Goal: Task Accomplishment & Management: Manage account settings

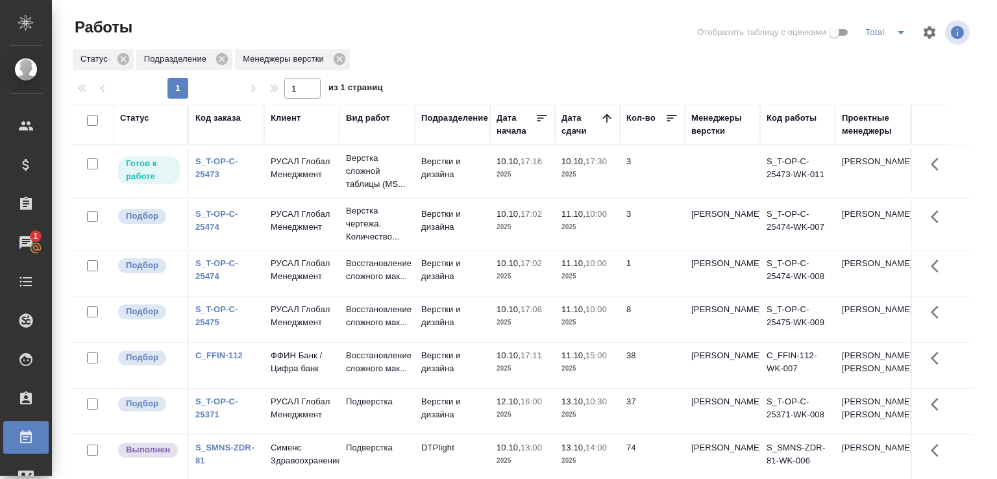
scroll to position [100, 0]
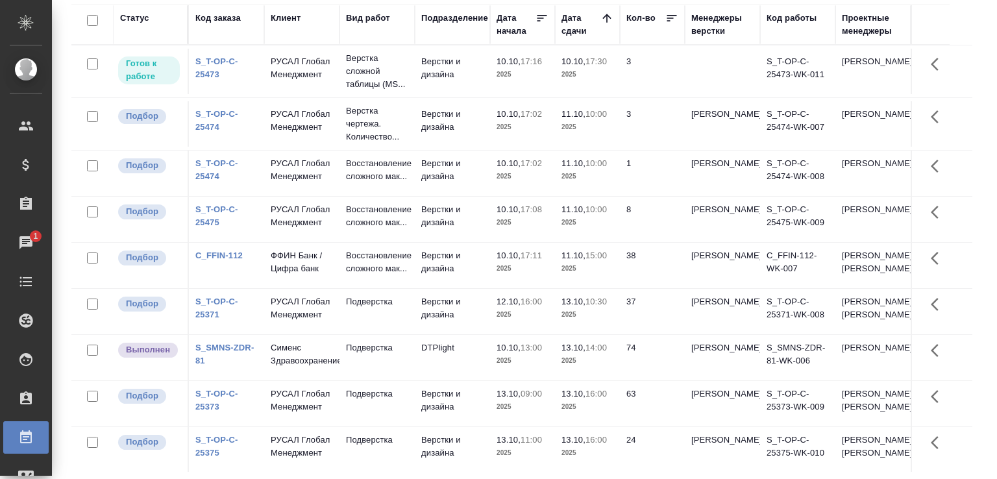
click at [975, 266] on div "Работы Отобразить таблицу с оценками Total Статус Подразделение Менеджеры верст…" at bounding box center [527, 189] width 926 height 579
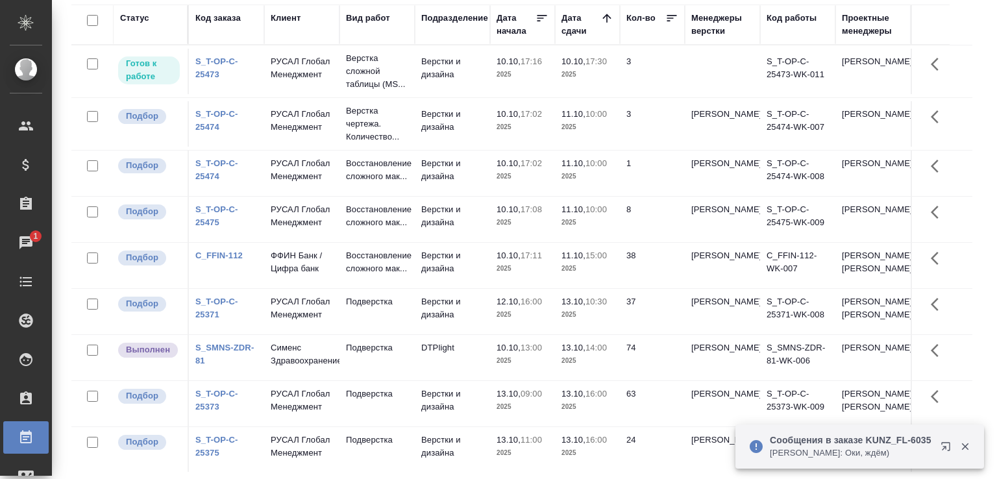
click at [813, 453] on p "[PERSON_NAME]: Оки, ждём)" at bounding box center [851, 453] width 162 height 13
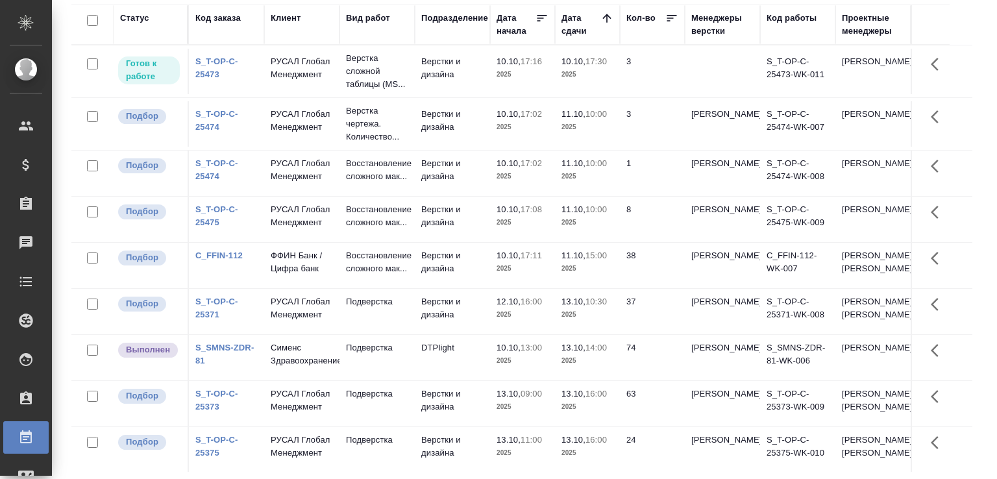
click at [527, 321] on p "2025" at bounding box center [523, 314] width 52 height 13
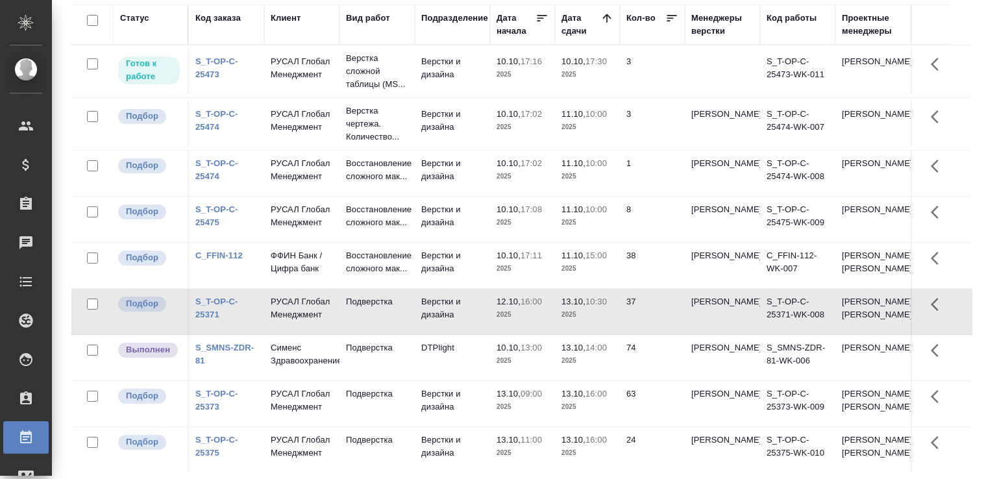
click at [527, 321] on p "2025" at bounding box center [523, 314] width 52 height 13
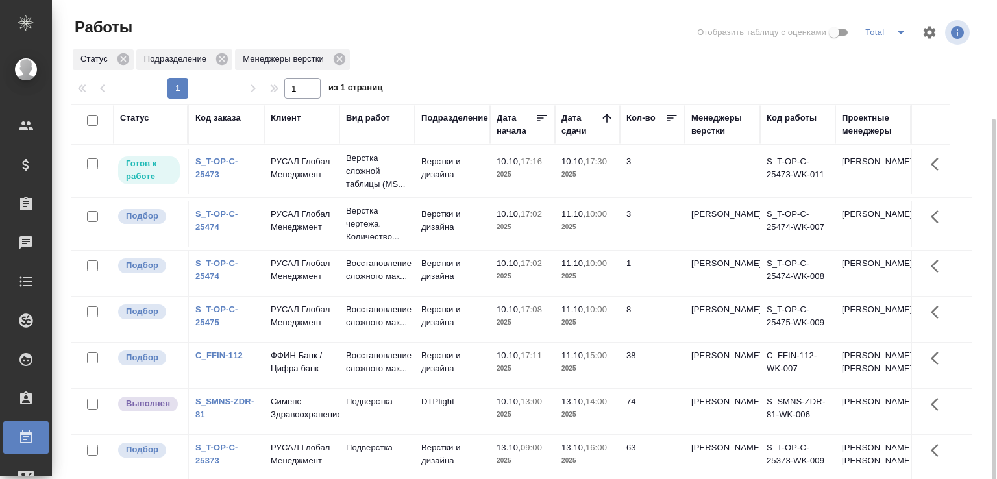
scroll to position [65, 0]
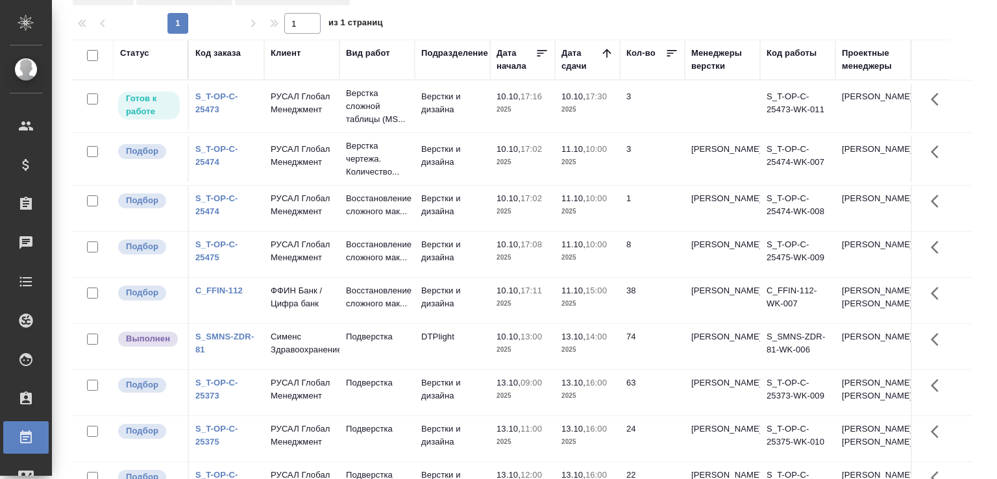
click at [215, 216] on link "S_T-OP-C-25474" at bounding box center [216, 205] width 43 height 23
click at [609, 251] on span "11.10, 10:00" at bounding box center [588, 244] width 52 height 13
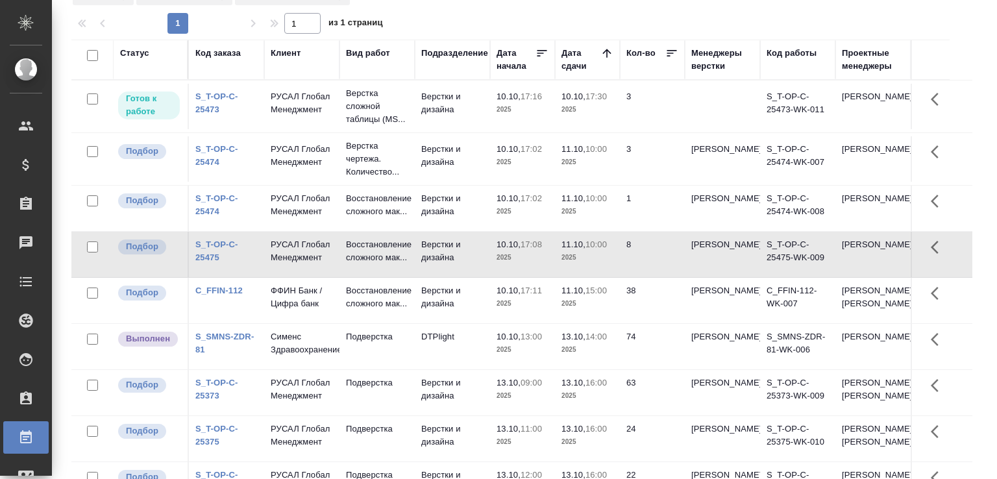
click at [609, 251] on span "11.10, 10:00" at bounding box center [588, 244] width 52 height 13
click at [327, 310] on p "ФФИН Банк / Цифра банк" at bounding box center [302, 297] width 62 height 26
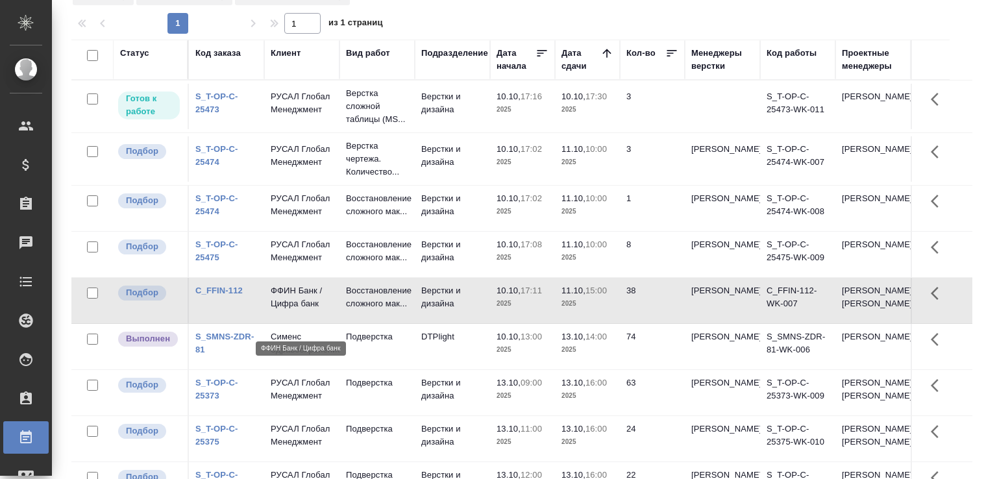
click at [327, 310] on p "ФФИН Банк / Цифра банк" at bounding box center [302, 297] width 62 height 26
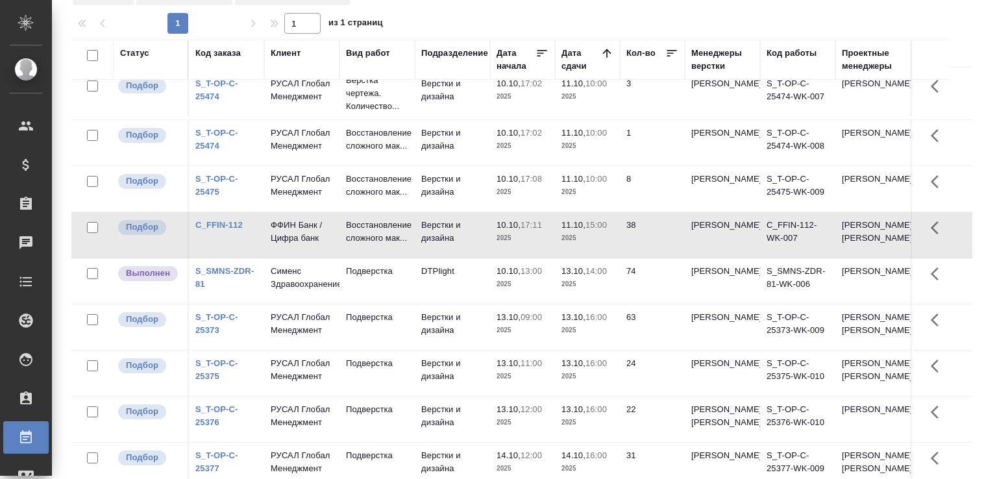
scroll to position [0, 0]
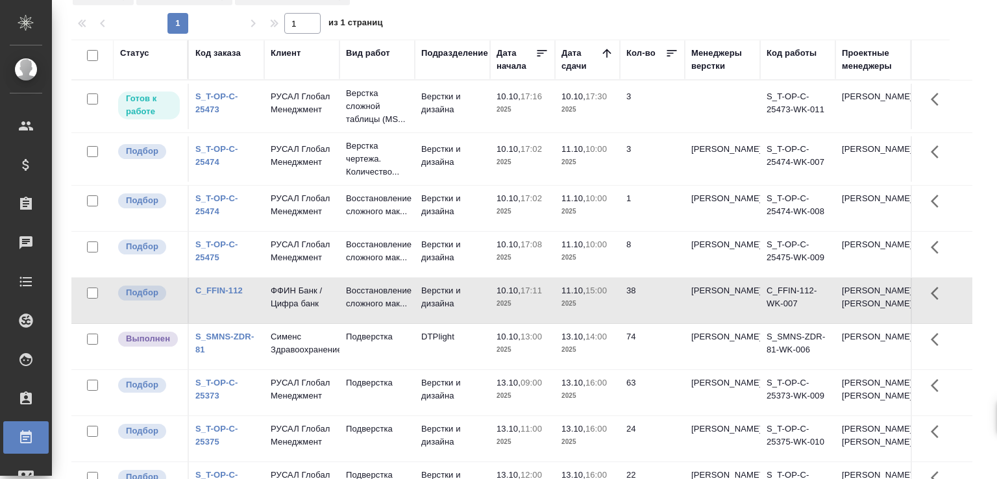
click at [531, 30] on div "1 1 из 1 страниц" at bounding box center [527, 23] width 912 height 21
click at [966, 66] on div "Статус Код заказа Клиент Вид работ Подразделение Дата начала Дата сдачи Кол-во …" at bounding box center [527, 274] width 912 height 468
click at [769, 140] on td "S_T-OP-C-25474-WK-007" at bounding box center [797, 158] width 75 height 45
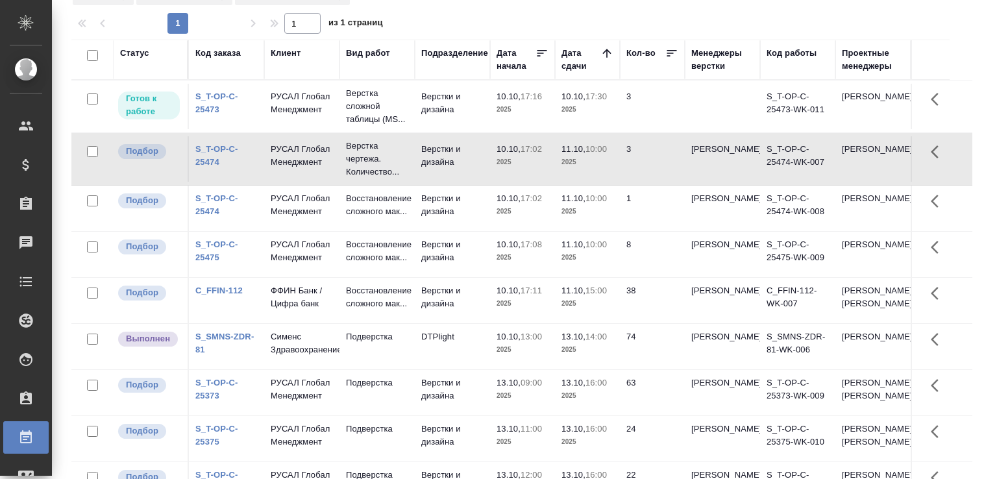
click at [424, 316] on td "Верстки и дизайна" at bounding box center [452, 300] width 75 height 45
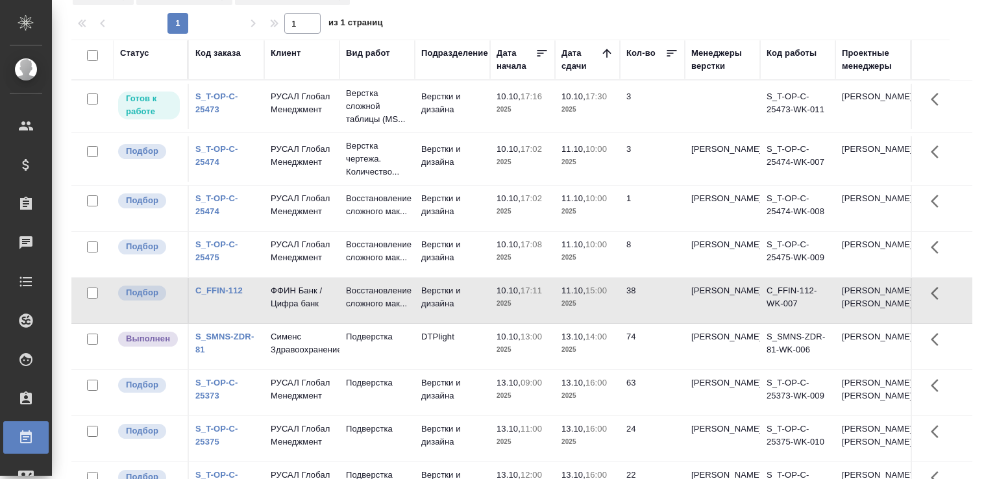
click at [424, 316] on td "Верстки и дизайна" at bounding box center [452, 300] width 75 height 45
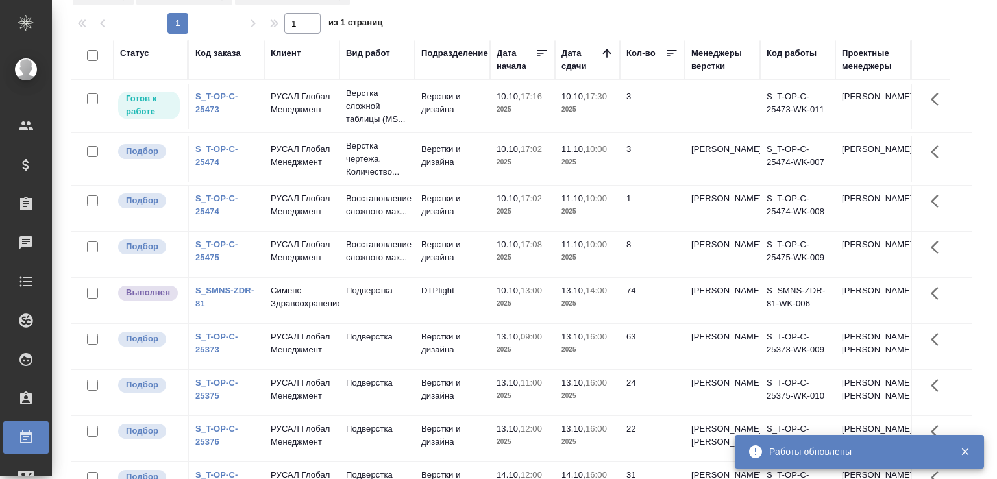
click at [482, 259] on td "Верстки и дизайна" at bounding box center [452, 254] width 75 height 45
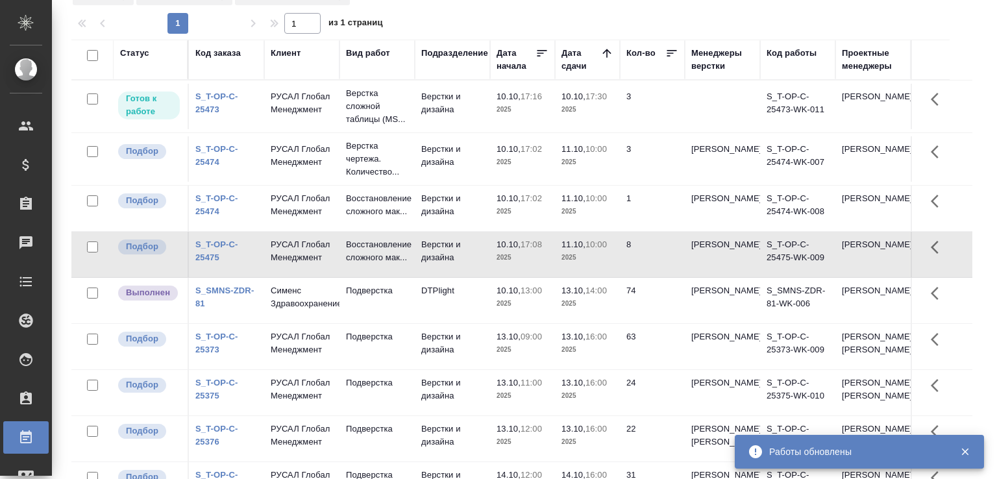
click at [482, 259] on td "Верстки и дизайна" at bounding box center [452, 254] width 75 height 45
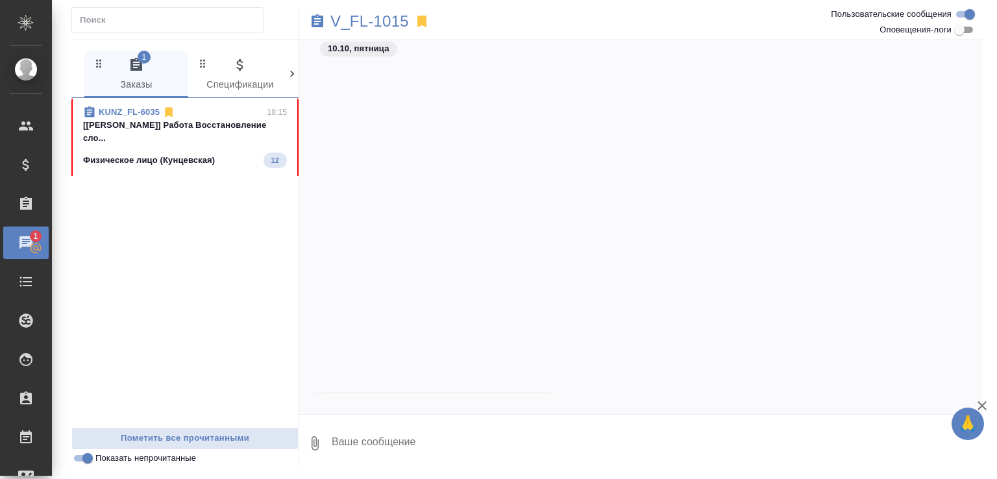
scroll to position [418, 0]
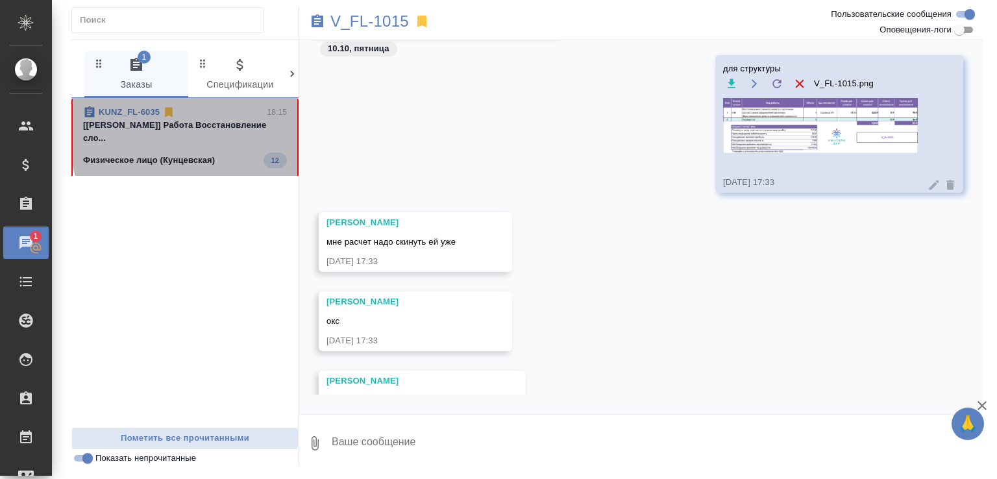
click at [257, 128] on p "[Дзюндзя Нина] Работа Восстановление сло..." at bounding box center [185, 132] width 204 height 26
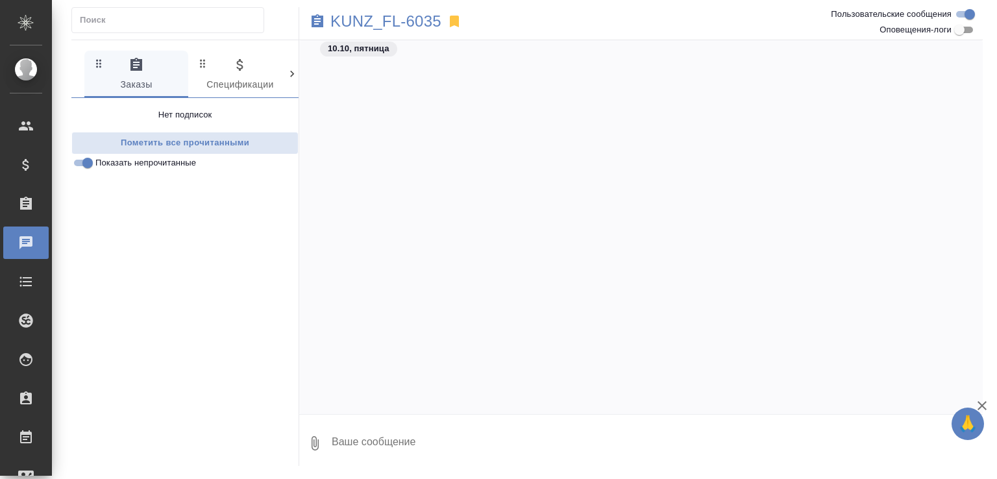
scroll to position [808, 0]
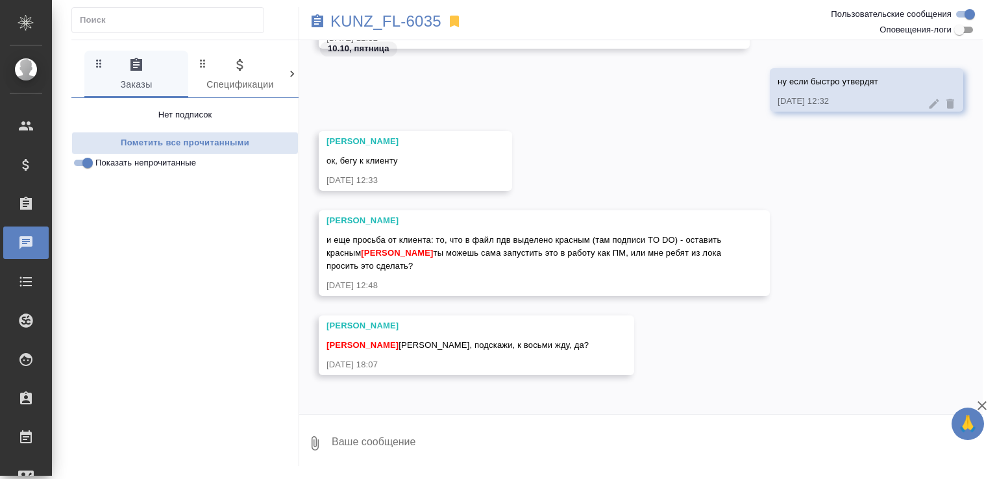
click at [485, 438] on textarea at bounding box center [657, 443] width 653 height 44
click at [418, 27] on p "KUNZ_FL-6035" at bounding box center [386, 21] width 111 height 13
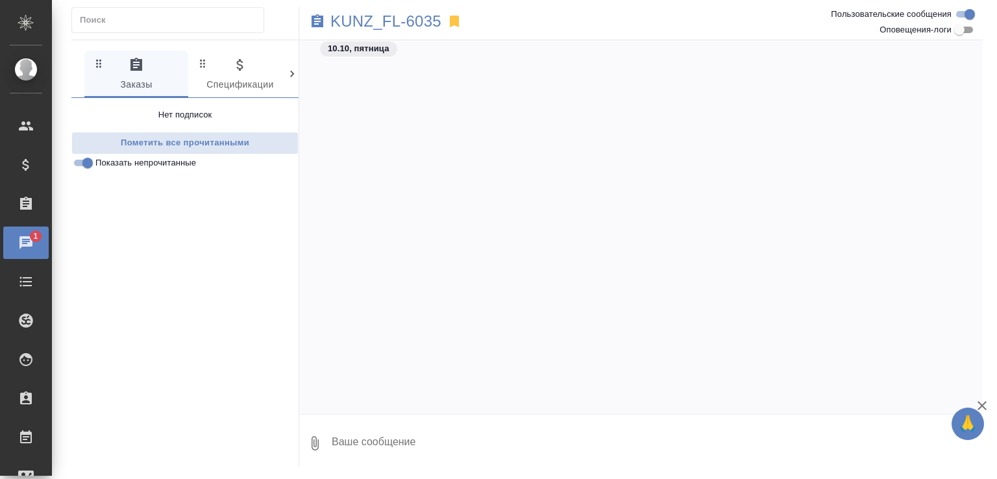
scroll to position [1083, 0]
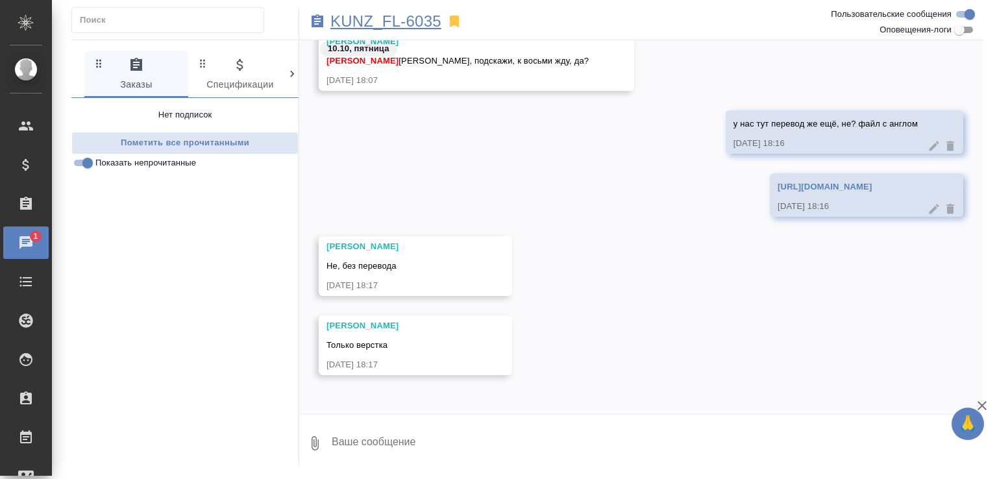
click at [403, 16] on p "KUNZ_FL-6035" at bounding box center [386, 21] width 111 height 13
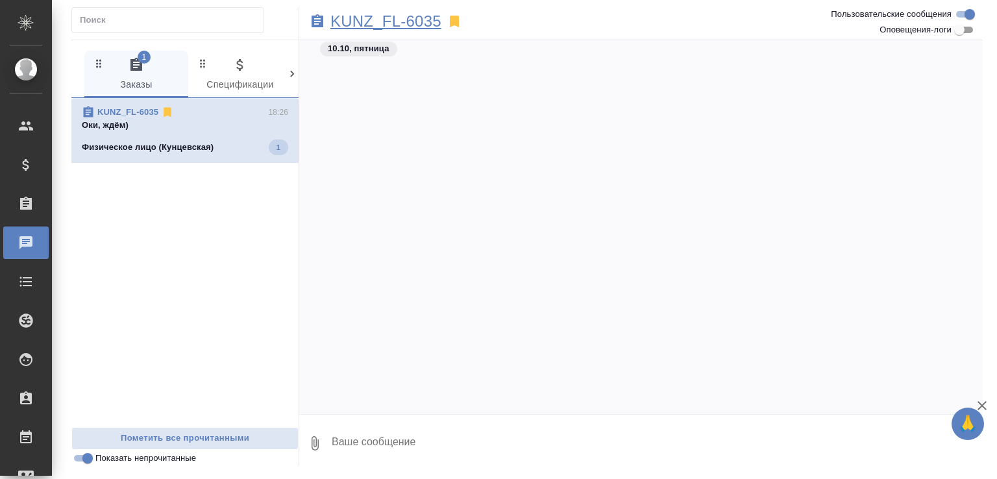
scroll to position [1242, 0]
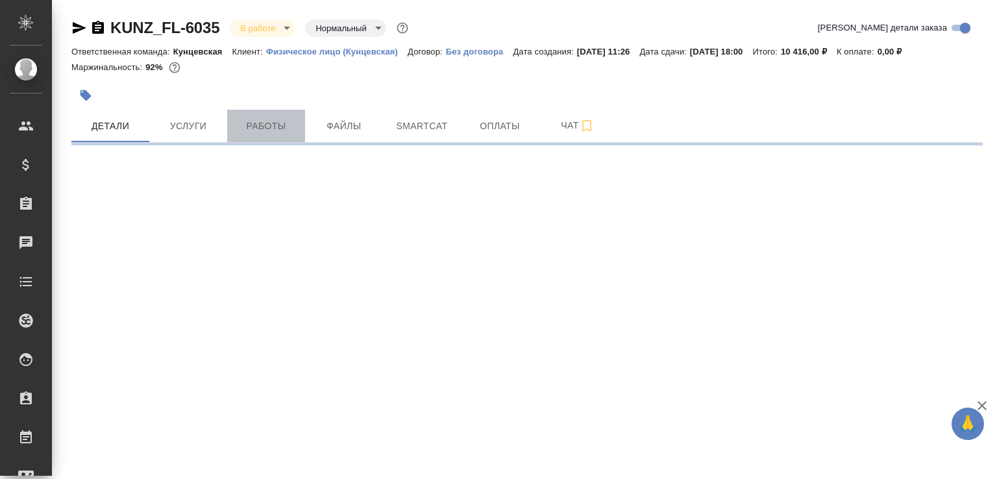
click at [284, 134] on span "Работы" at bounding box center [266, 126] width 62 height 16
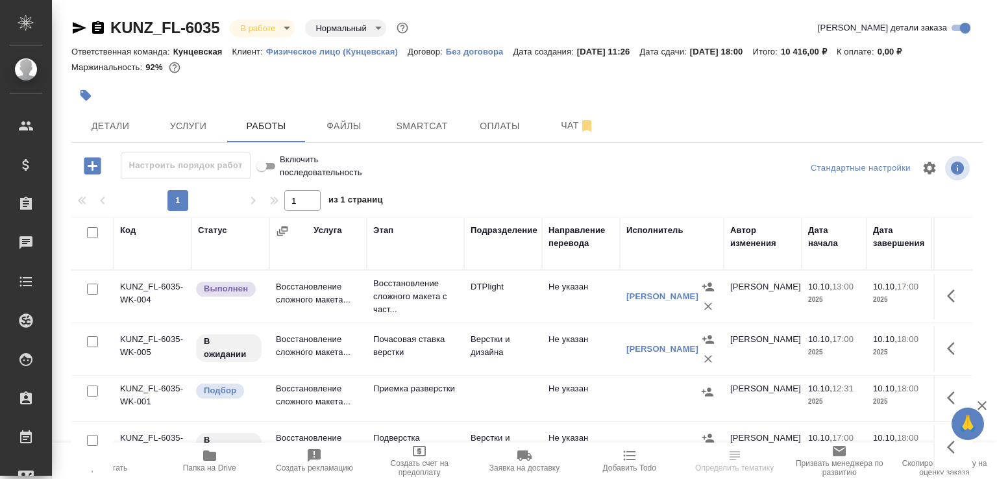
click at [345, 320] on td "Восстановление сложного макета..." at bounding box center [317, 296] width 97 height 45
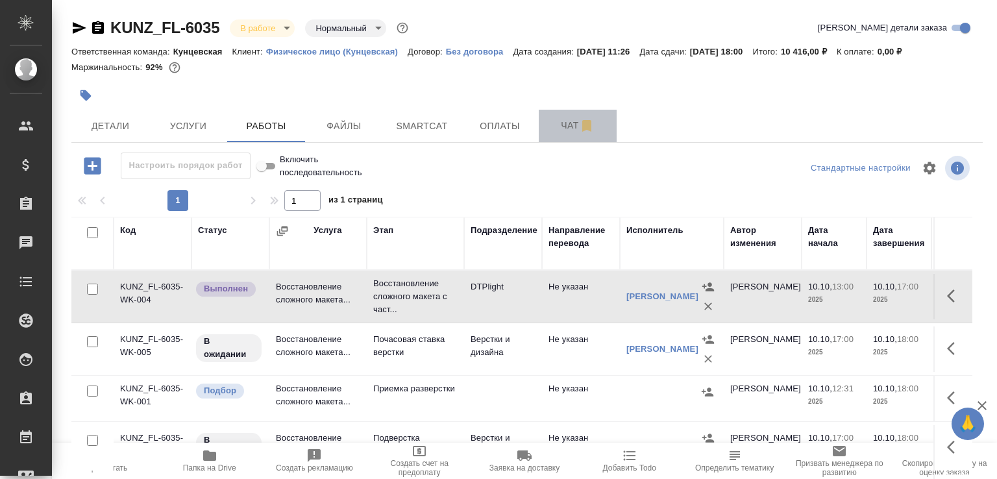
click at [549, 134] on span "Чат" at bounding box center [578, 126] width 62 height 16
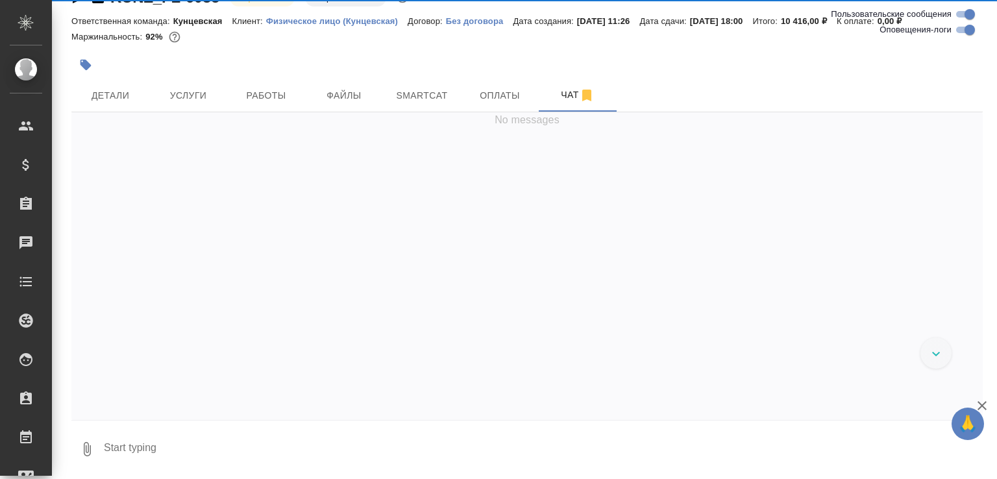
scroll to position [3229, 0]
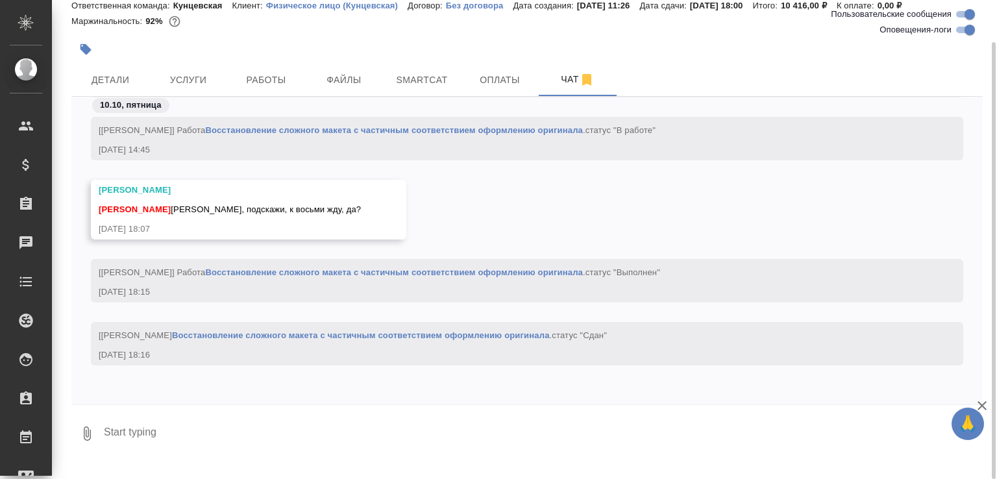
click at [343, 440] on textarea at bounding box center [543, 434] width 881 height 44
type textarea "у нас тут перевод же ещё, не? файл с англом"
paste textarea "[URL][DOMAIN_NAME]"
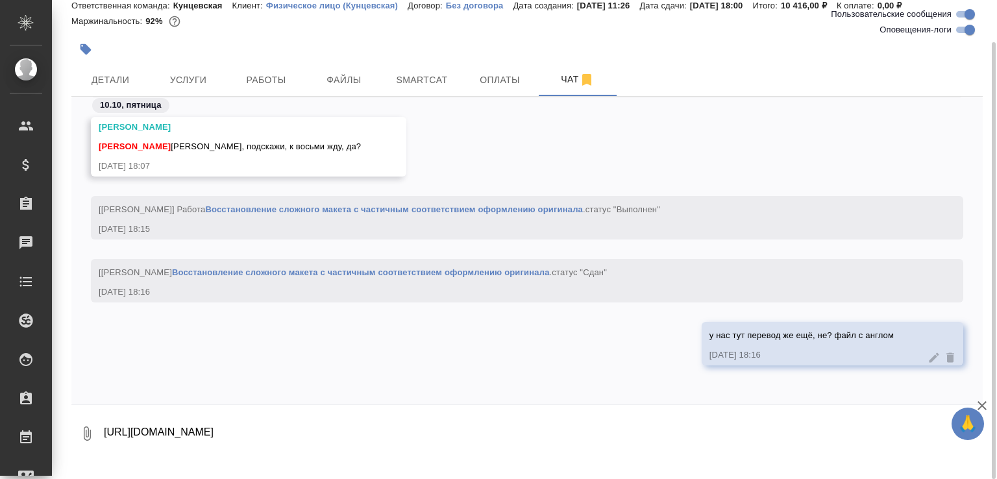
type textarea "[URL][DOMAIN_NAME]"
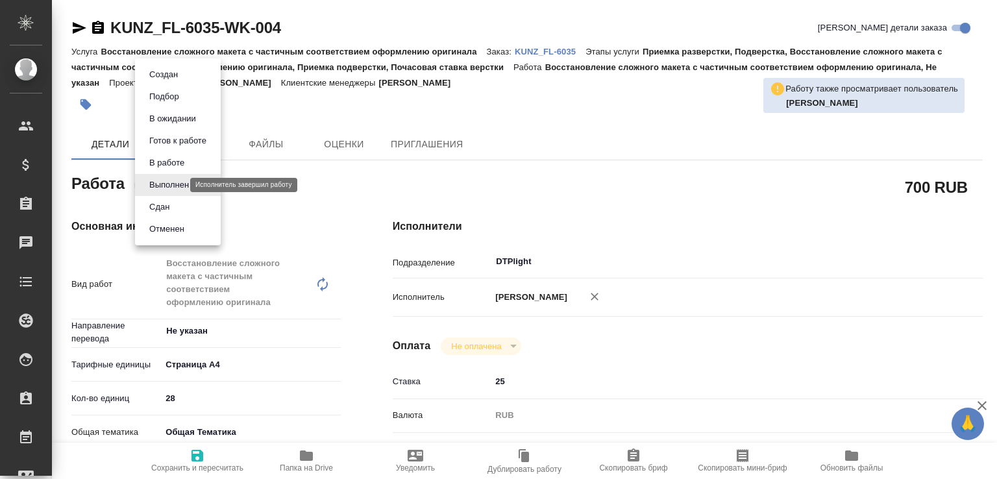
click at [179, 186] on body "🙏 .cls-1 fill:#fff; AWATERA Малофеева Екатерина e.malofeeva Клиенты Спецификаци…" at bounding box center [498, 239] width 997 height 479
click at [177, 200] on li "Сдан" at bounding box center [178, 207] width 86 height 22
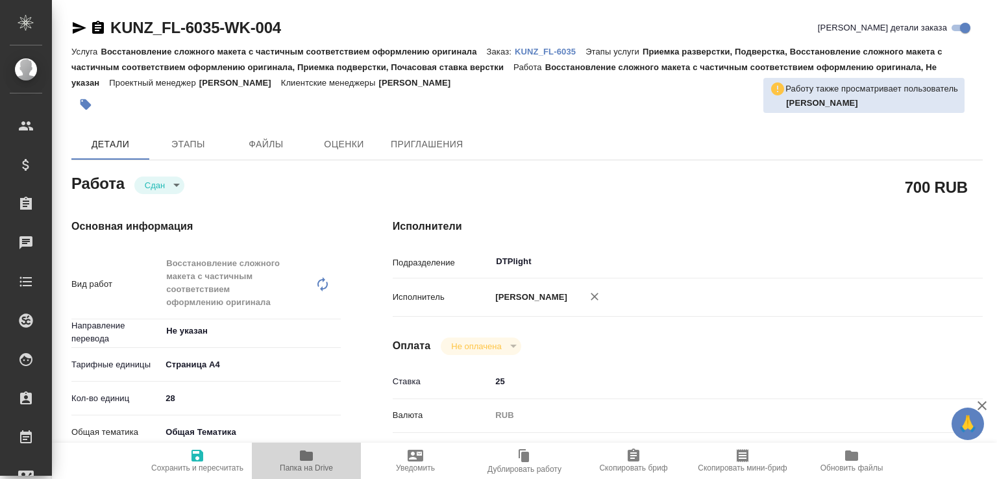
click at [327, 453] on span "Папка на Drive" at bounding box center [307, 460] width 94 height 25
type textarea "x"
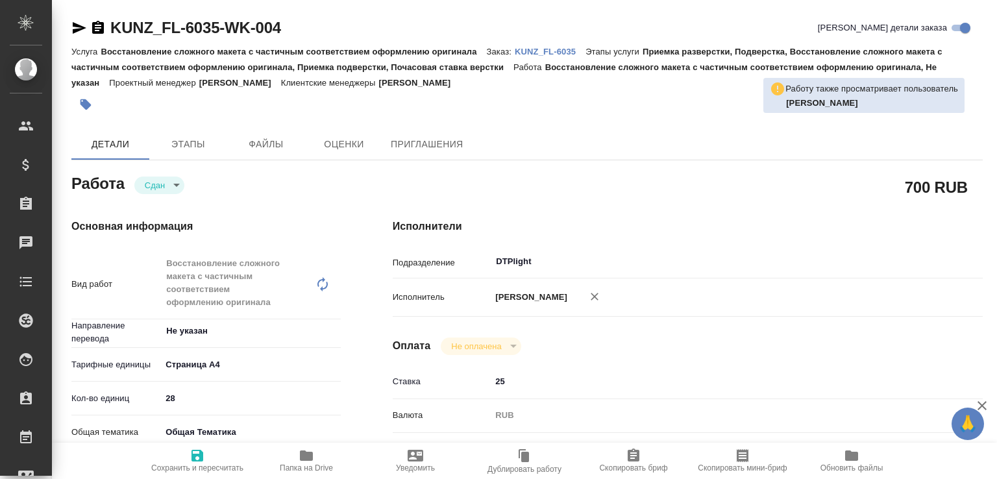
type textarea "x"
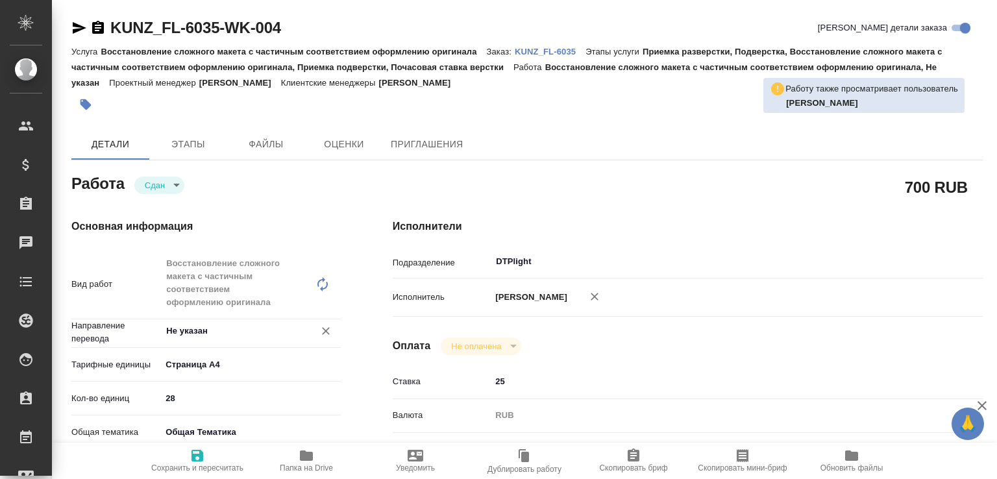
type textarea "x"
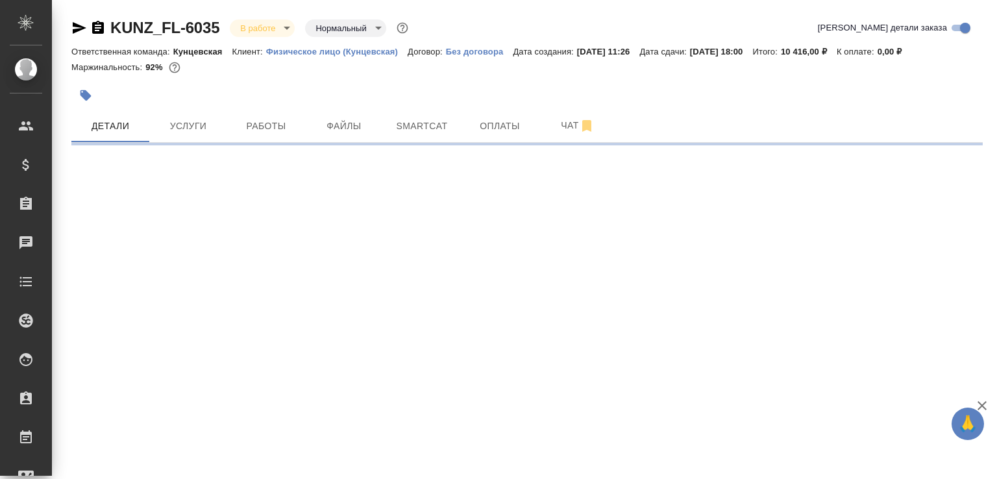
select select "RU"
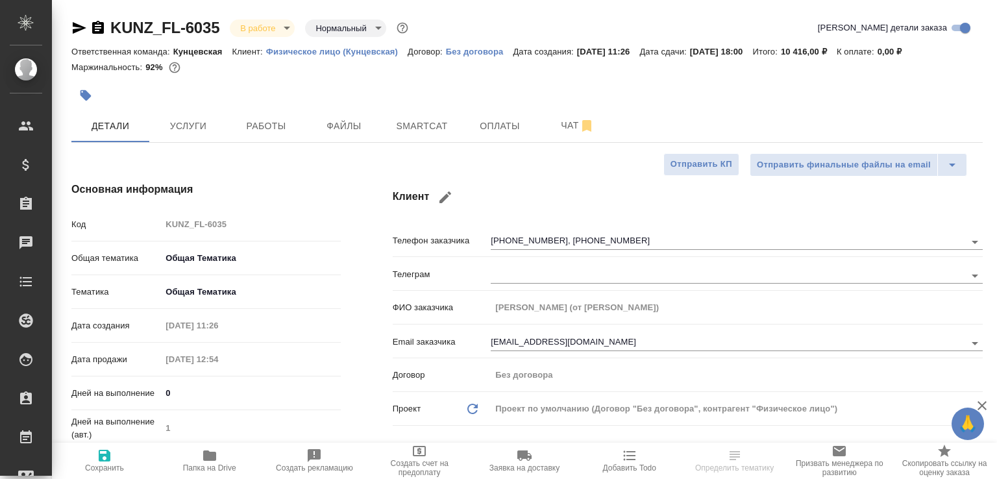
type textarea "x"
click at [553, 134] on span "Чат" at bounding box center [578, 126] width 62 height 16
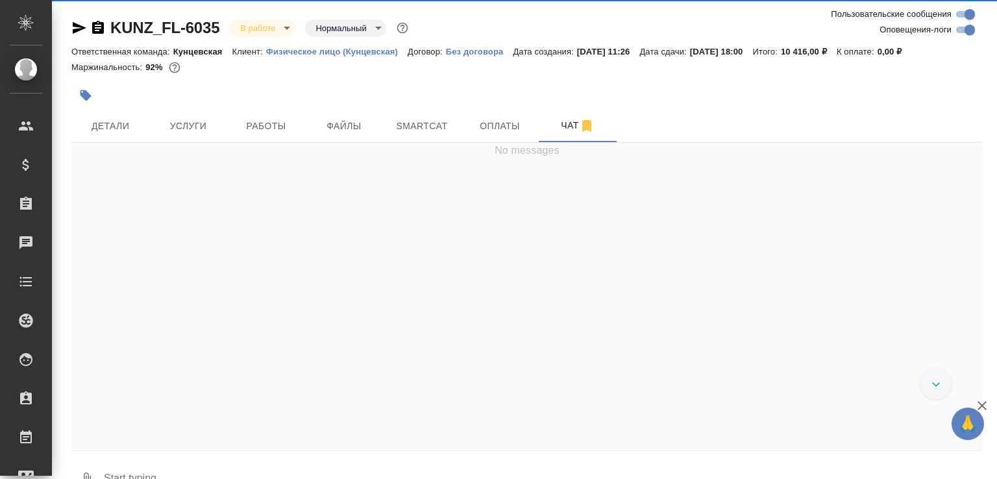
scroll to position [3485, 0]
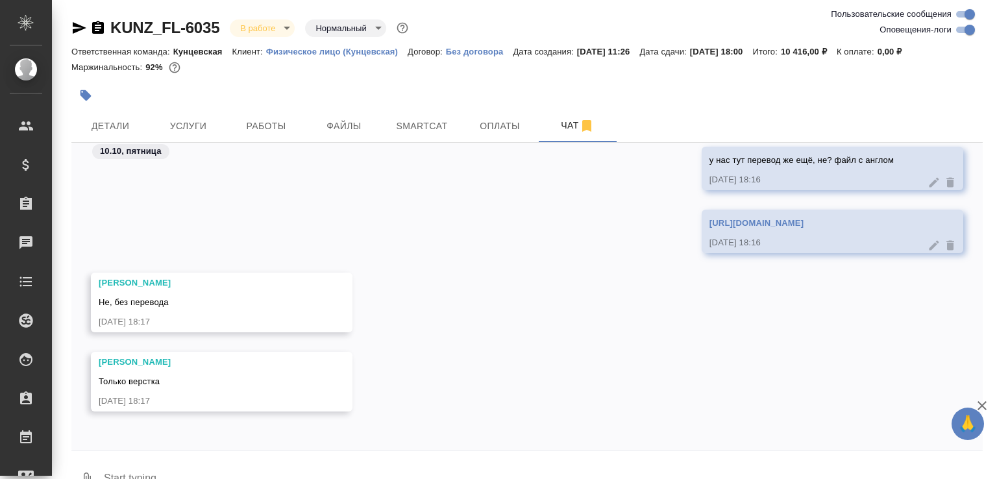
click at [157, 473] on textarea at bounding box center [543, 480] width 881 height 44
type textarea "м"
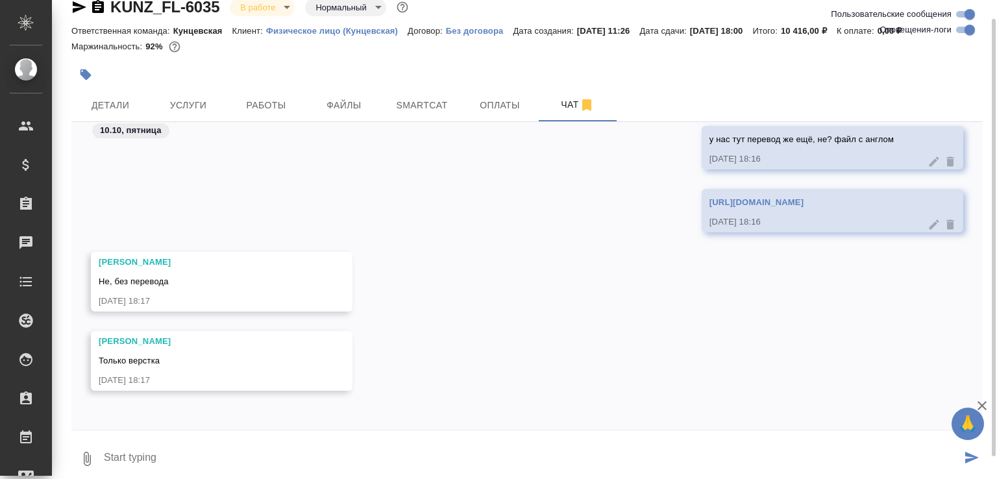
scroll to position [21, 0]
type textarea "а, оки, тогда собираю"
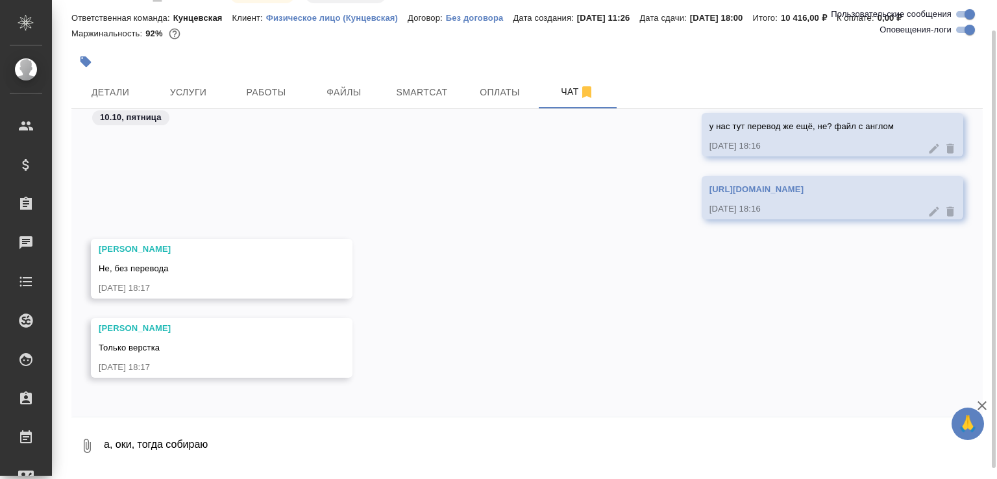
scroll to position [3548, 0]
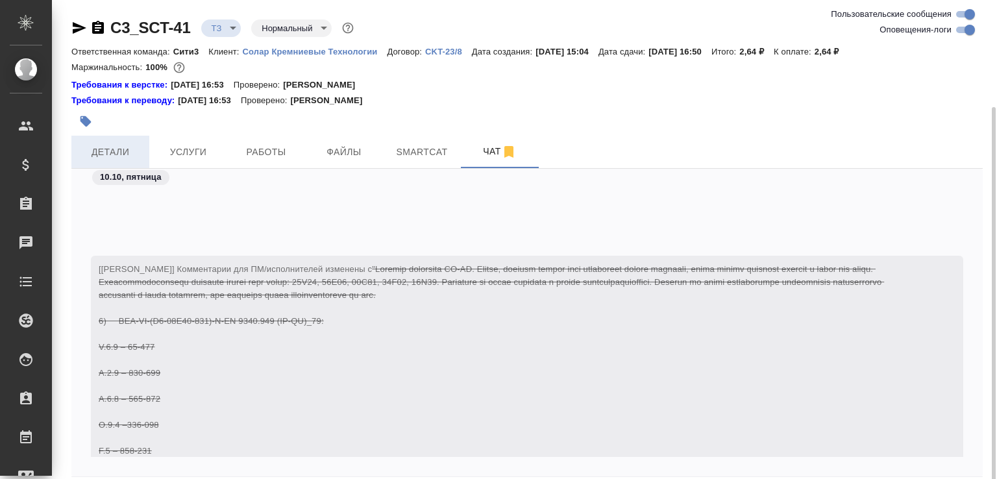
scroll to position [3261, 0]
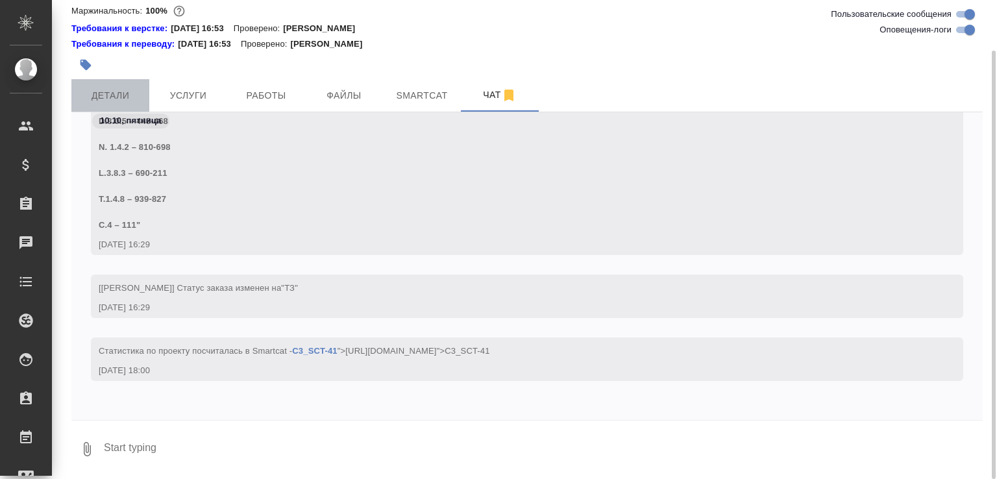
click at [131, 85] on button "Детали" at bounding box center [110, 95] width 78 height 32
select select "RU"
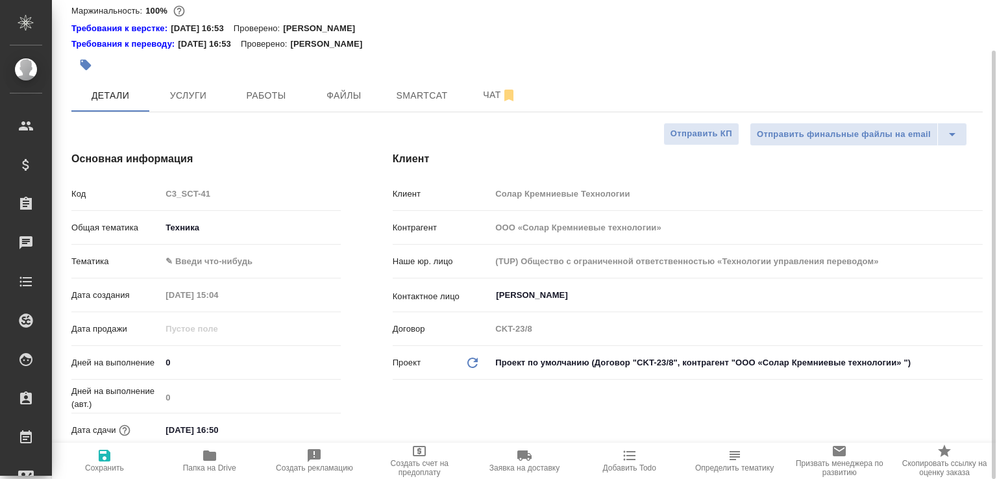
type textarea "x"
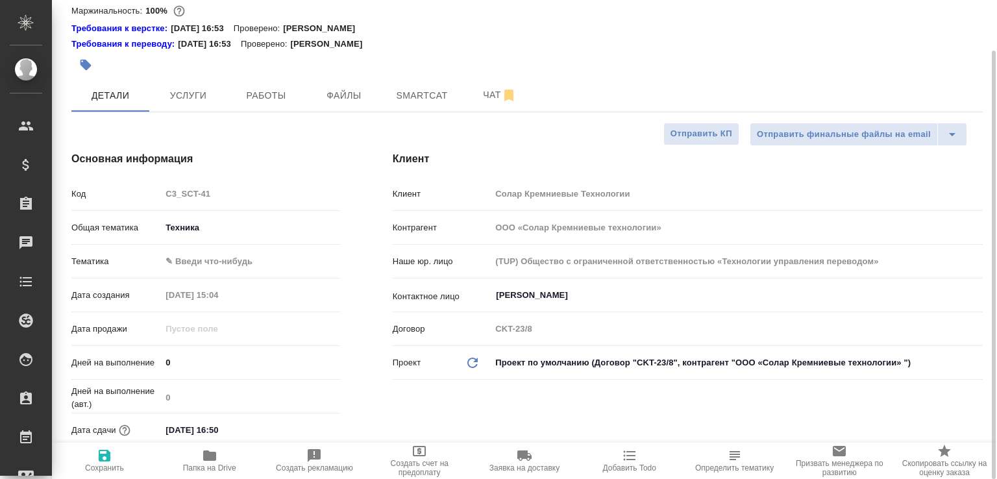
type textarea "x"
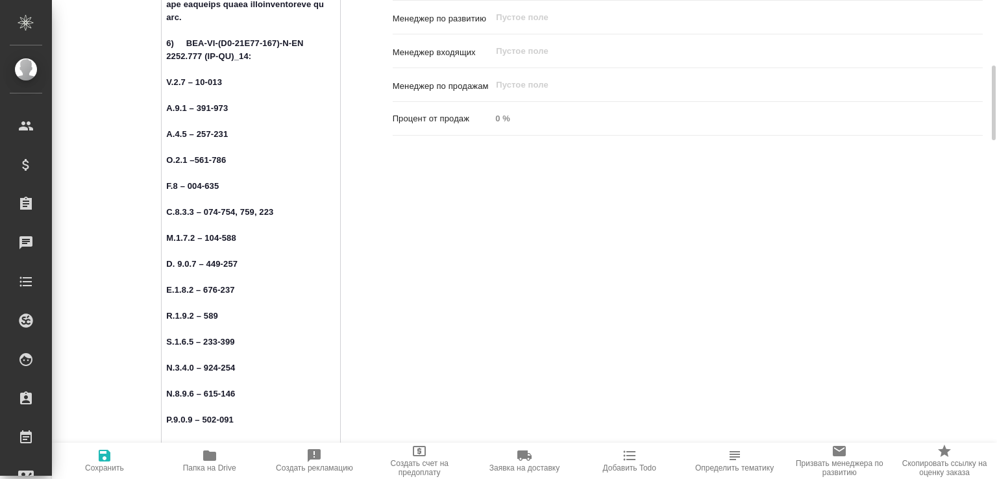
scroll to position [836, 0]
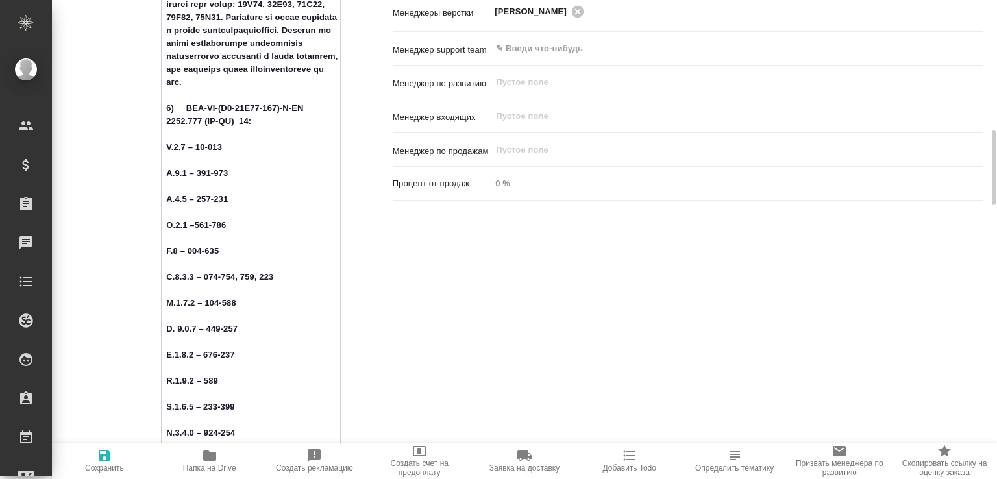
drag, startPoint x: 223, startPoint y: 281, endPoint x: 166, endPoint y: 120, distance: 170.7
type textarea "x"
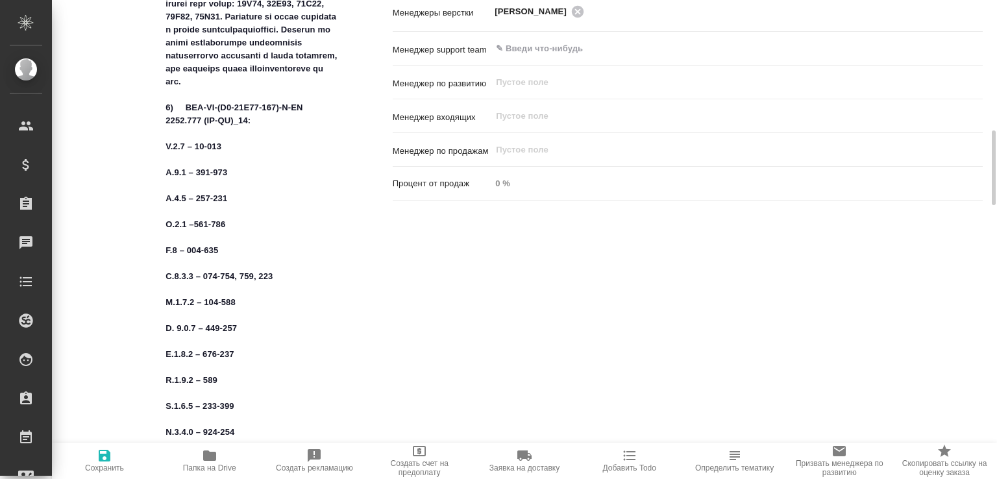
type textarea "x"
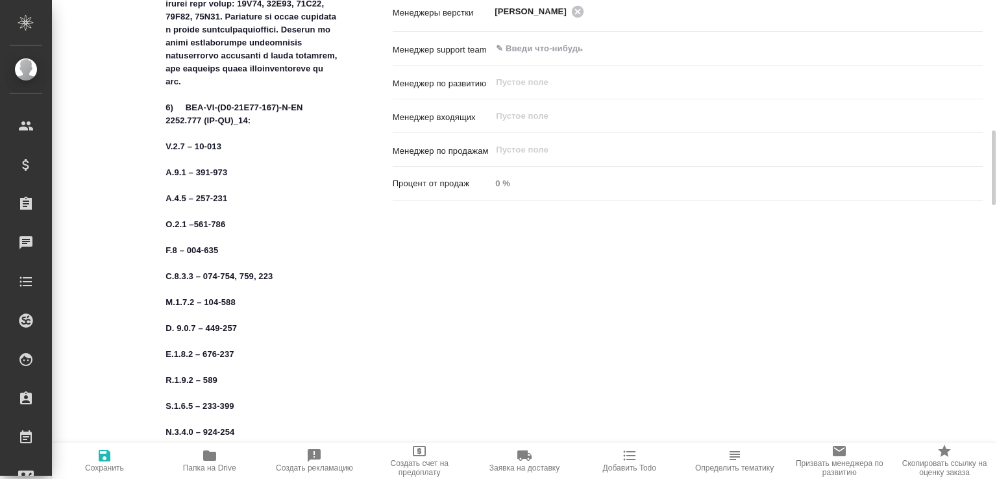
type textarea "x"
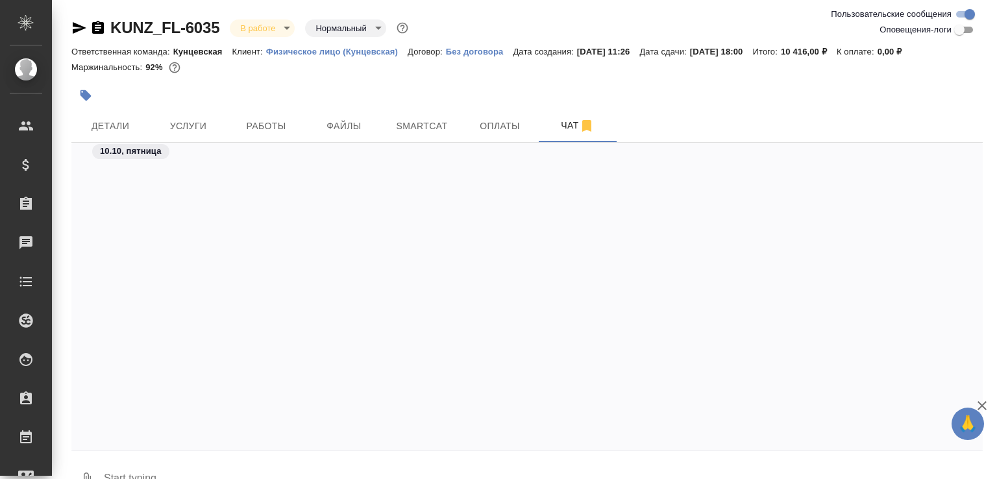
scroll to position [2237, 0]
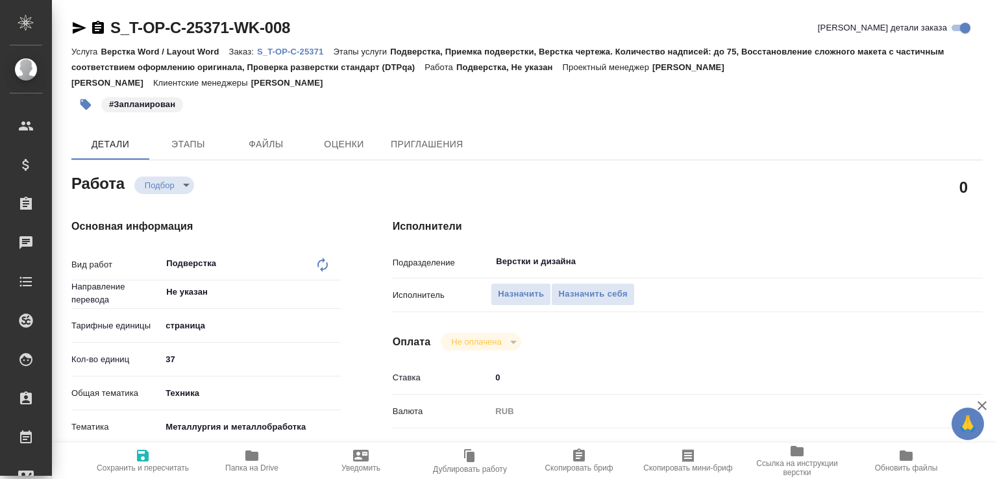
click at [320, 56] on p "S_T-OP-C-25371" at bounding box center [295, 52] width 76 height 10
click at [212, 350] on input "37" at bounding box center [251, 359] width 178 height 19
type input "31"
click at [159, 464] on span "Сохранить и пересчитать" at bounding box center [143, 468] width 92 height 9
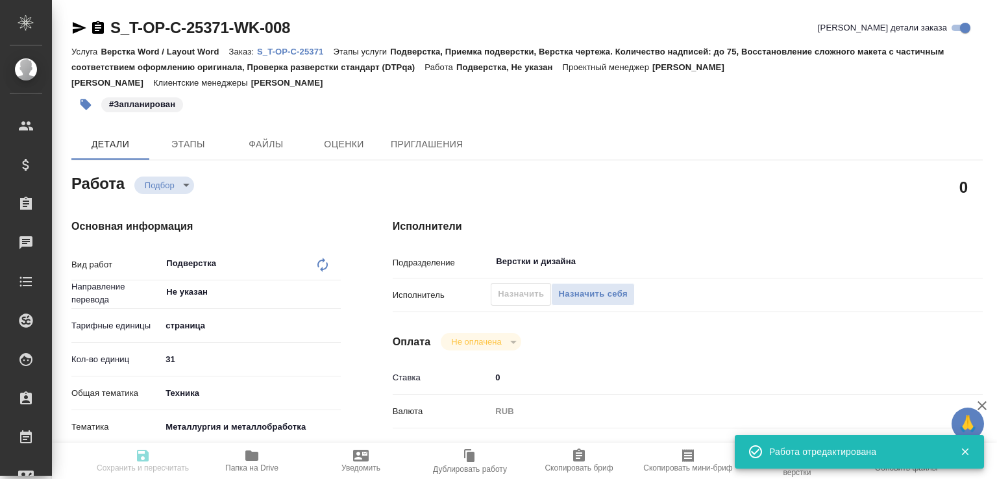
type input "recruiting"
type input "Не указан"
type input "5a8b1489cc6b4906c91bfdb2"
type input "31"
type input "tech"
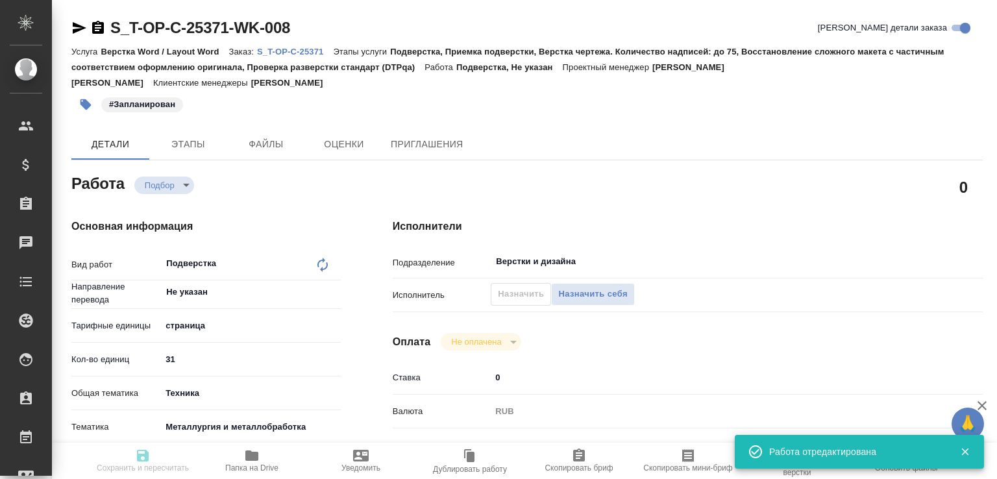
type input "60014e23f7d9dc5f480a3cf8"
type input "12.10.2025 16:00"
type input "13.10.2025 10:30"
type input "[DATE] 11:00"
type input "Верстки и дизайна"
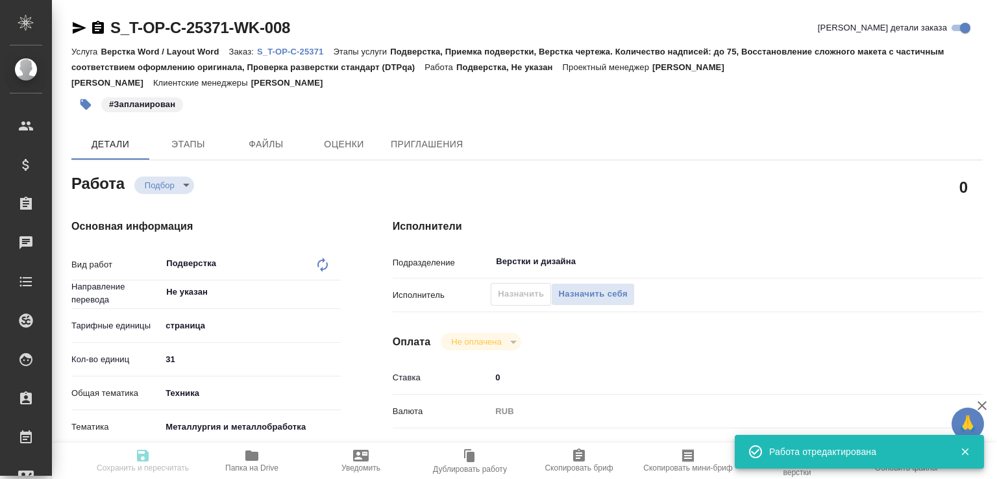
type input "notPayed"
type input "0"
type input "RUB"
type input "[PERSON_NAME]"
type input "S_T-OP-C-25371"
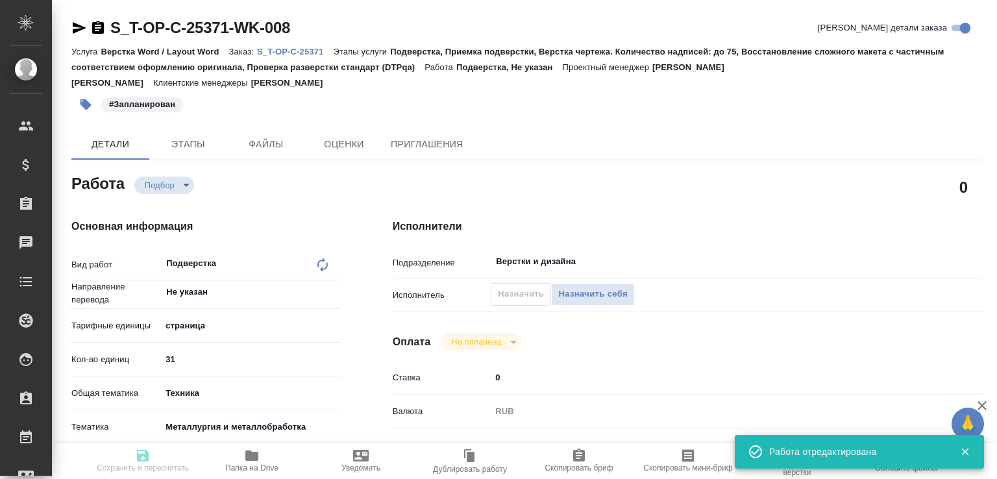
type input "Т-ОП-С-46963"
type input "Верстка Word / Layout Word"
type input "Подверстка, Приемка подверстки, Верстка чертежа. Количество надписей: до 75, Во…"
type input "[PERSON_NAME]"
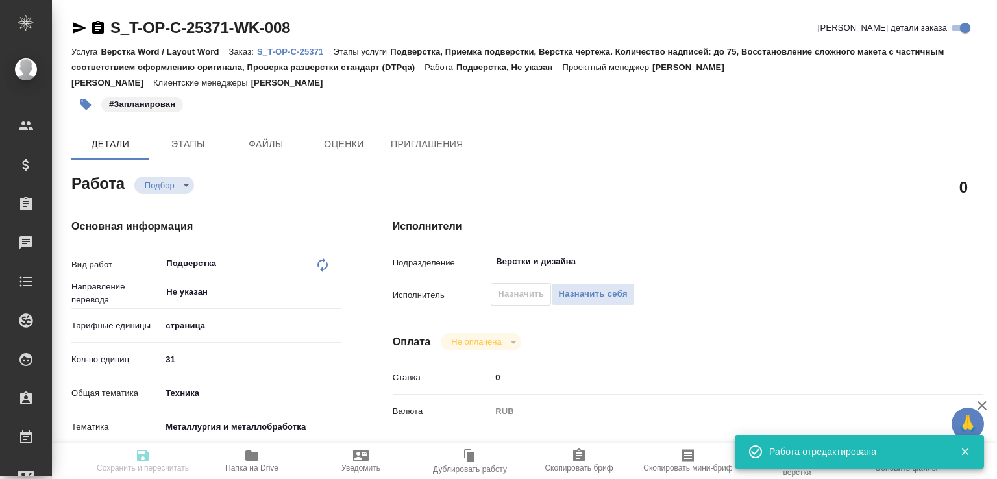
type input "/Clients/Т-ОП-С_Русал Глобал Менеджмент/Orders/S_T-OP-C-25371"
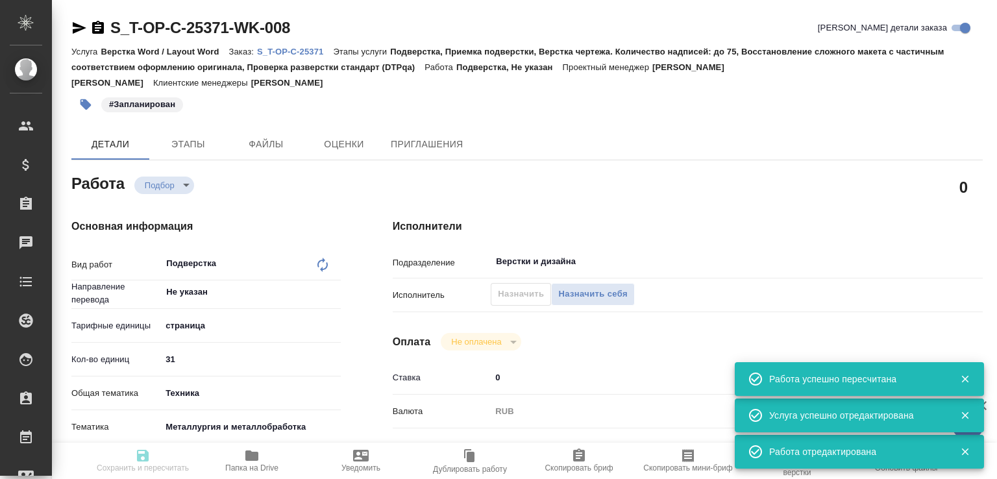
type input "recruiting"
type input "Не указан"
type input "5a8b1489cc6b4906c91bfdb2"
type input "31"
type input "tech"
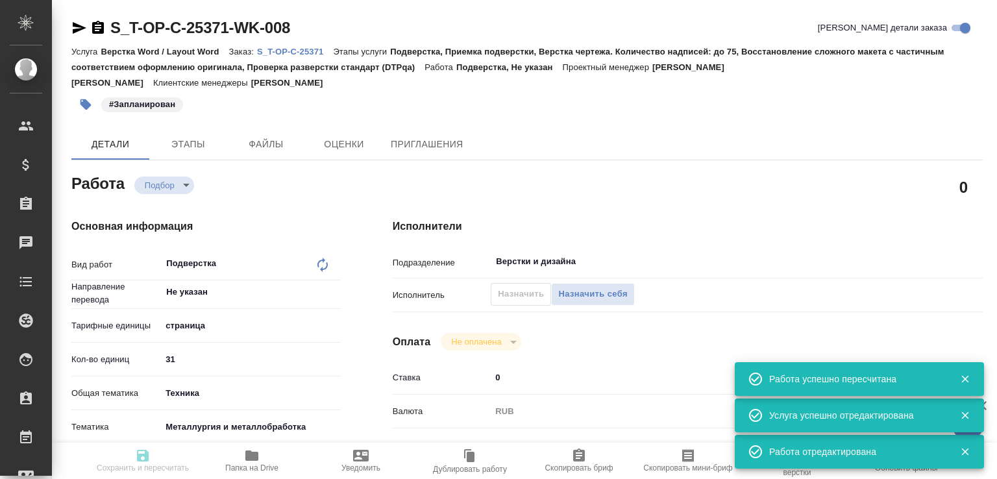
type input "60014e23f7d9dc5f480a3cf8"
type input "12.10.2025 16:00"
type input "13.10.2025 10:30"
type input "[DATE] 11:00"
type input "Верстки и дизайна"
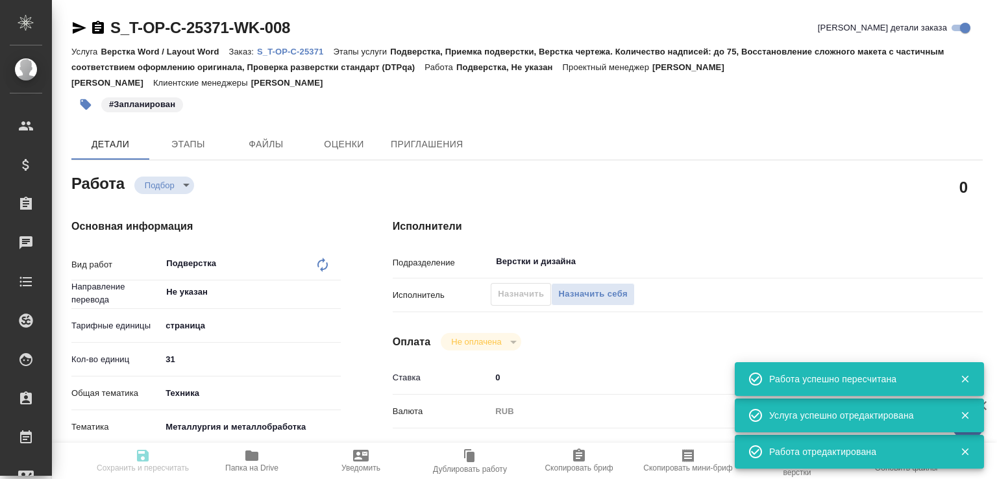
type input "notPayed"
type input "0"
type input "RUB"
type input "[PERSON_NAME]"
type input "S_T-OP-C-25371"
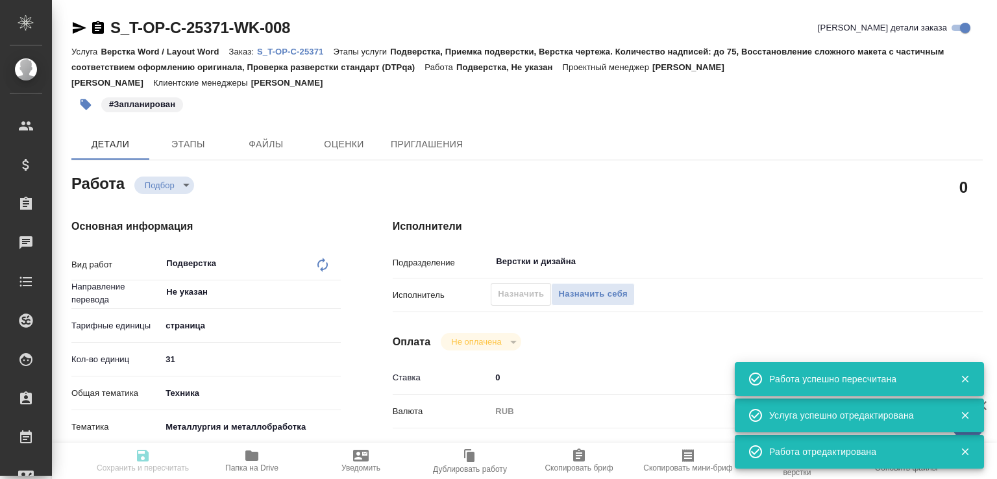
type input "Т-ОП-С-46963"
type input "Верстка Word / Layout Word"
type input "Подверстка, Приемка подверстки, Верстка чертежа. Количество надписей: до 75, Во…"
type input "[PERSON_NAME]"
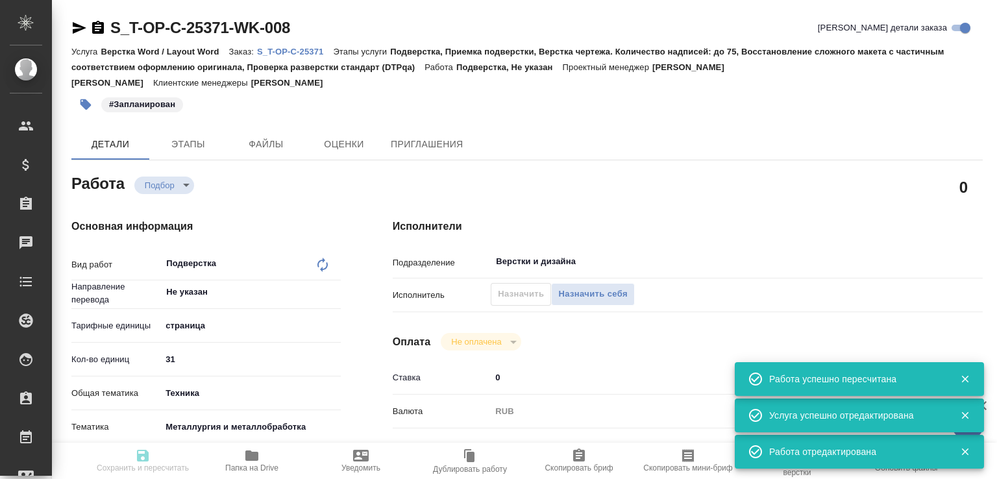
type input "/Clients/Т-ОП-С_Русал Глобал Менеджмент/Orders/S_T-OP-C-25371"
click at [531, 287] on span "Назначить" at bounding box center [521, 294] width 46 height 15
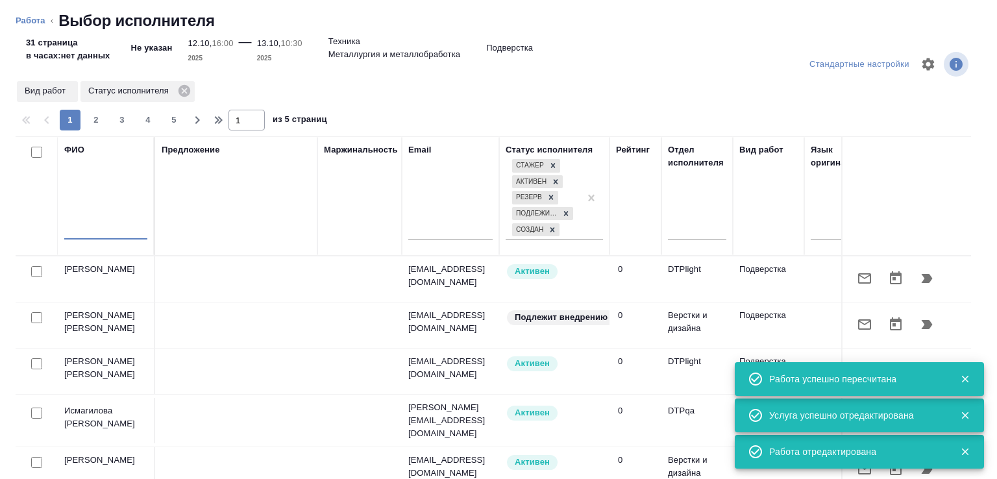
click at [130, 235] on input "text" at bounding box center [105, 231] width 83 height 16
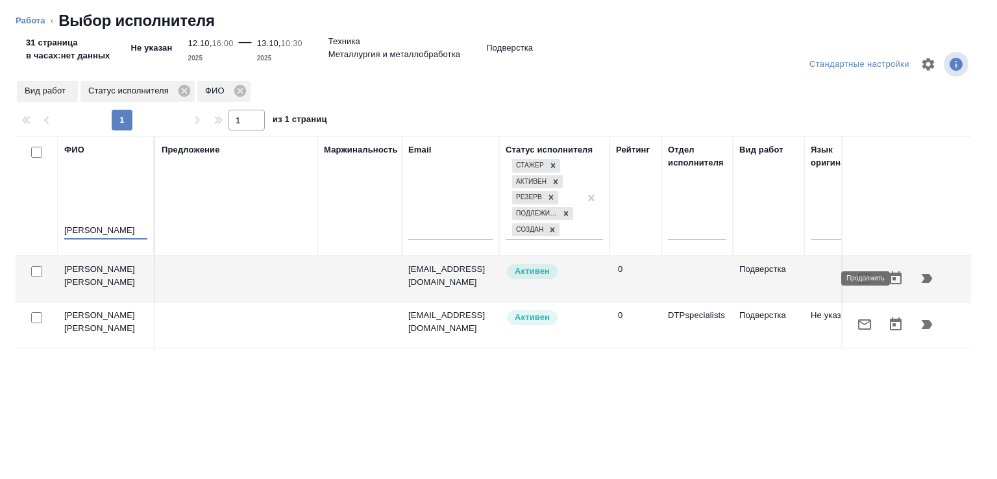
type input "климентовский"
click at [923, 284] on icon "button" at bounding box center [928, 279] width 16 height 16
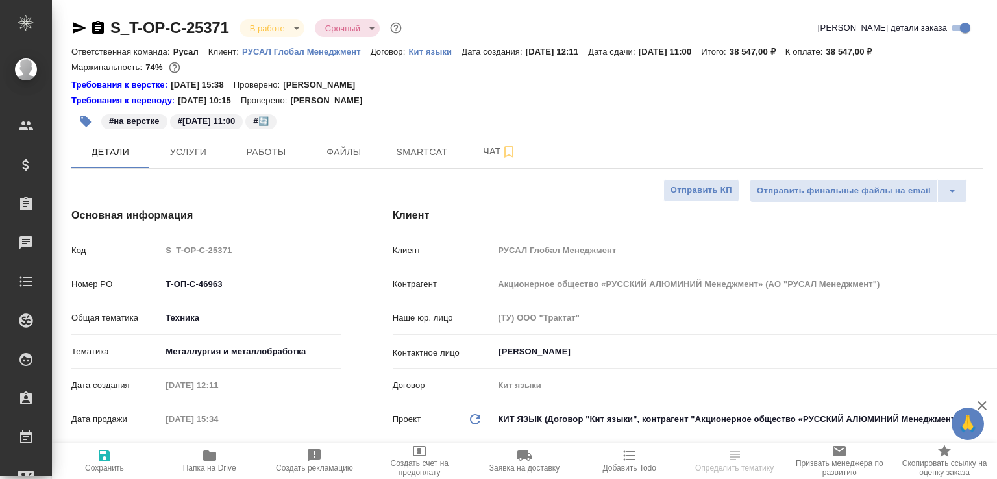
select select "RU"
click at [248, 151] on span "Работы" at bounding box center [266, 152] width 62 height 16
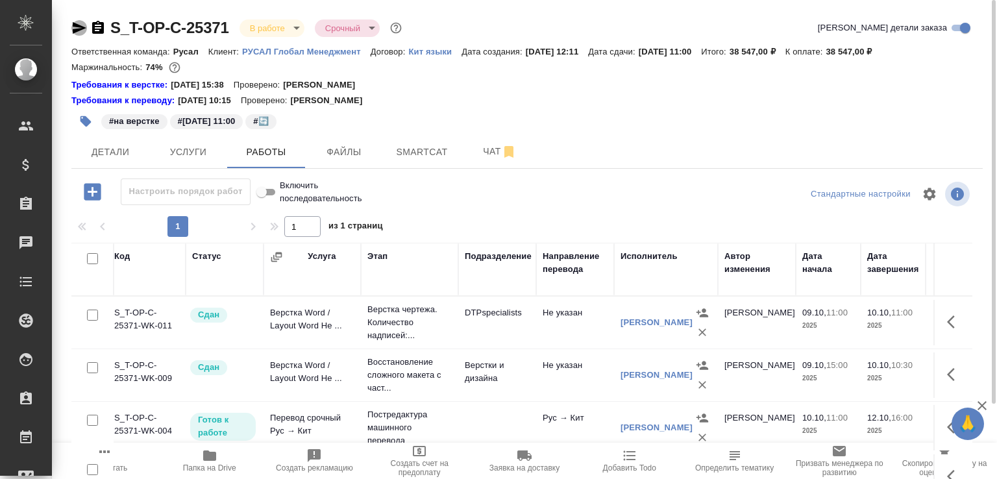
click at [80, 29] on icon "button" at bounding box center [80, 28] width 14 height 12
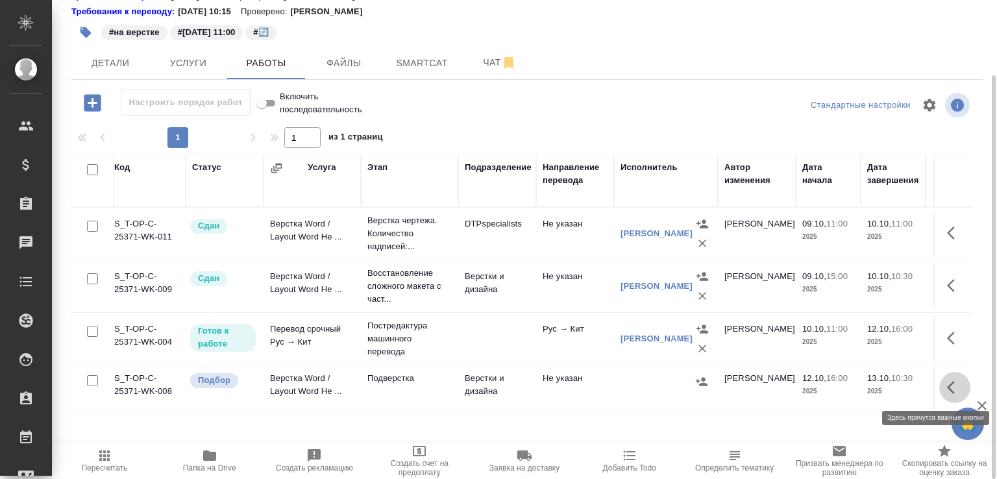
click at [949, 382] on icon "button" at bounding box center [955, 388] width 16 height 16
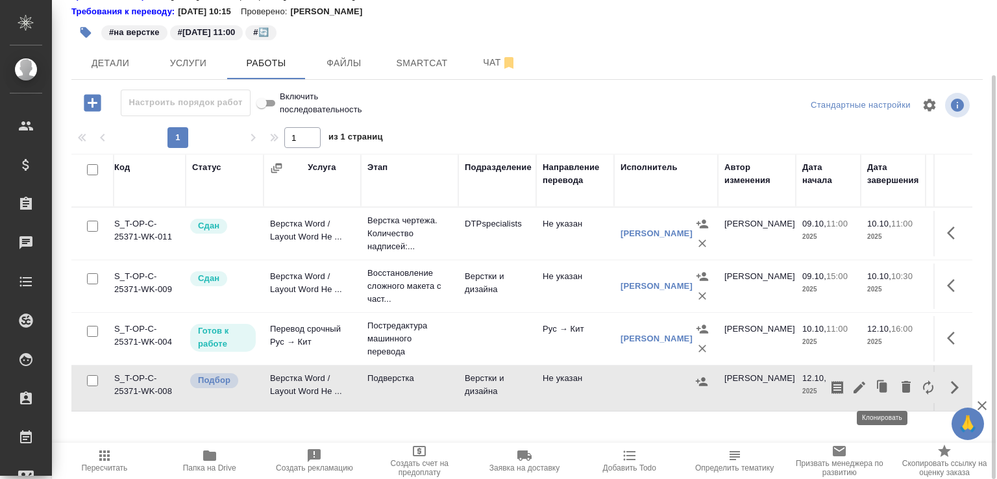
click at [879, 381] on icon "button" at bounding box center [880, 385] width 7 height 8
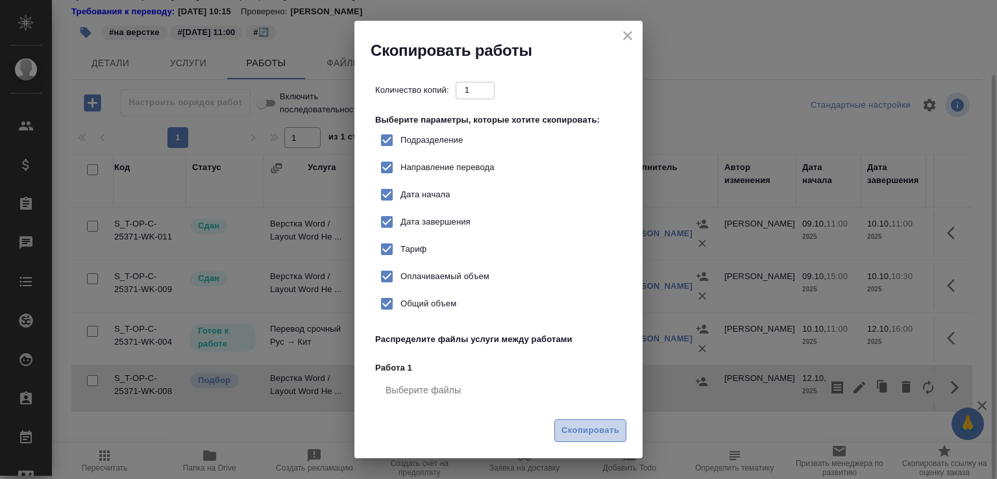
click at [579, 425] on span "Скопировать" at bounding box center [591, 430] width 58 height 15
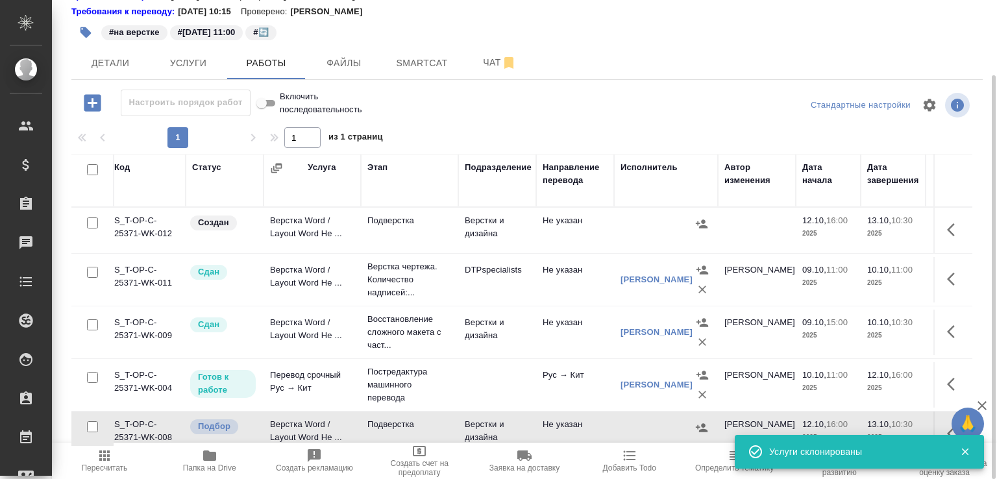
click at [299, 223] on td "Верстка Word / Layout Word Не ..." at bounding box center [312, 230] width 97 height 45
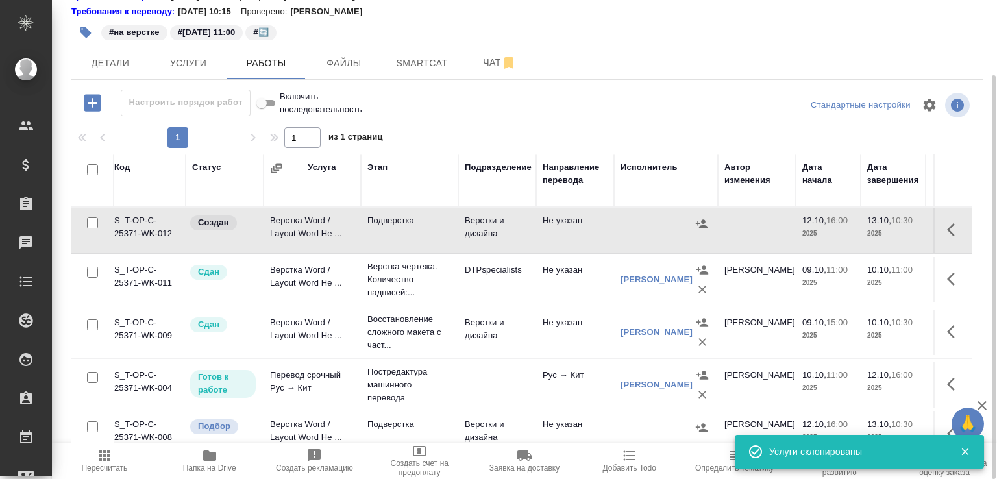
click at [299, 223] on td "Верстка Word / Layout Word Не ..." at bounding box center [312, 230] width 97 height 45
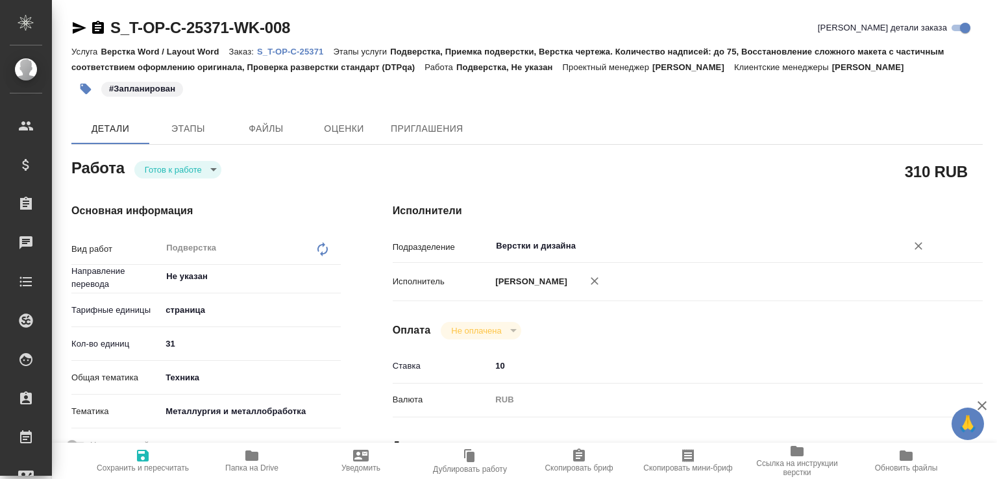
click at [520, 252] on input "Верстки и дизайна" at bounding box center [691, 246] width 392 height 16
type textarea "x"
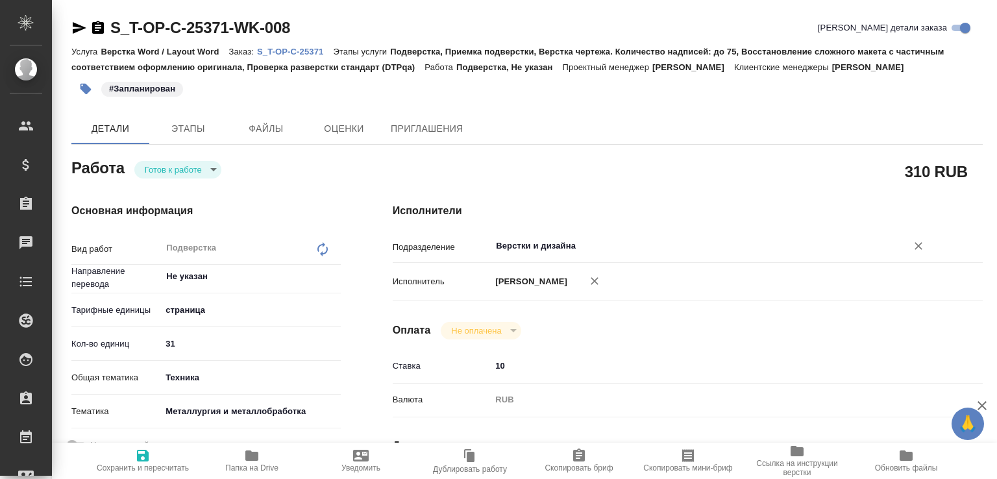
type textarea "x"
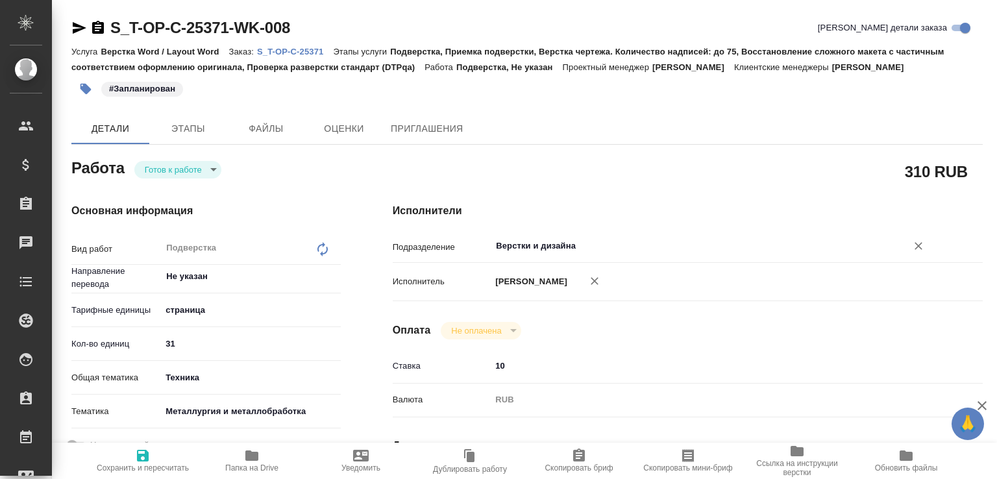
type textarea "x"
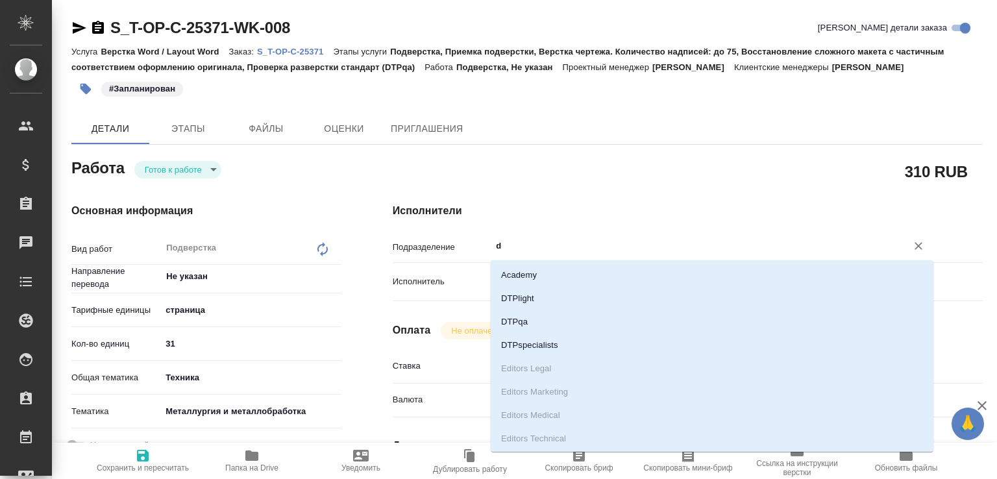
type input "dt"
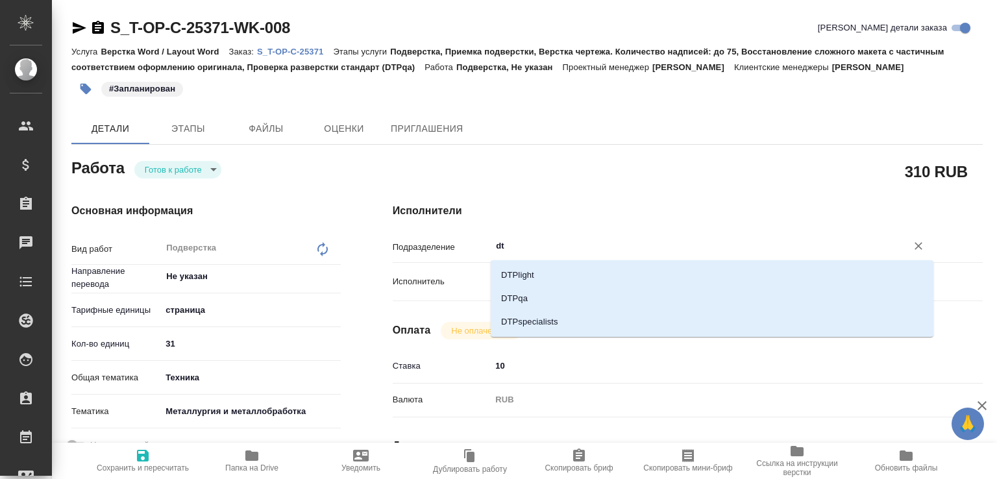
type textarea "x"
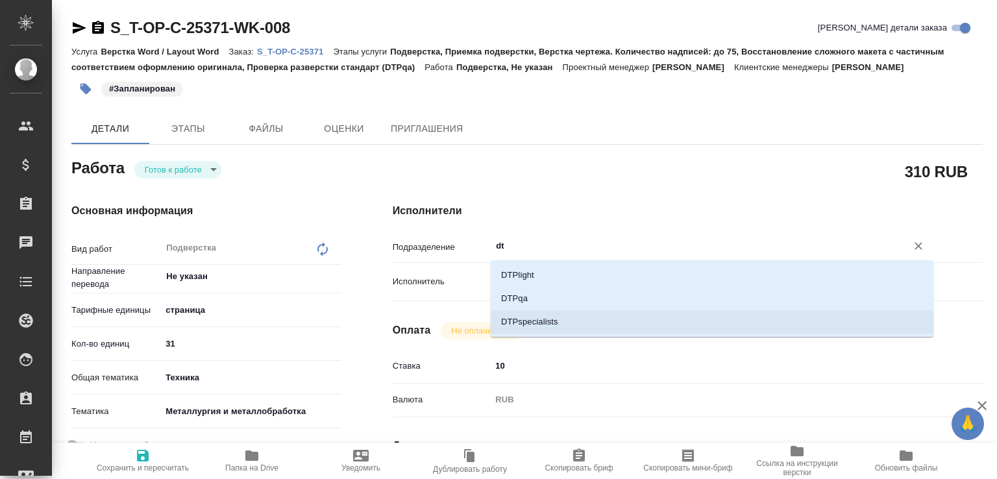
type textarea "x"
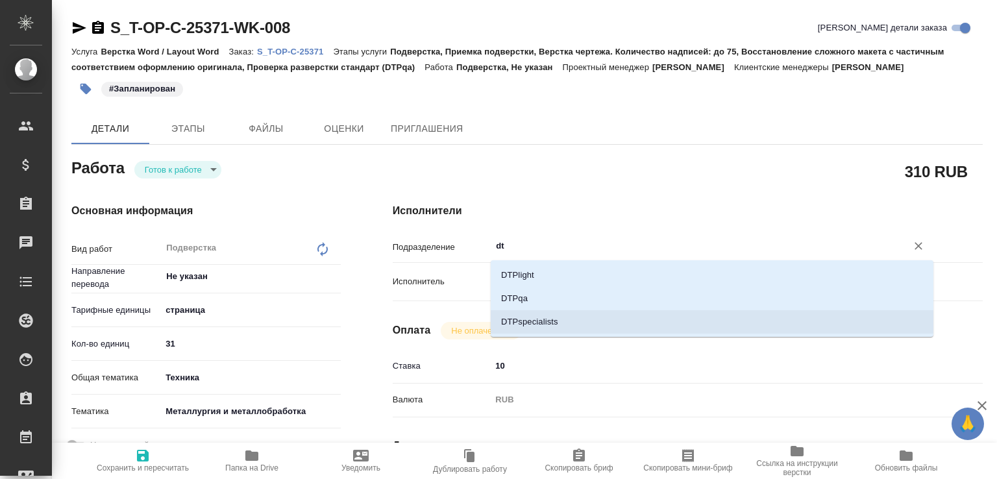
click at [510, 317] on li "DTPspecialists" at bounding box center [712, 321] width 443 height 23
type textarea "x"
type input "DTPspecialists"
type textarea "x"
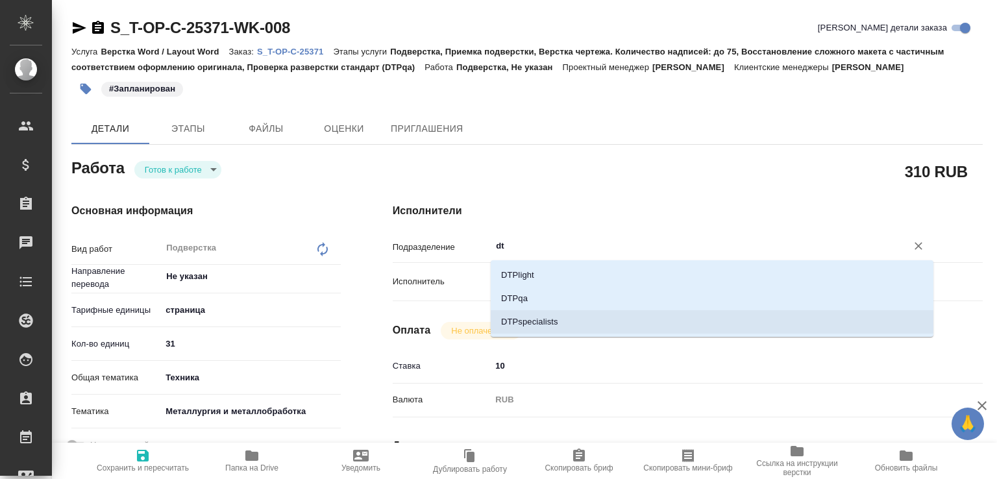
type textarea "x"
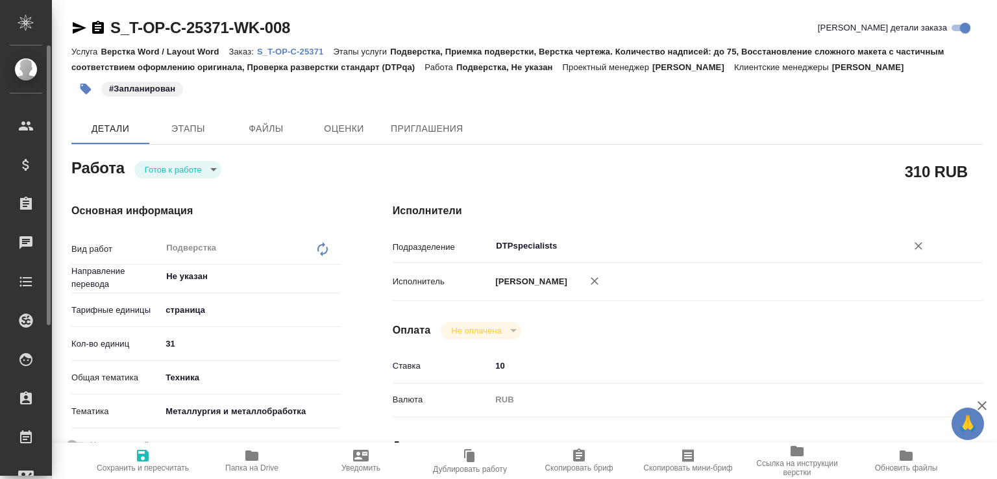
type textarea "x"
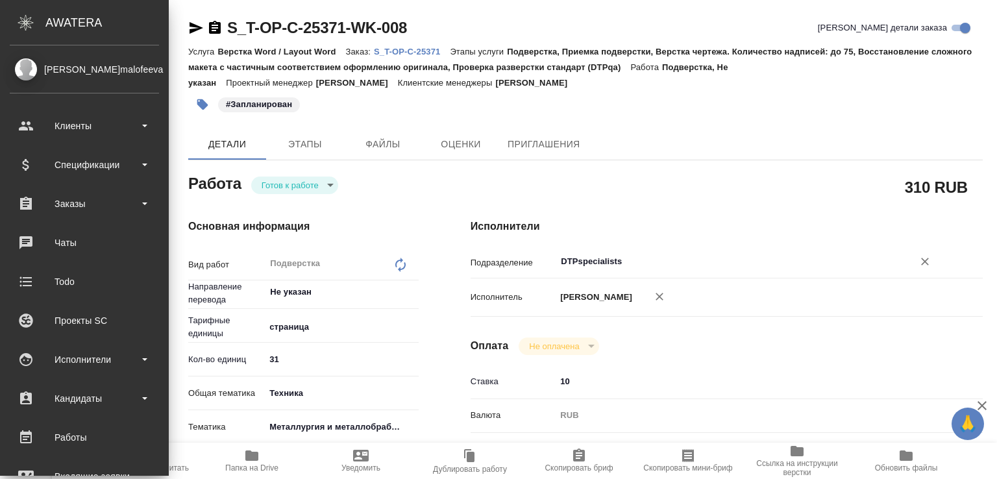
type textarea "x"
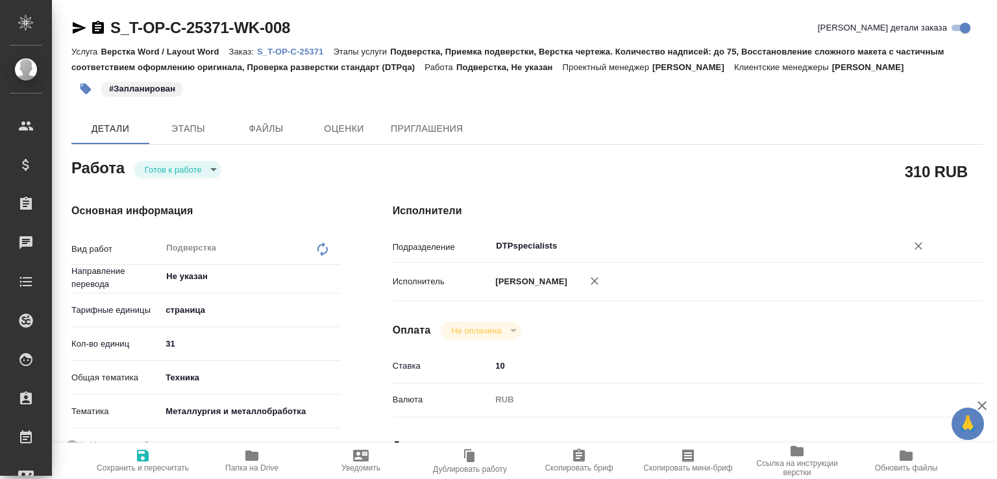
type input "DTPspecialists"
click at [158, 165] on body "🙏 .cls-1 fill:#fff; AWATERA Малофеева Екатерина e.malofeeva Клиенты Спецификаци…" at bounding box center [498, 239] width 997 height 479
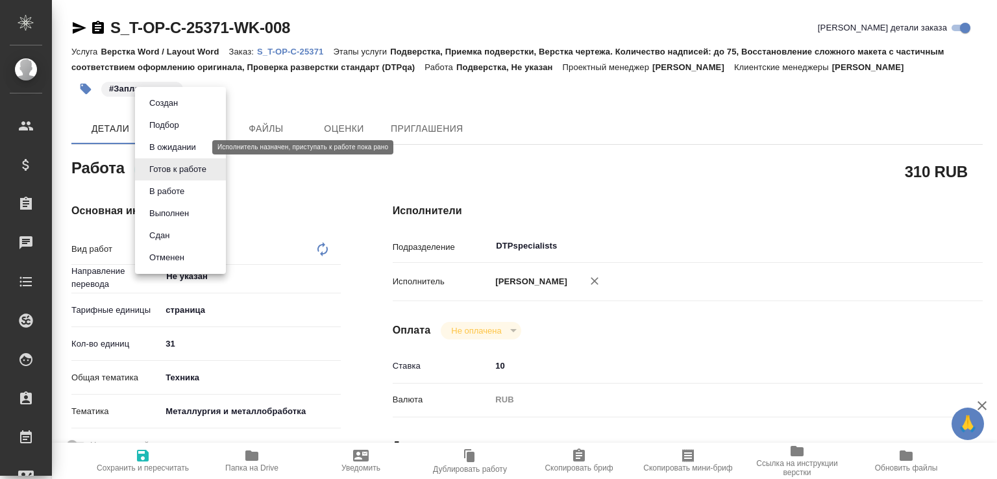
click at [171, 145] on button "В ожидании" at bounding box center [172, 147] width 55 height 14
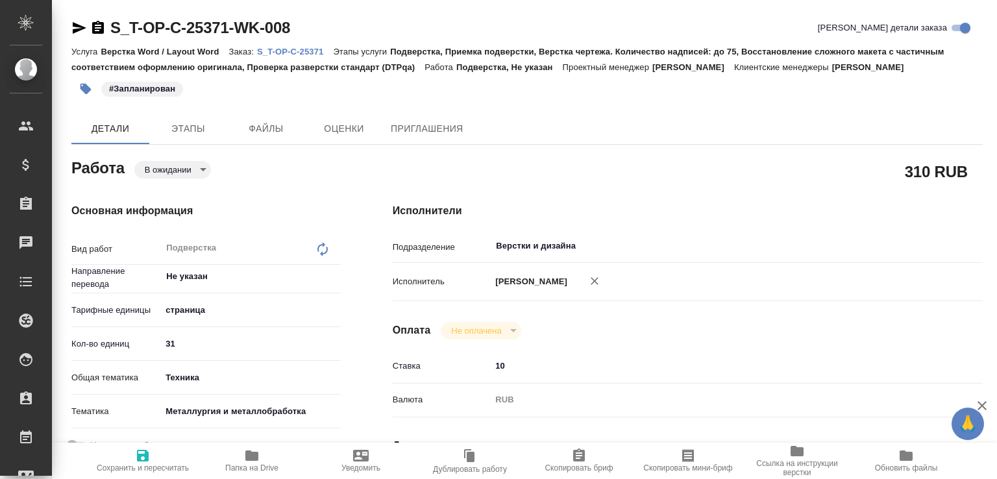
click at [156, 455] on span "Сохранить и пересчитать" at bounding box center [143, 460] width 94 height 25
type textarea "x"
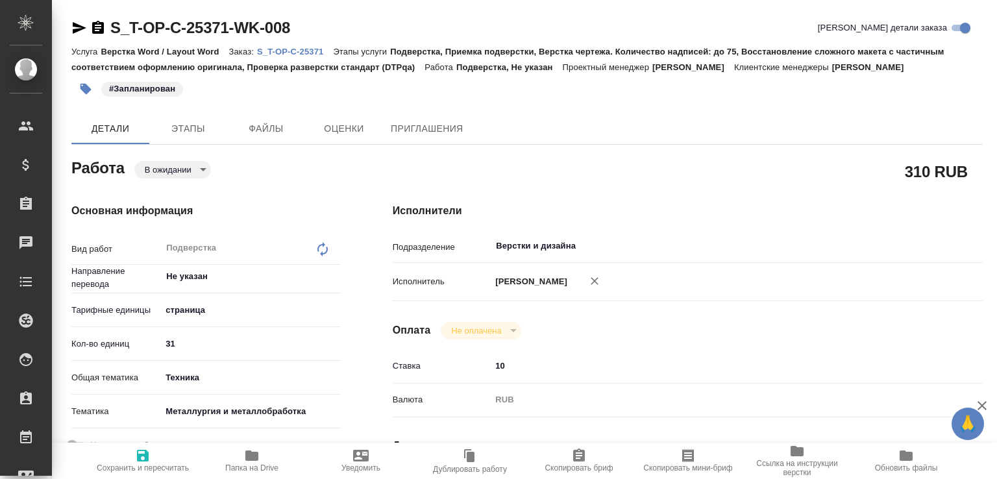
type textarea "x"
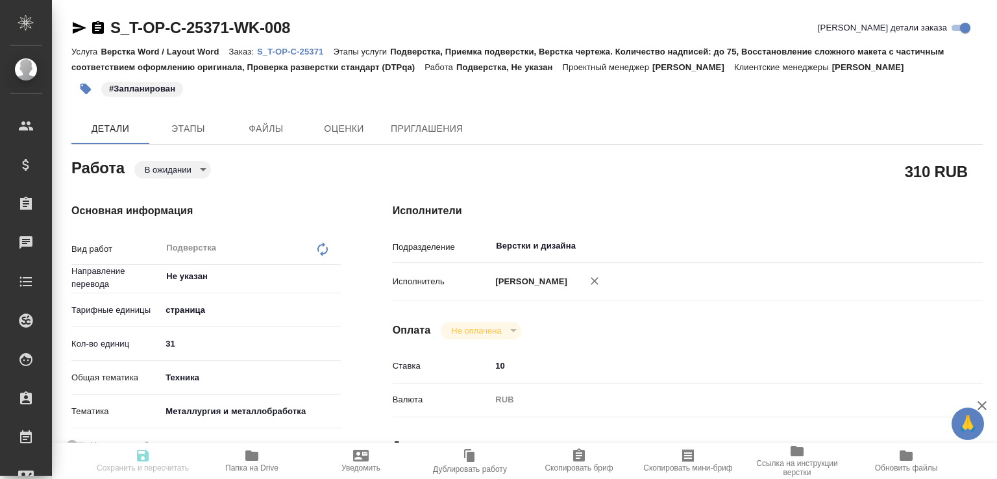
type textarea "x"
type input "pending"
type textarea "Подверстка"
type textarea "x"
type input "Не указан"
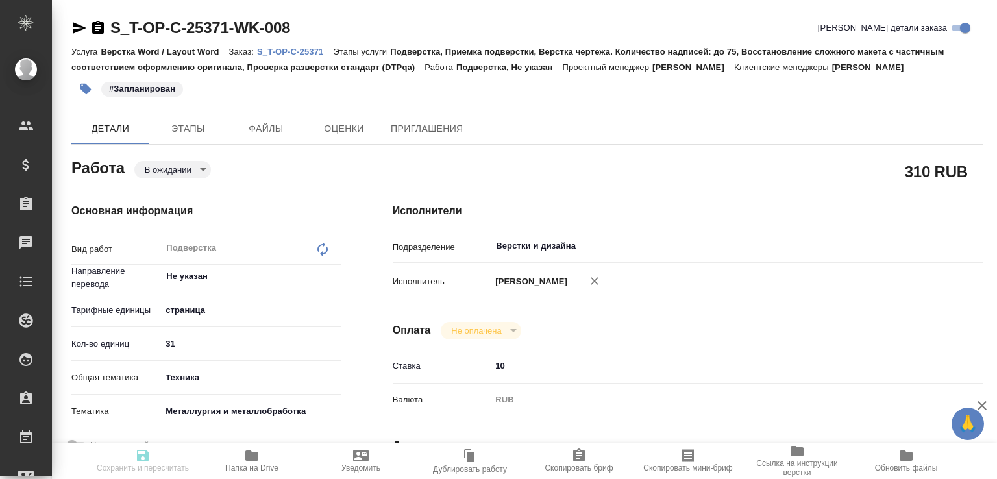
type input "5a8b1489cc6b4906c91bfdb2"
type input "31"
type input "tech"
type input "60014e23f7d9dc5f480a3cf8"
type input "[DATE] 16:00"
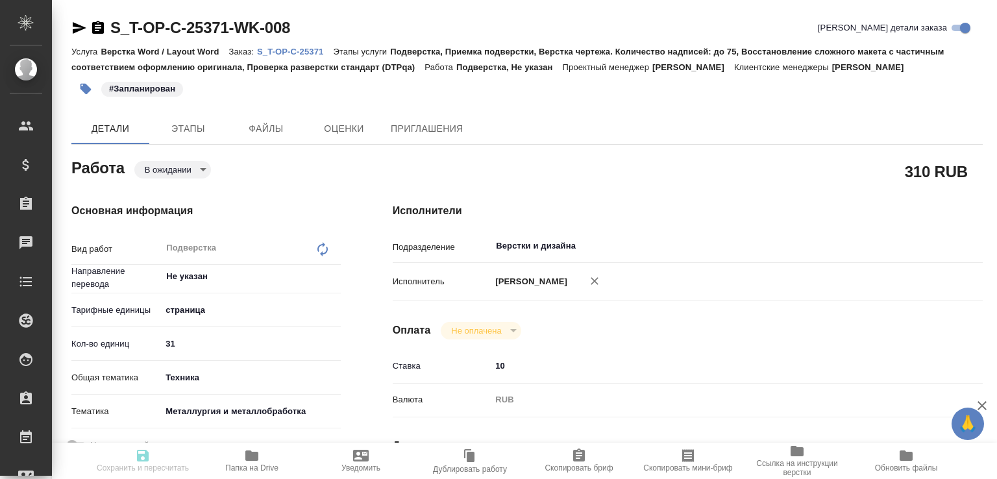
type input "[DATE] 10:30"
type input "[DATE] 11:00"
type input "Верстки и дизайна"
type input "notPayed"
type input "10"
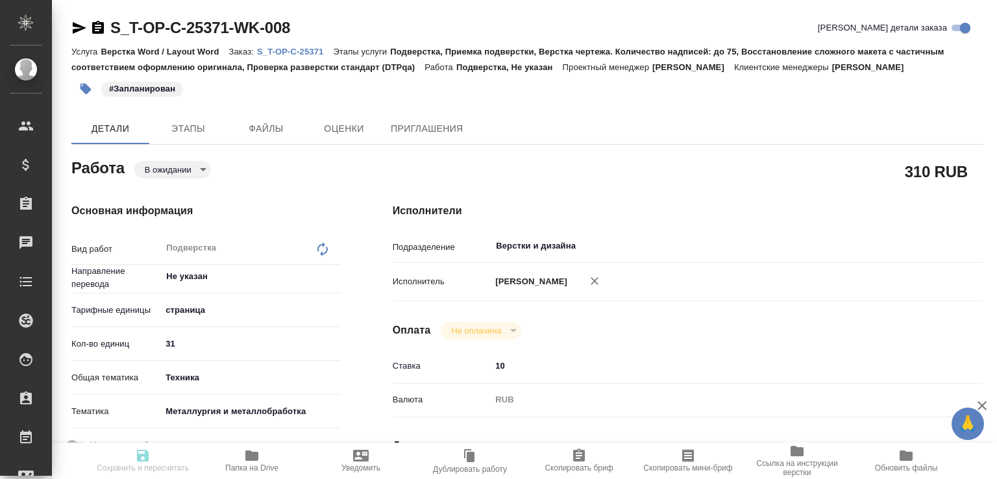
type input "RUB"
type input "[PERSON_NAME]"
type textarea "x"
type textarea "/Clients/Т-ОП-С_Русал Глобал Менеджмент/Orders/S_T-OP-C-25371/DTP/S_T-OP-C-2537…"
type textarea "x"
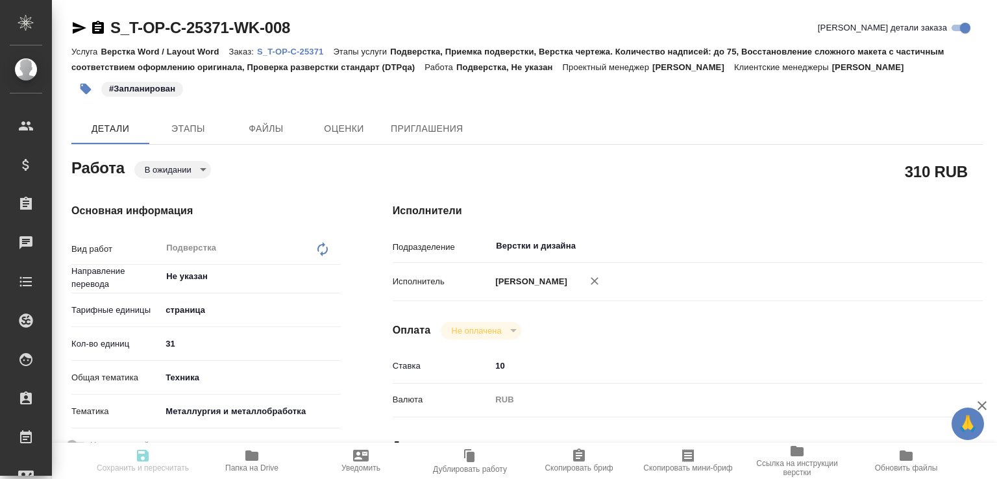
type input "S_T-OP-C-25371"
type input "Т-ОП-С-46963"
type input "Верстка Word / Layout Word"
type input "Подверстка, Приемка подверстки, Верстка чертежа. Количество надписей: до 75, Во…"
type input "[PERSON_NAME]"
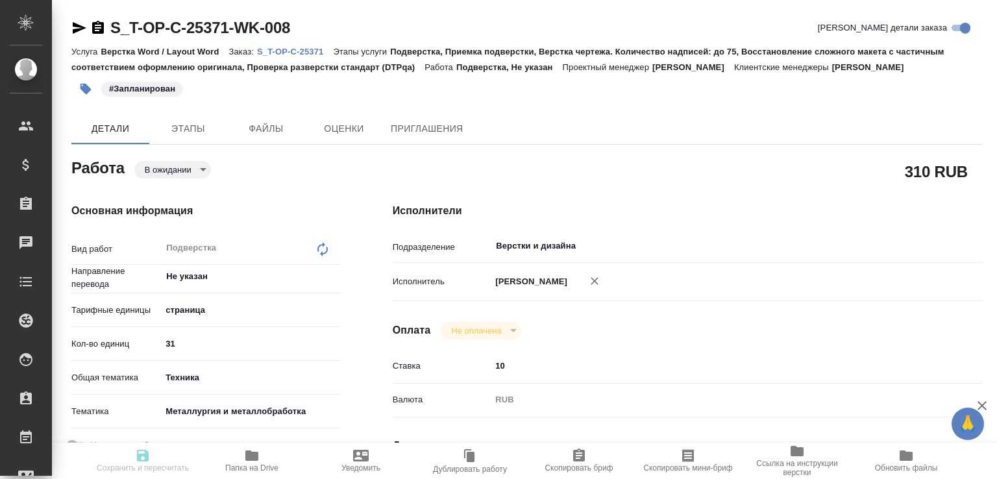
type input "[PERSON_NAME]"
type input "/Clients/Т-ОП-С_Русал Глобал Менеджмент/Orders/S_T-OP-C-25371"
type textarea "x"
type textarea "оцениваем, пока не запускаем"
type textarea "x"
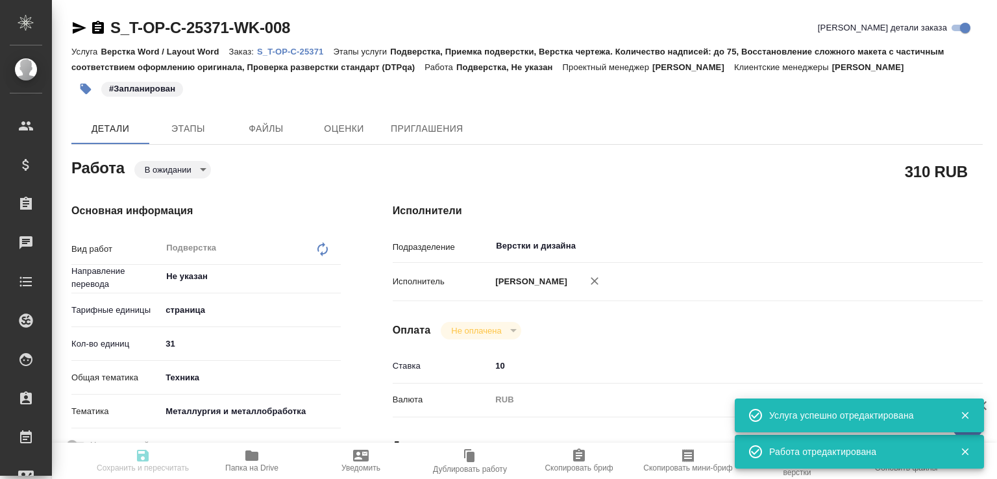
type textarea "x"
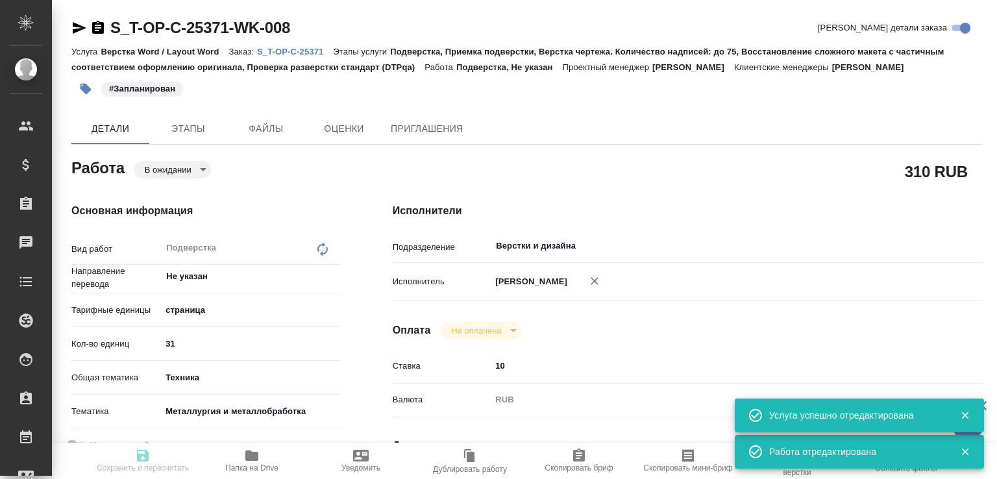
type textarea "x"
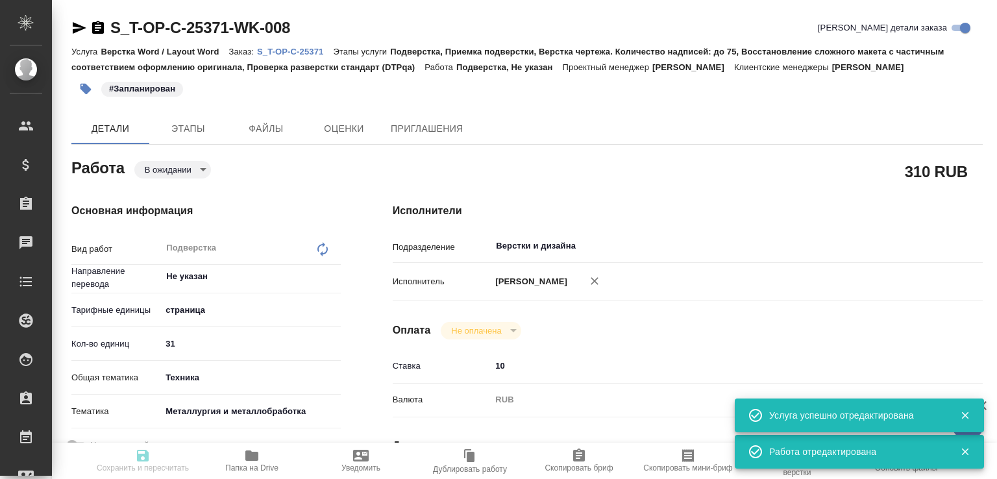
type textarea "x"
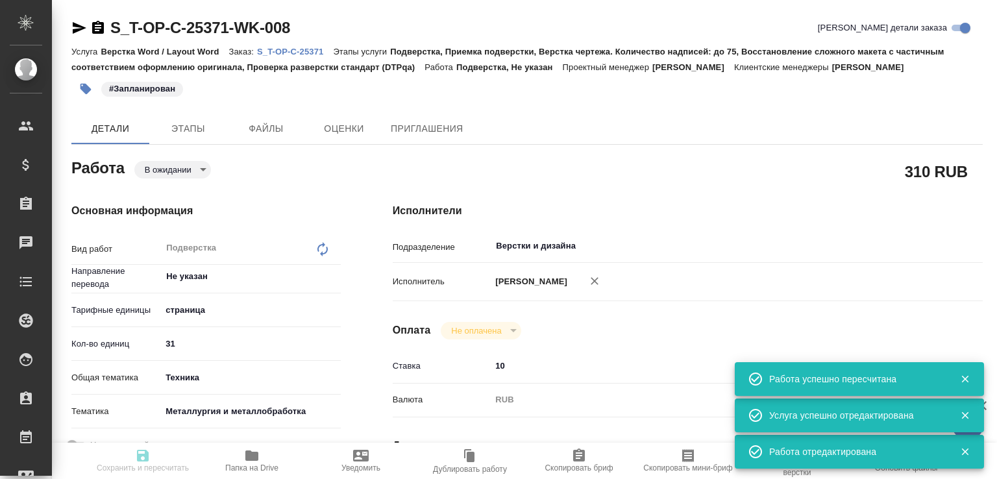
type input "pending"
type textarea "Подверстка"
type textarea "x"
type input "Не указан"
type input "5a8b1489cc6b4906c91bfdb2"
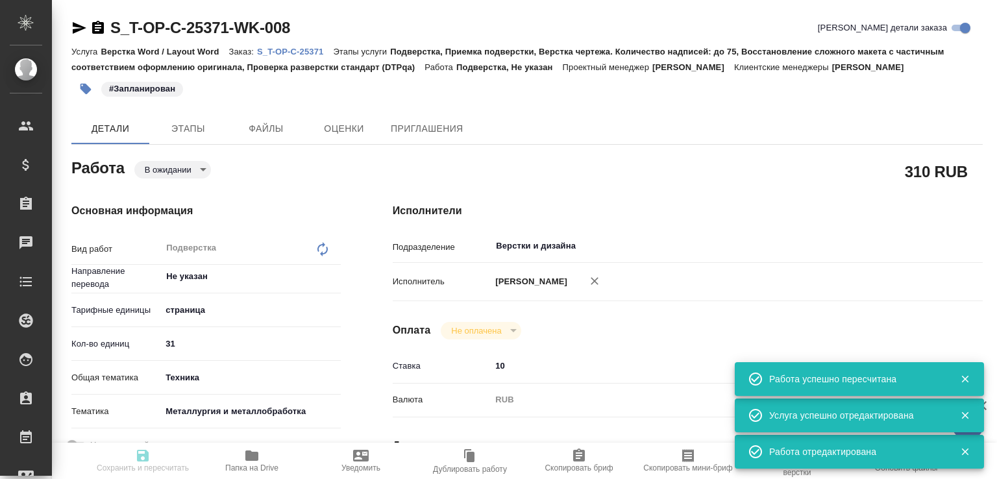
type input "31"
type input "tech"
type input "60014e23f7d9dc5f480a3cf8"
type input "12.10.2025 16:00"
type input "13.10.2025 10:30"
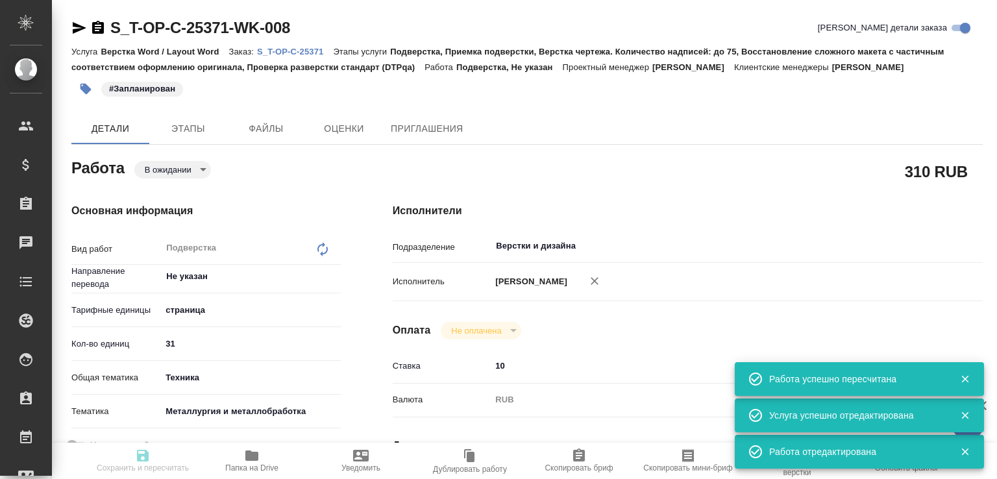
type input "13.10.2025 11:00"
type input "Верстки и дизайна"
type input "notPayed"
type input "10"
type input "RUB"
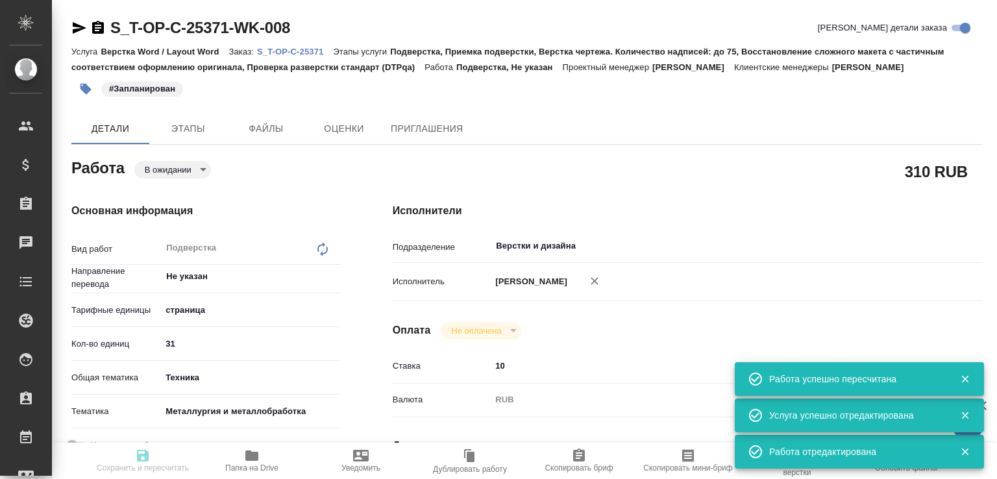
type input "[PERSON_NAME]"
type textarea "x"
type textarea "/Clients/Т-ОП-С_Русал Глобал Менеджмент/Orders/S_T-OP-C-25371/DTP/S_T-OP-C-2537…"
type textarea "x"
type input "S_T-OP-C-25371"
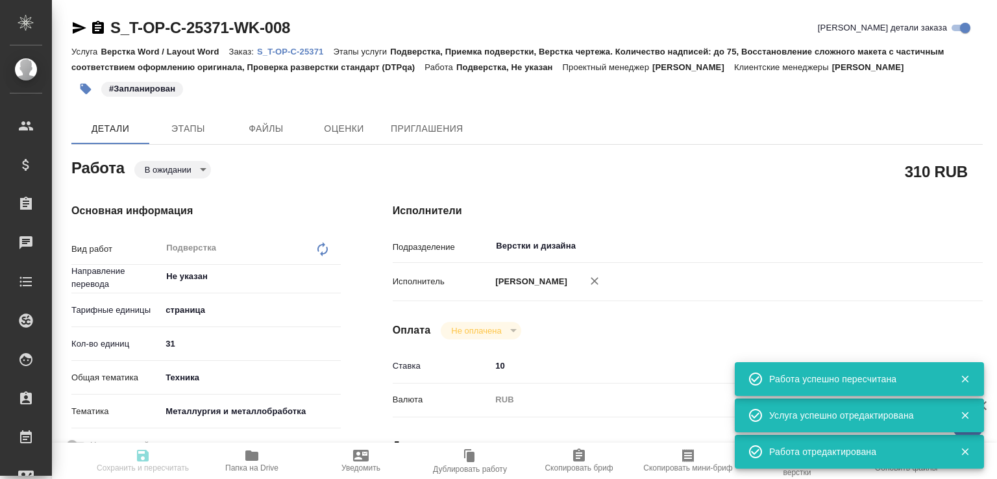
type input "Т-ОП-С-46963"
type input "Верстка Word / Layout Word"
type input "Подверстка, Приемка подверстки, Верстка чертежа. Количество надписей: до 75, Во…"
type input "Горленко Юлия"
type input "[PERSON_NAME]"
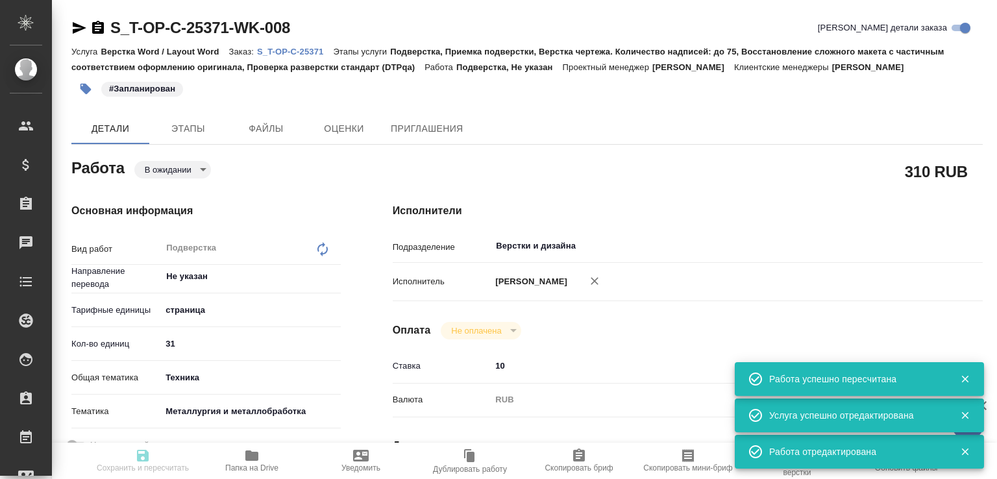
type input "/Clients/Т-ОП-С_Русал Глобал Менеджмент/Orders/S_T-OP-C-25371"
type textarea "x"
type textarea "оцениваем, пока не запускаем"
type textarea "x"
click at [79, 30] on icon "button" at bounding box center [80, 28] width 14 height 12
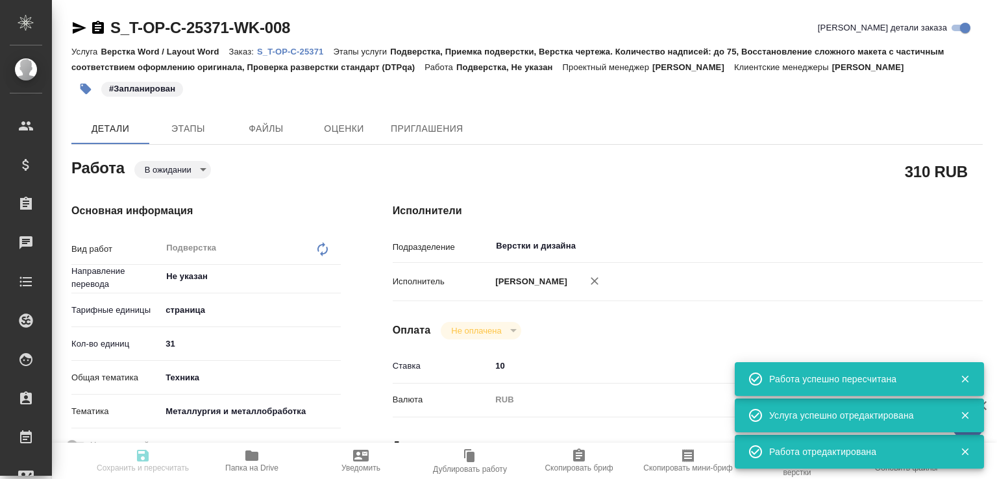
type textarea "x"
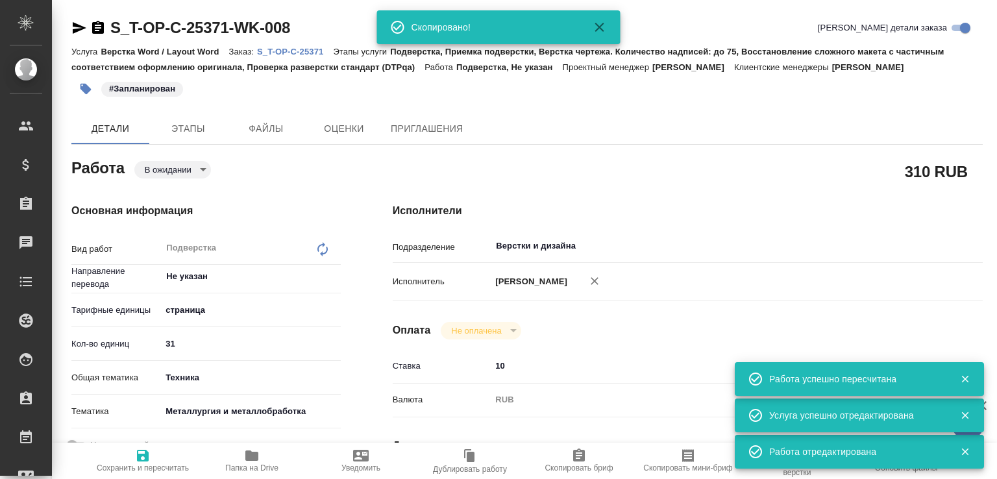
type textarea "x"
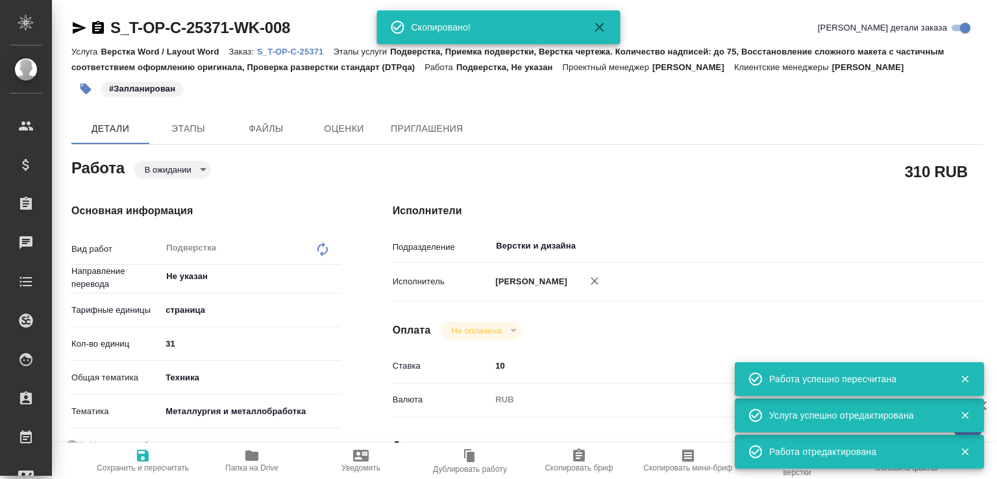
type textarea "x"
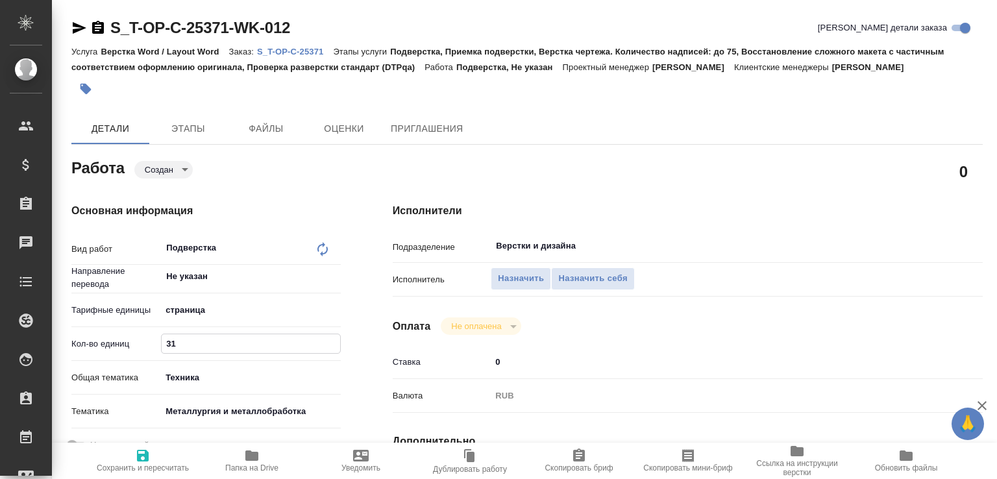
drag, startPoint x: 162, startPoint y: 340, endPoint x: 143, endPoint y: 340, distance: 18.8
click at [143, 340] on div "Кол-во единиц 31" at bounding box center [205, 343] width 269 height 23
type input "6"
click at [153, 453] on span "Сохранить и пересчитать" at bounding box center [143, 460] width 94 height 25
type input "created"
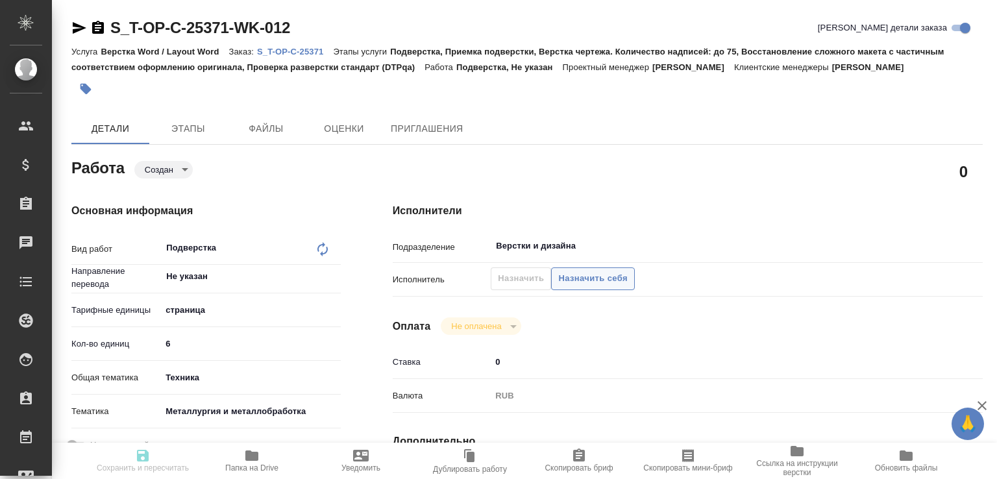
type input "Не указан"
type input "5a8b1489cc6b4906c91bfdb2"
type input "6"
type input "tech"
type input "60014e23f7d9dc5f480a3cf8"
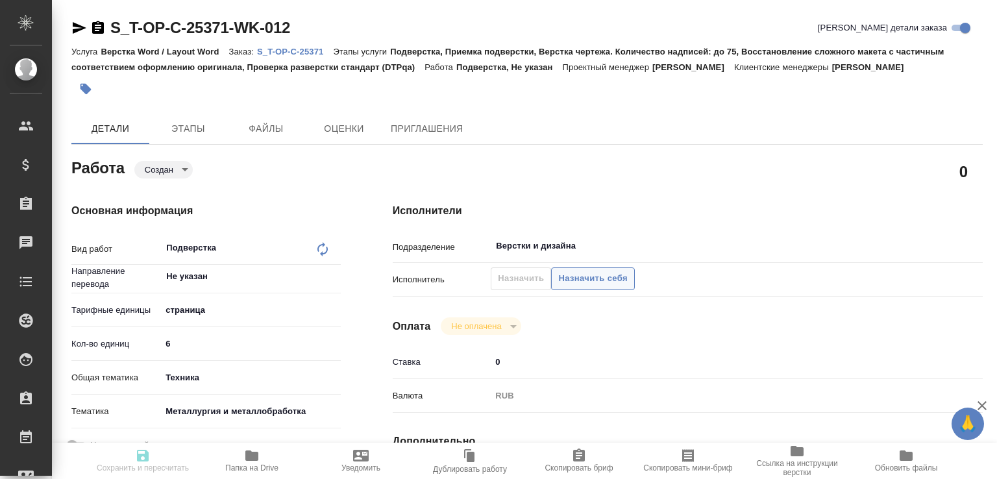
type input "12.10.2025 16:00"
type input "13.10.2025 10:30"
type input "13.10.2025 11:00"
type input "Верстки и дизайна"
type input "notPayed"
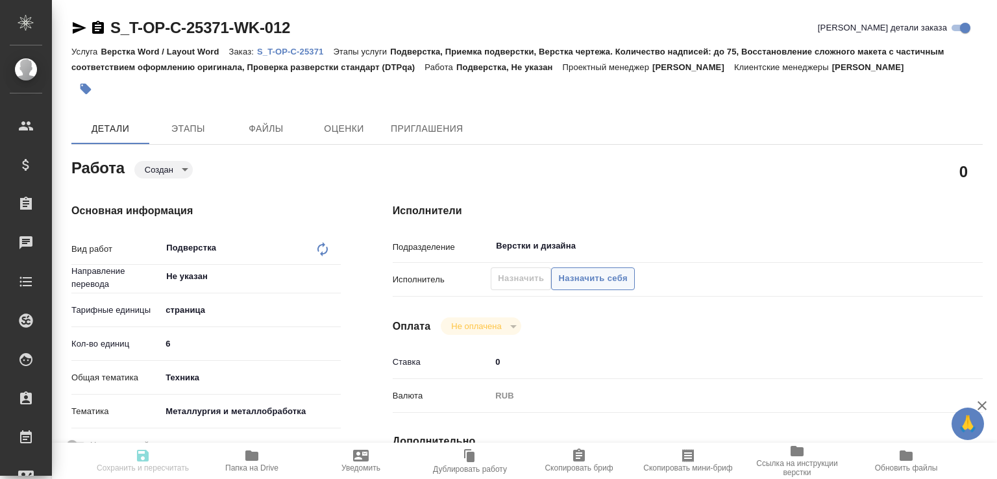
type input "0"
type input "RUB"
type input "[PERSON_NAME]"
type input "S_T-OP-C-25371"
type input "Т-ОП-С-46963"
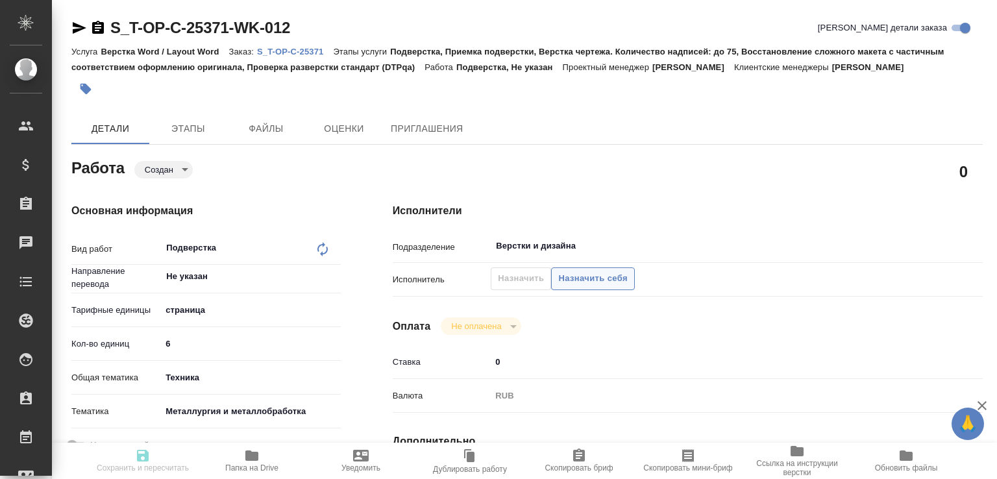
type input "Верстка Word / Layout Word"
type input "Подверстка, Приемка подверстки, Верстка чертежа. Количество надписей: до 75, Во…"
type input "[PERSON_NAME]"
type input "/Clients/Т-ОП-С_Русал Глобал Менеджмент/Orders/S_T-OP-C-25371"
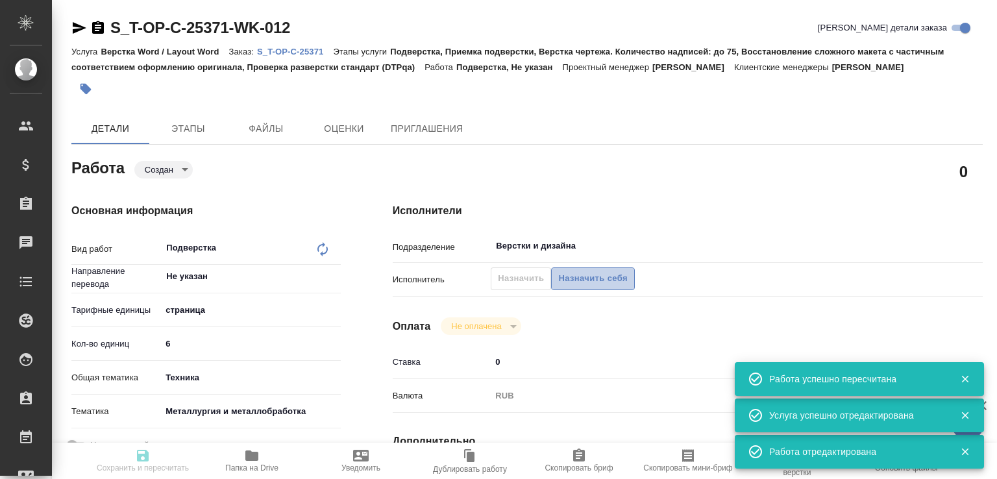
click at [586, 276] on span "Назначить себя" at bounding box center [592, 278] width 69 height 15
type input "created"
type input "Не указан"
type input "5a8b1489cc6b4906c91bfdb2"
type input "6"
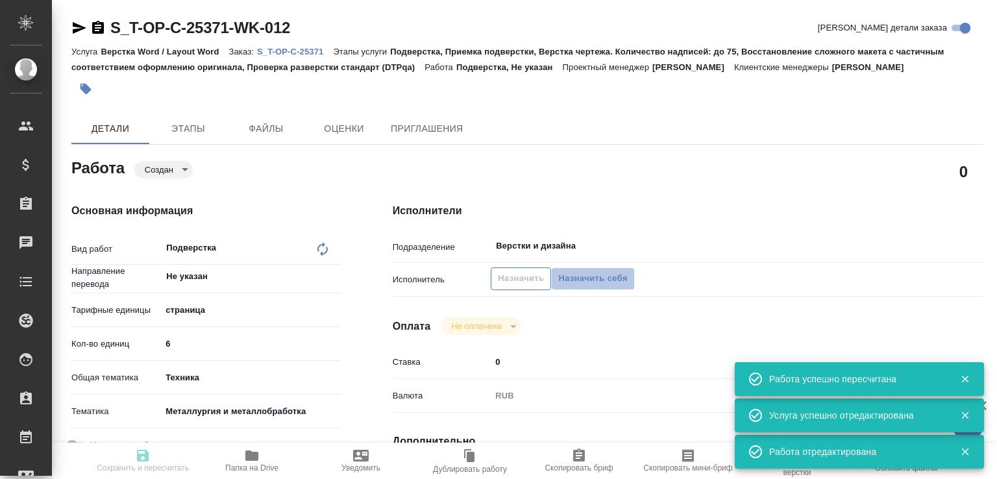
type input "tech"
type input "60014e23f7d9dc5f480a3cf8"
type input "[DATE] 16:00"
type input "[DATE] 10:30"
type input "[DATE] 11:00"
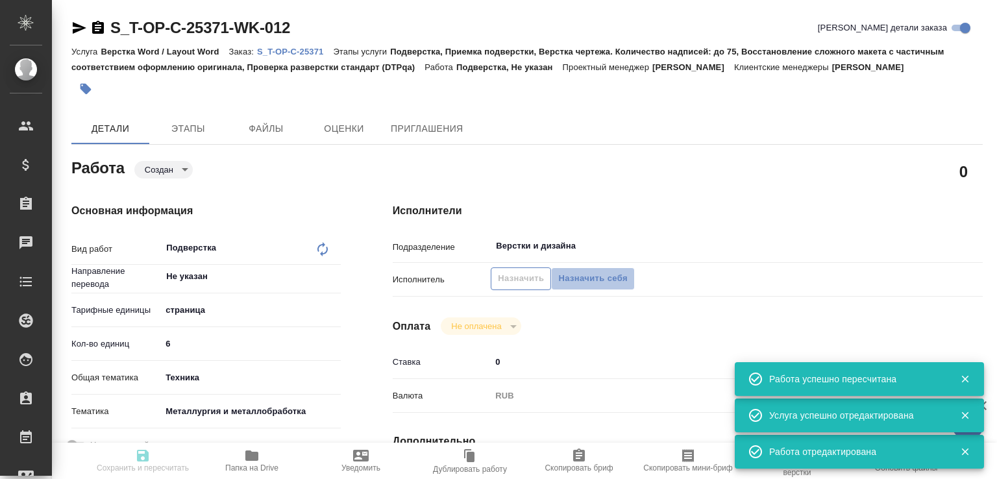
type input "Верстки и дизайна"
type input "notPayed"
type input "0"
type input "RUB"
type input "[PERSON_NAME]"
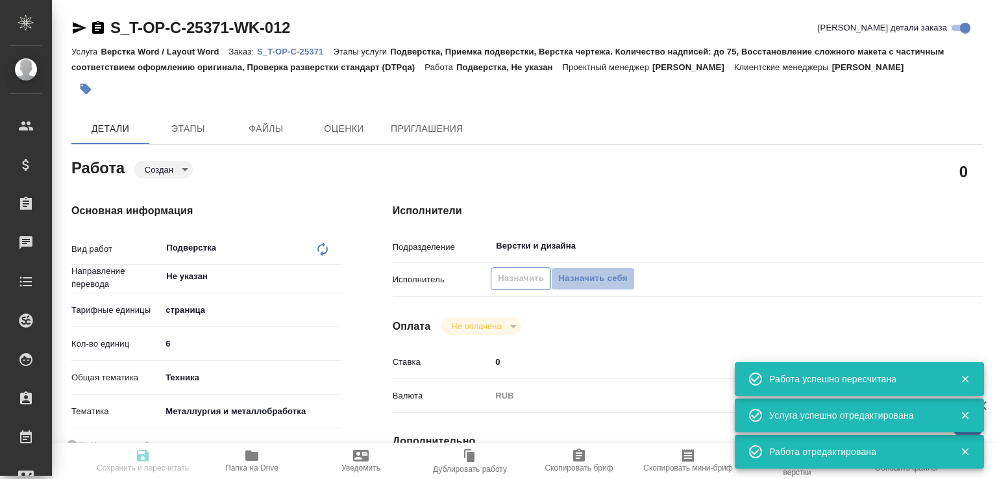
type input "S_T-OP-C-25371"
type input "Т-ОП-С-46963"
type input "Верстка Word / Layout Word"
type input "Подверстка, Приемка подверстки, Верстка чертежа. Количество надписей: до 75, Во…"
type input "[PERSON_NAME]"
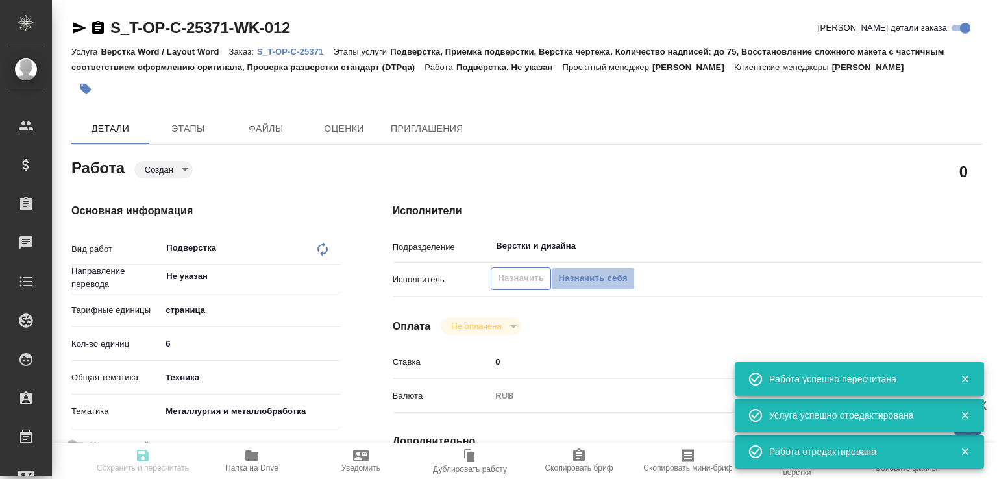
type input "[PERSON_NAME]"
type input "/Clients/Т-ОП-С_Русал Глобал Менеджмент/Orders/S_T-OP-C-25371"
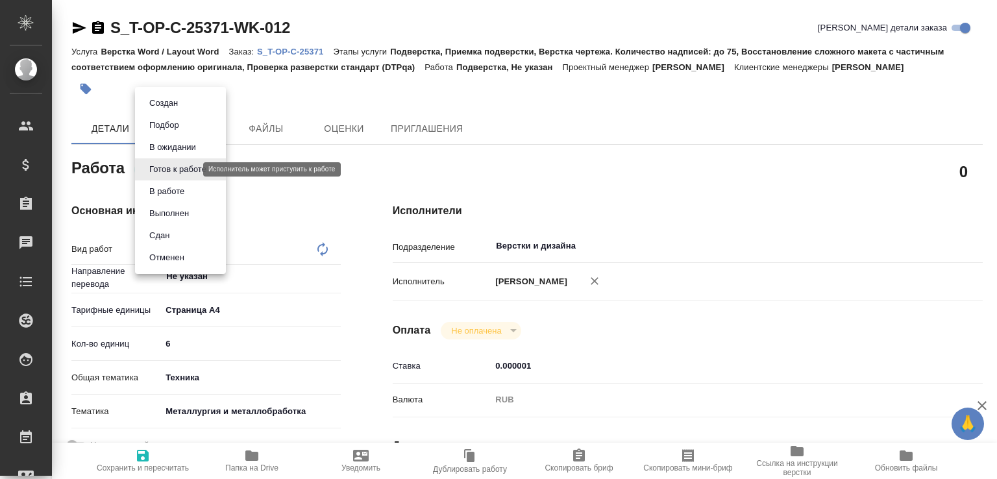
click at [176, 168] on body "🙏 .cls-1 fill:#fff; AWATERA Малофеева Екатерина e.malofeeva Клиенты Спецификаци…" at bounding box center [498, 239] width 997 height 479
type textarea "x"
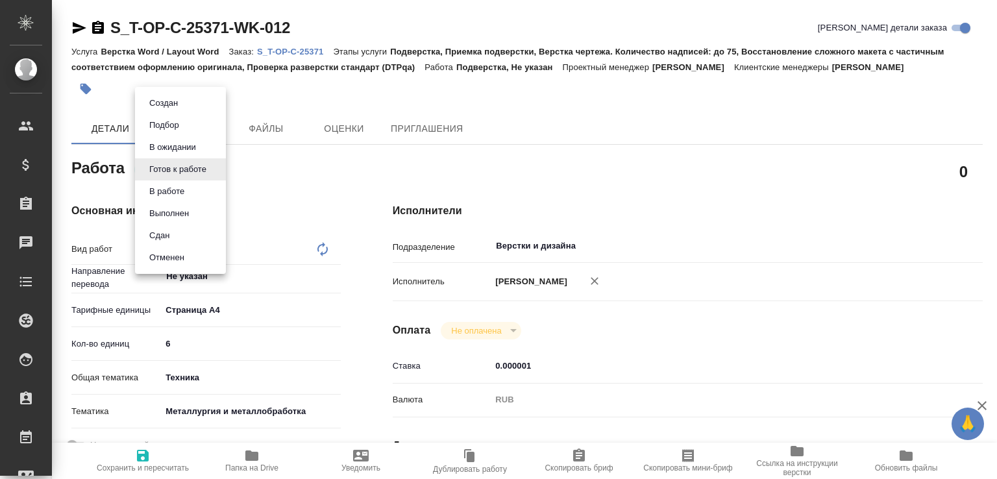
type textarea "x"
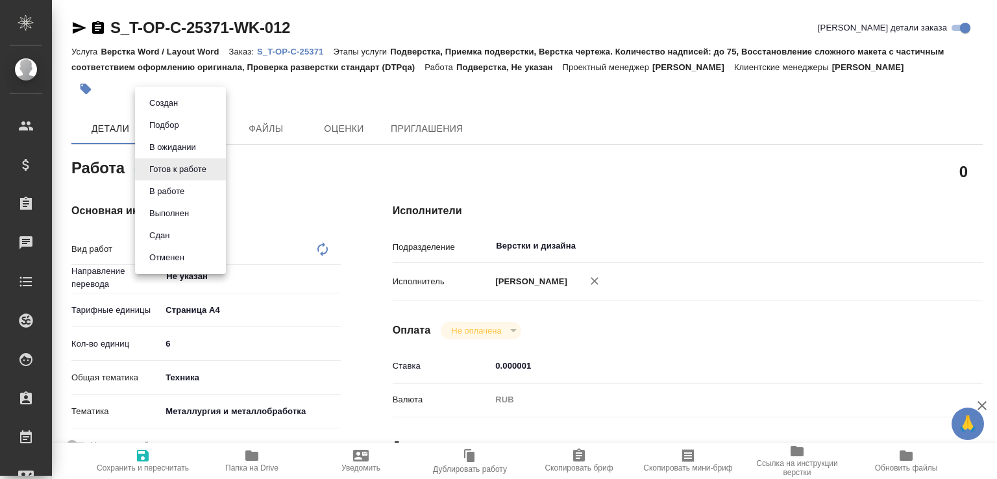
type textarea "x"
click at [187, 146] on button "В ожидании" at bounding box center [172, 147] width 55 height 14
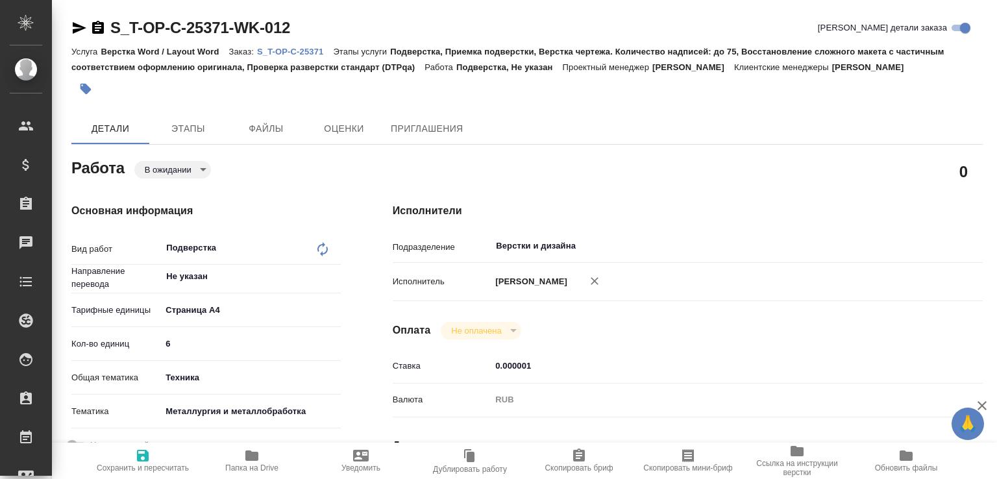
type textarea "x"
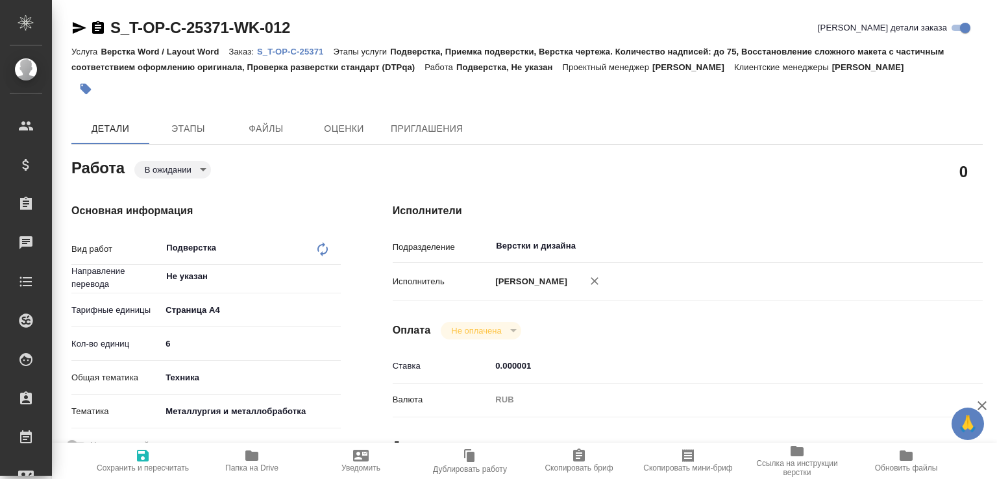
type textarea "x"
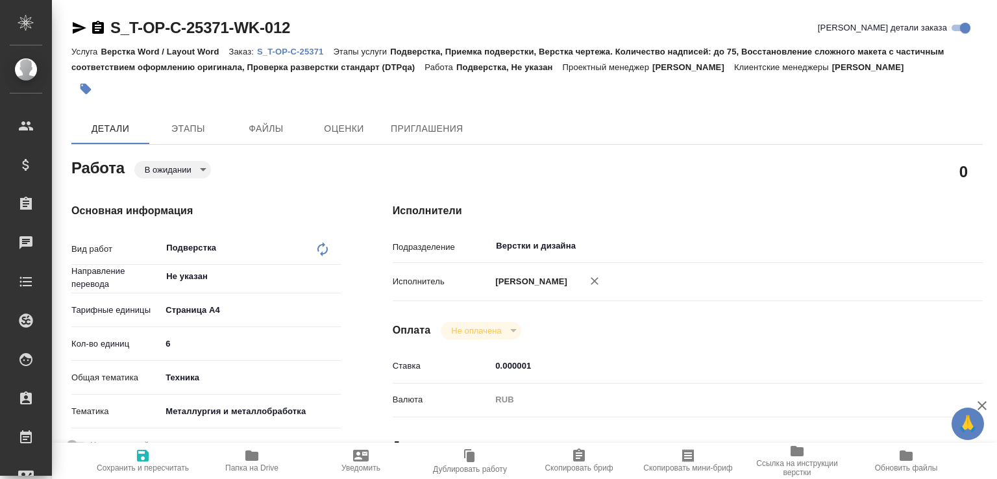
type textarea "x"
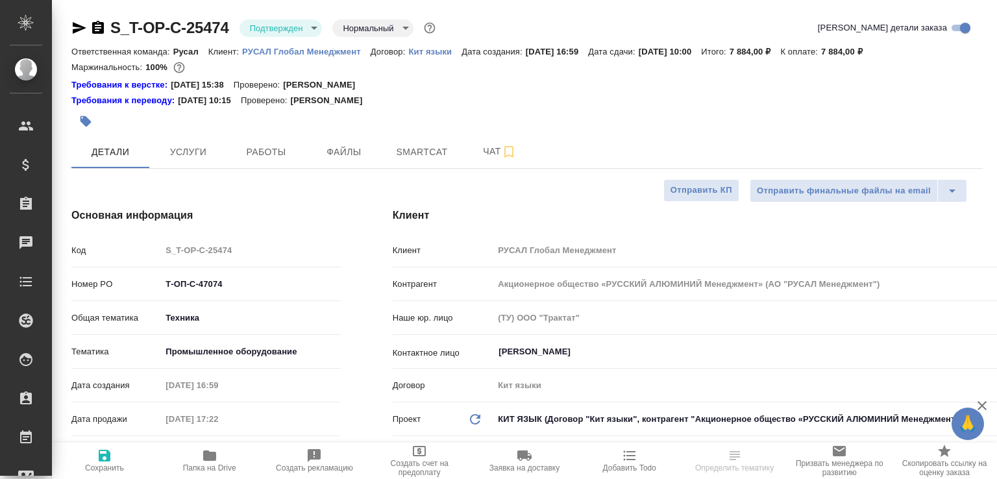
select select "RU"
click at [99, 29] on icon "button" at bounding box center [98, 27] width 12 height 13
click at [239, 453] on span "Папка на Drive" at bounding box center [210, 460] width 90 height 25
select select "RU"
type textarea "x"
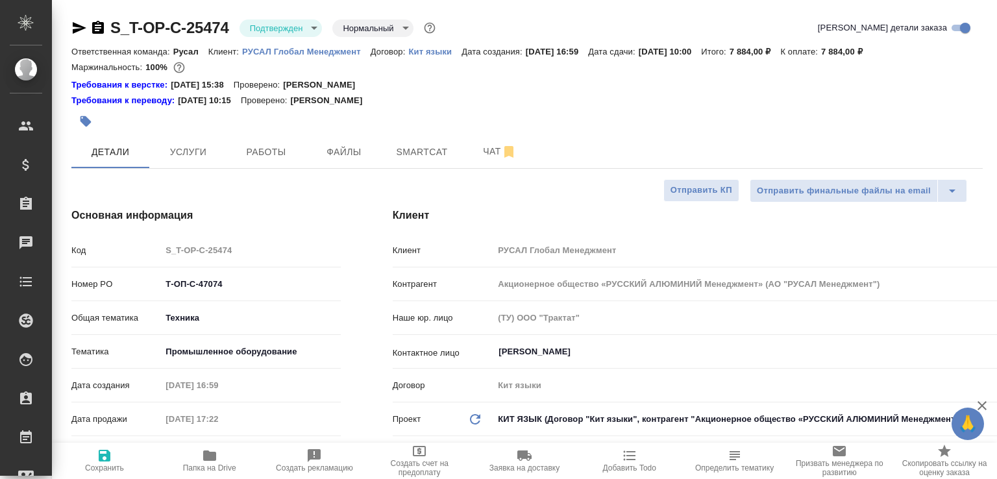
type textarea "x"
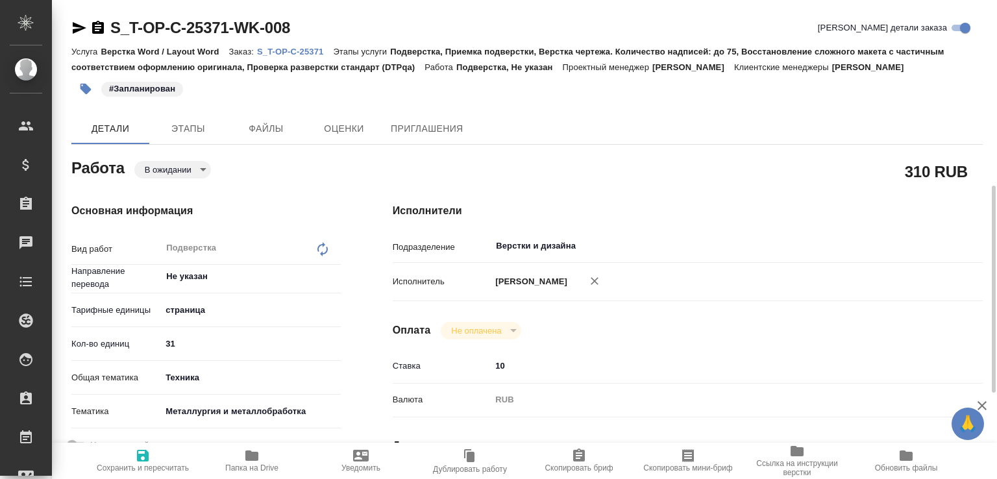
scroll to position [195, 0]
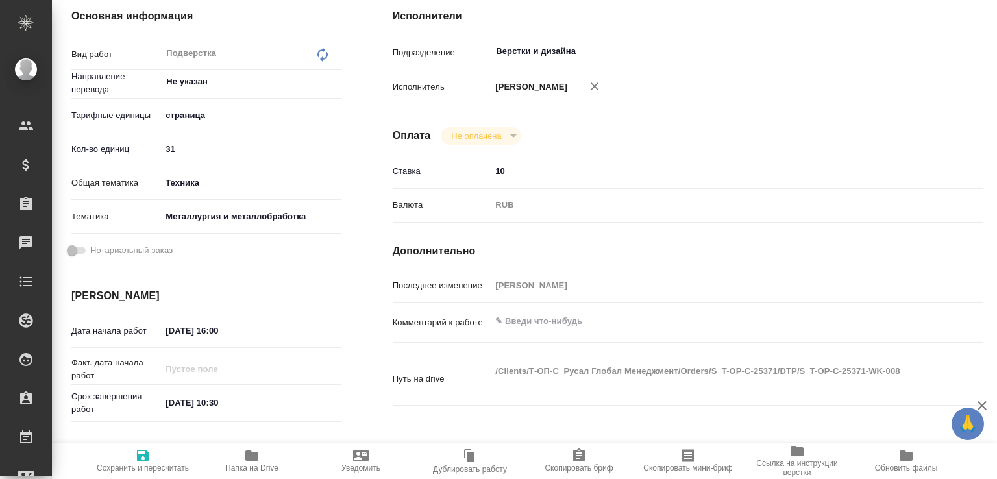
click at [227, 403] on input "[DATE] 10:30" at bounding box center [218, 403] width 114 height 19
click at [227, 403] on input "[DATE] 10:30" at bounding box center [219, 403] width 114 height 19
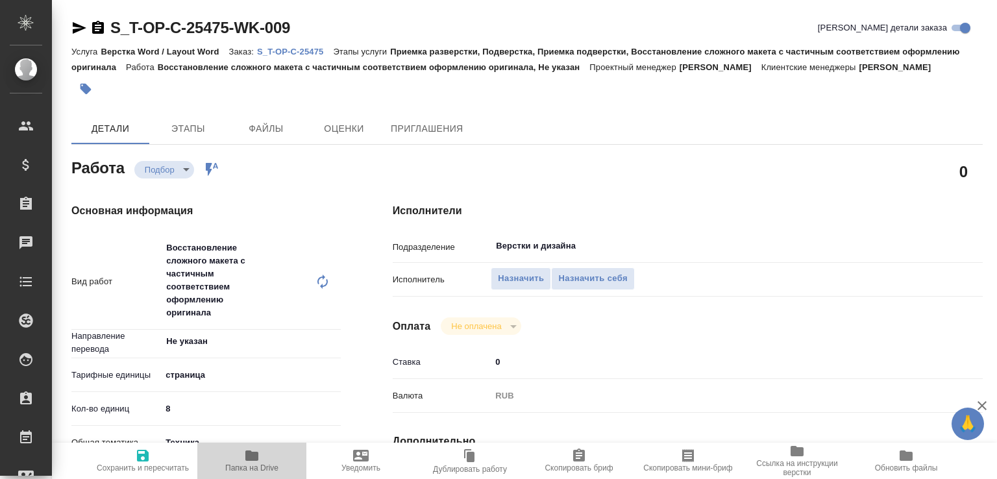
click at [261, 458] on span "Папка на Drive" at bounding box center [252, 460] width 94 height 25
click at [98, 21] on icon "button" at bounding box center [98, 27] width 12 height 13
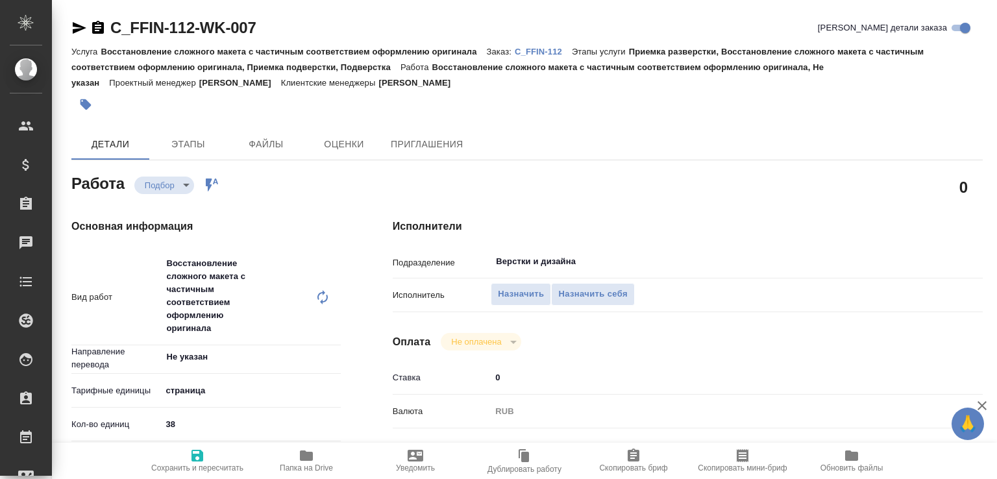
click at [286, 453] on span "Папка на Drive" at bounding box center [307, 460] width 94 height 25
click at [93, 25] on icon "button" at bounding box center [98, 27] width 12 height 13
click at [530, 290] on span "Назначить" at bounding box center [521, 294] width 46 height 15
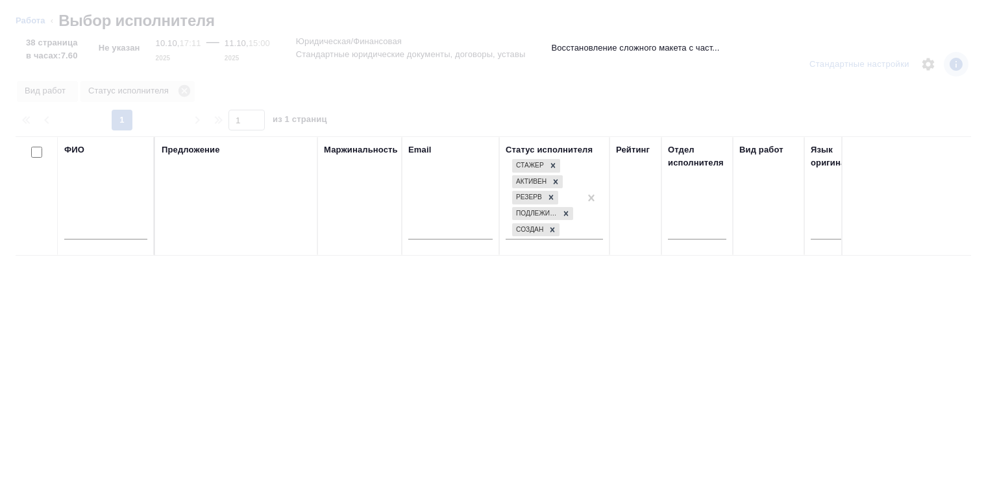
click at [137, 231] on input "text" at bounding box center [105, 231] width 83 height 16
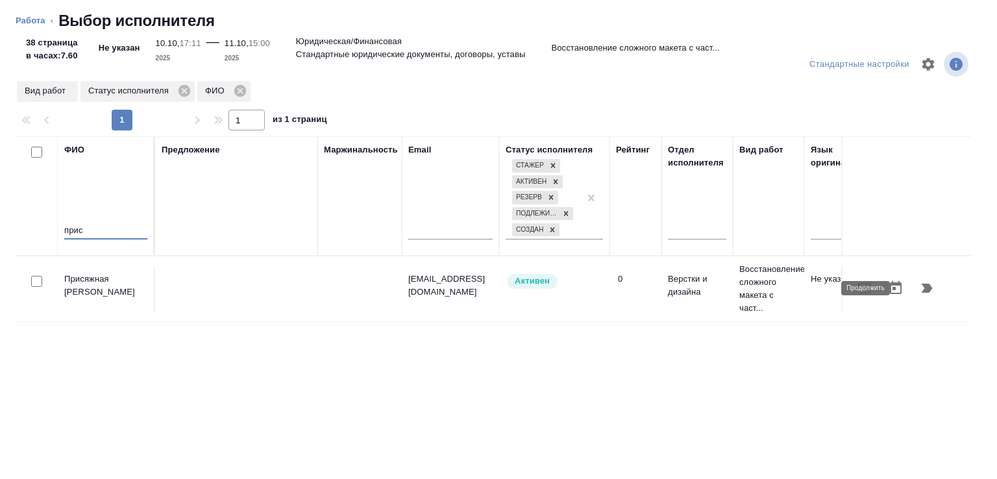
type input "прис"
click at [912, 288] on button "button" at bounding box center [927, 288] width 31 height 31
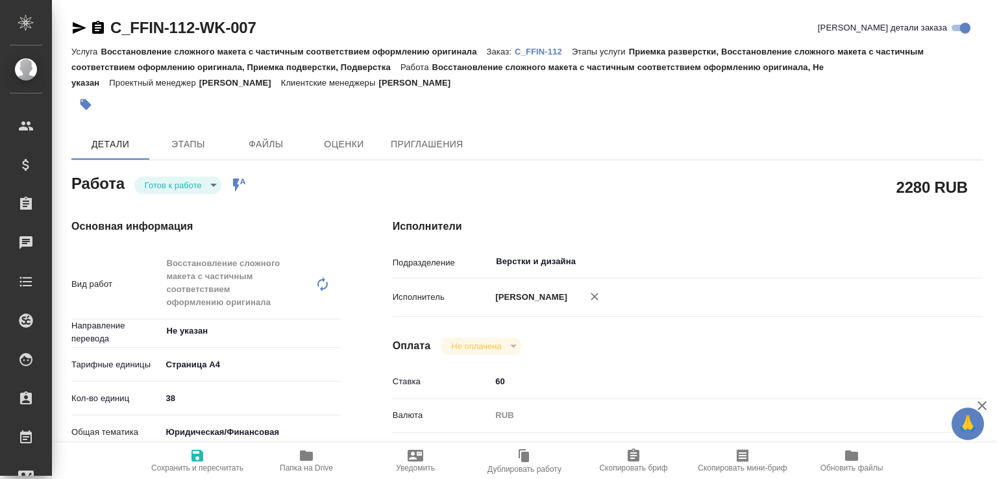
click at [201, 186] on body "🙏 .cls-1 fill:#fff; AWATERA [PERSON_NAME]malofeeva Клиенты Спецификации Заказы …" at bounding box center [498, 239] width 997 height 479
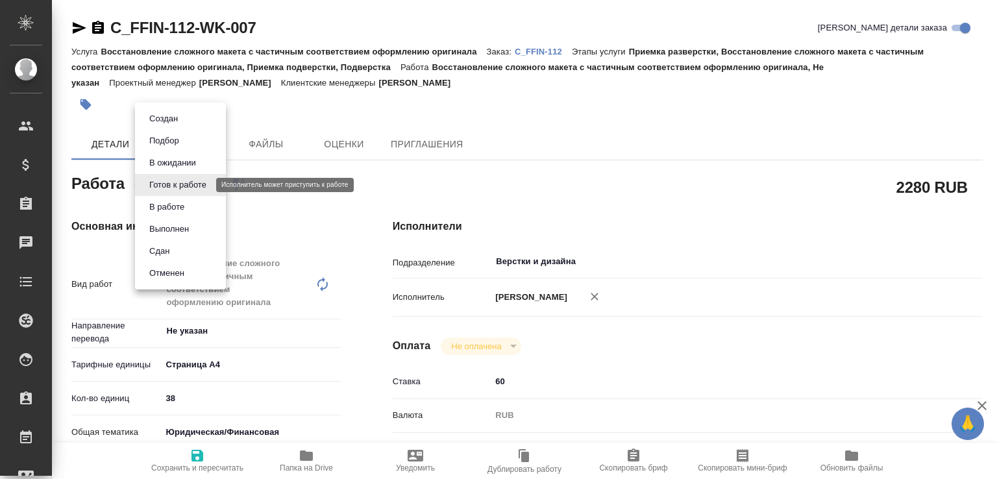
type textarea "x"
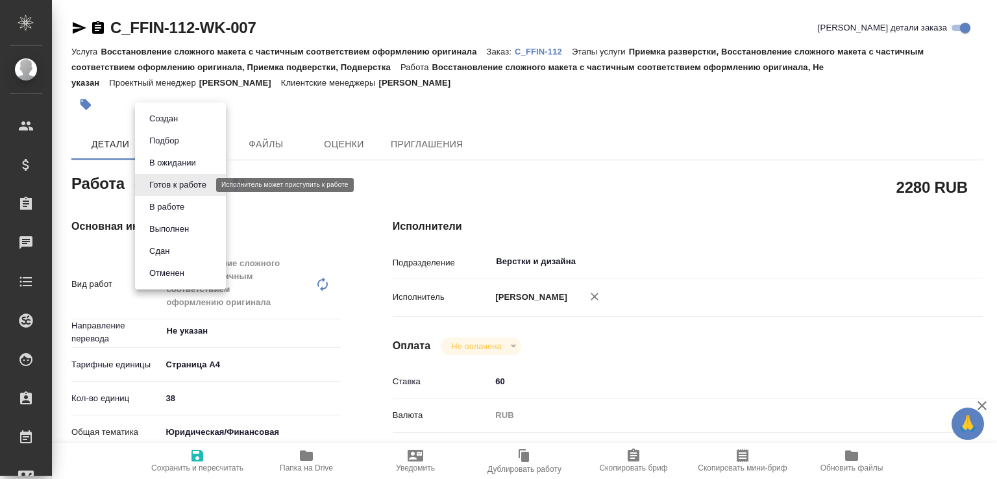
type textarea "x"
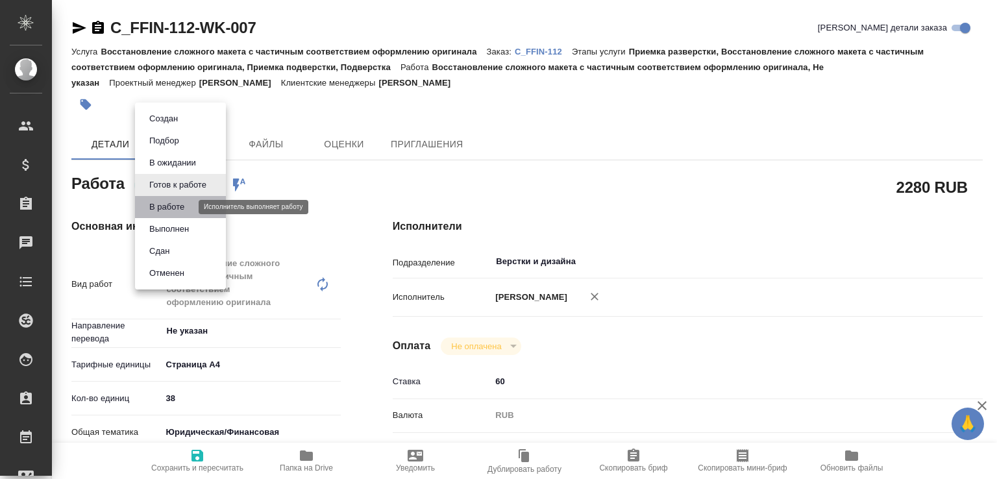
type textarea "x"
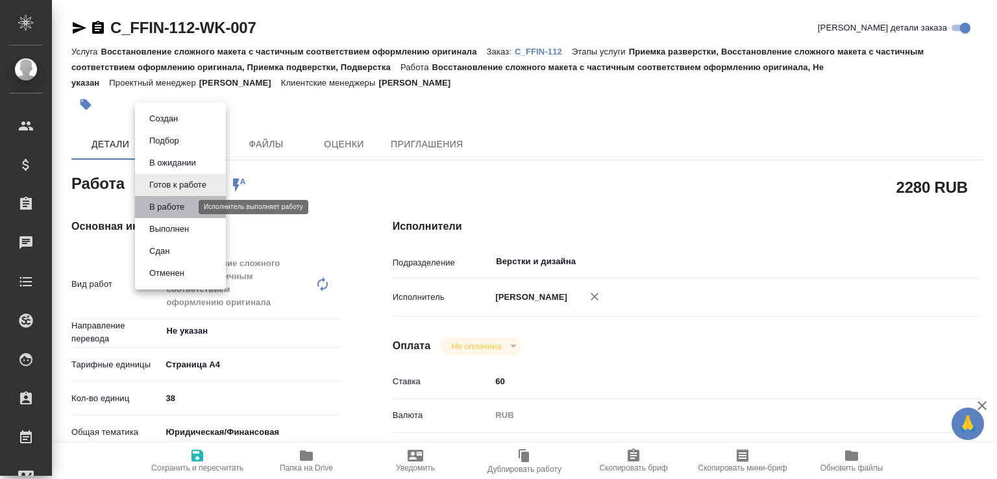
click at [160, 201] on button "В работе" at bounding box center [166, 207] width 43 height 14
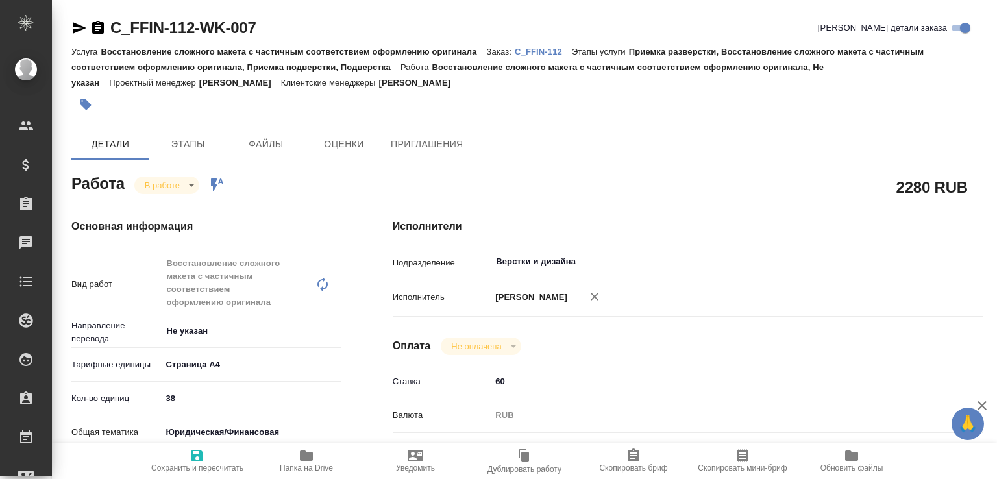
type textarea "x"
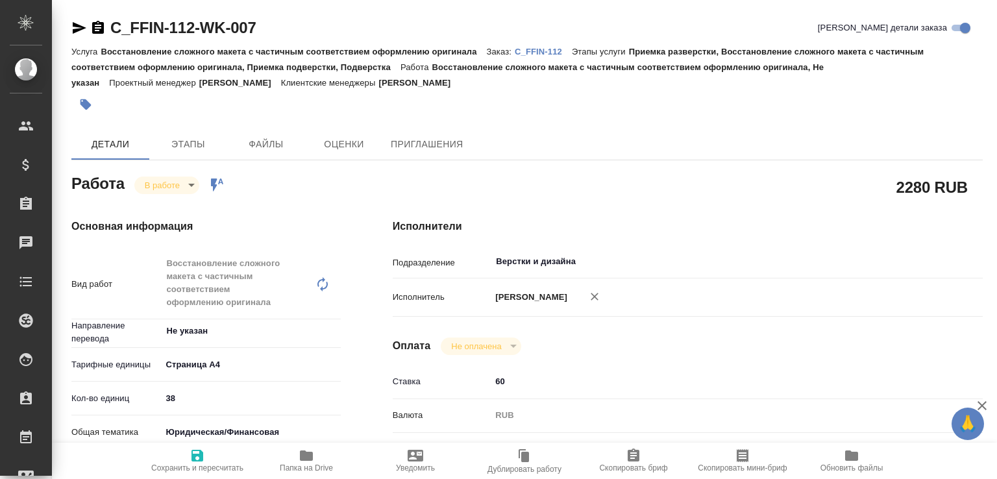
type textarea "x"
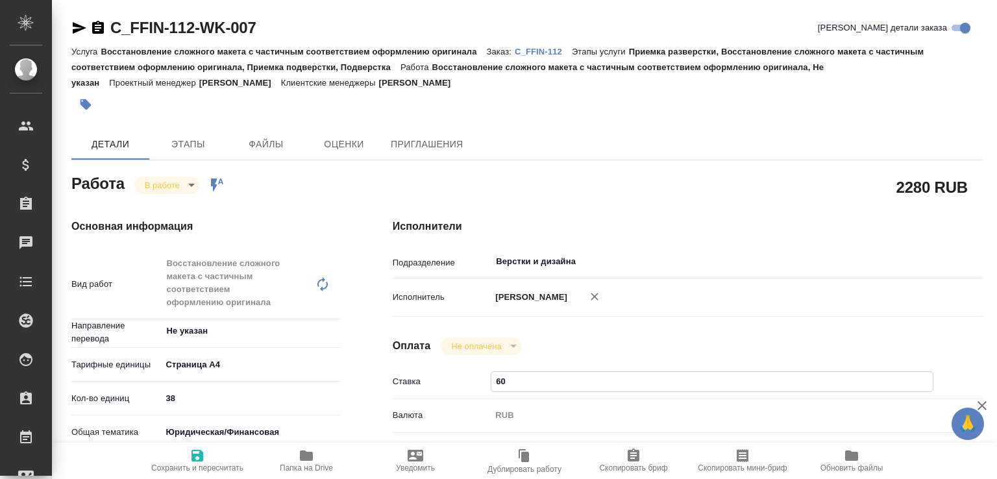
drag, startPoint x: 503, startPoint y: 396, endPoint x: 486, endPoint y: 401, distance: 17.5
click at [486, 394] on div "Ставка 60" at bounding box center [688, 382] width 590 height 23
type textarea "x"
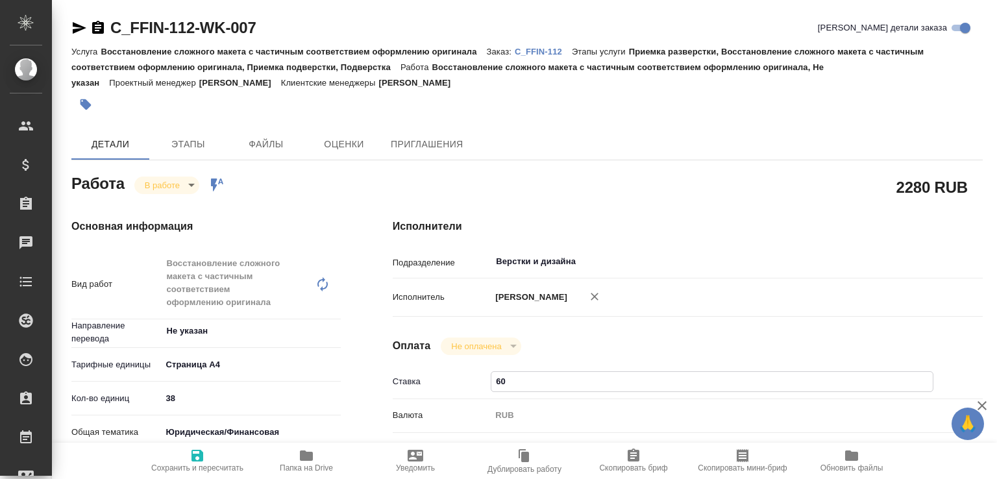
type textarea "x"
type input "50"
type textarea "x"
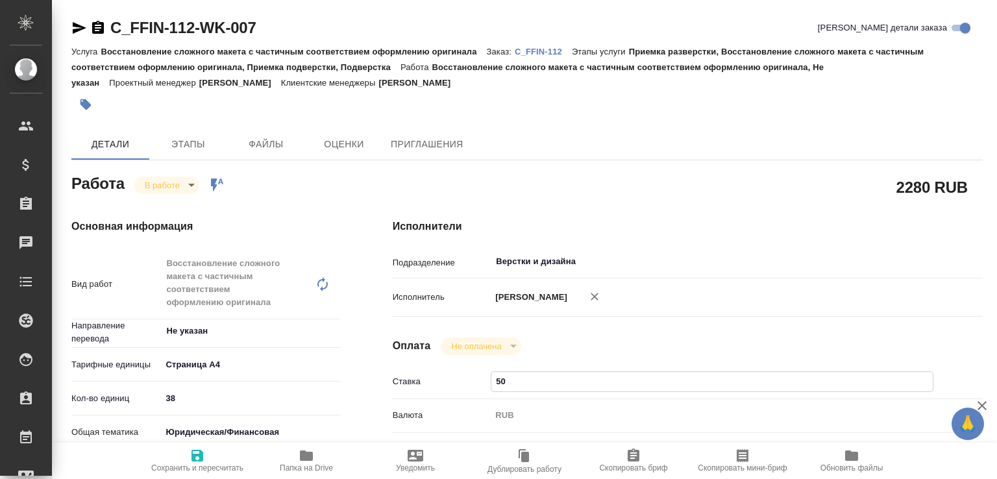
type textarea "x"
drag, startPoint x: 496, startPoint y: 395, endPoint x: 438, endPoint y: 396, distance: 58.5
click at [462, 394] on div "Ставка 50" at bounding box center [688, 382] width 590 height 23
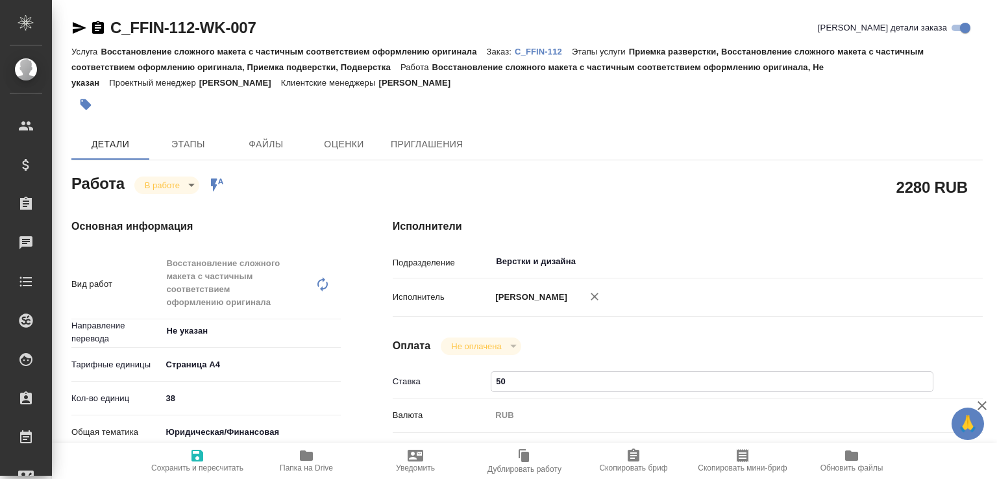
type input "50"
click at [188, 451] on span "Сохранить и пересчитать" at bounding box center [198, 460] width 94 height 25
type textarea "x"
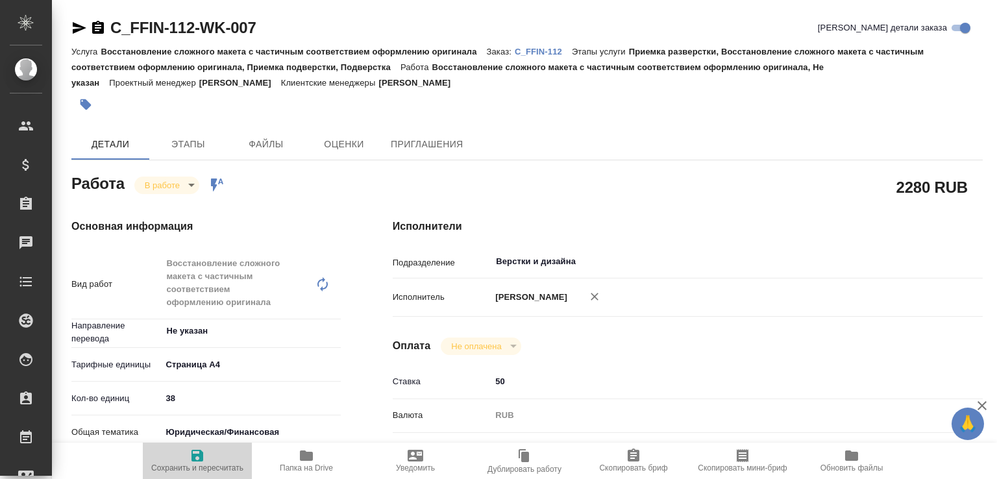
type textarea "x"
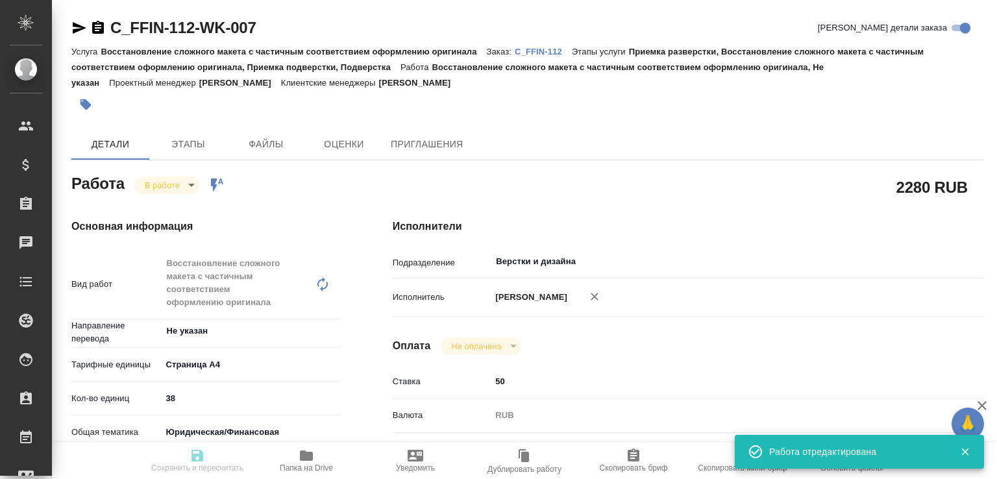
type textarea "x"
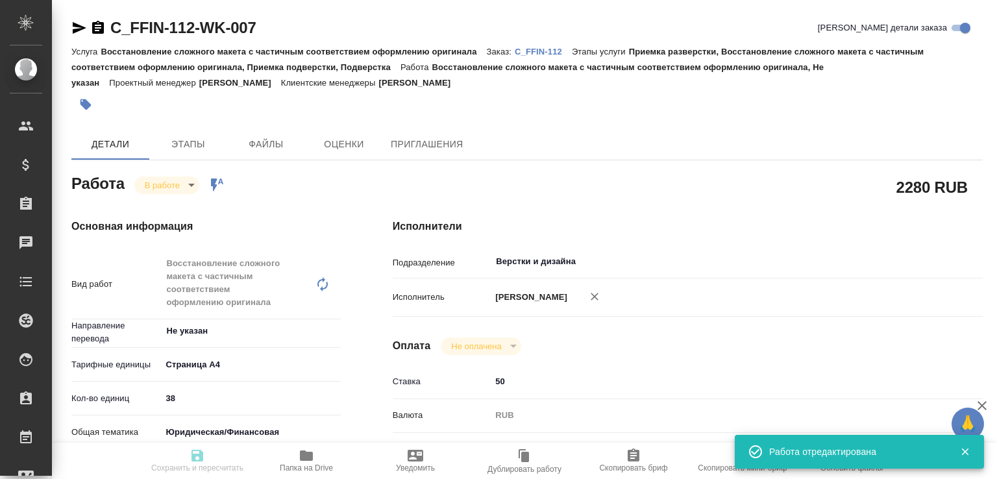
type input "inProgress"
type textarea "Восстановление сложного макета с частичным соответствием оформлению оригинала"
type textarea "x"
type input "Не указан"
type input "5f036ec4e16dec2d6b59c8ff"
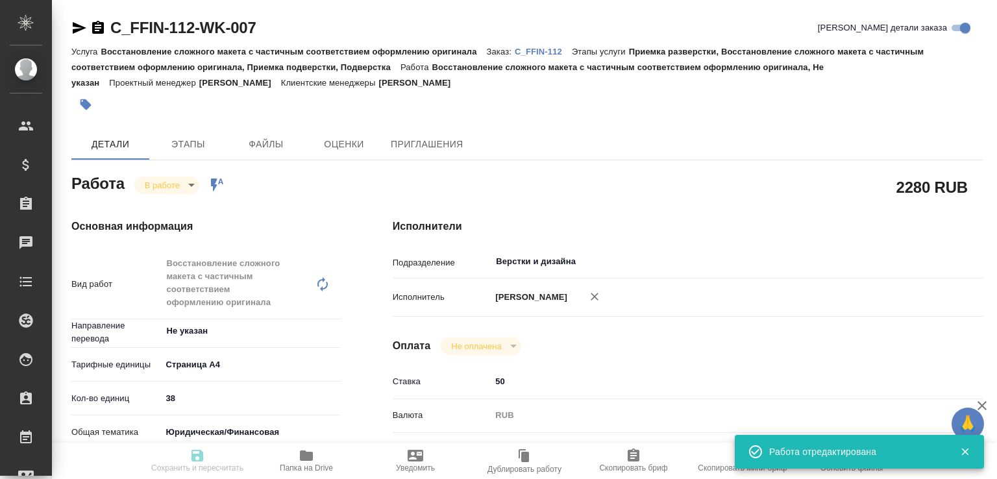
type input "38"
type input "yr-fn"
type input "5f647205b73bc97568ca66bf"
checkbox input "true"
type input "10.10.2025 17:11"
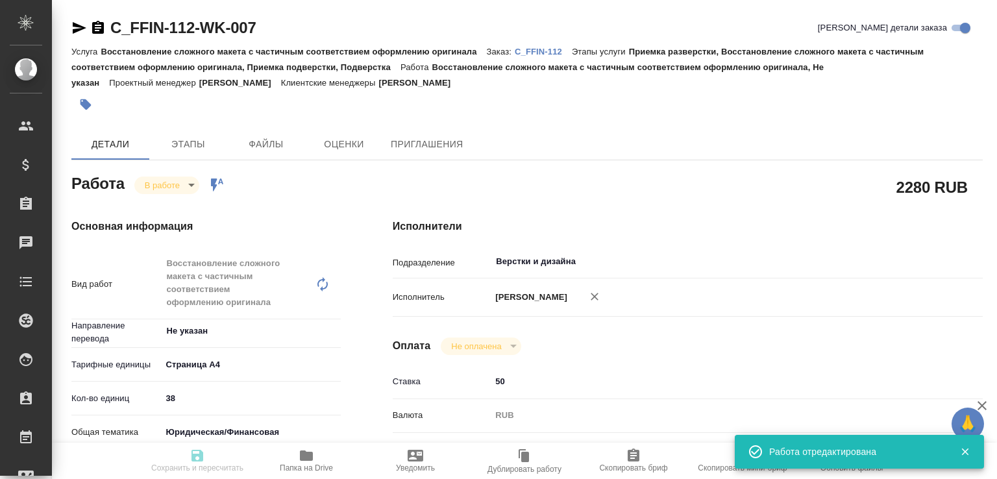
type input "10.10.2025 19:00"
type input "11.10.2025 15:00"
type input "14.10.2025 14:00"
type input "Верстки и дизайна"
type input "notPayed"
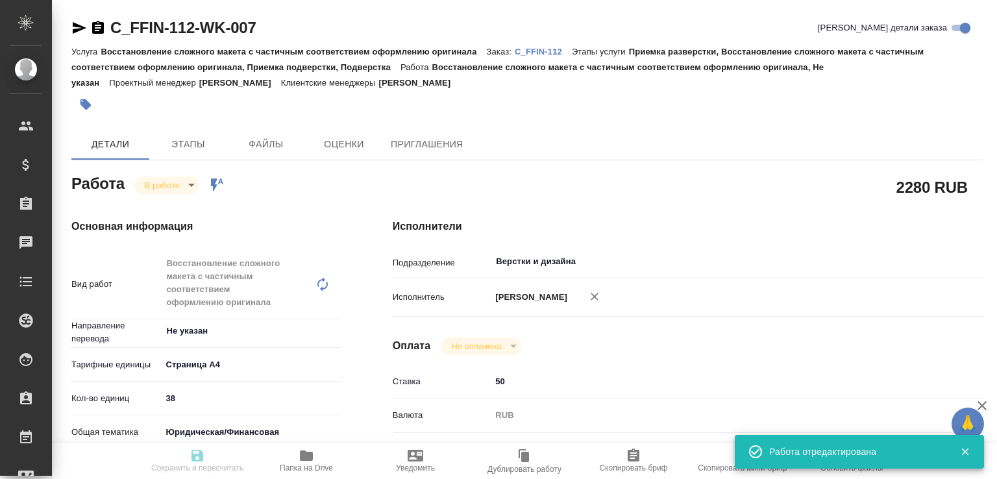
type input "50"
type input "RUB"
type input "[PERSON_NAME]"
type textarea "под нот"
type textarea "x"
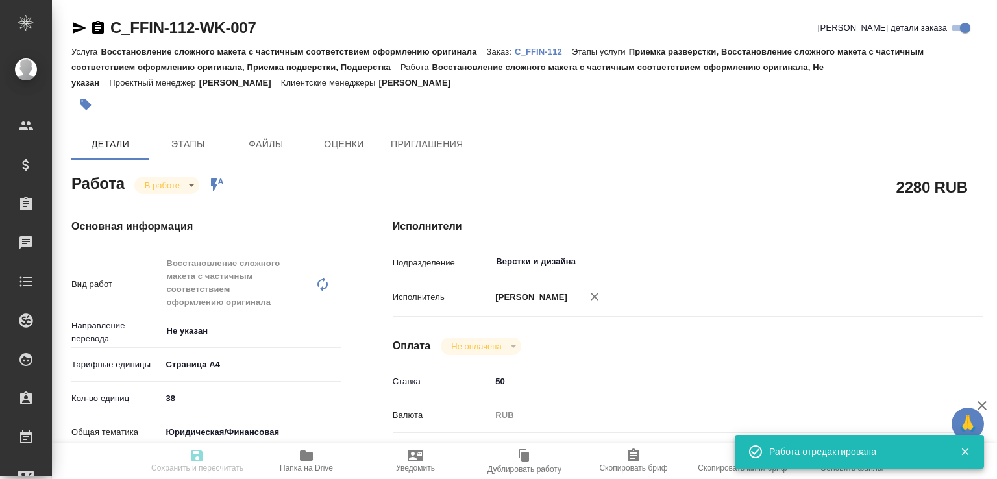
type textarea "/Clients/FFIN/Orders/C_FFIN-112/DTP/C_FFIN-112-WK-007"
type textarea "x"
type input "C_FFIN-112"
type input "Восстановление сложного макета с частичным соответствием оформлению оригинала"
type input "Приемка разверстки, Восстановление сложного макета с частичным соответствием оф…"
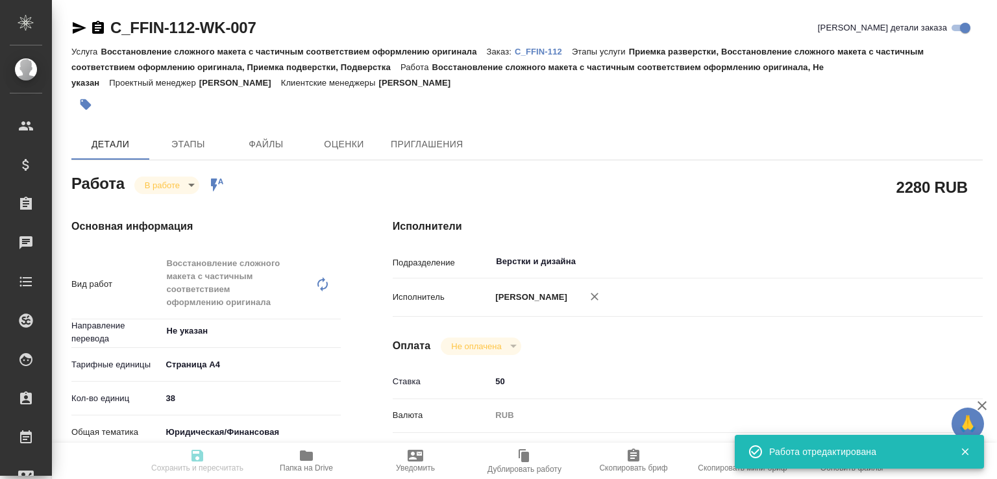
type input "Лямина Надежда"
type input "[PERSON_NAME]"
type input "/Clients/FFIN/Orders/C_FFIN-112"
type textarea "x"
type textarea "нот"
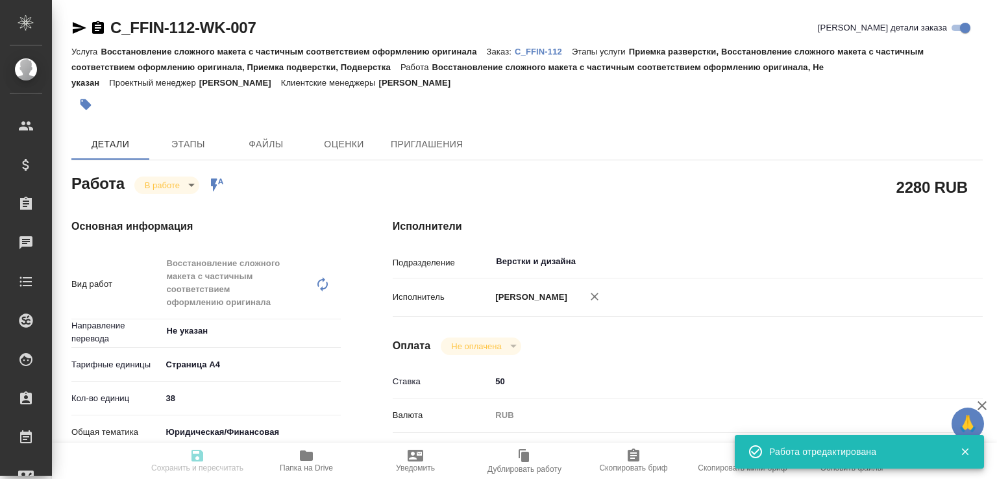
type textarea "x"
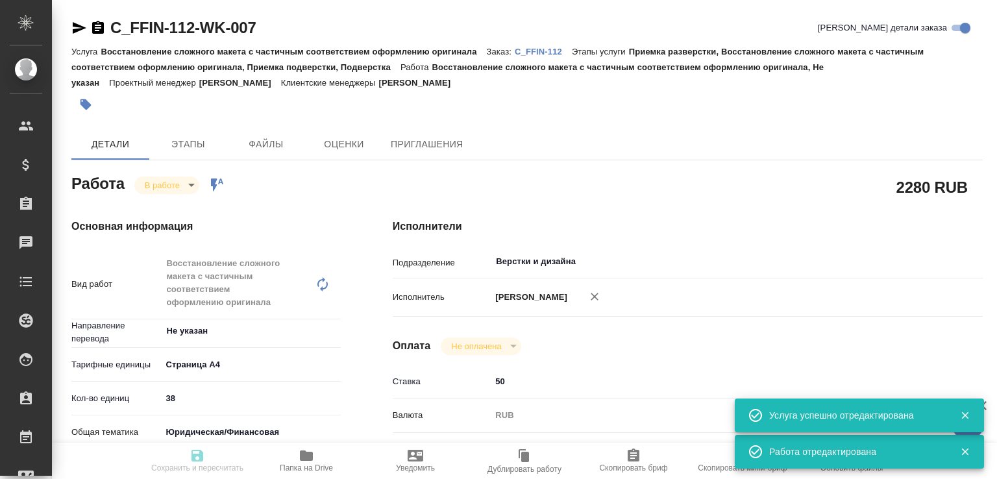
type textarea "x"
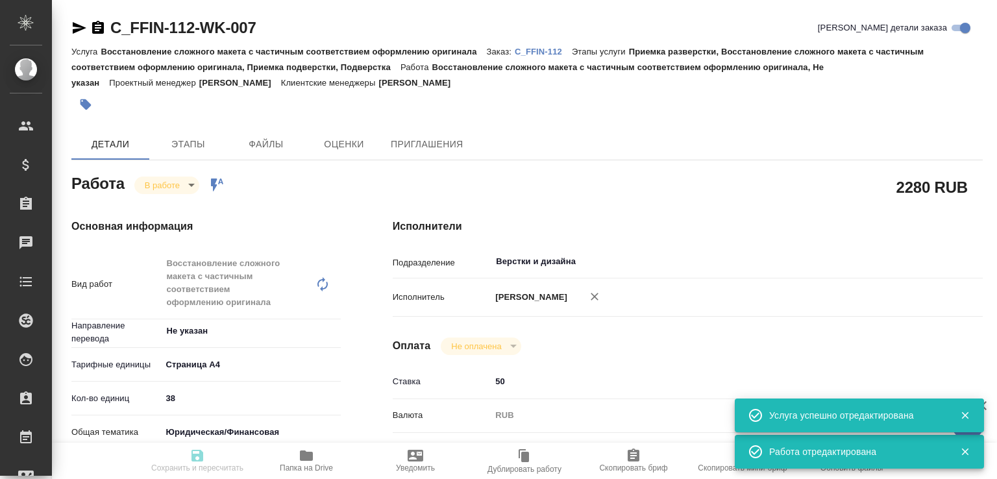
type textarea "x"
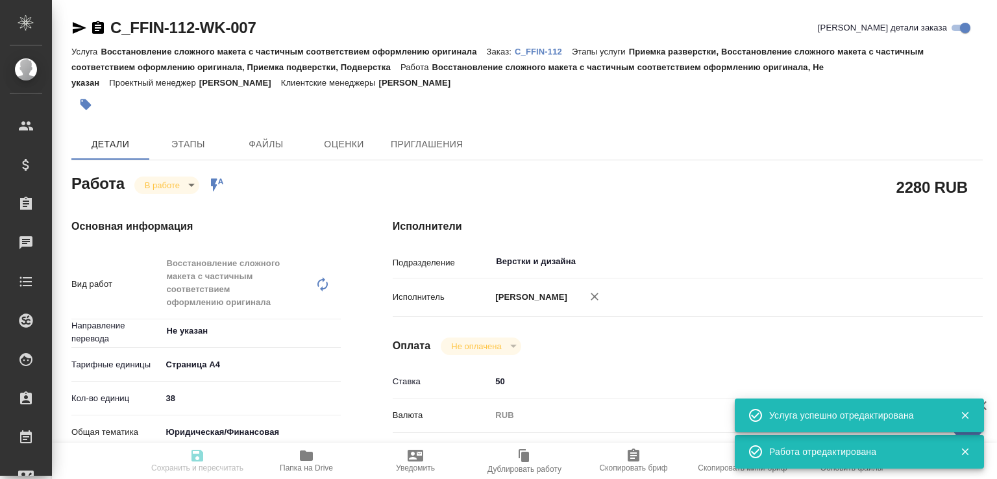
type textarea "x"
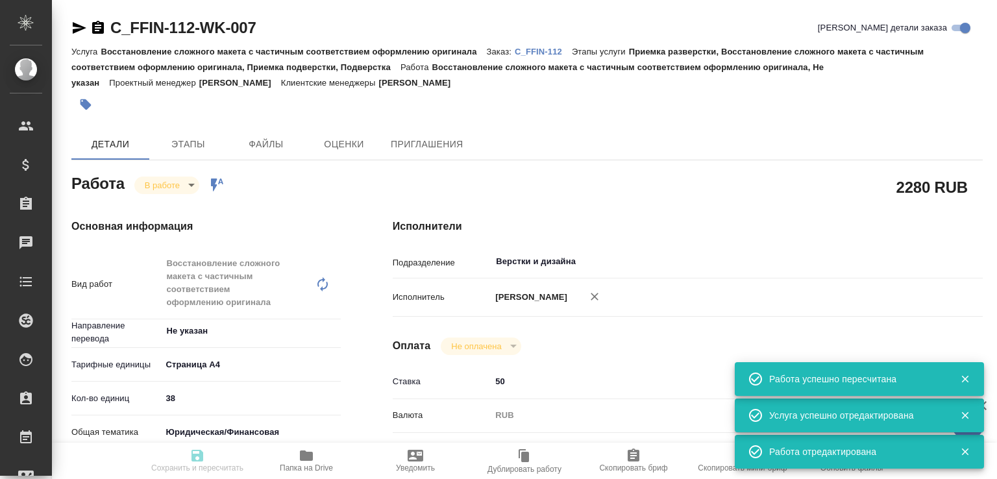
type input "inProgress"
type textarea "Восстановление сложного макета с частичным соответствием оформлению оригинала"
type textarea "x"
type input "Не указан"
type input "5f036ec4e16dec2d6b59c8ff"
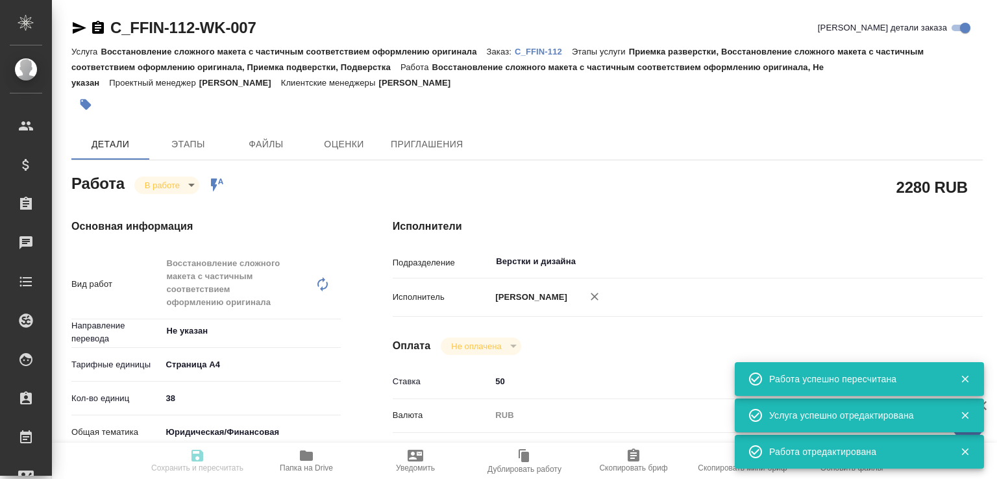
type input "38"
type input "yr-fn"
type input "5f647205b73bc97568ca66bf"
checkbox input "true"
type input "10.10.2025 17:11"
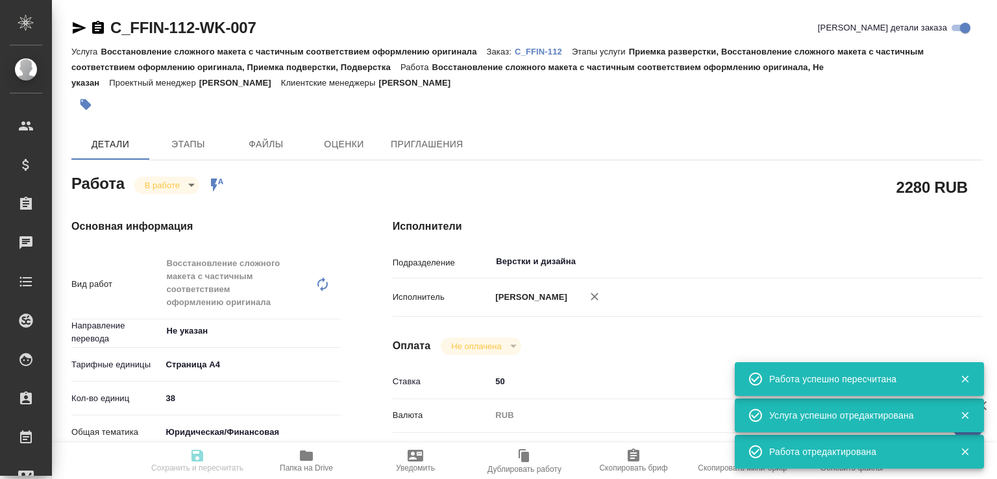
type input "10.10.2025 19:00"
type input "11.10.2025 15:00"
type input "14.10.2025 14:00"
type input "Верстки и дизайна"
type input "notPayed"
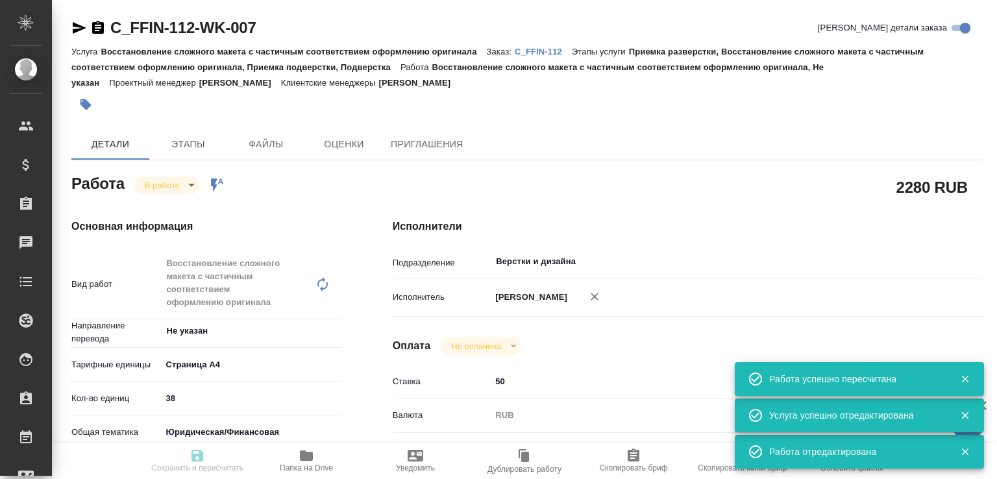
type input "50"
type input "RUB"
type input "Малофеева Екатерина"
type textarea "под нот"
type textarea "x"
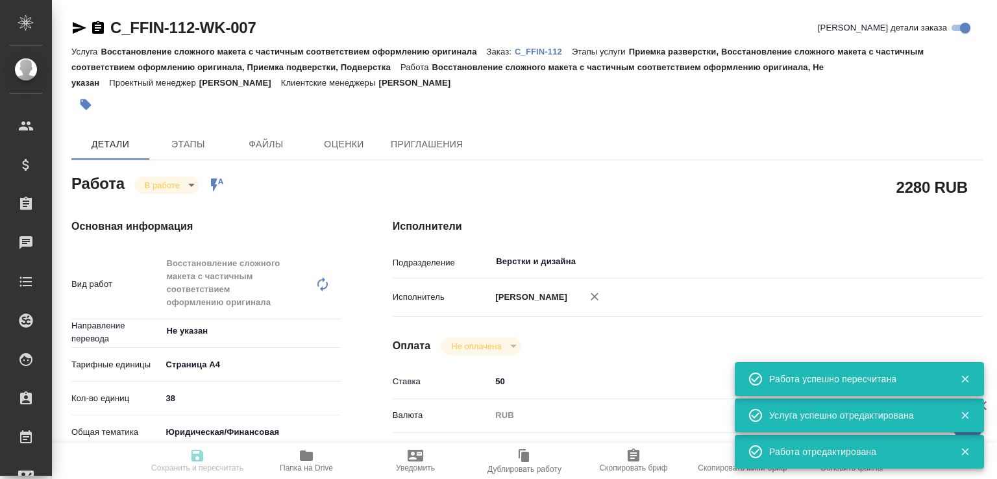
type textarea "/Clients/FFIN/Orders/C_FFIN-112/DTP/C_FFIN-112-WK-007"
type textarea "x"
type input "C_FFIN-112"
type input "Восстановление сложного макета с частичным соответствием оформлению оригинала"
type input "Приемка разверстки, Восстановление сложного макета с частичным соответствием оф…"
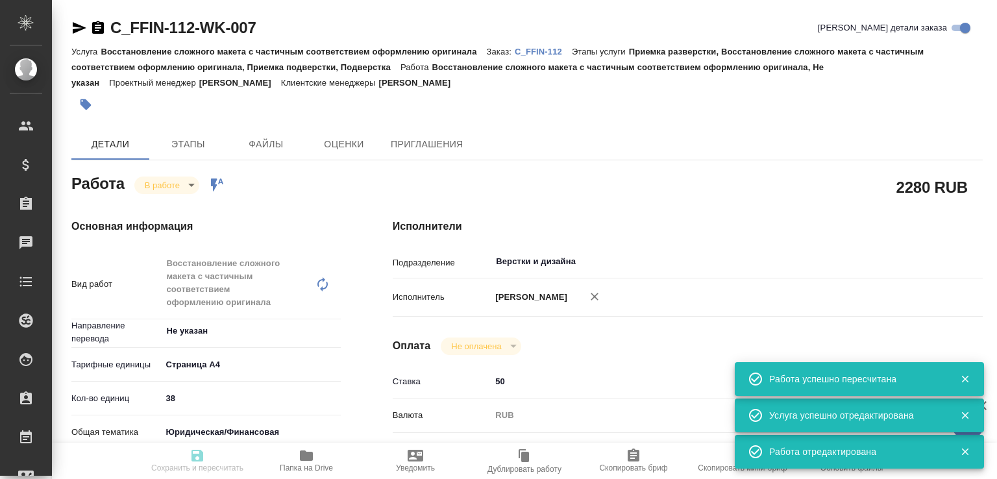
type input "Лямина Надежда"
type input "Малофеева Екатерина"
type input "/Clients/FFIN/Orders/C_FFIN-112"
type textarea "x"
type textarea "нот"
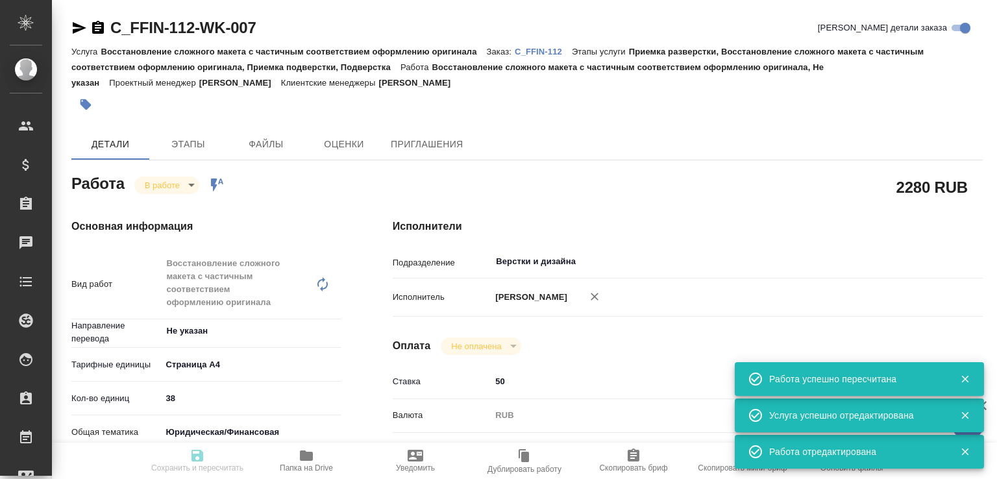
type textarea "x"
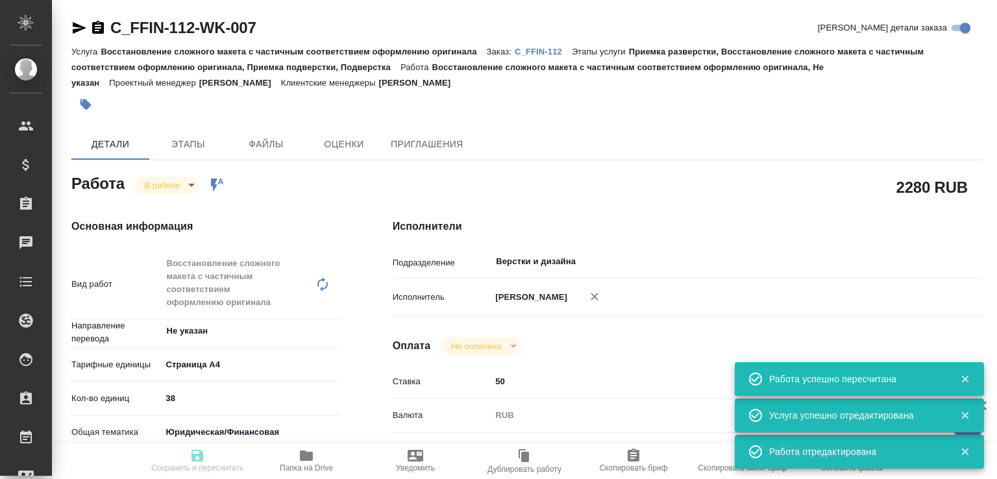
type textarea "x"
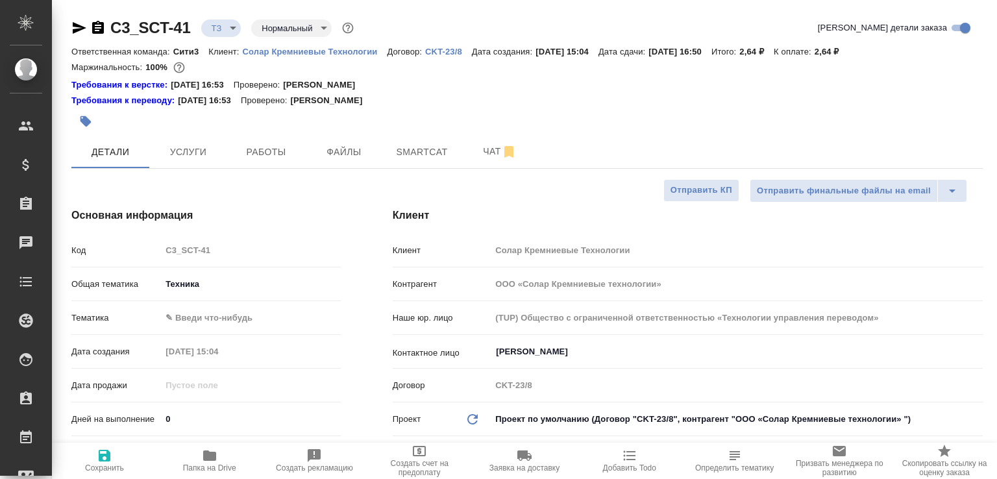
select select "RU"
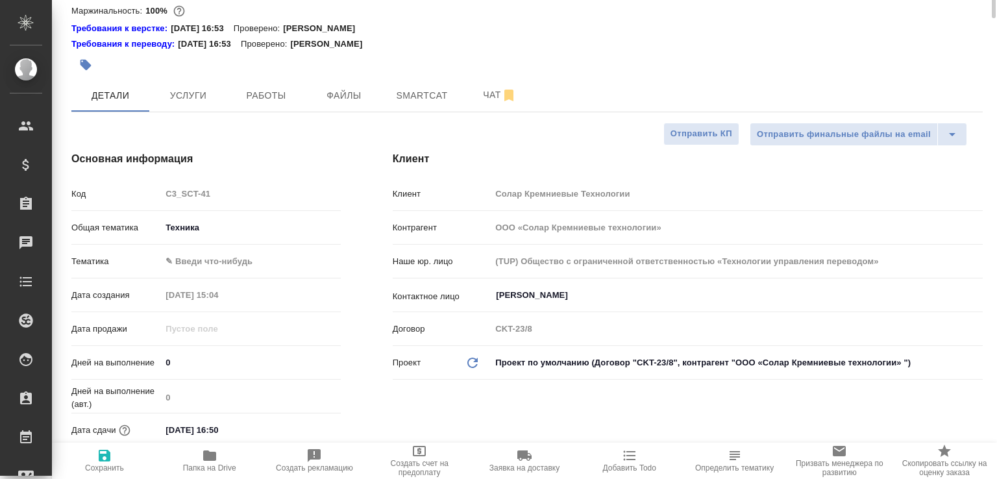
scroll to position [0, 0]
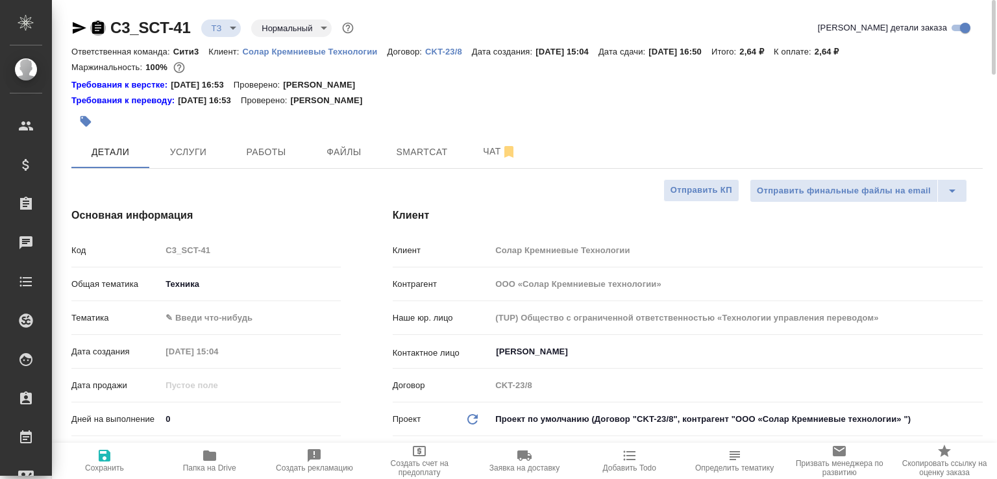
click at [104, 29] on icon "button" at bounding box center [98, 27] width 12 height 13
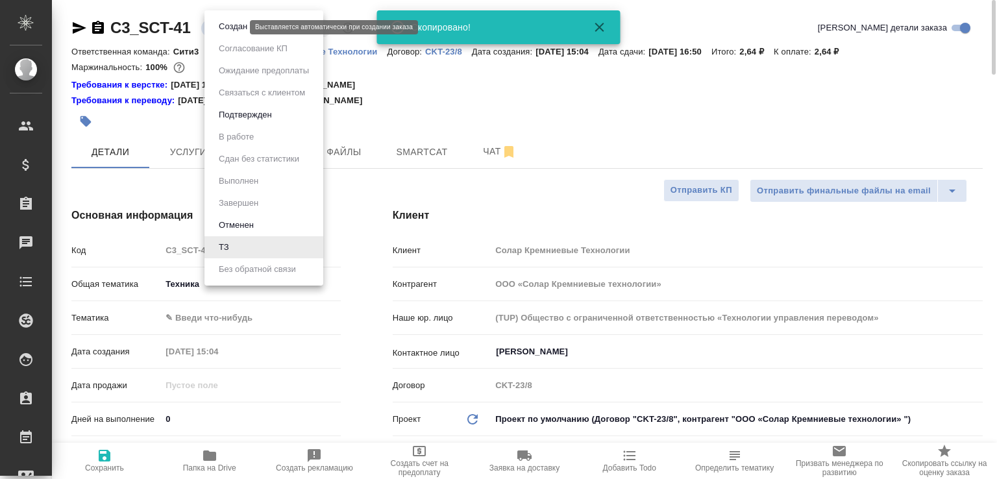
click at [223, 27] on body ".cls-1 fill:#fff; AWATERA Малофеева Екатерина e.malofeeva Клиенты Спецификации …" at bounding box center [498, 239] width 997 height 479
click at [223, 27] on button "Создан" at bounding box center [233, 26] width 36 height 14
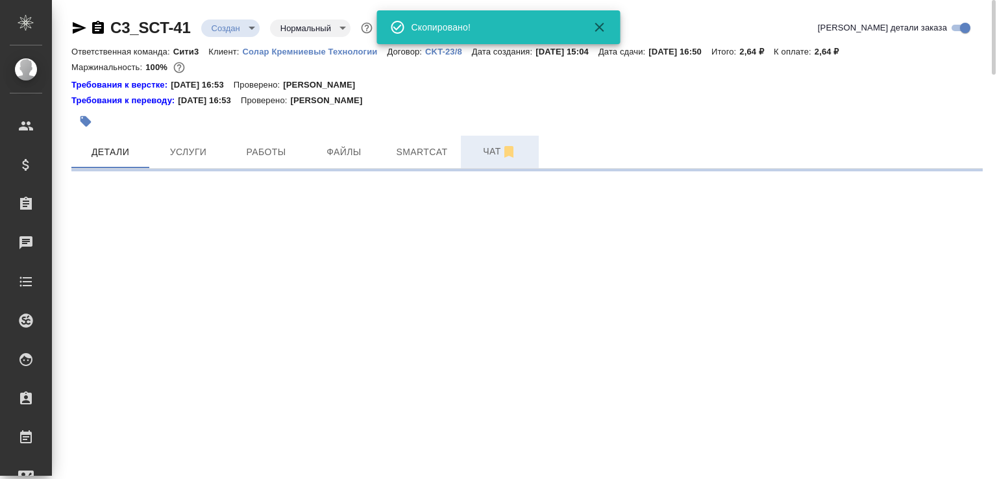
select select "RU"
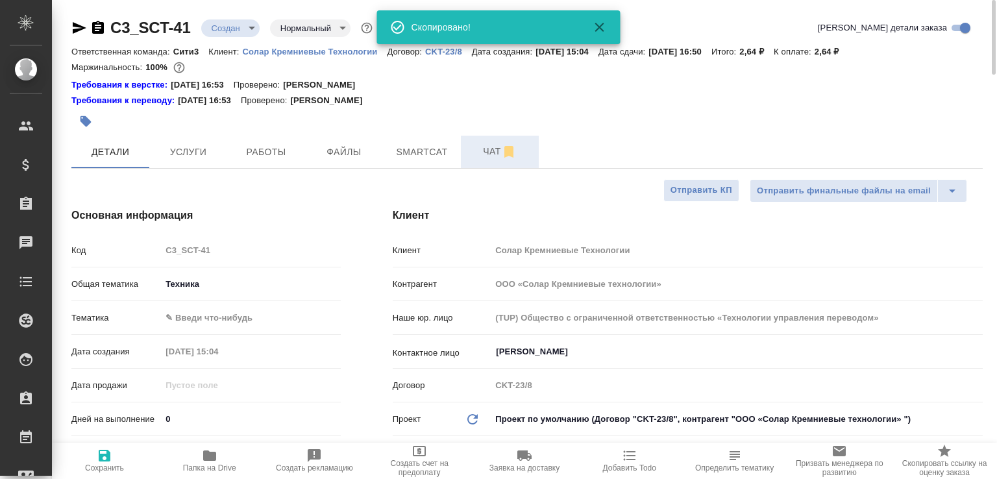
type textarea "x"
click at [495, 145] on span "Чат" at bounding box center [500, 152] width 62 height 16
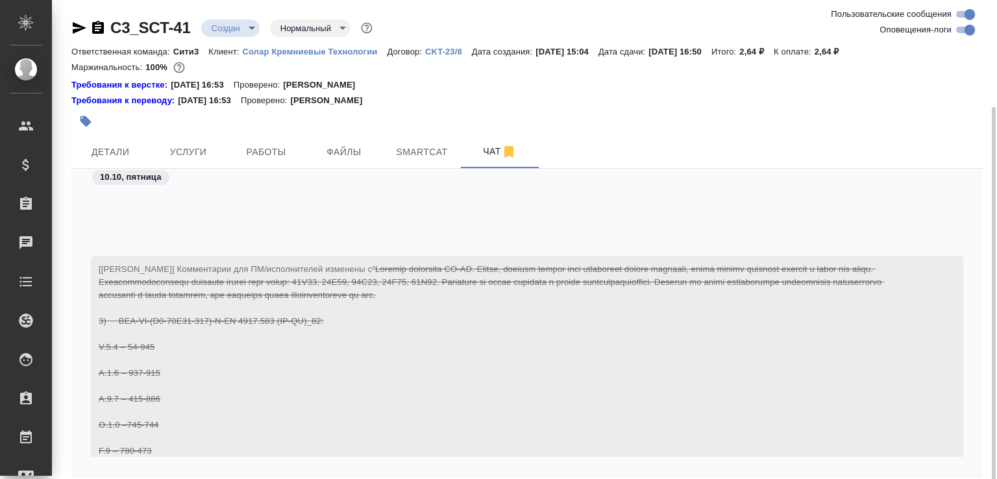
scroll to position [56, 0]
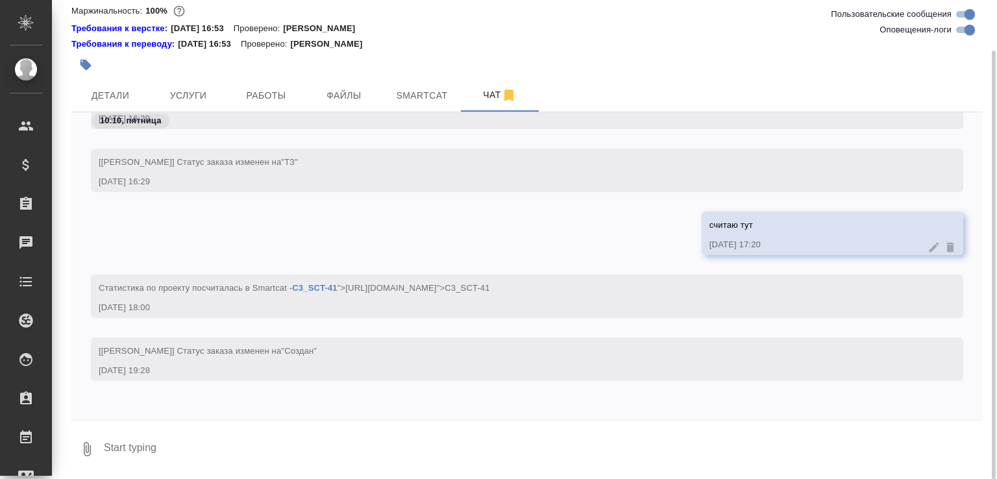
click at [256, 433] on textarea at bounding box center [543, 449] width 881 height 44
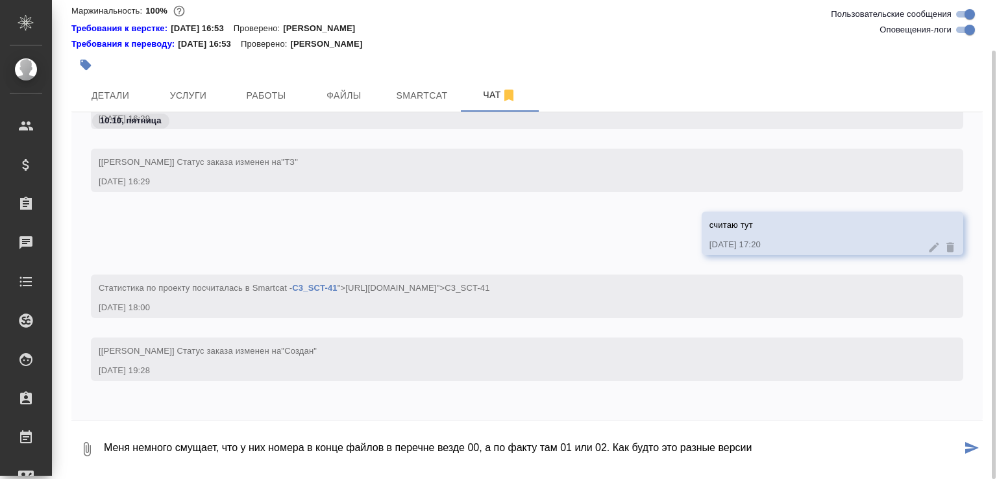
click at [92, 450] on icon "button" at bounding box center [87, 450] width 16 height 16
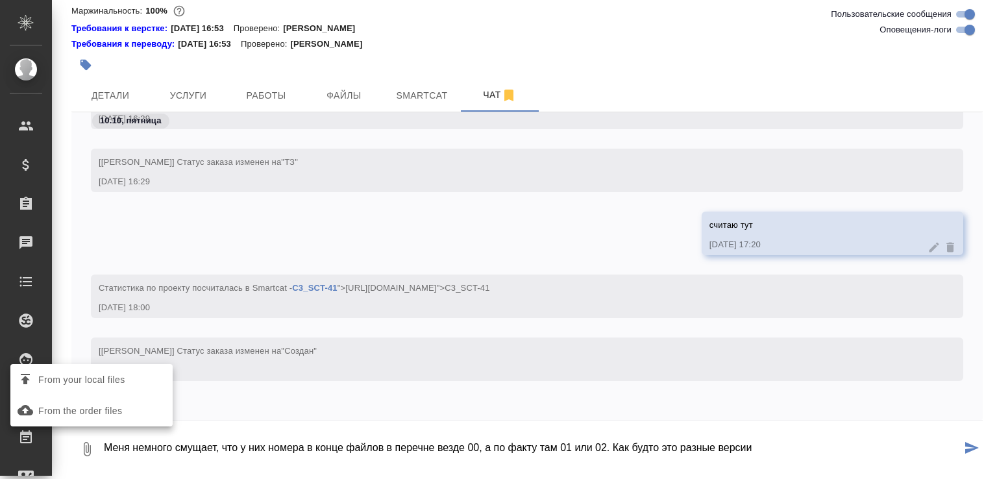
click at [104, 381] on span "From your local files" at bounding box center [81, 380] width 87 height 16
click at [0, 0] on input "From your local files" at bounding box center [0, 0] width 0 height 0
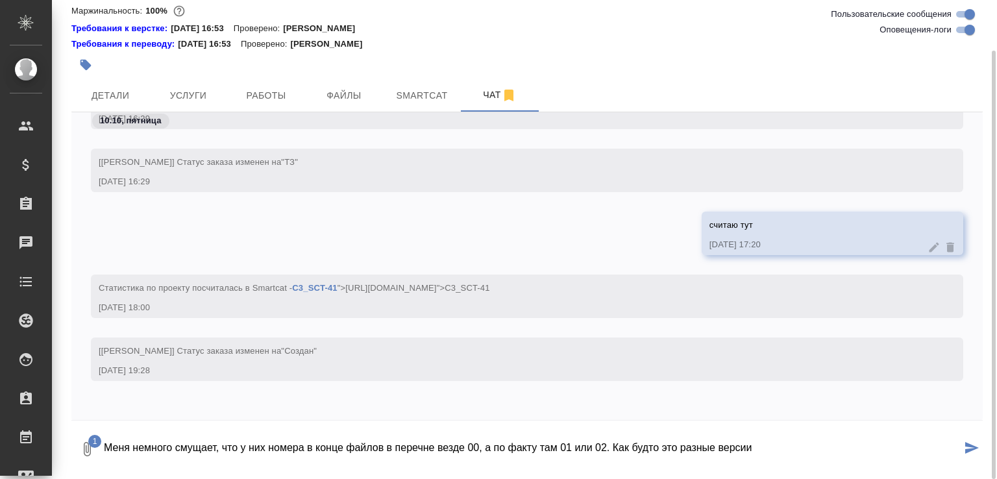
click at [831, 445] on textarea "Меня немного смущает, что у них номера в конце файлов в перечне везде 00, а по …" at bounding box center [532, 449] width 859 height 44
type textarea "Меня немного смущает, что у них номера в конце файлов в перечне везде 00, а по …"
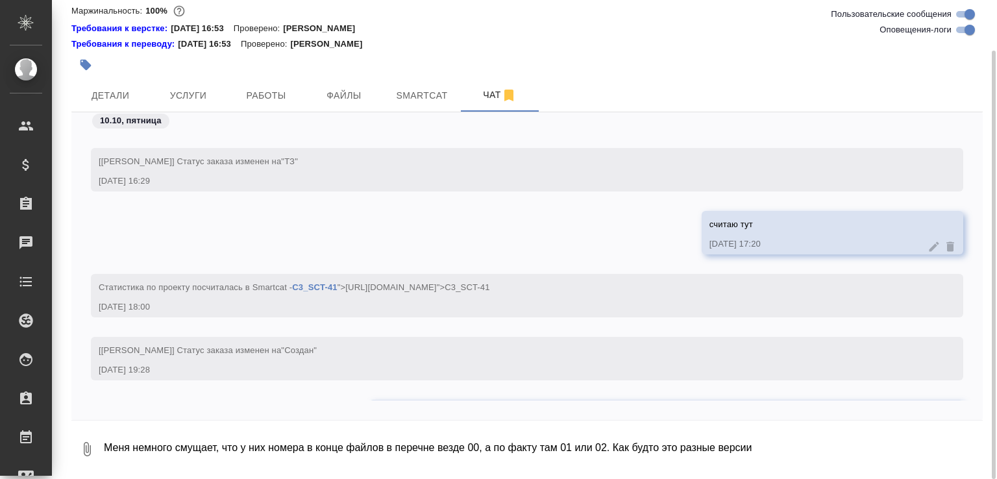
scroll to position [3502, 0]
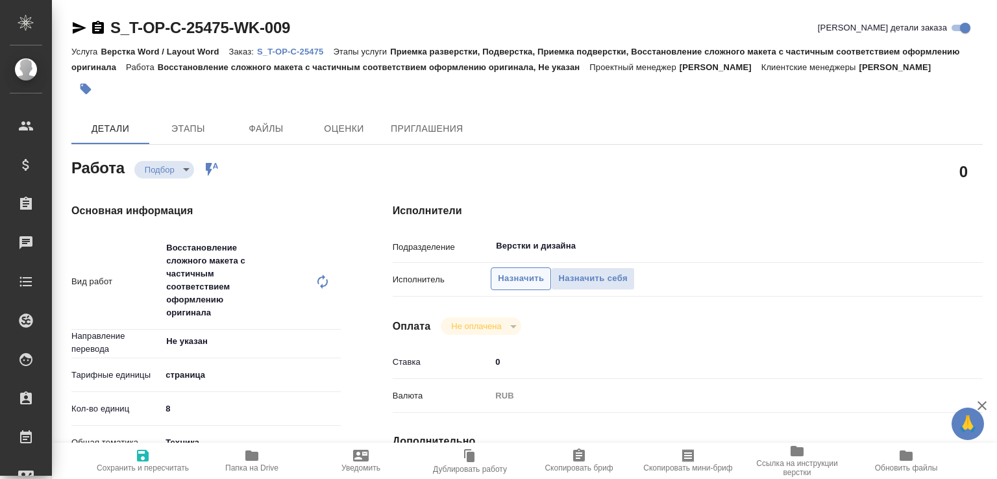
click at [522, 286] on span "Назначить" at bounding box center [521, 278] width 46 height 15
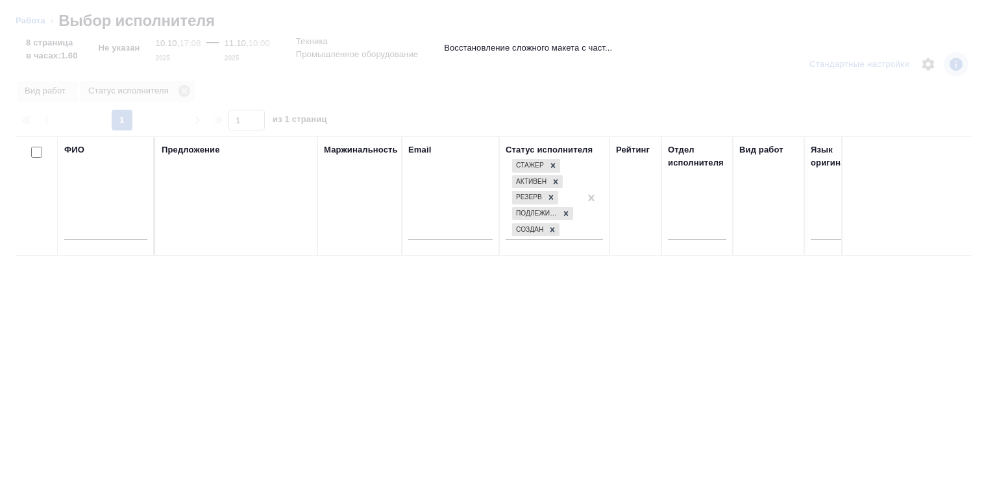
click at [118, 221] on div at bounding box center [105, 233] width 83 height 32
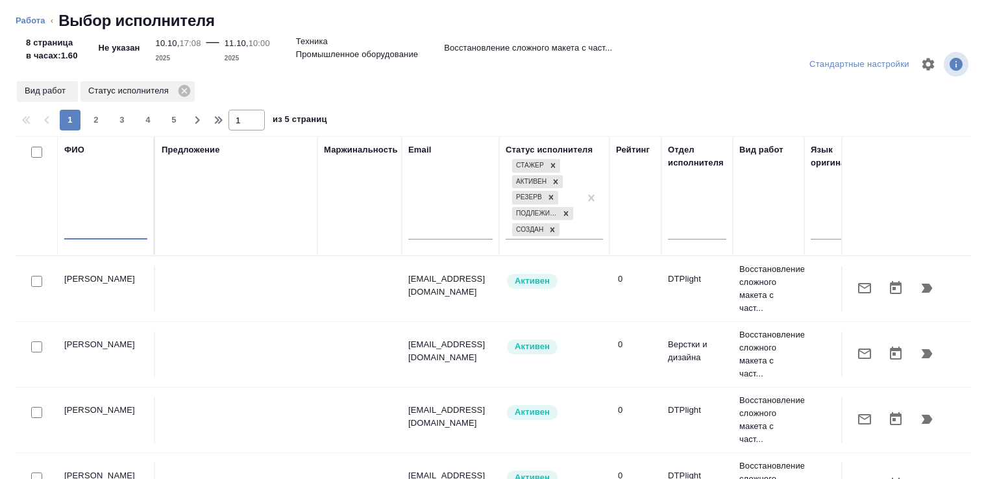
click at [112, 227] on input "text" at bounding box center [105, 231] width 83 height 16
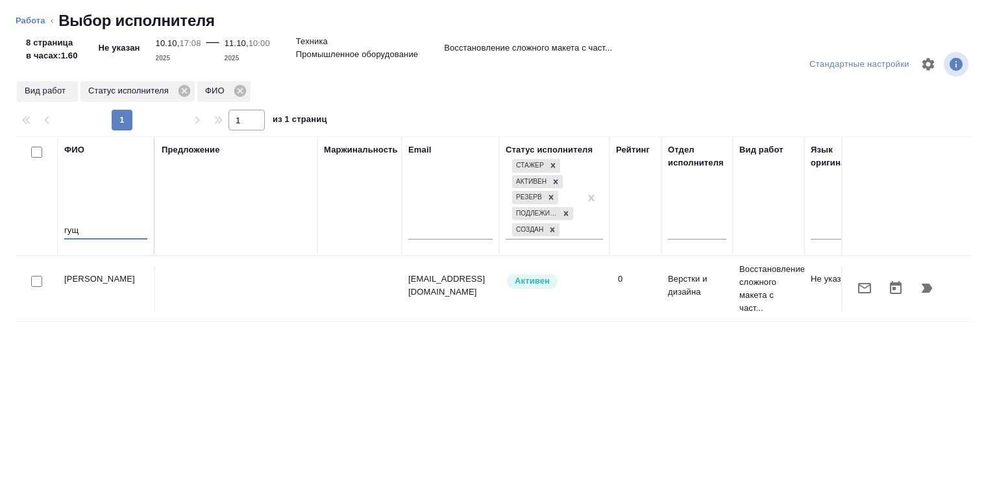
type input "гущ"
click at [920, 287] on icon "button" at bounding box center [928, 289] width 16 height 16
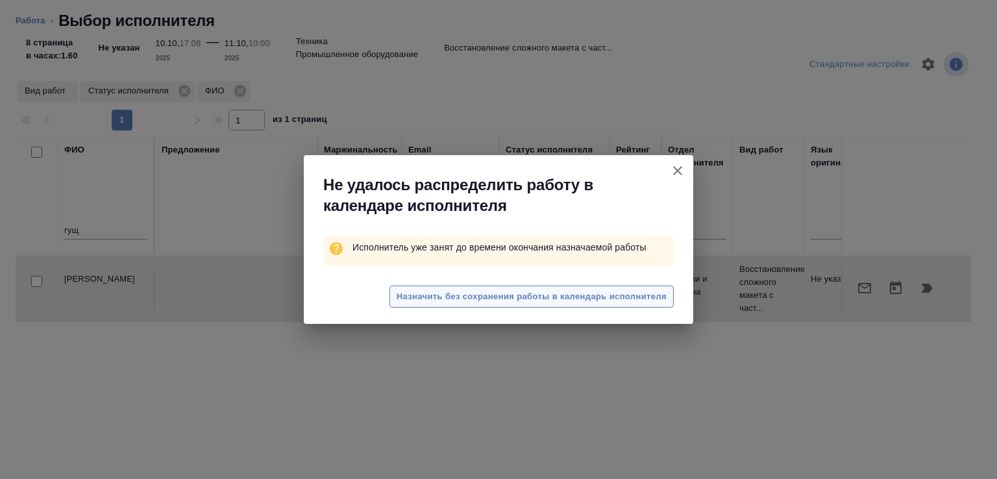
click at [439, 298] on span "Назначить без сохранения работы в календарь исполнителя" at bounding box center [532, 297] width 270 height 15
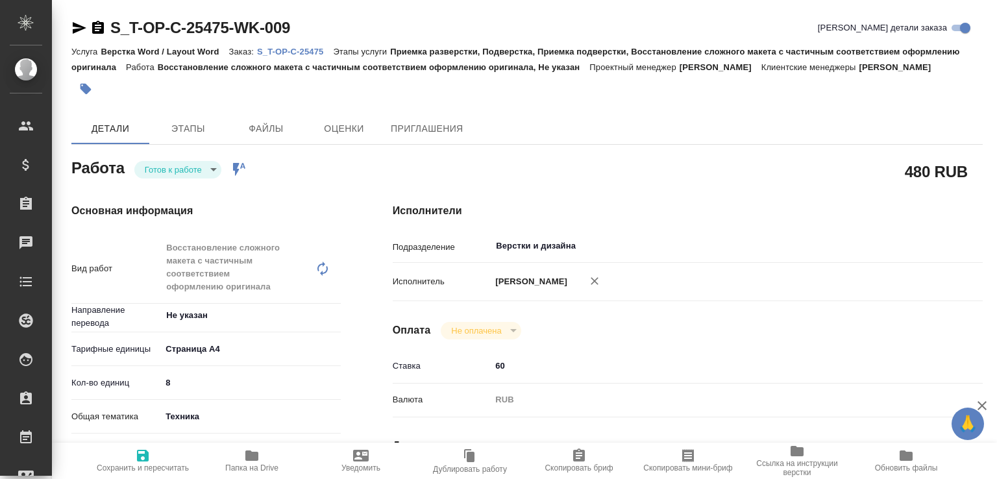
type textarea "x"
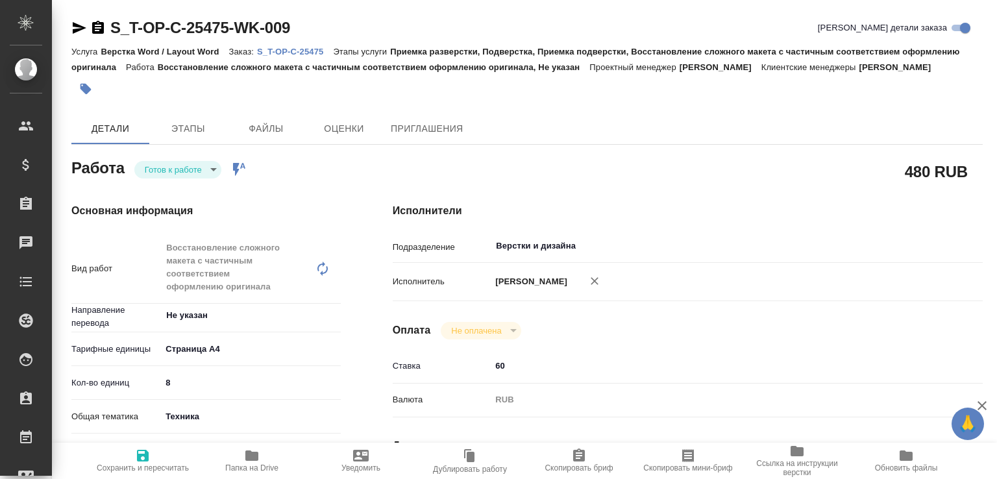
type textarea "x"
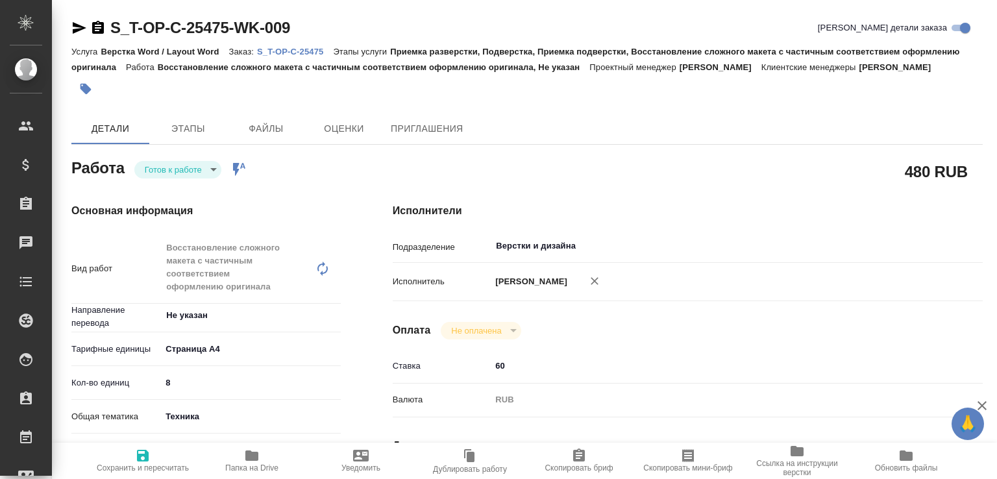
click at [202, 188] on body "🙏 .cls-1 fill:#fff; AWATERA Малофеева Екатерина e.malofeeva Клиенты Спецификаци…" at bounding box center [498, 239] width 997 height 479
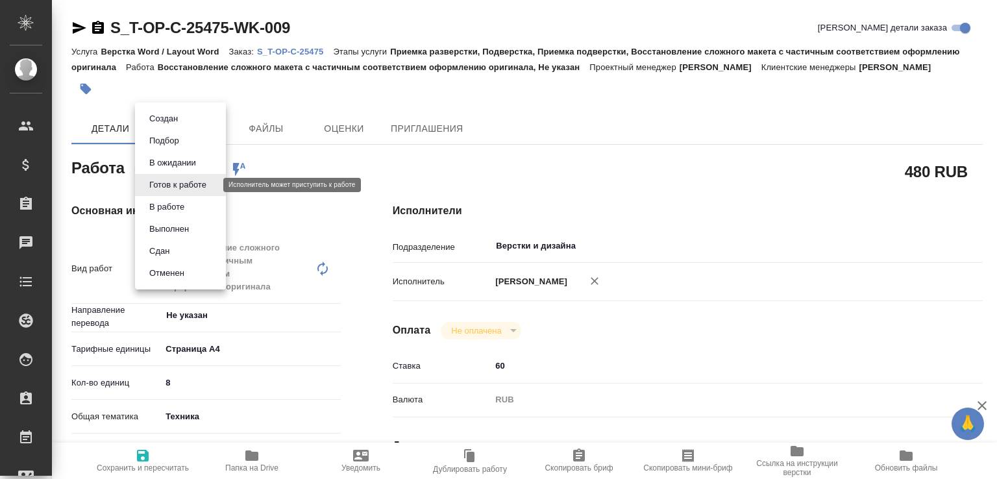
type textarea "x"
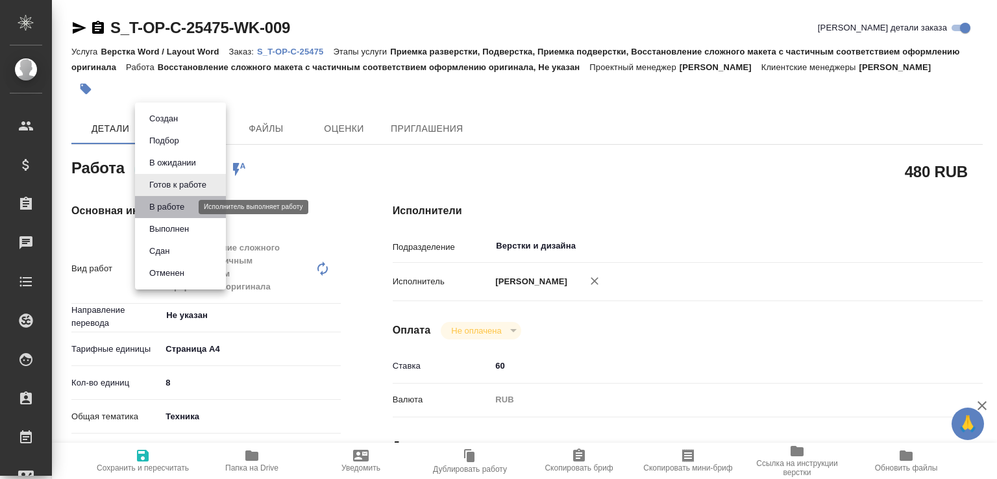
click at [184, 208] on button "В работе" at bounding box center [166, 207] width 43 height 14
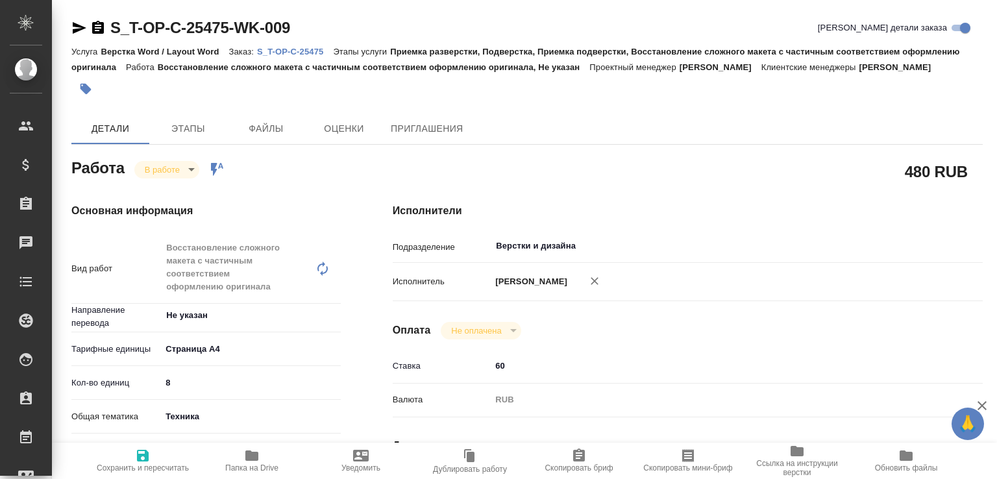
type textarea "x"
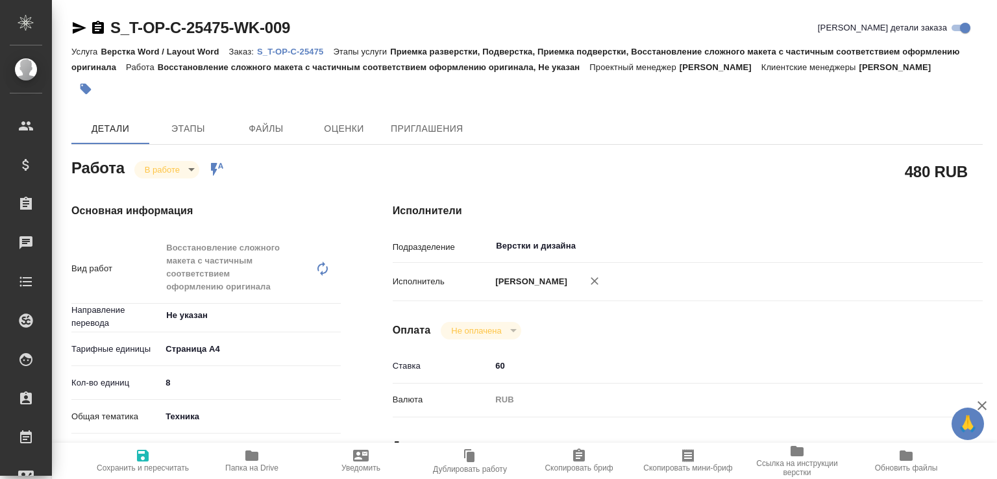
type textarea "x"
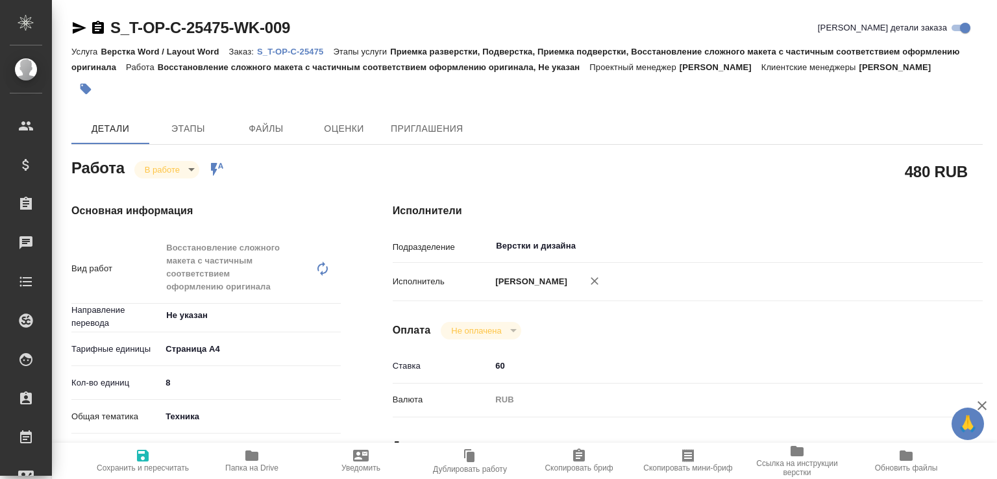
type textarea "x"
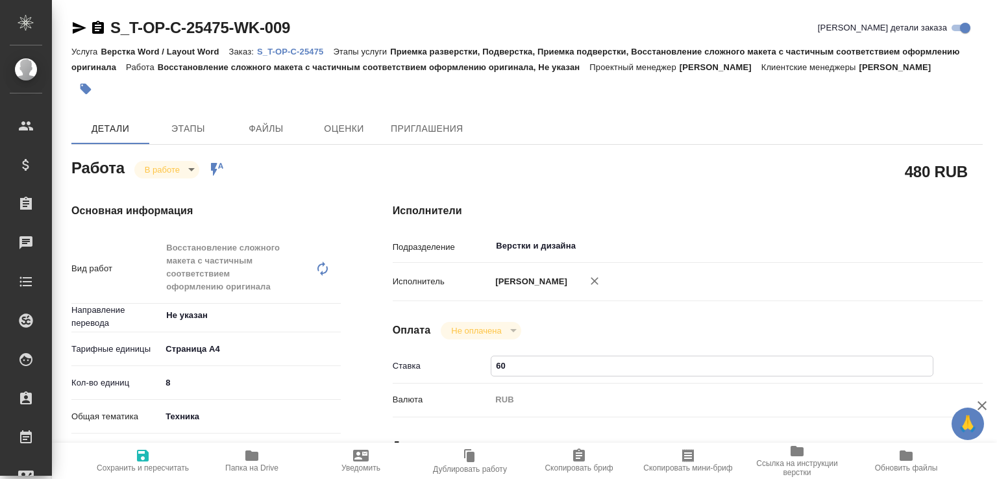
drag, startPoint x: 497, startPoint y: 384, endPoint x: 490, endPoint y: 386, distance: 7.4
click at [491, 376] on div "60" at bounding box center [712, 366] width 443 height 20
type textarea "x"
type input "50"
type textarea "x"
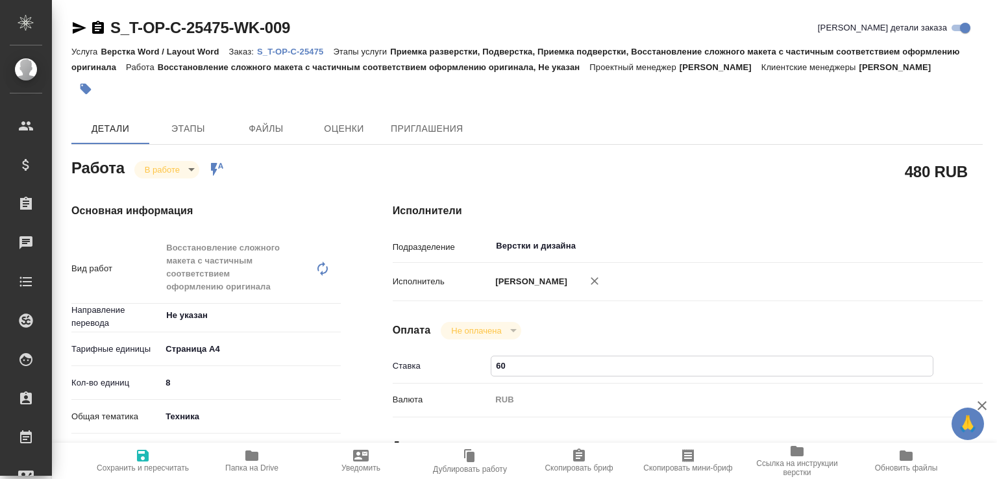
type textarea "x"
type input "50"
click at [153, 464] on span "Сохранить и пересчитать" at bounding box center [143, 468] width 92 height 9
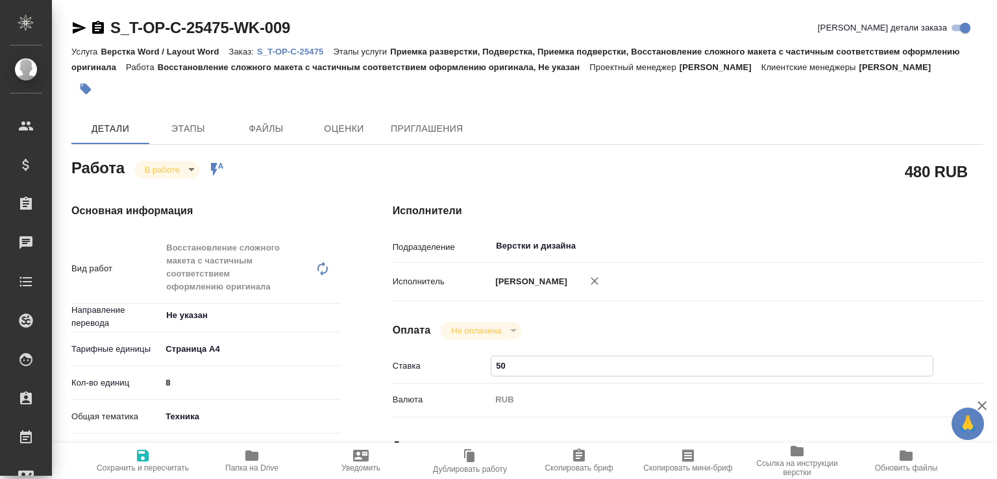
type textarea "x"
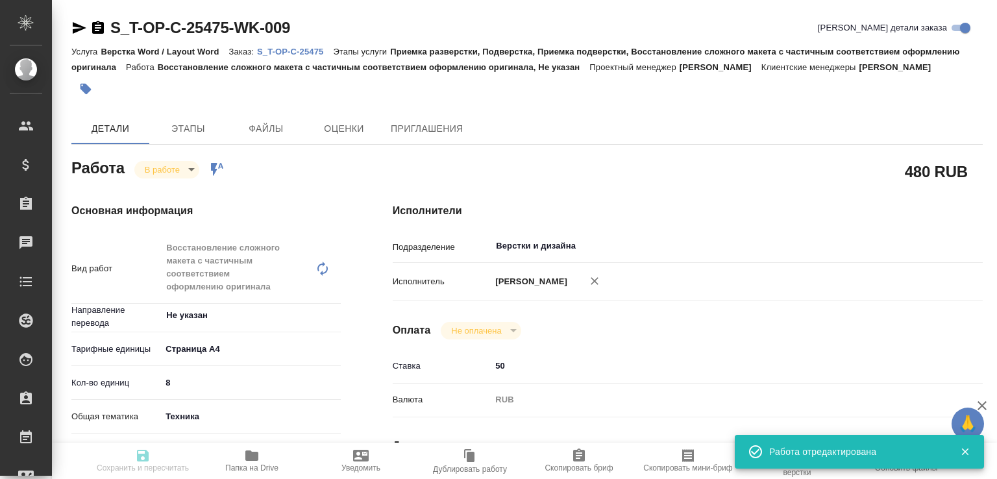
type textarea "x"
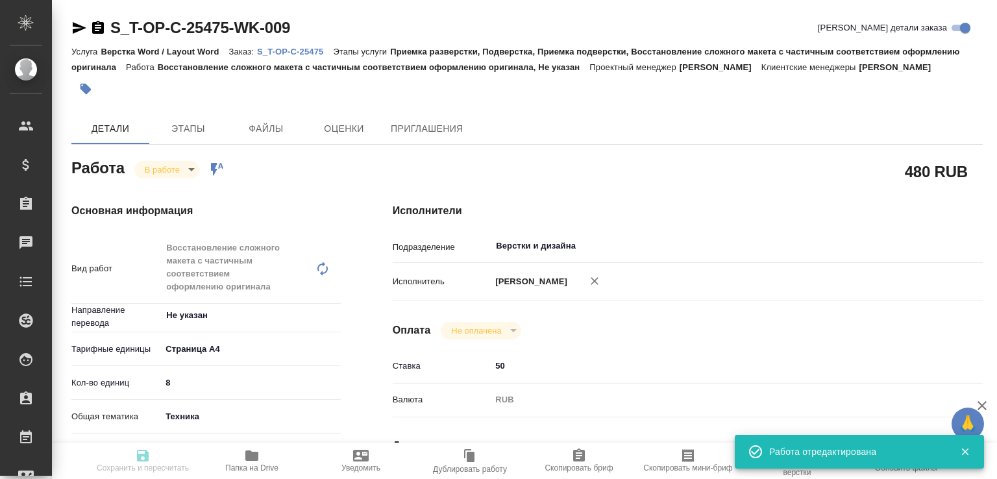
type input "inProgress"
type textarea "Восстановление сложного макета с частичным соответствием оформлению оригинала"
type textarea "x"
type input "Не указан"
type input "5f036ec4e16dec2d6b59c8ff"
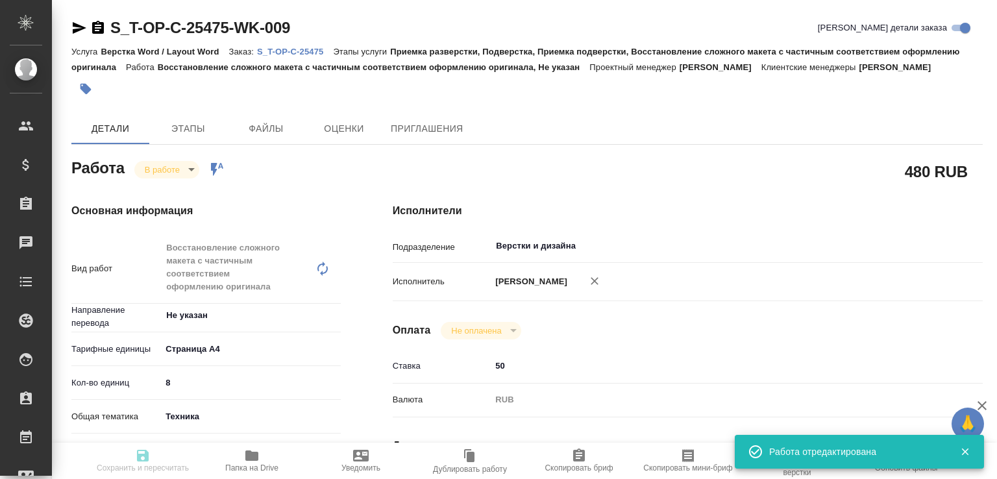
type input "8"
type input "tech"
type input "5f647205b73bc97568ca66bc"
type input "10.10.2025 17:08"
type input "10.10.2025 19:18"
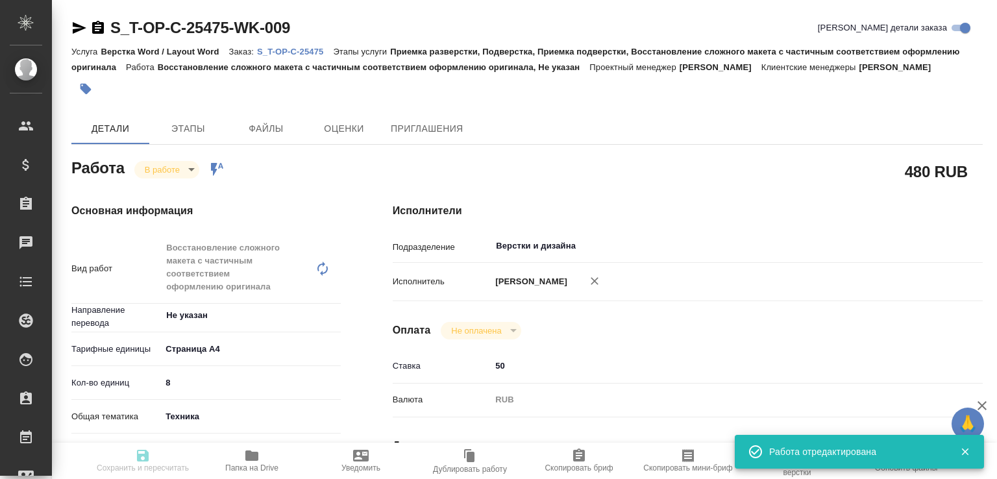
type input "11.10.2025 10:00"
type input "15.10.2025 16:00"
type input "Верстки и дизайна"
type input "notPayed"
type input "50"
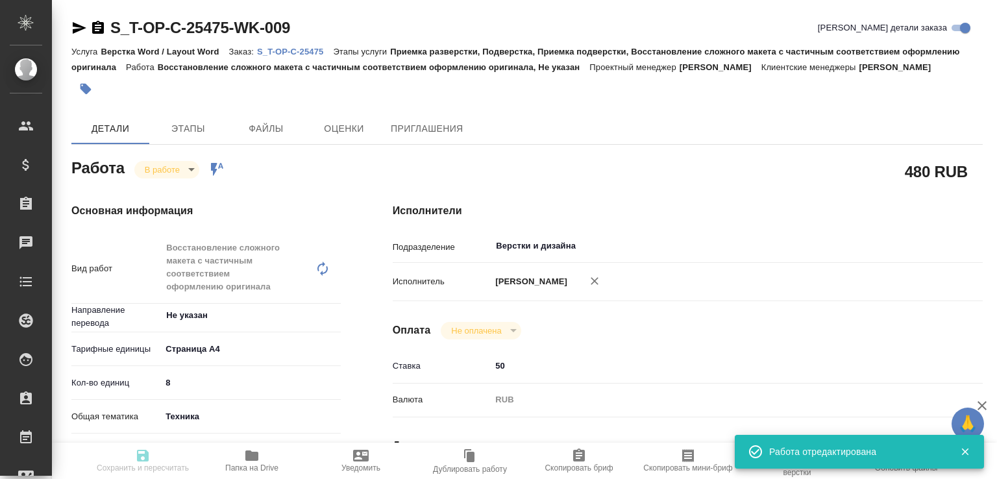
type input "RUB"
type input "[PERSON_NAME]"
type textarea "x"
type textarea "/Clients/Т-ОП-С_Русал Глобал Менеджмент/Orders/S_T-OP-C-25475/DTP/S_T-OP-C-2547…"
type textarea "x"
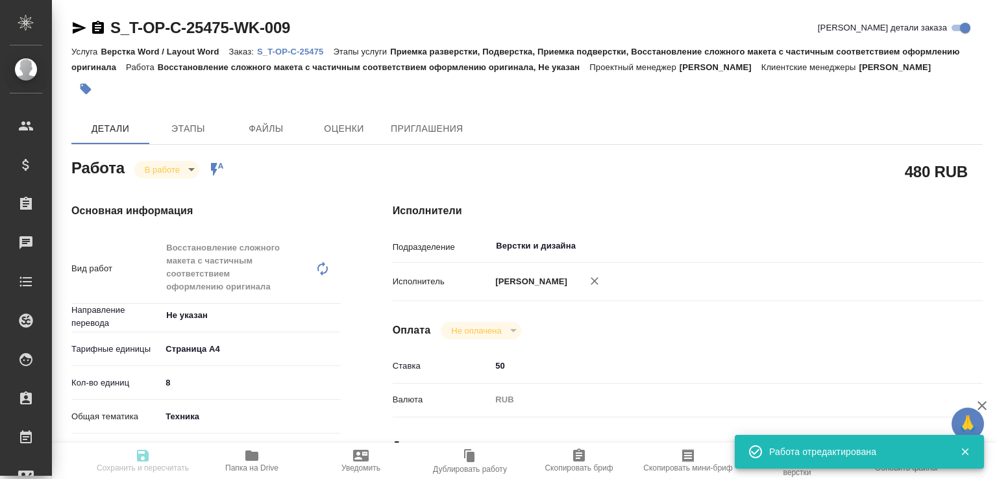
type input "S_T-OP-C-25475"
type input "Т-ОП-С-47075"
type input "Верстка Word / Layout Word"
type input "Приемка разверстки, Подверстка, Приемка подверстки, Восстановление сложного мак…"
type input "Горленко Юлия"
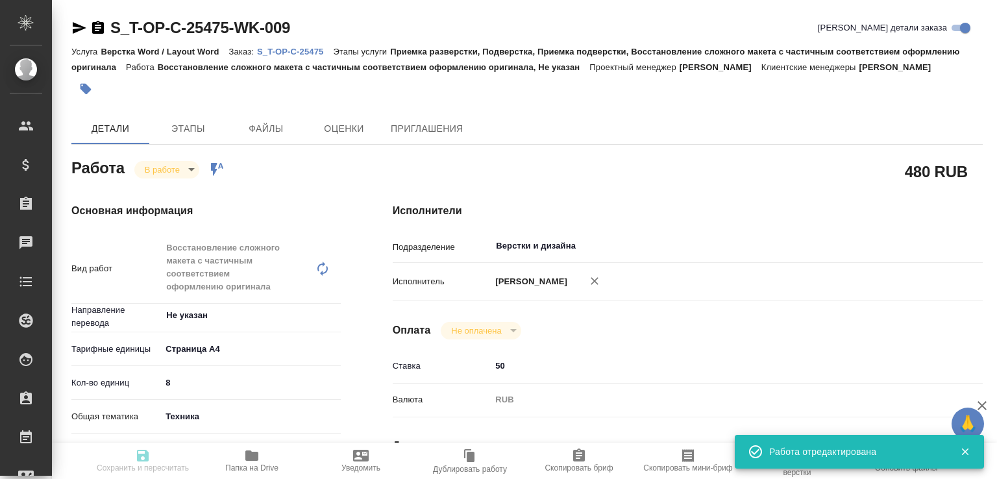
type input "[PERSON_NAME]"
type input "/Clients/Т-ОП-С_Русал Глобал Менеджмент/Orders/S_T-OP-C-25475"
type textarea "x"
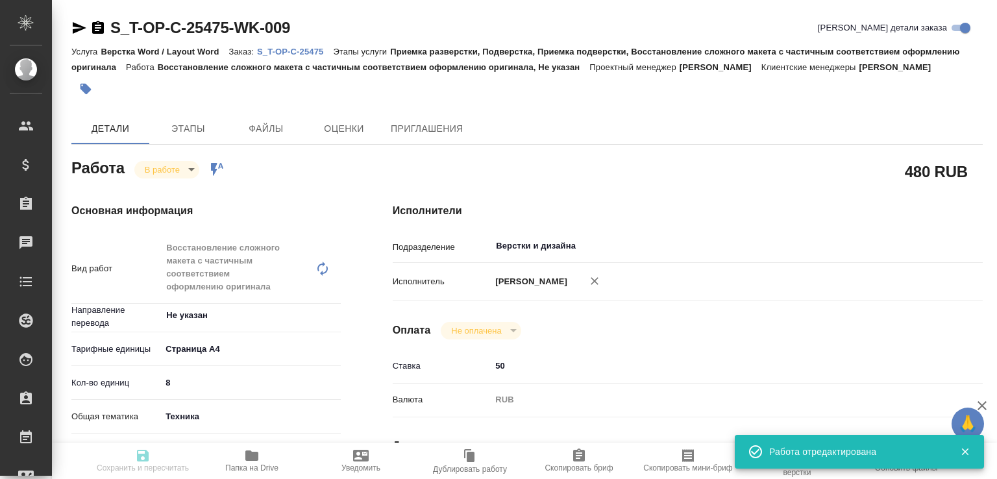
type textarea "x"
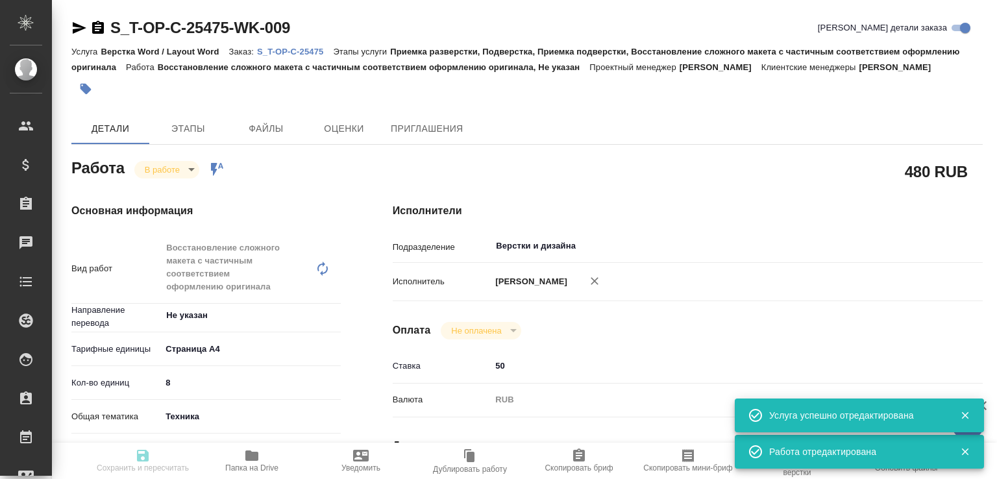
type textarea "x"
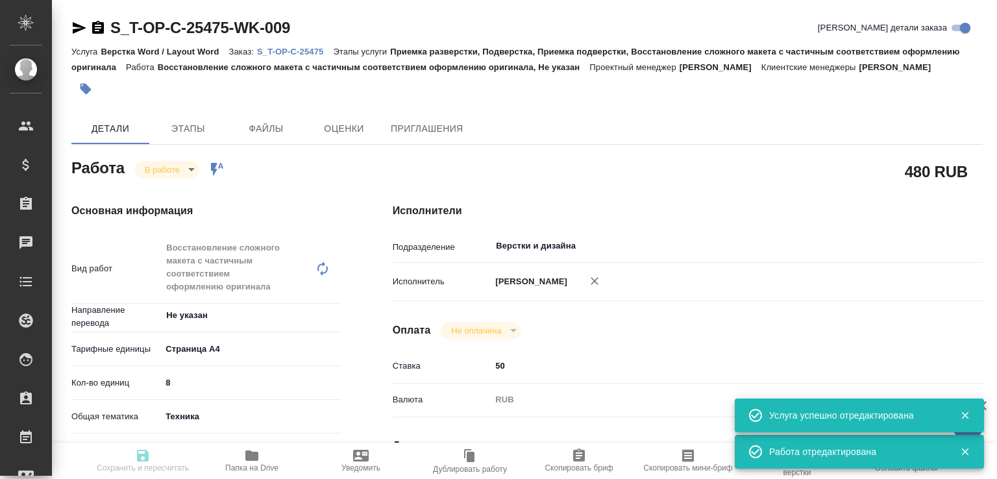
type textarea "x"
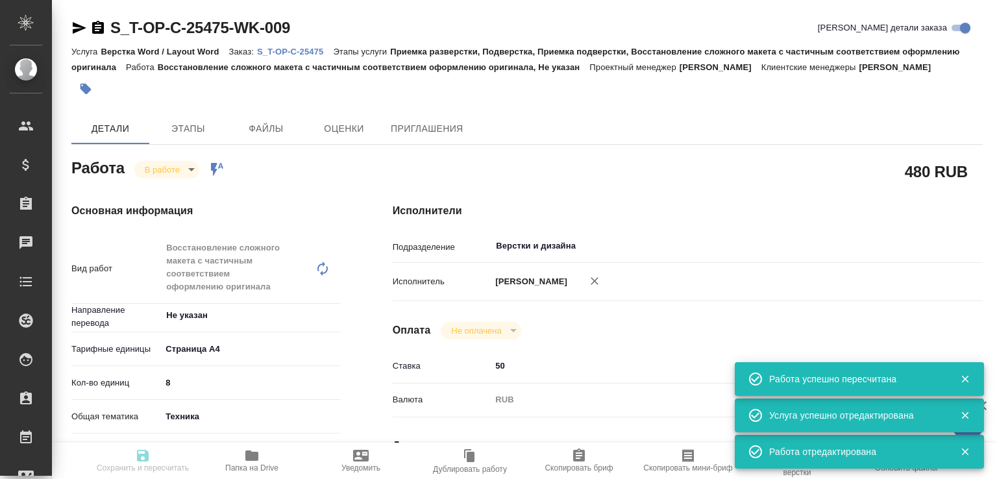
type input "inProgress"
type textarea "Восстановление сложного макета с частичным соответствием оформлению оригинала"
type textarea "x"
type input "Не указан"
type input "5f036ec4e16dec2d6b59c8ff"
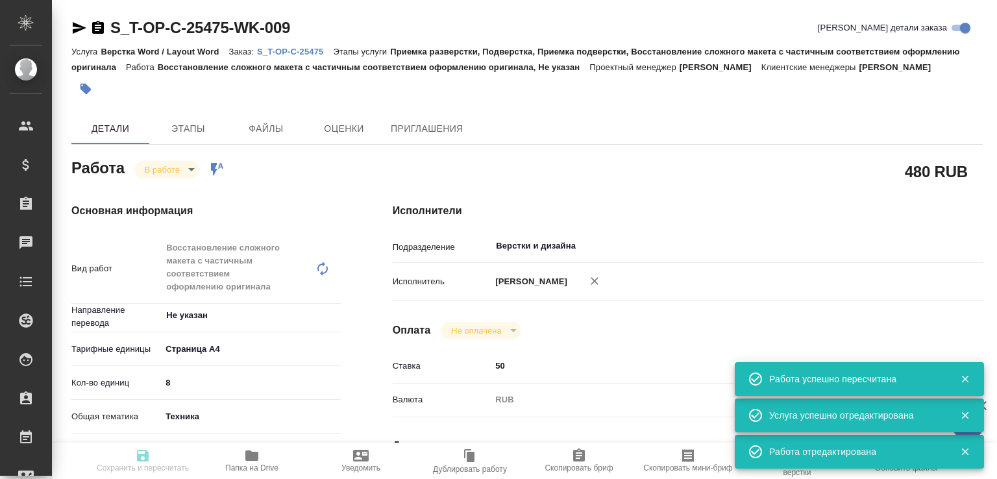
type input "8"
type input "tech"
type input "5f647205b73bc97568ca66bc"
type input "10.10.2025 17:08"
type input "10.10.2025 19:18"
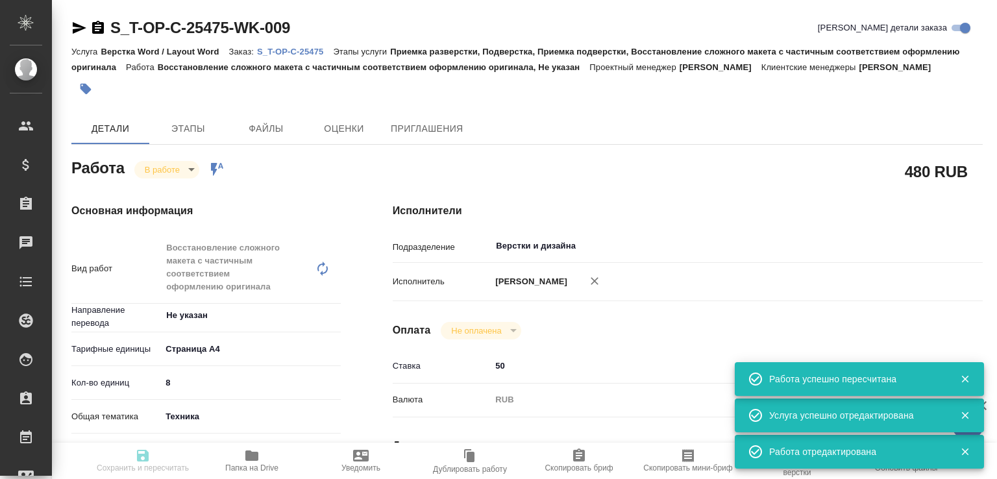
type input "[DATE] 10:00"
type input "15.10.2025 16:00"
type input "Верстки и дизайна"
type input "notPayed"
type input "50"
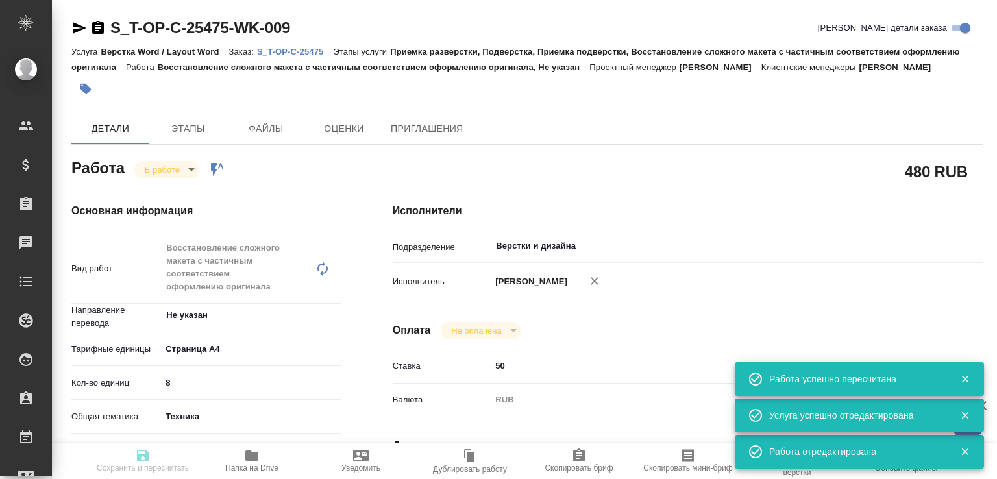
type input "RUB"
type input "[PERSON_NAME]"
type textarea "x"
type textarea "/Clients/Т-ОП-С_Русал Глобал Менеджмент/Orders/S_T-OP-C-25475/DTP/S_T-OP-C-2547…"
type textarea "x"
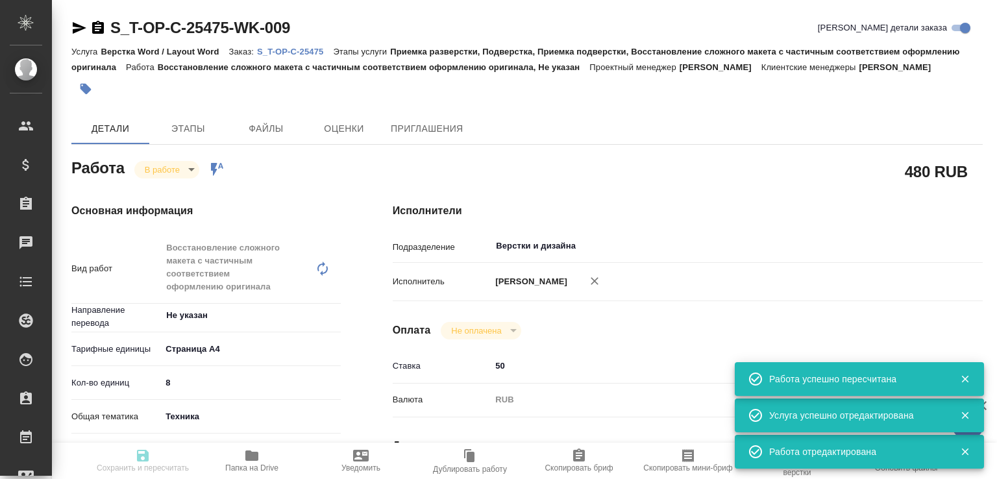
type input "S_T-OP-C-25475"
type input "Т-ОП-С-47075"
type input "Верстка Word / Layout Word"
type input "Приемка разверстки, Подверстка, Приемка подверстки, Восстановление сложного мак…"
type input "[PERSON_NAME]"
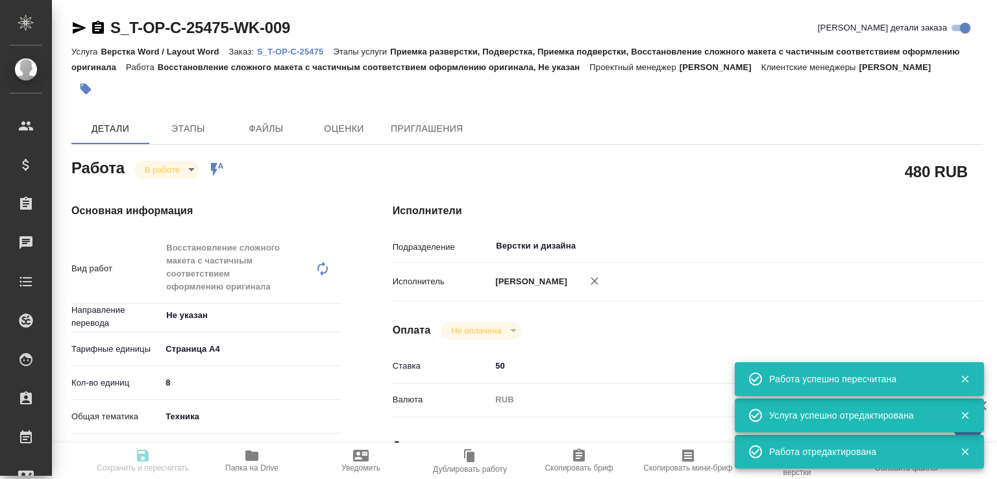
type input "[PERSON_NAME]"
type input "/Clients/Т-ОП-С_Русал Глобал Менеджмент/Orders/S_T-OP-C-25475"
type textarea "x"
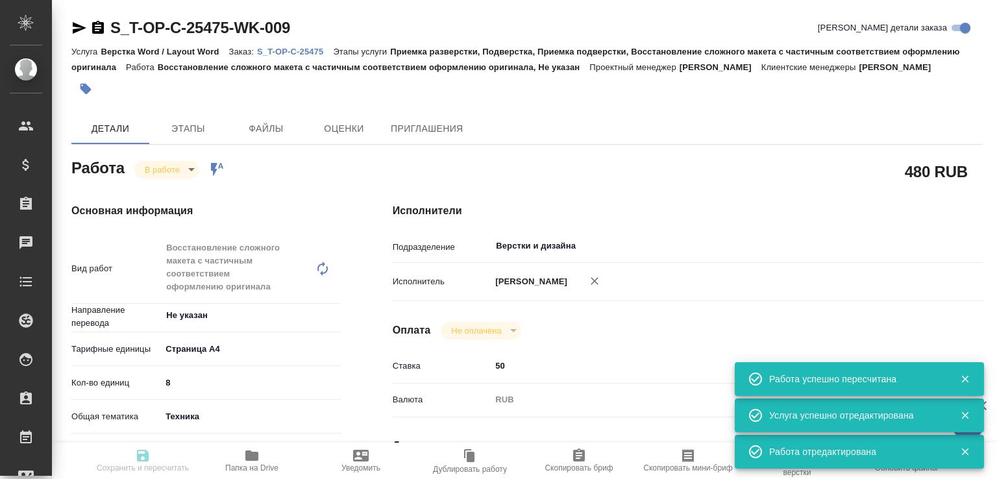
type textarea "x"
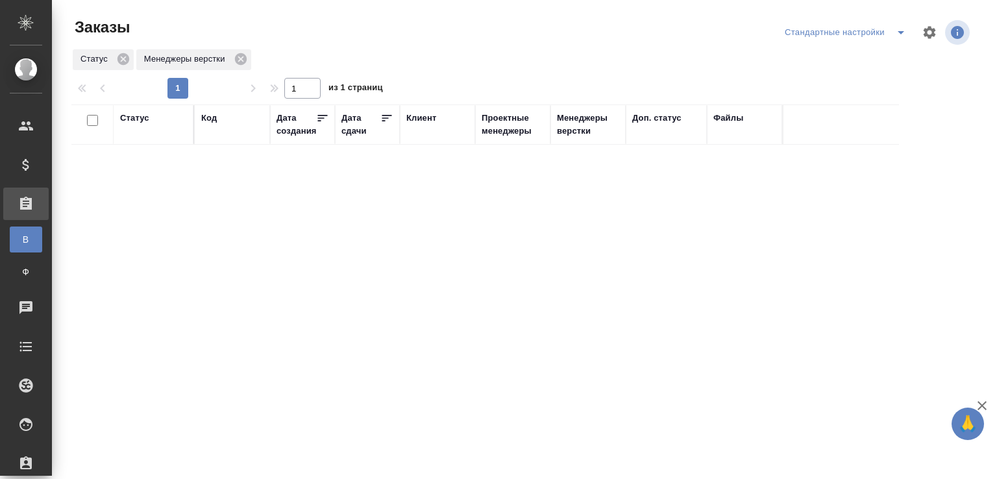
click at [213, 118] on div "Код" at bounding box center [209, 118] width 16 height 13
click at [212, 176] on input "text" at bounding box center [232, 182] width 62 height 16
paste input "KUNZ_FL-6035"
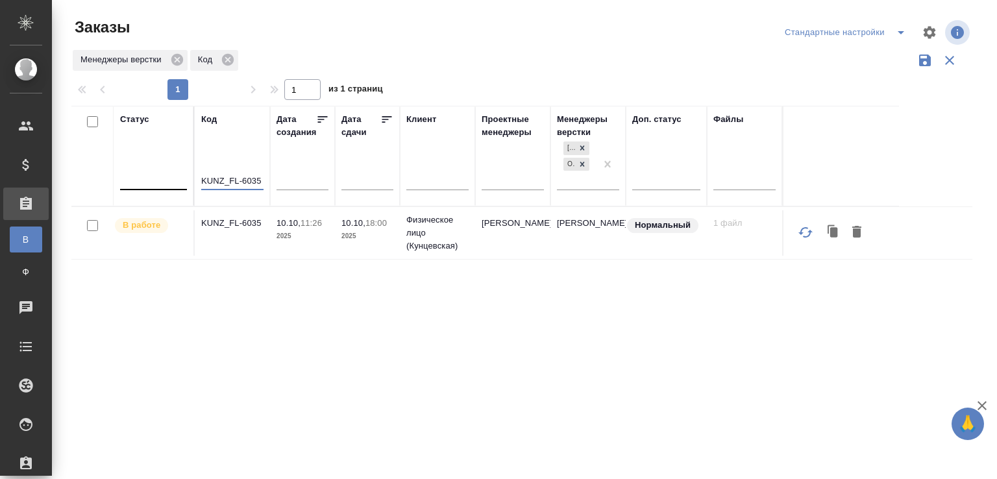
drag, startPoint x: 245, startPoint y: 182, endPoint x: 268, endPoint y: 179, distance: 23.1
click at [268, 179] on th "Код KUNZ_FL-6035" at bounding box center [232, 156] width 75 height 101
click at [260, 180] on input "KUNZ_FL-6035" at bounding box center [232, 182] width 62 height 16
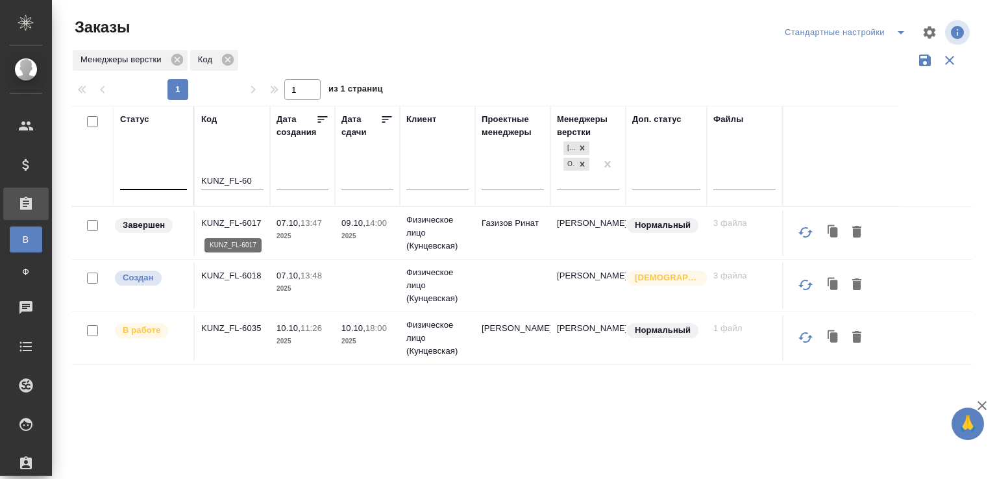
click at [256, 225] on p "KUNZ_FL-6017" at bounding box center [232, 223] width 62 height 13
click at [247, 277] on p "KUNZ_FL-6018" at bounding box center [232, 275] width 62 height 13
drag, startPoint x: 243, startPoint y: 181, endPoint x: 265, endPoint y: 181, distance: 22.1
click at [265, 181] on th "Код KUNZ_FL-60" at bounding box center [232, 156] width 75 height 101
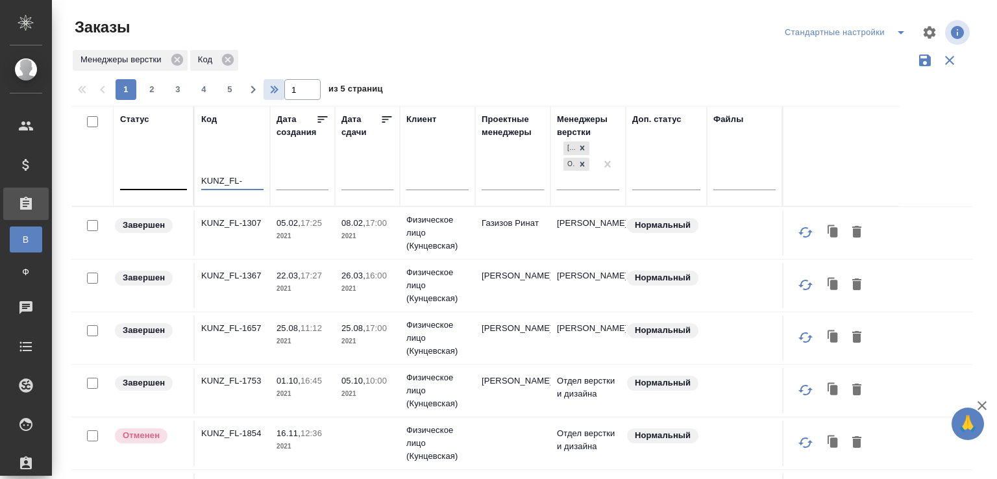
type input "KUNZ_FL-"
click at [270, 94] on icon "button" at bounding box center [276, 90] width 16 height 16
type input "5"
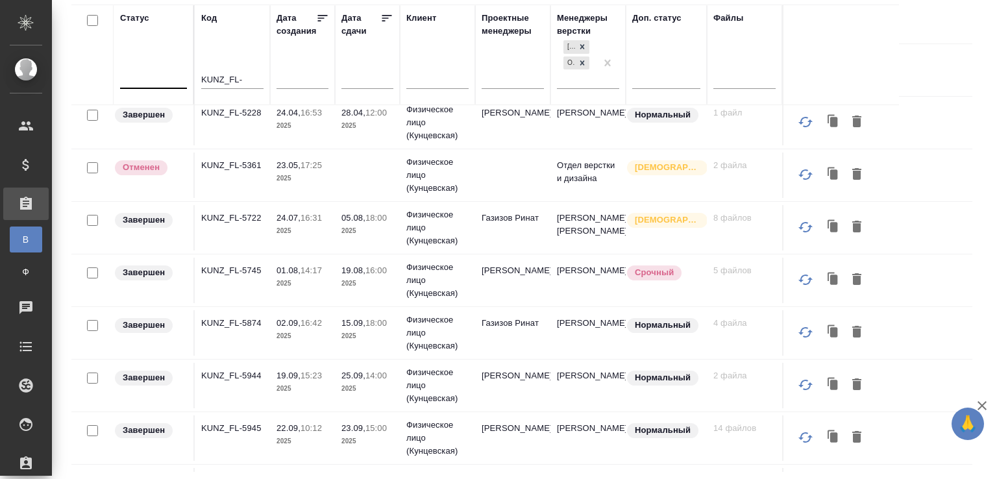
scroll to position [551, 0]
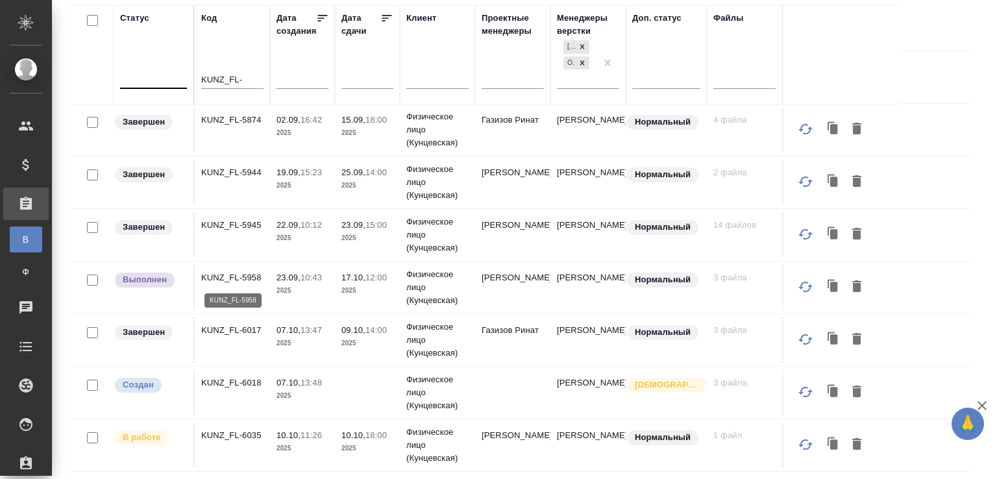
click at [248, 280] on p "KUNZ_FL-5958" at bounding box center [232, 277] width 62 height 13
click at [256, 229] on p "KUNZ_FL-5945" at bounding box center [232, 225] width 62 height 13
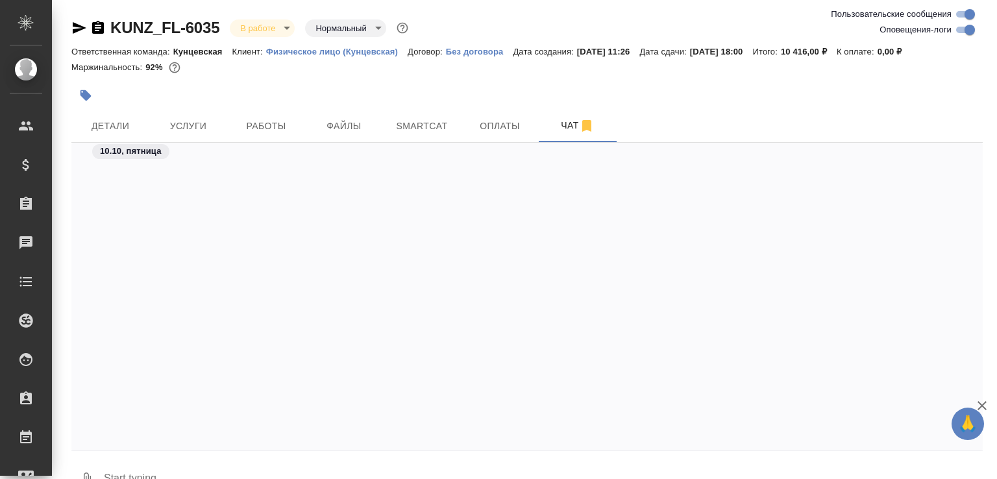
scroll to position [3548, 0]
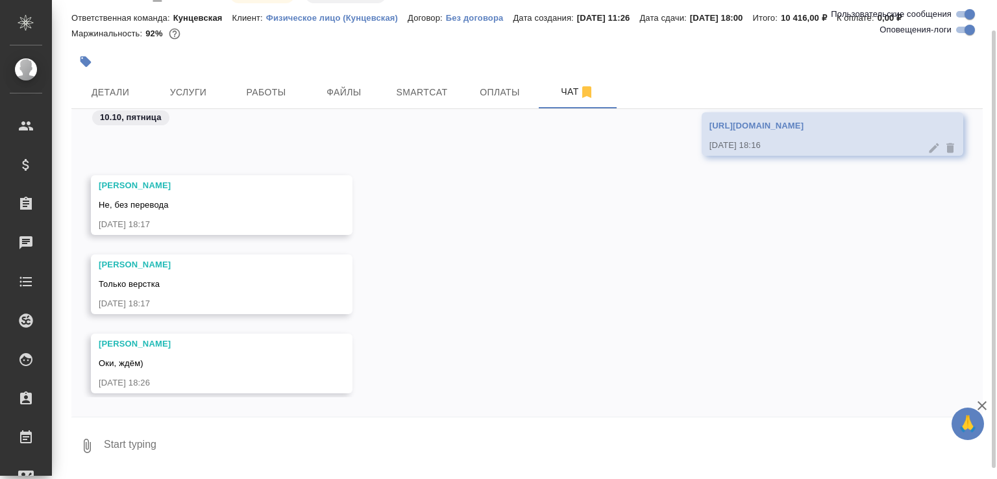
click at [470, 133] on div "10.10, пятница" at bounding box center [527, 121] width 912 height 24
click at [447, 315] on div "[PERSON_NAME] верстка [DATE] 18:17" at bounding box center [527, 294] width 912 height 79
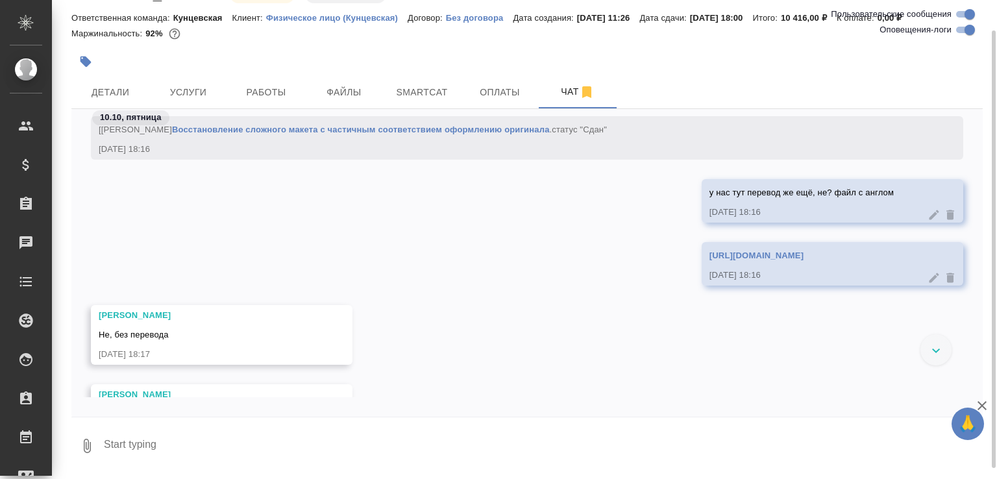
click at [710, 260] on link "[URL][DOMAIN_NAME]" at bounding box center [757, 256] width 94 height 10
click at [123, 108] on button "Детали" at bounding box center [110, 92] width 78 height 32
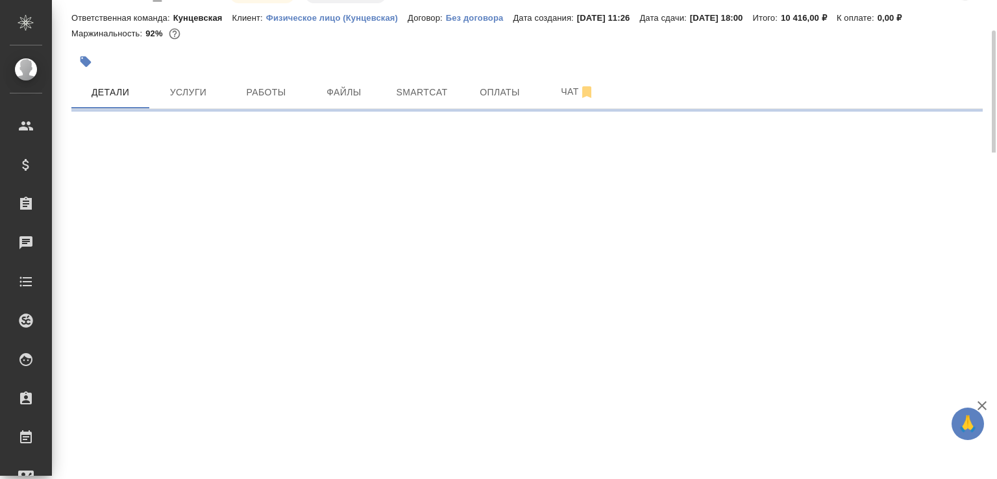
select select "RU"
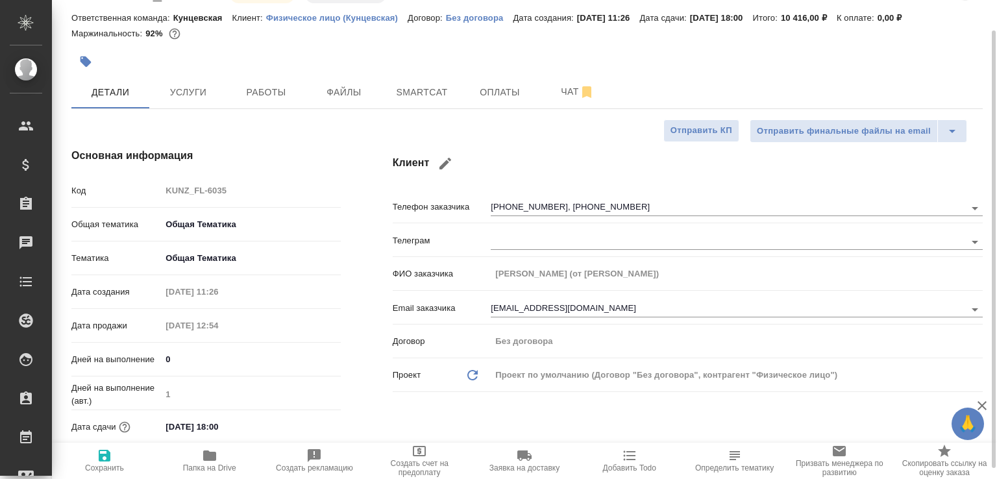
type textarea "x"
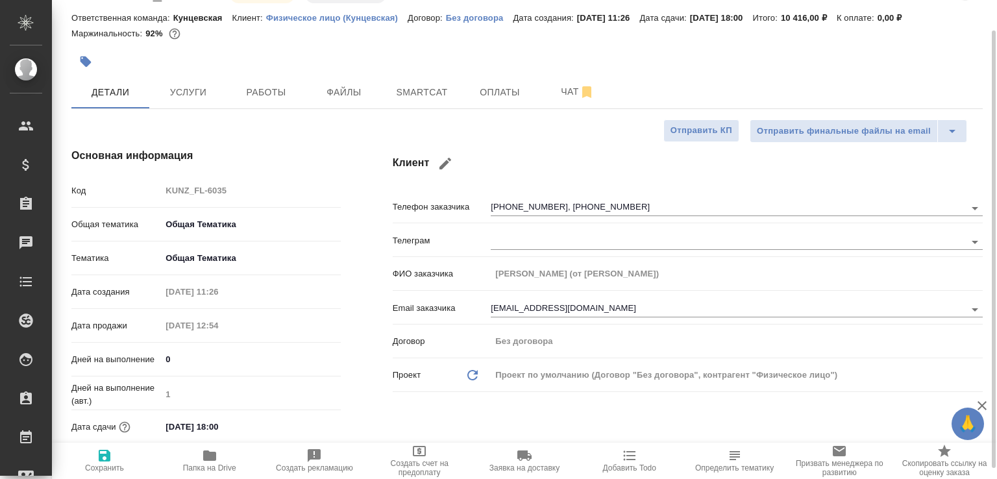
type textarea "x"
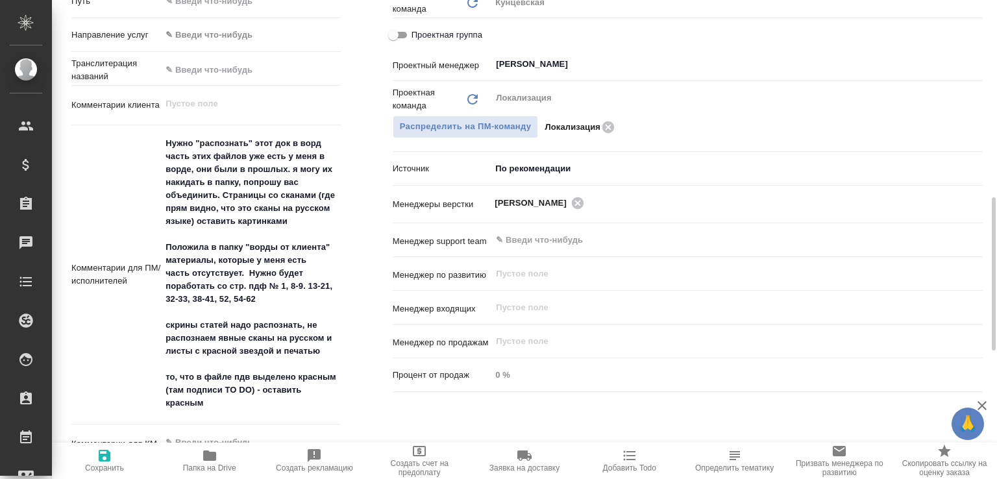
scroll to position [683, 0]
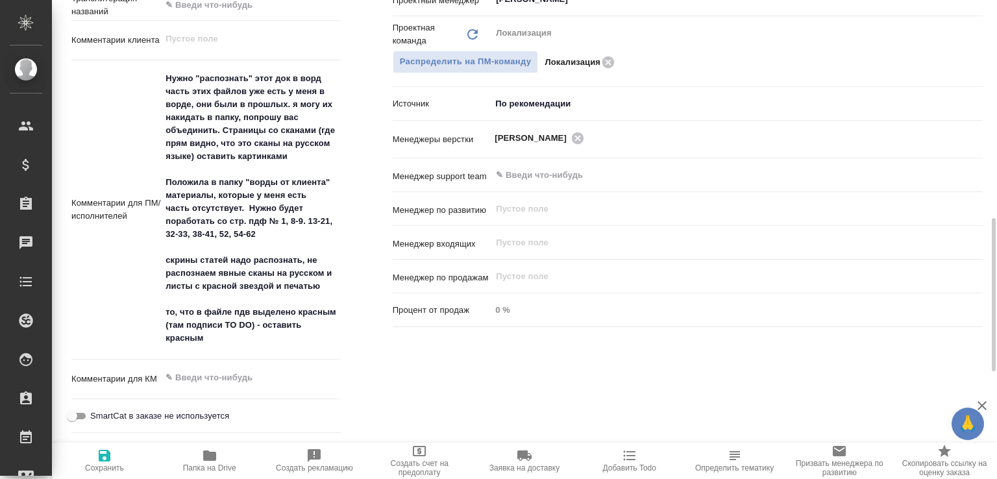
type textarea "x"
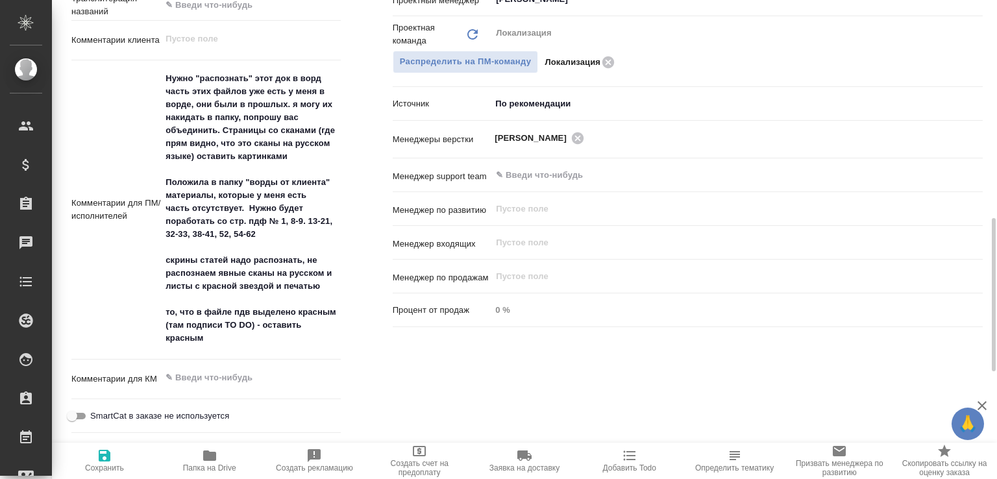
type textarea "x"
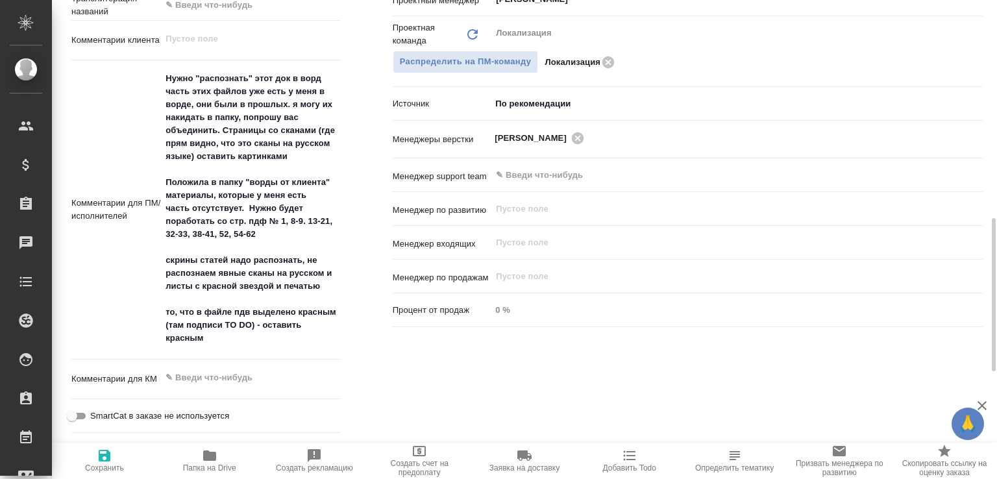
type textarea "x"
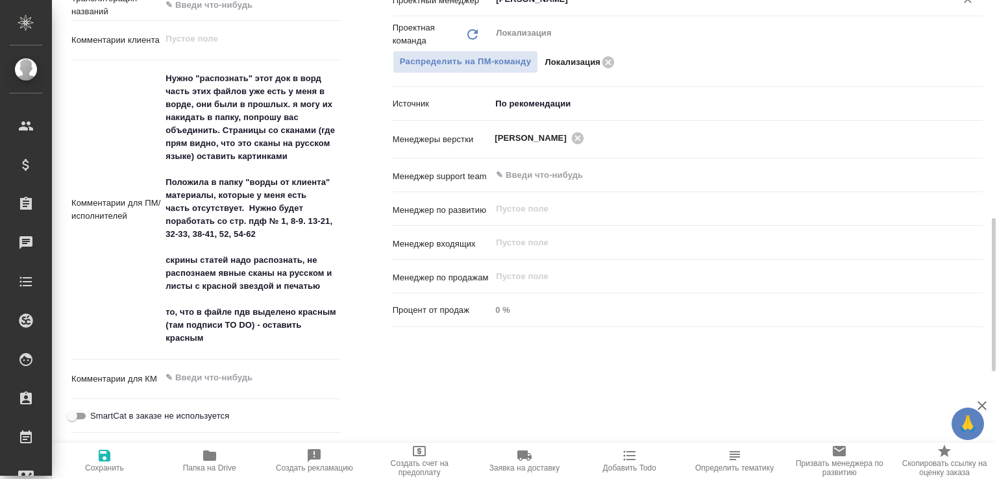
type textarea "x"
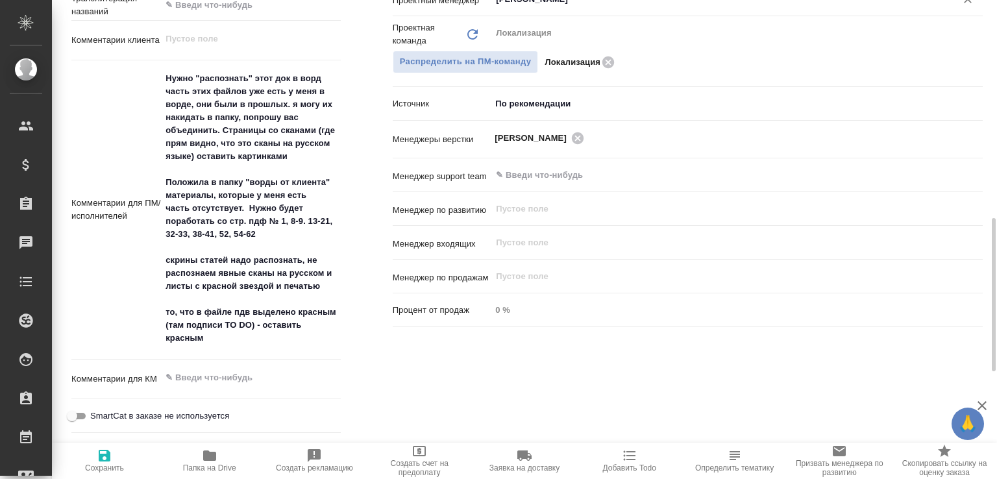
type textarea "x"
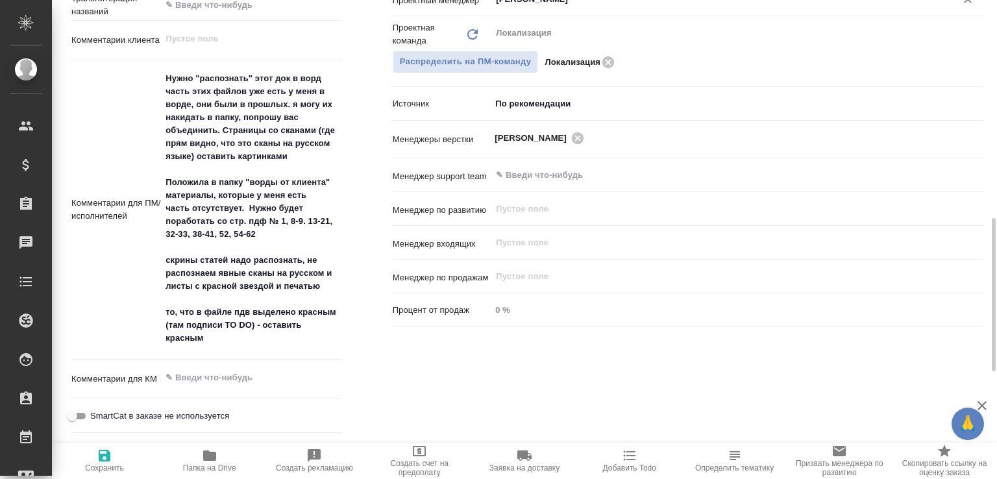
type textarea "x"
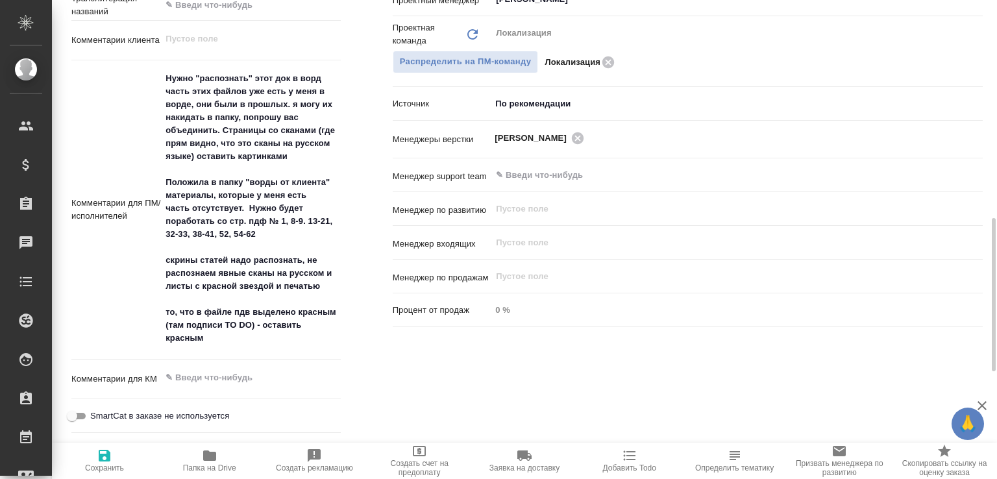
type textarea "x"
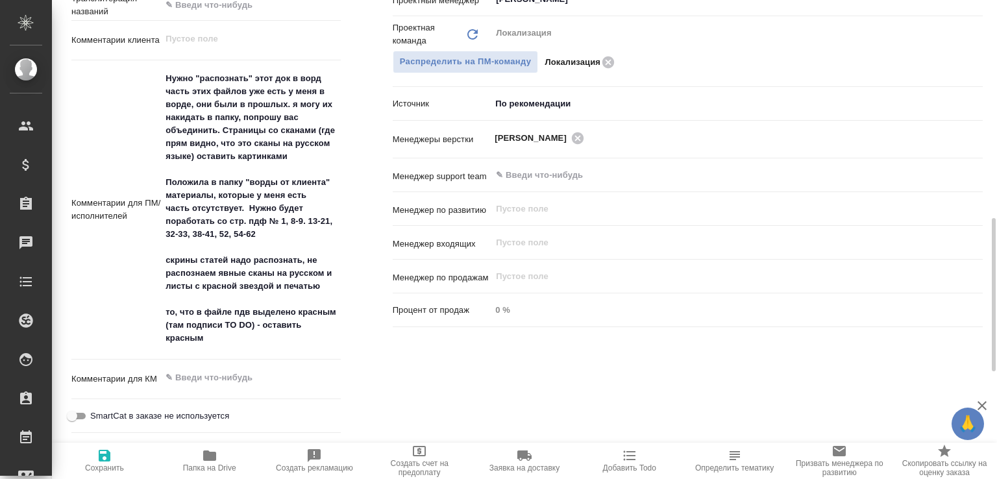
type textarea "x"
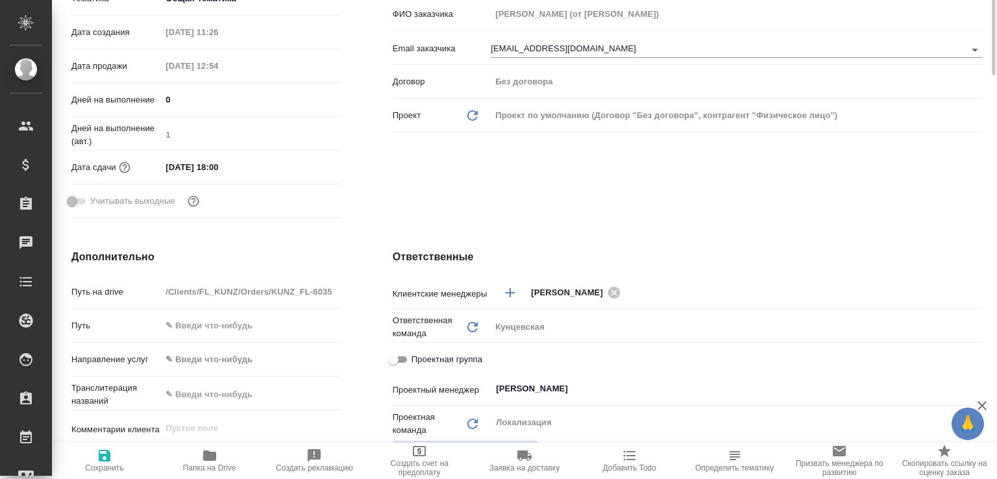
scroll to position [0, 0]
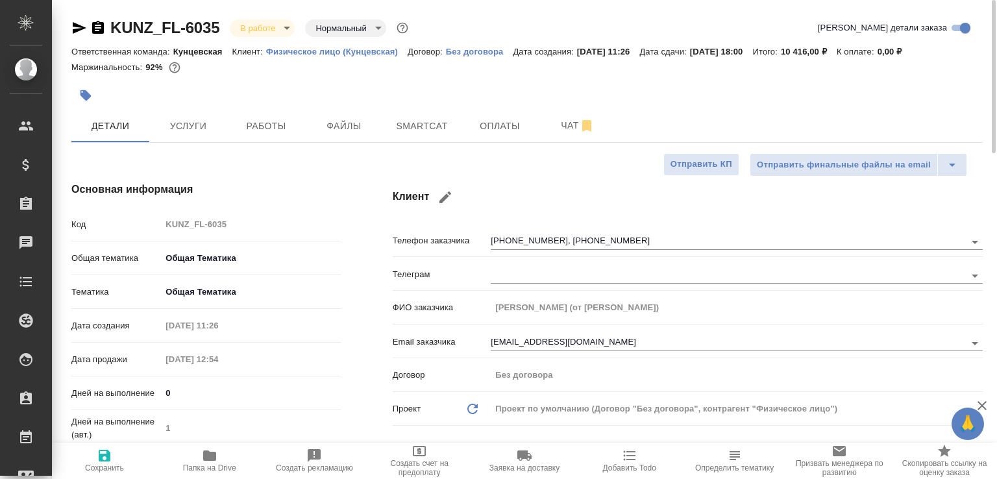
click at [102, 29] on icon "button" at bounding box center [98, 27] width 12 height 13
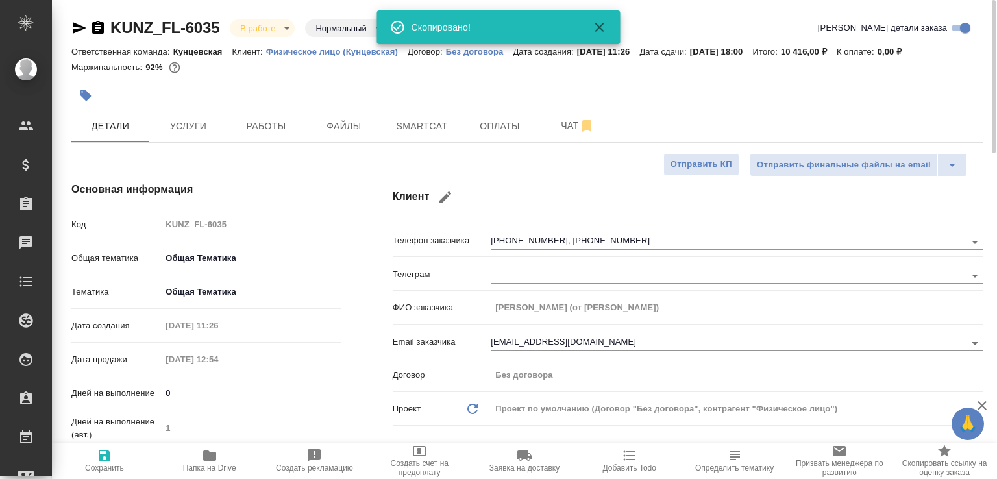
type textarea "x"
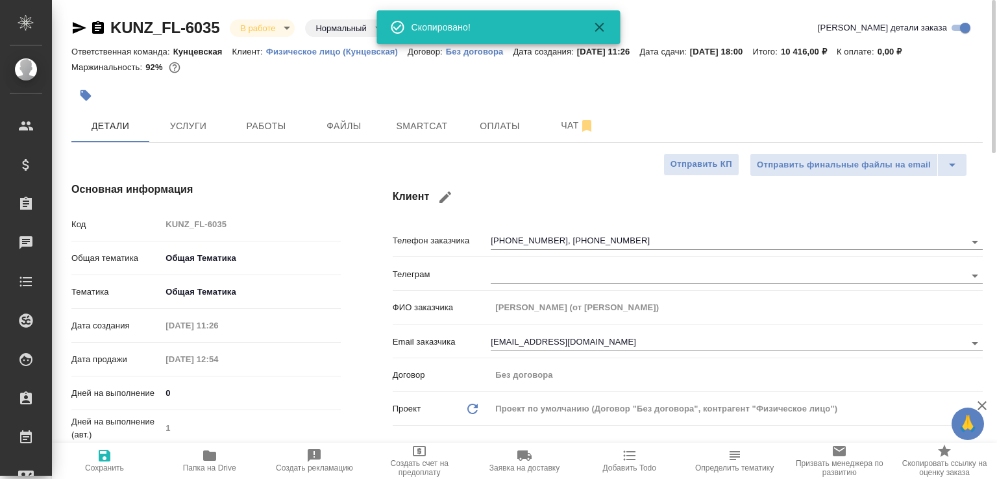
type textarea "x"
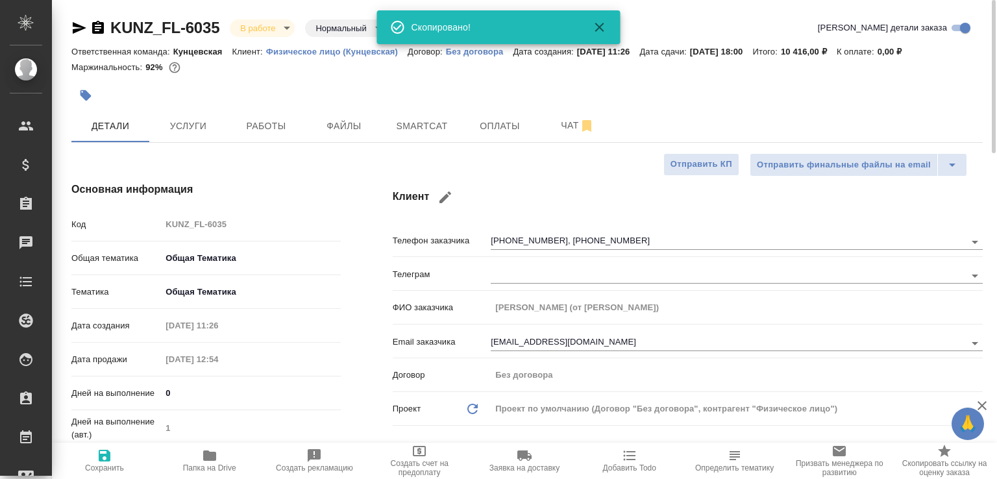
type textarea "x"
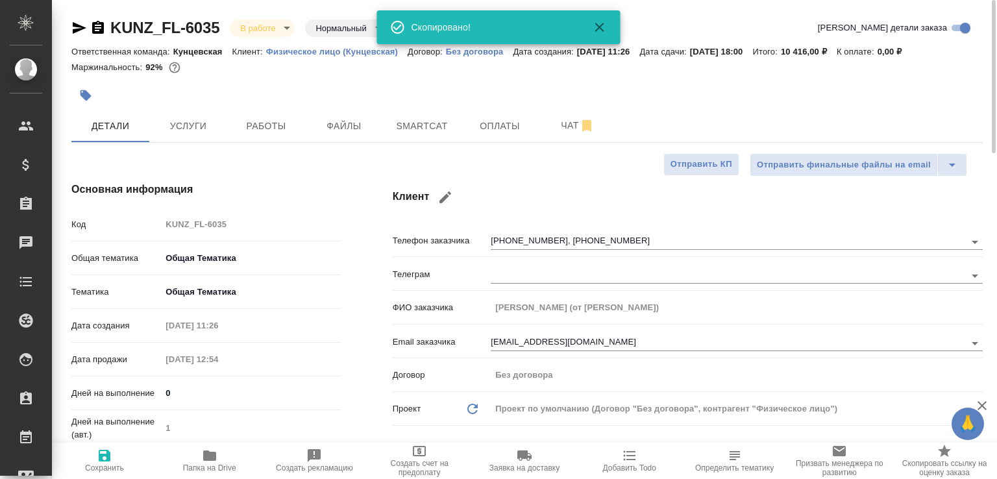
type textarea "x"
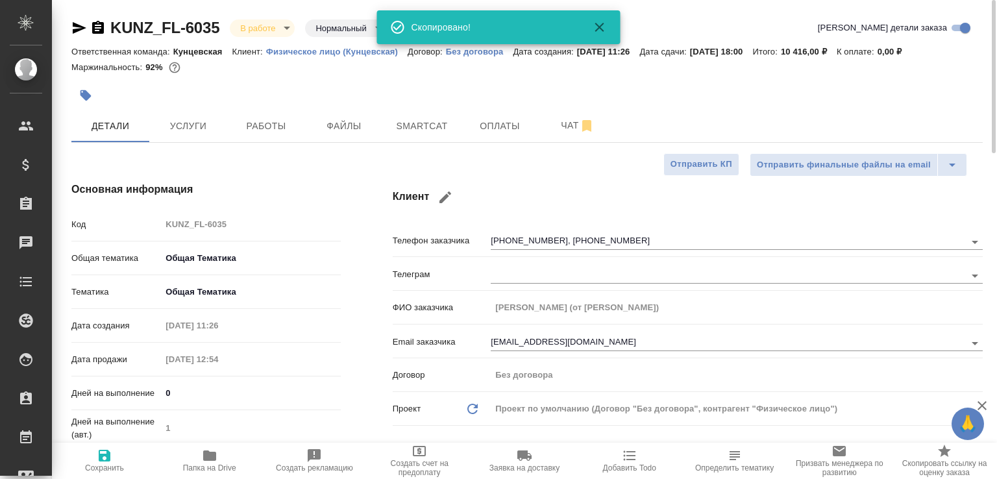
type textarea "x"
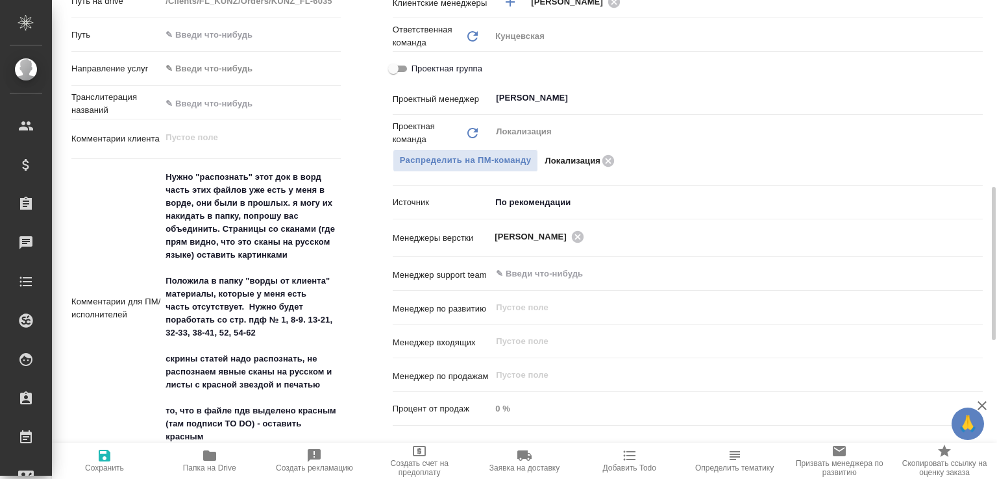
scroll to position [649, 0]
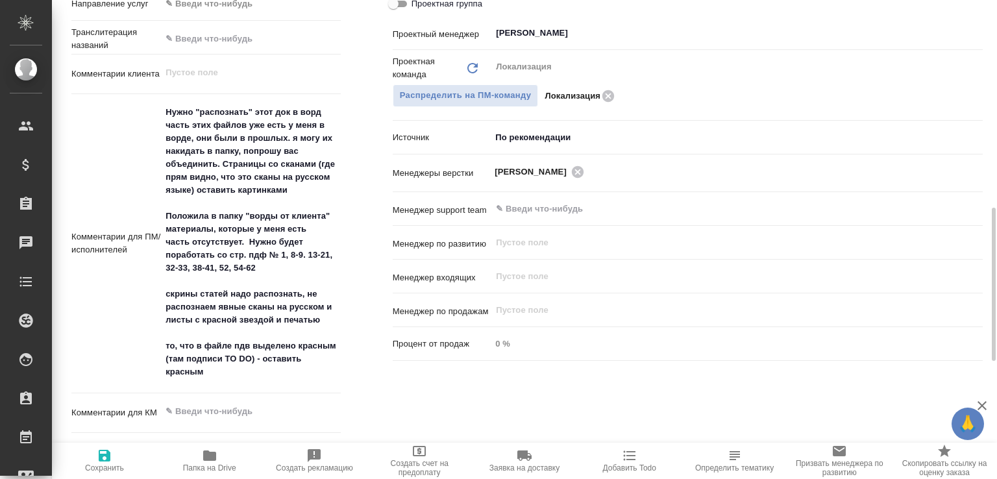
type textarea "x"
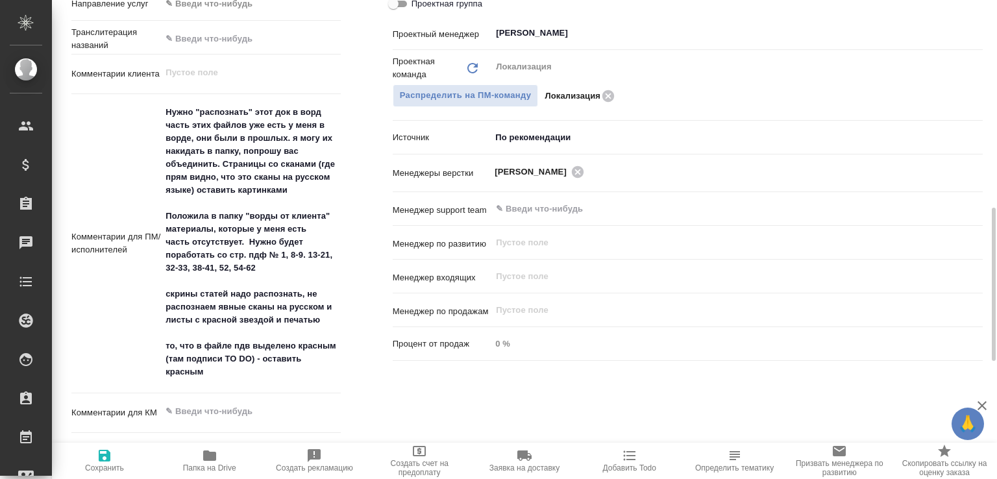
type textarea "x"
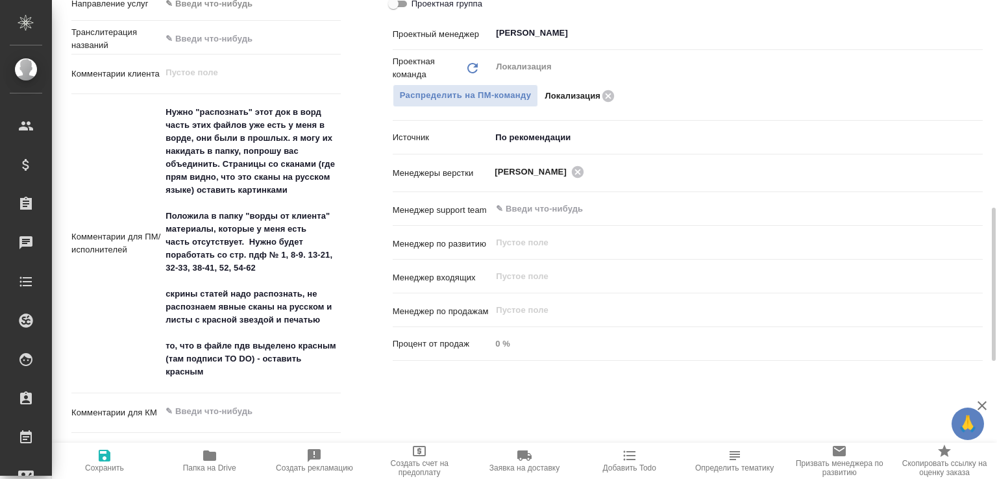
type textarea "x"
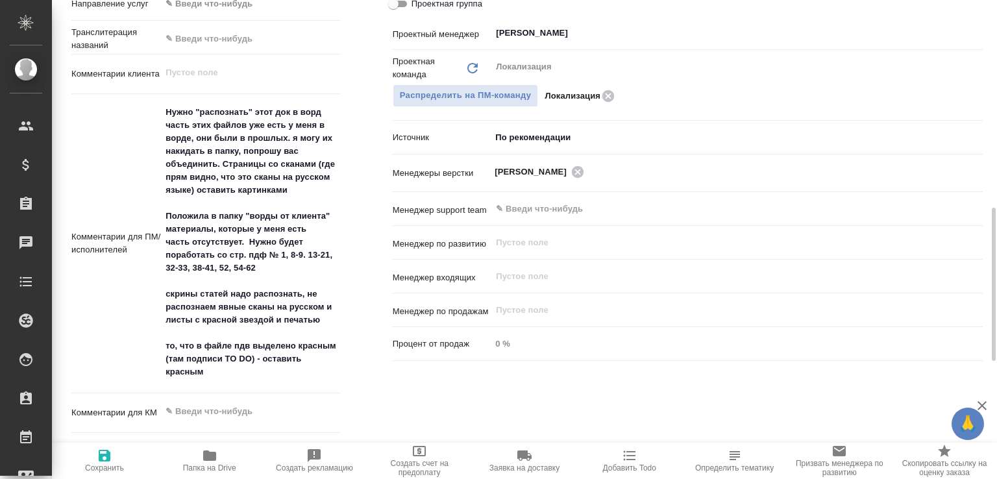
type textarea "x"
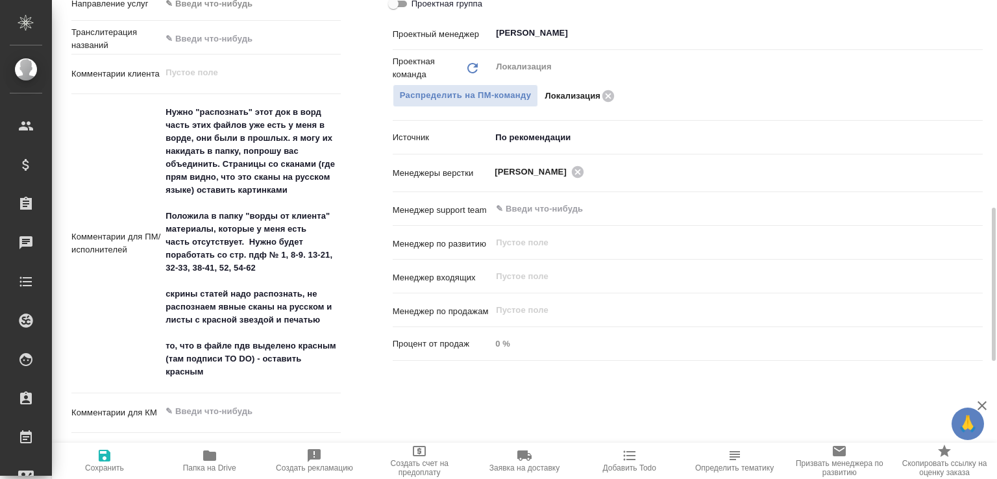
type textarea "x"
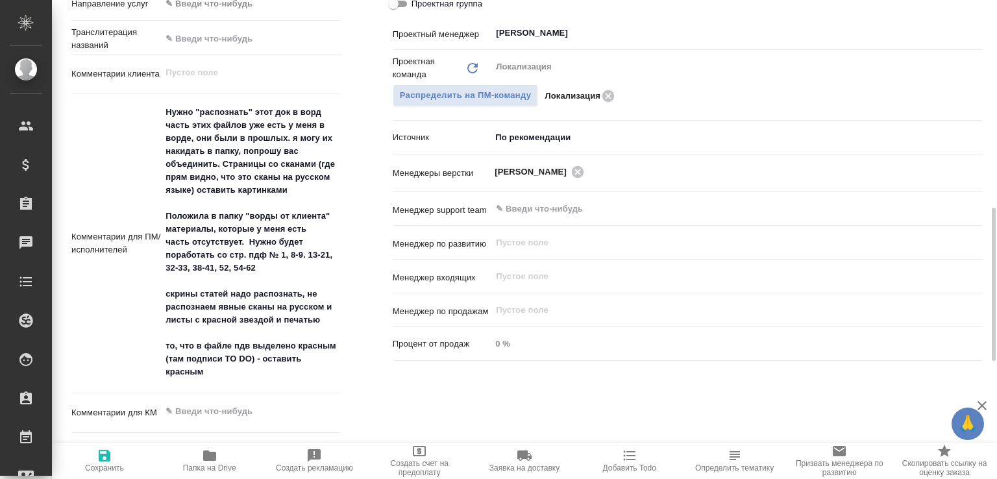
type textarea "x"
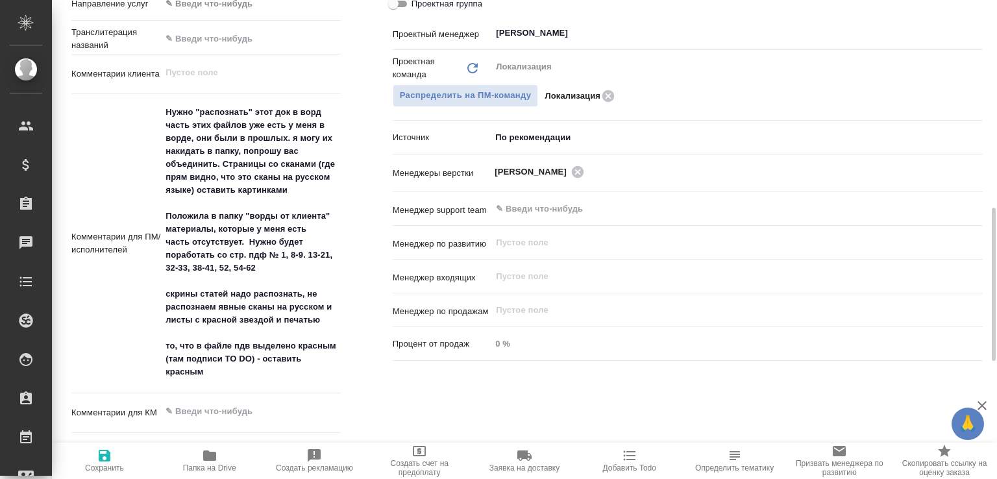
type textarea "x"
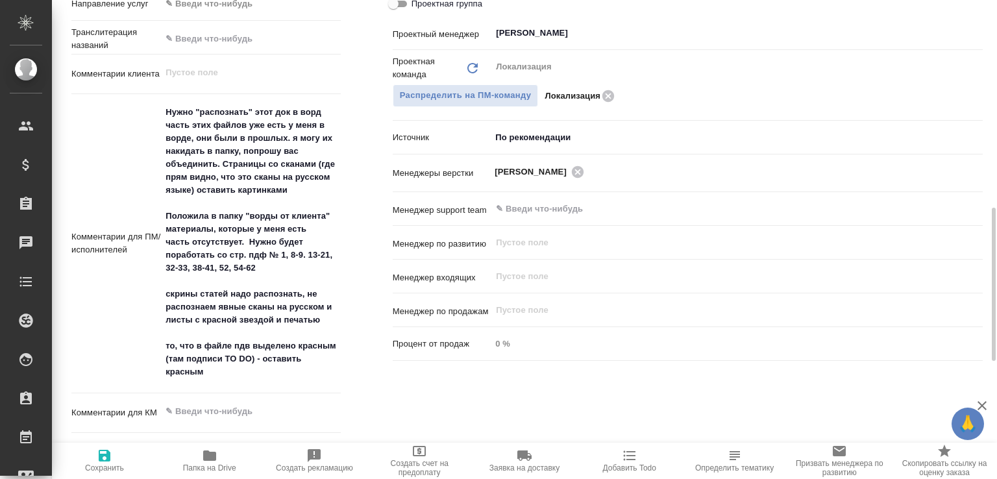
type textarea "x"
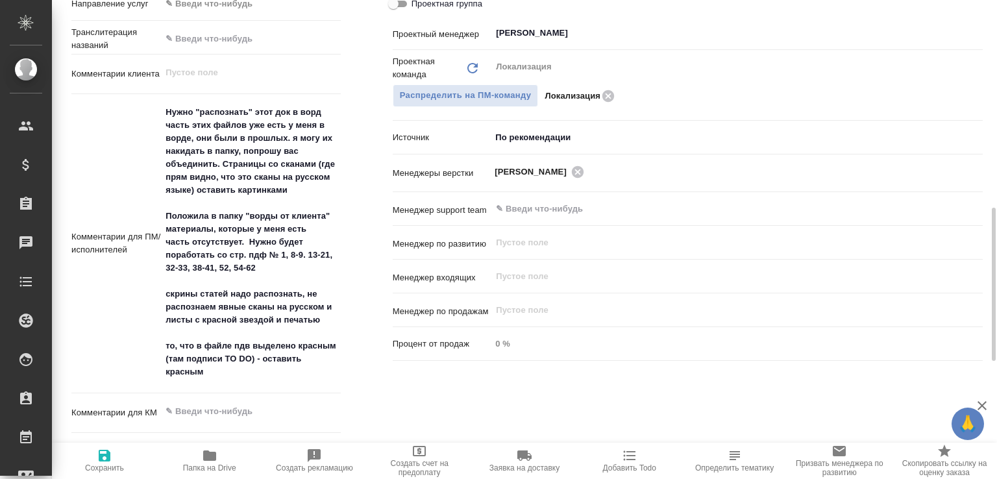
type textarea "x"
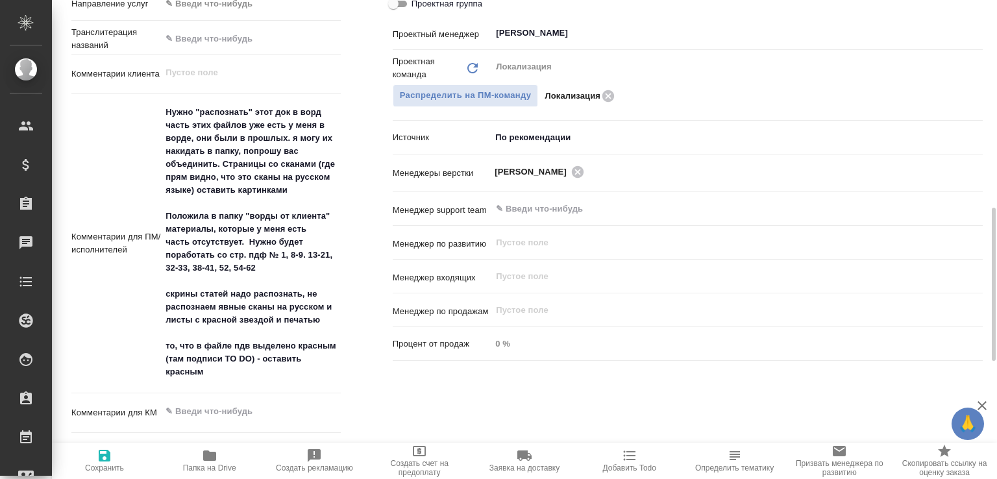
type textarea "x"
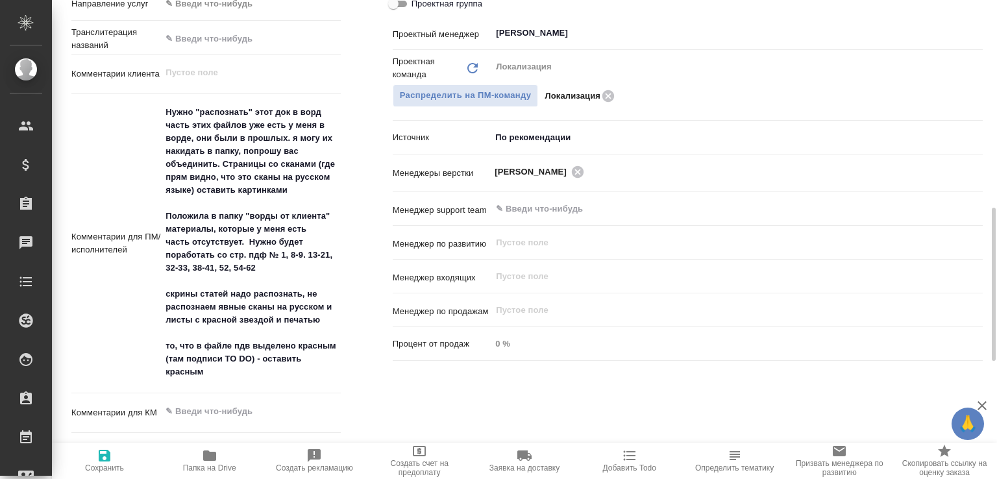
type textarea "x"
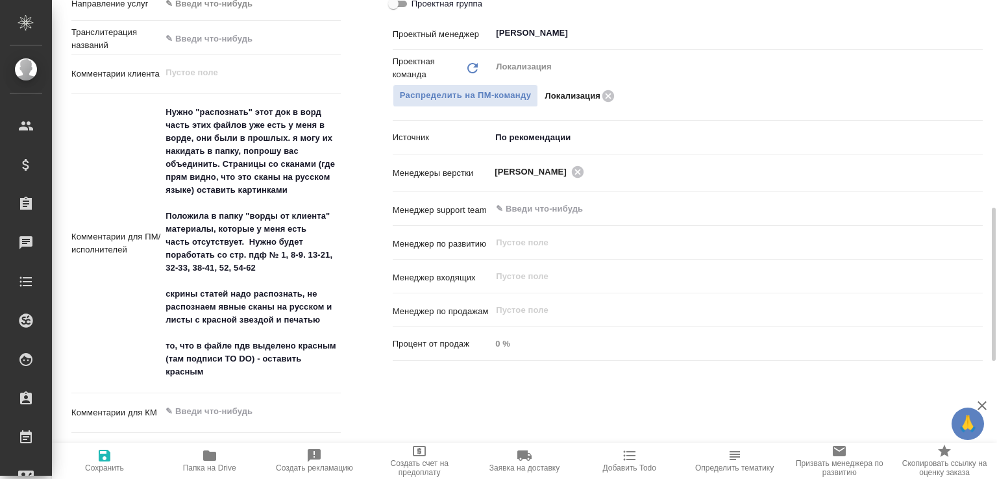
type textarea "x"
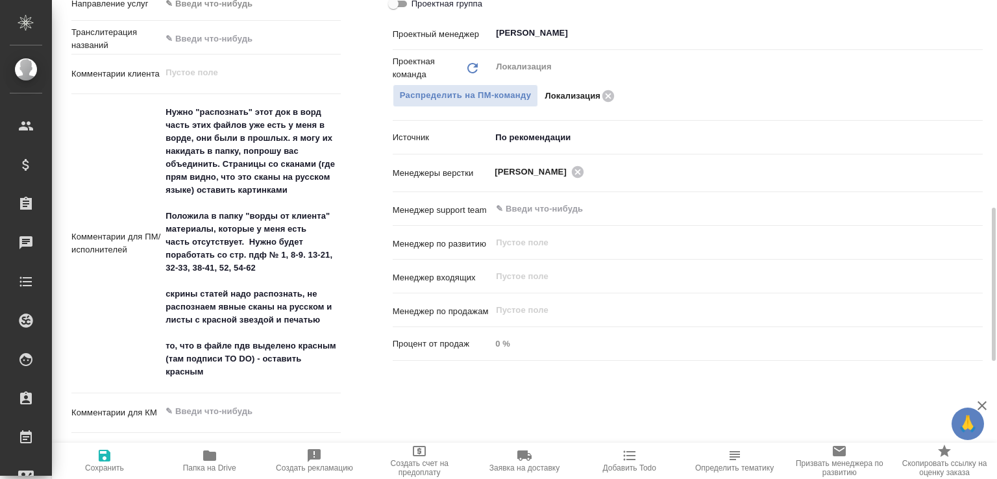
type textarea "x"
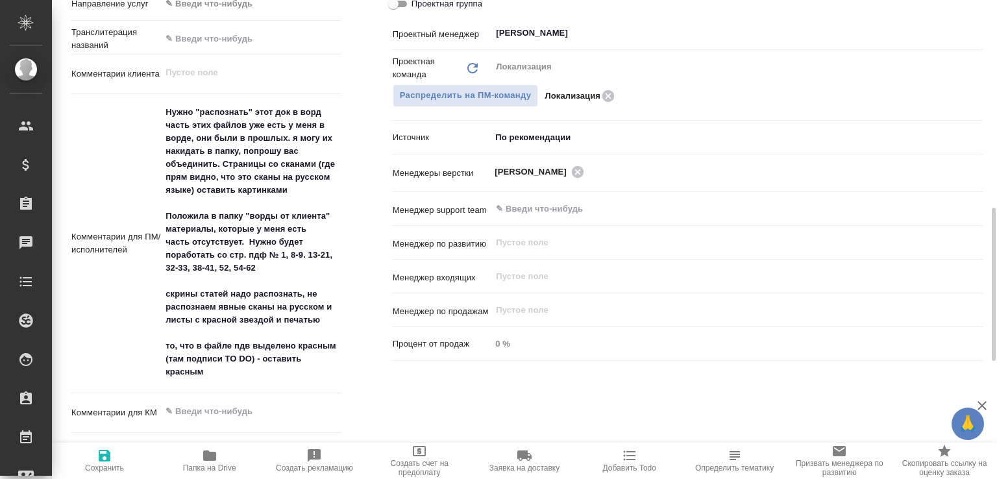
type textarea "x"
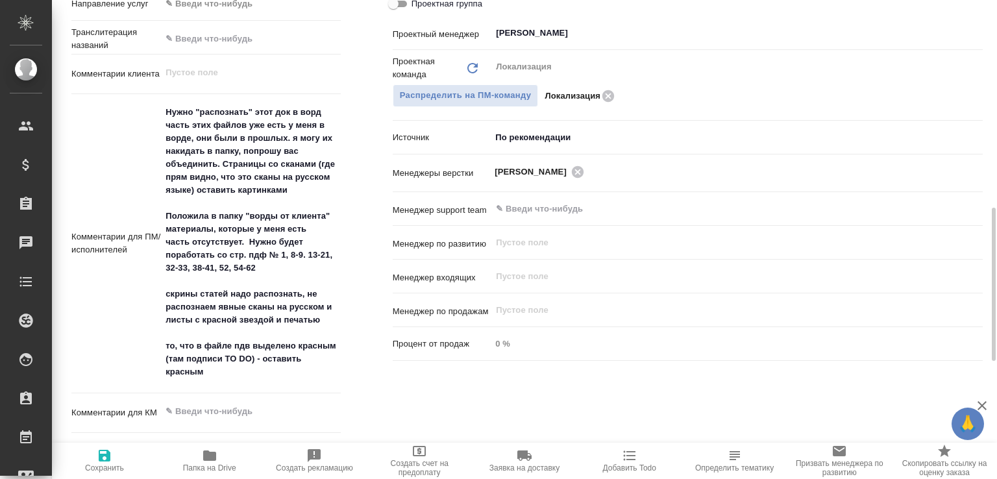
type textarea "x"
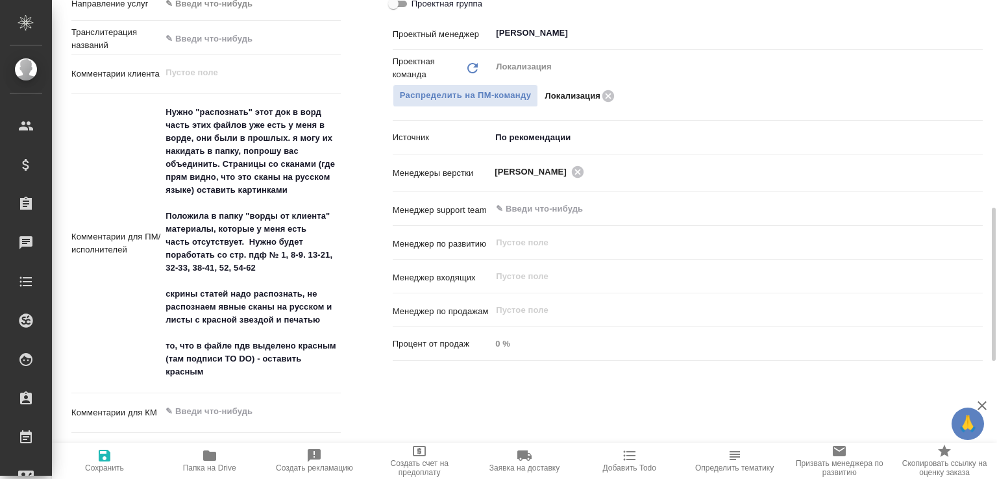
type textarea "x"
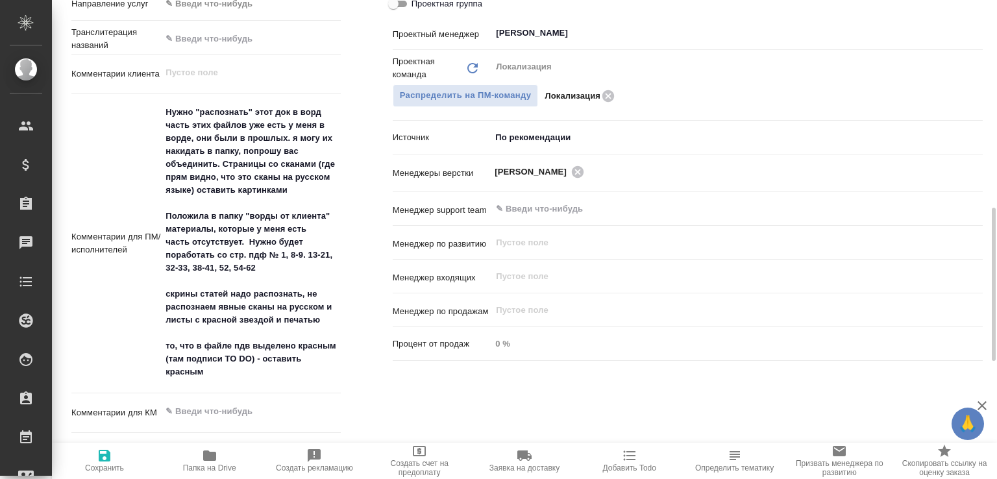
type textarea "x"
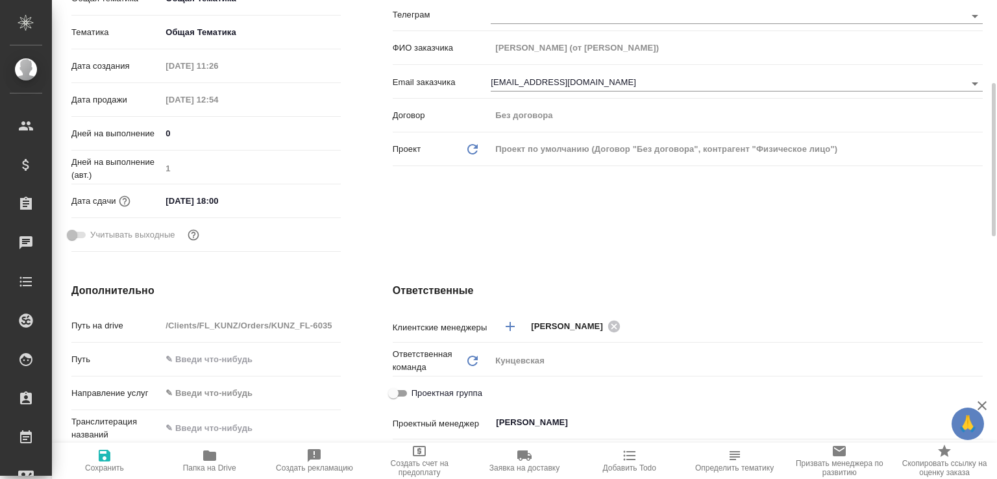
scroll to position [0, 0]
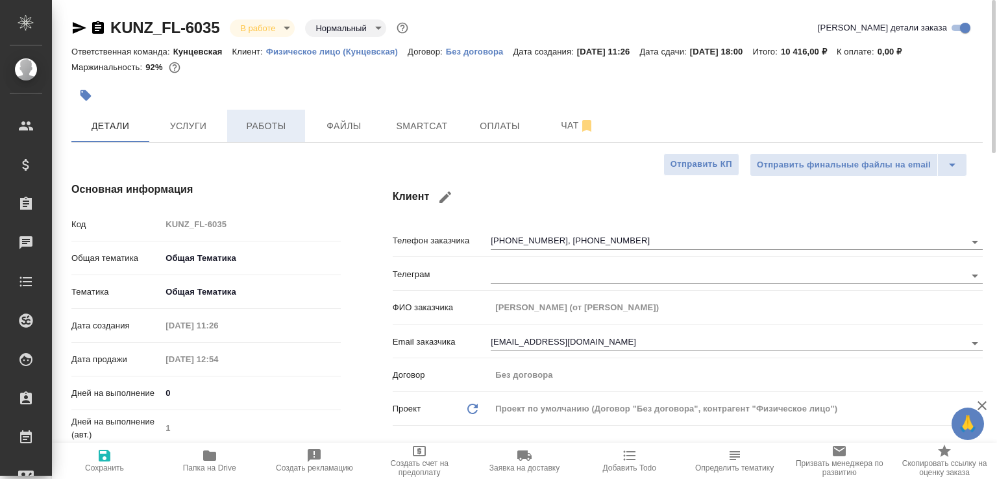
click at [265, 134] on span "Работы" at bounding box center [266, 126] width 62 height 16
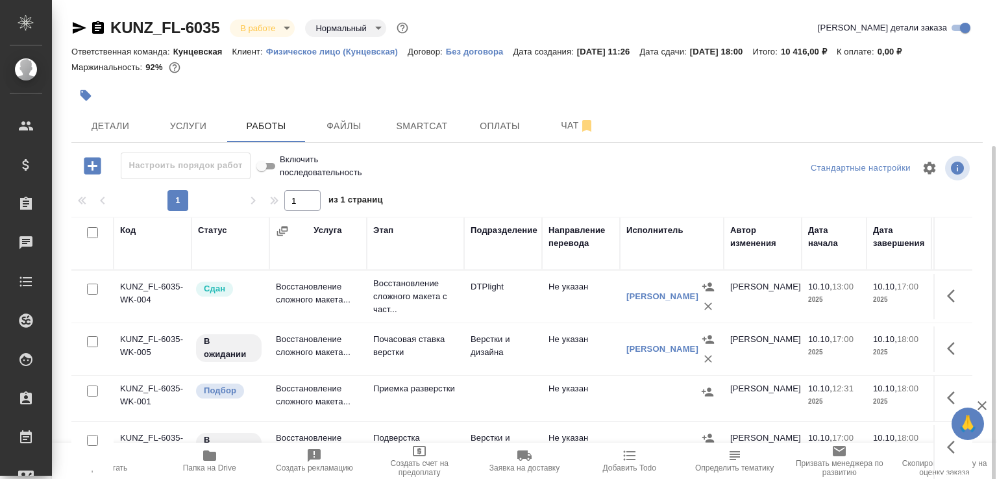
scroll to position [20, 0]
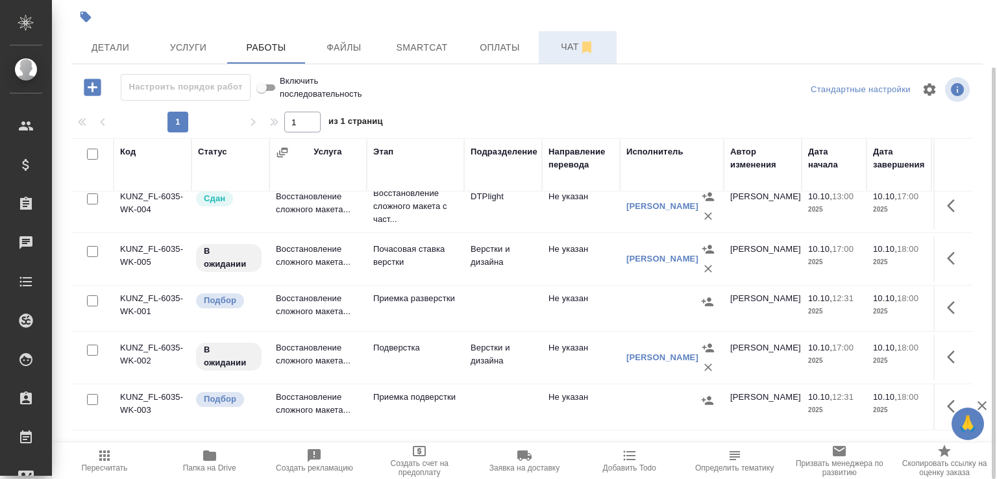
click at [571, 55] on span "Чат" at bounding box center [578, 47] width 62 height 16
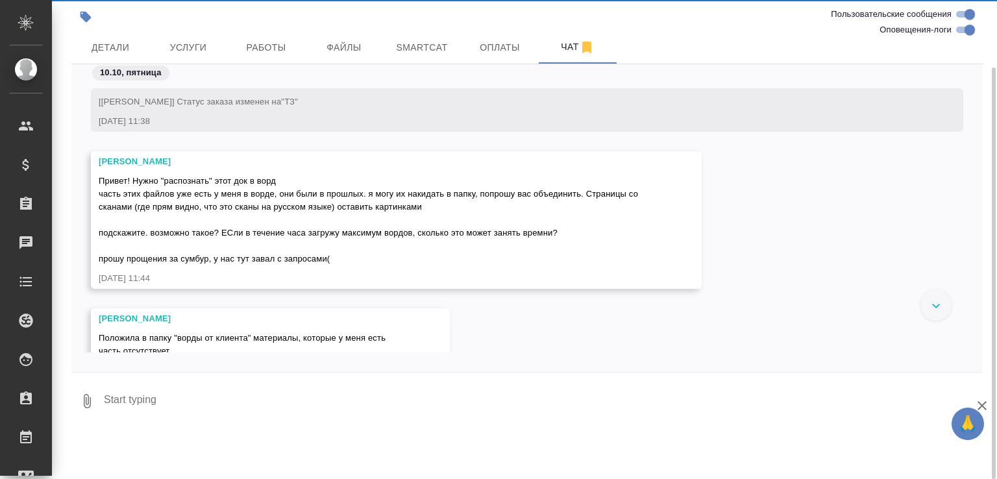
scroll to position [3627, 0]
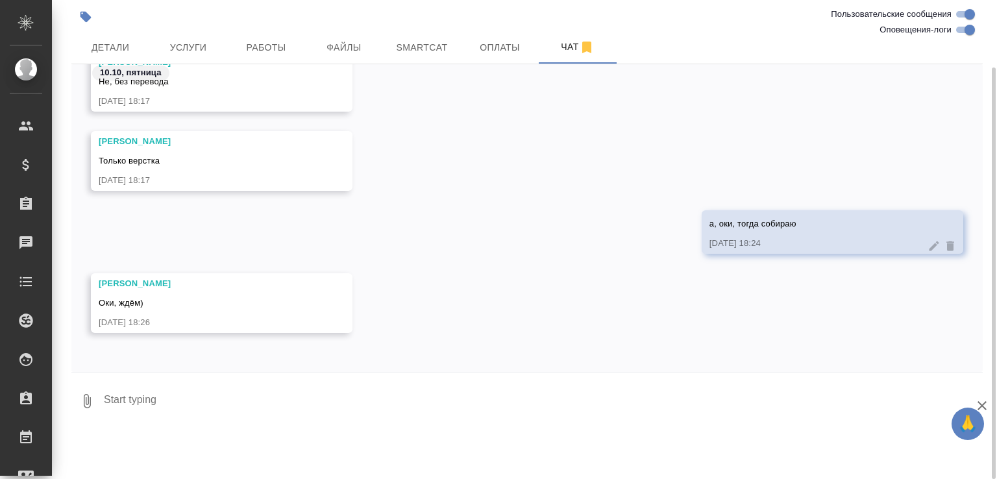
click at [168, 417] on textarea at bounding box center [543, 401] width 881 height 44
paste textarea "[URL][DOMAIN_NAME]"
type textarea "[URL][DOMAIN_NAME]"
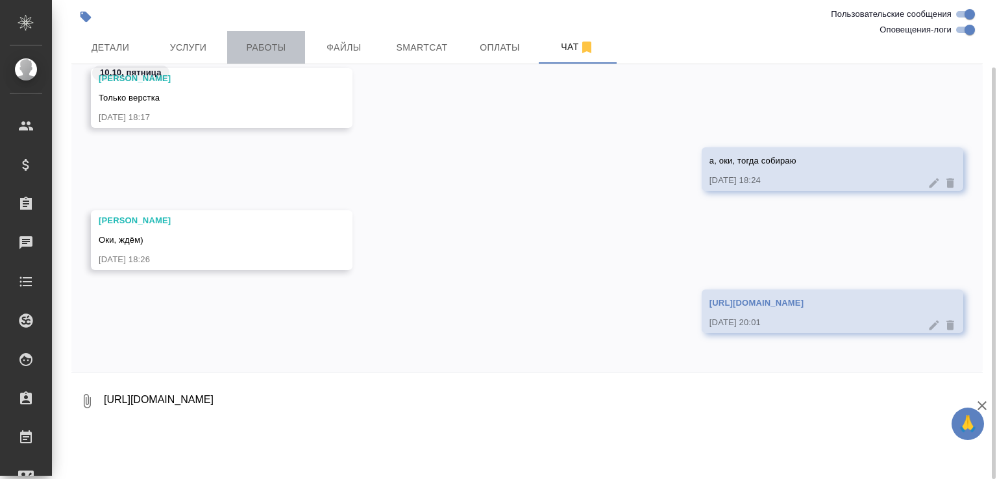
click at [271, 64] on button "Работы" at bounding box center [266, 47] width 78 height 32
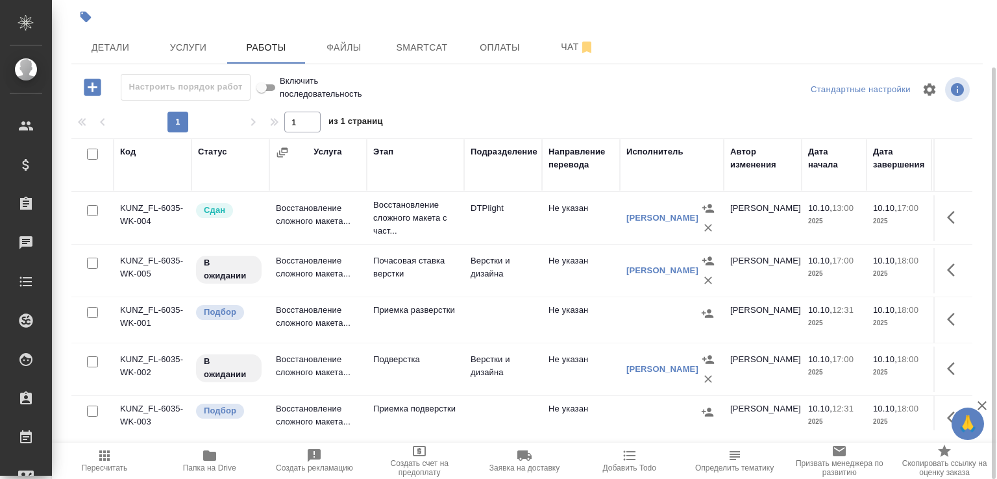
click at [91, 269] on input "checkbox" at bounding box center [92, 263] width 11 height 11
checkbox input "true"
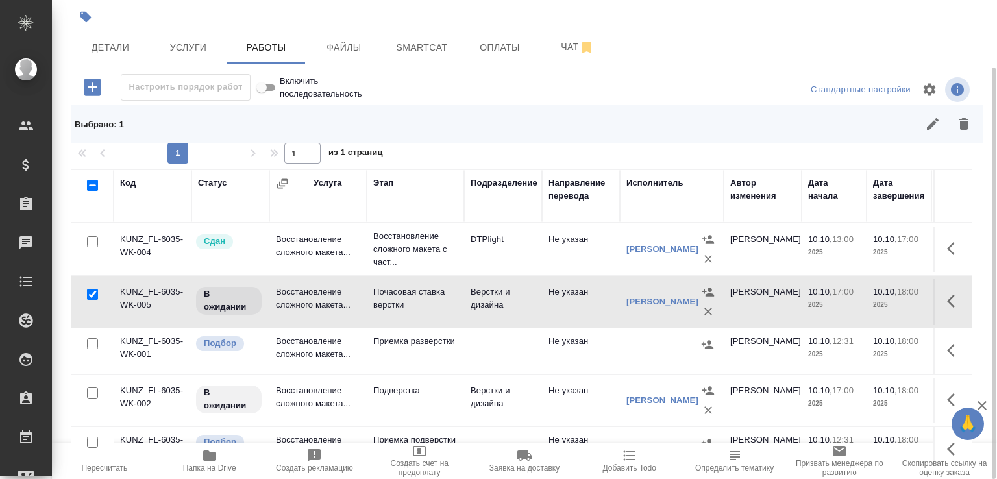
click at [96, 399] on input "checkbox" at bounding box center [92, 393] width 11 height 11
checkbox input "true"
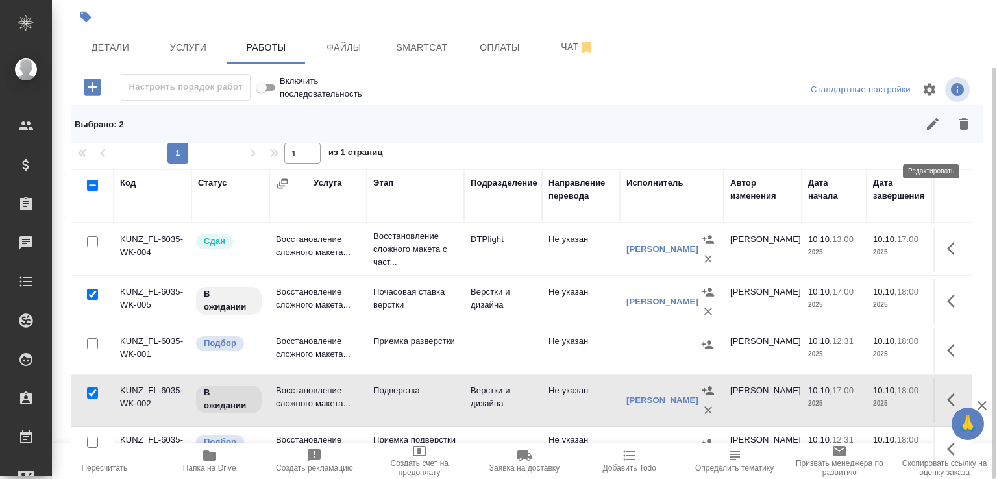
click at [928, 132] on icon "button" at bounding box center [933, 124] width 16 height 16
click at [935, 130] on icon "button" at bounding box center [933, 124] width 12 height 12
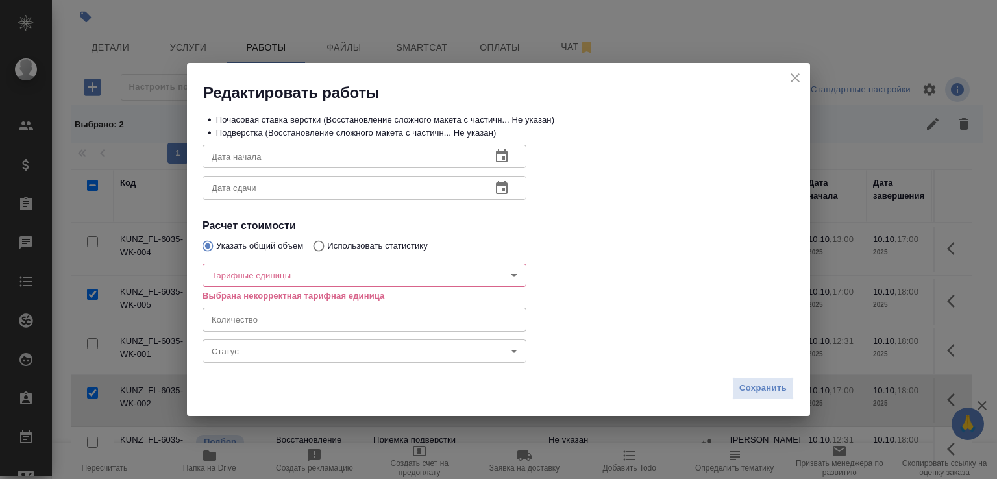
click at [320, 350] on body "🙏 .cls-1 fill:#fff; AWATERA [PERSON_NAME]malofeeva Клиенты Спецификации Заказы …" at bounding box center [498, 239] width 997 height 479
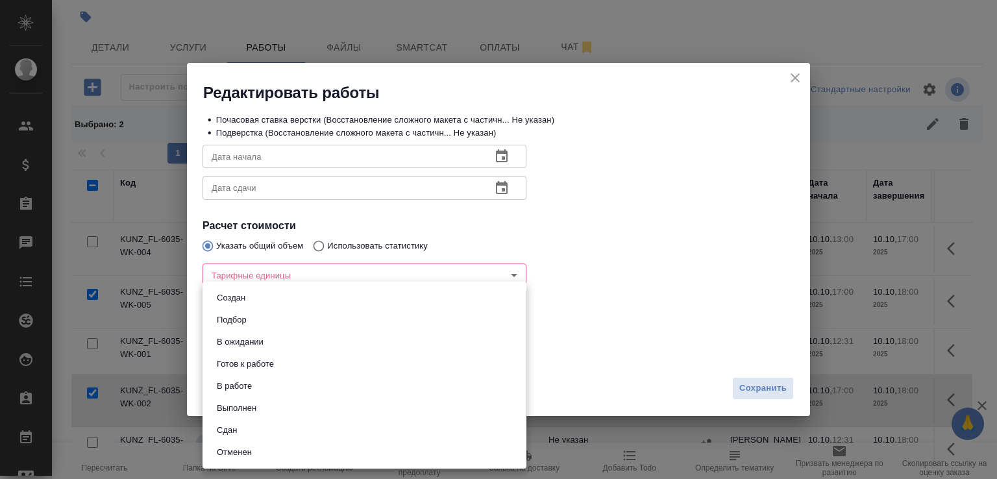
click at [262, 365] on button "Готов к работе" at bounding box center [245, 364] width 65 height 14
type input "readyForWork"
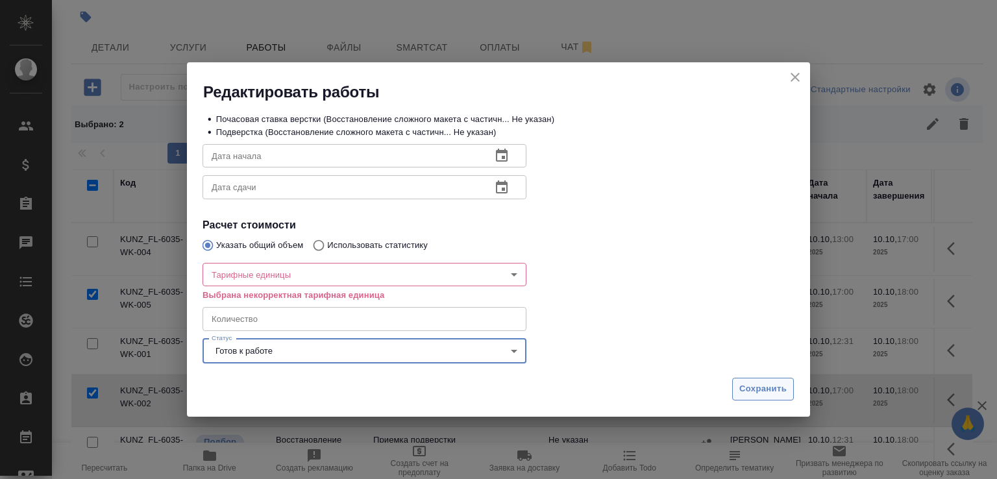
click at [743, 384] on span "Сохранить" at bounding box center [763, 389] width 47 height 15
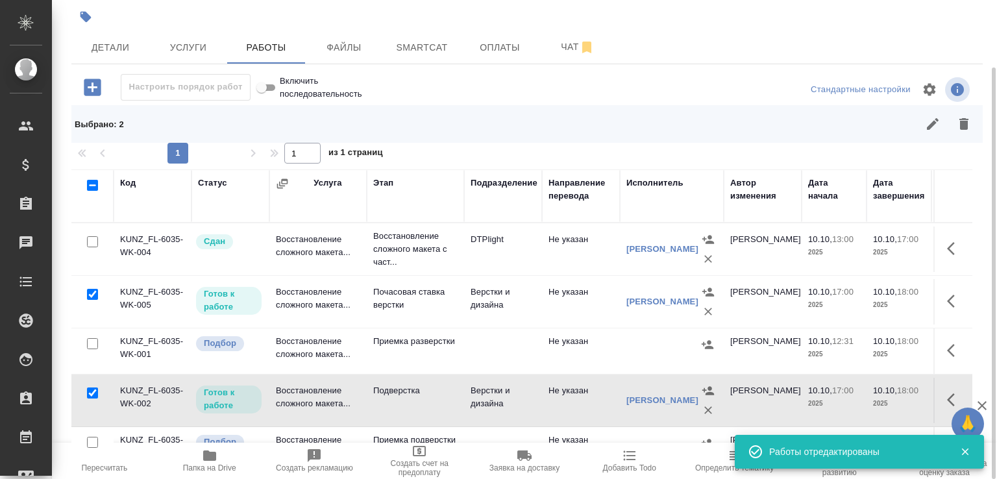
click at [931, 130] on icon "button" at bounding box center [933, 124] width 12 height 12
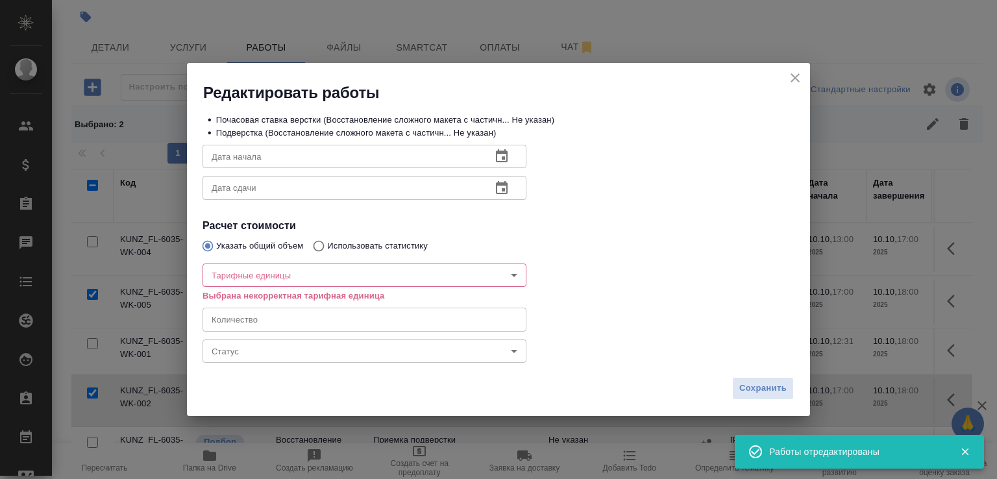
click at [323, 344] on body "🙏 .cls-1 fill:#fff; AWATERA [PERSON_NAME]malofeeva Клиенты Спецификации Заказы …" at bounding box center [498, 239] width 997 height 479
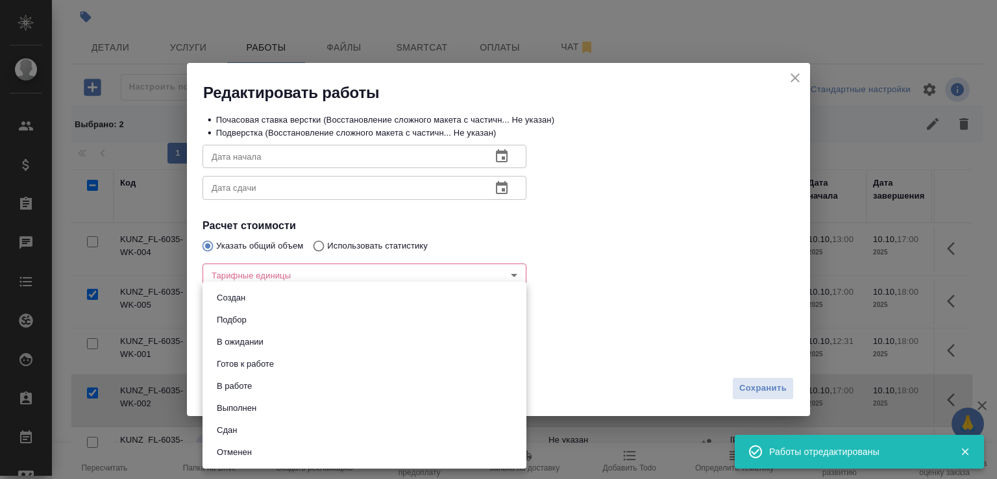
click at [244, 386] on button "В работе" at bounding box center [234, 386] width 43 height 14
type input "inProgress"
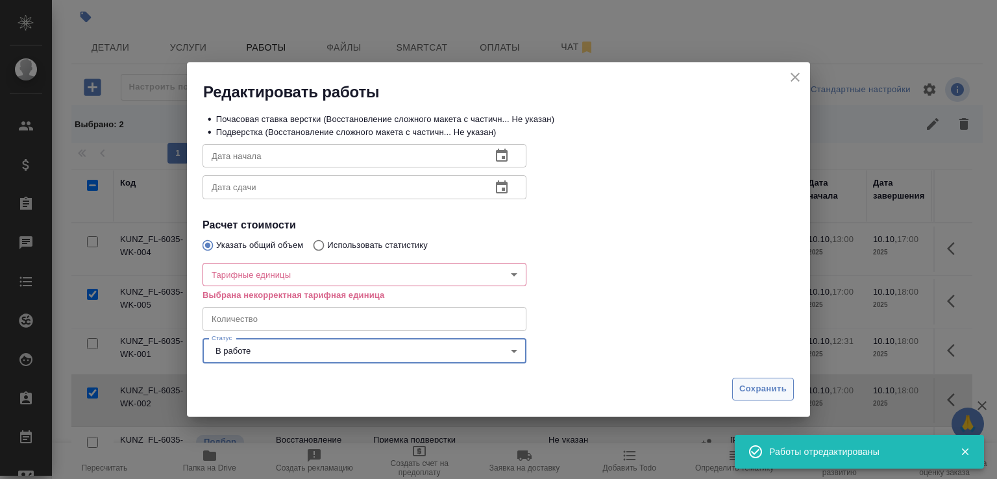
click at [756, 384] on span "Сохранить" at bounding box center [763, 389] width 47 height 15
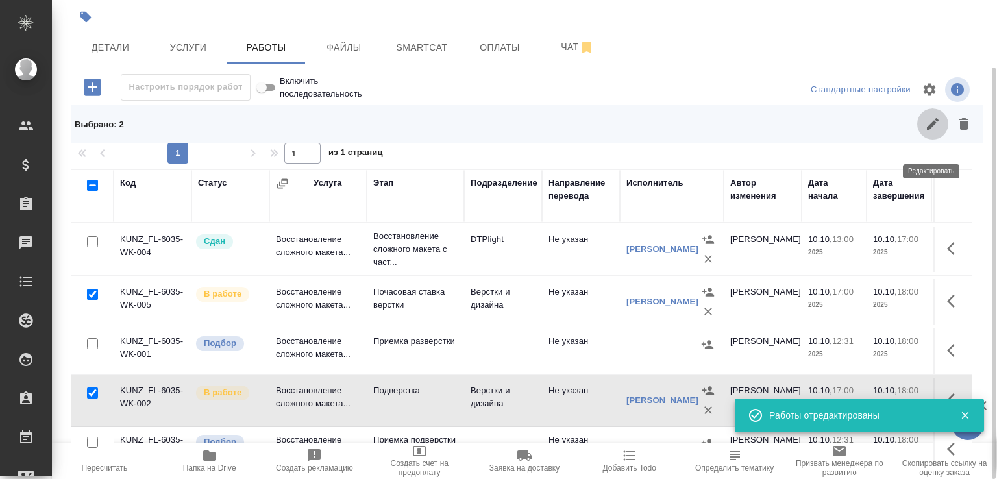
click at [929, 132] on icon "button" at bounding box center [933, 124] width 16 height 16
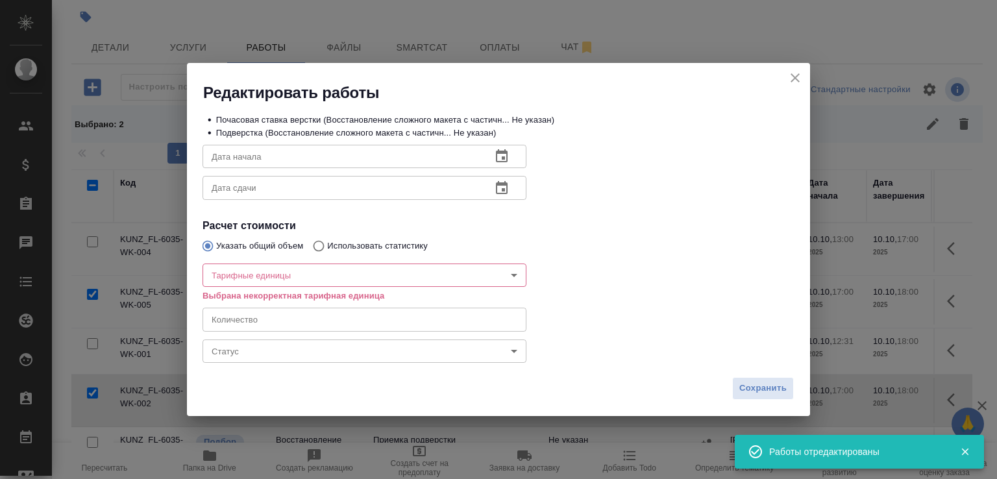
click at [336, 342] on body "🙏 .cls-1 fill:#fff; AWATERA [PERSON_NAME]malofeeva Клиенты Спецификации Заказы …" at bounding box center [498, 239] width 997 height 479
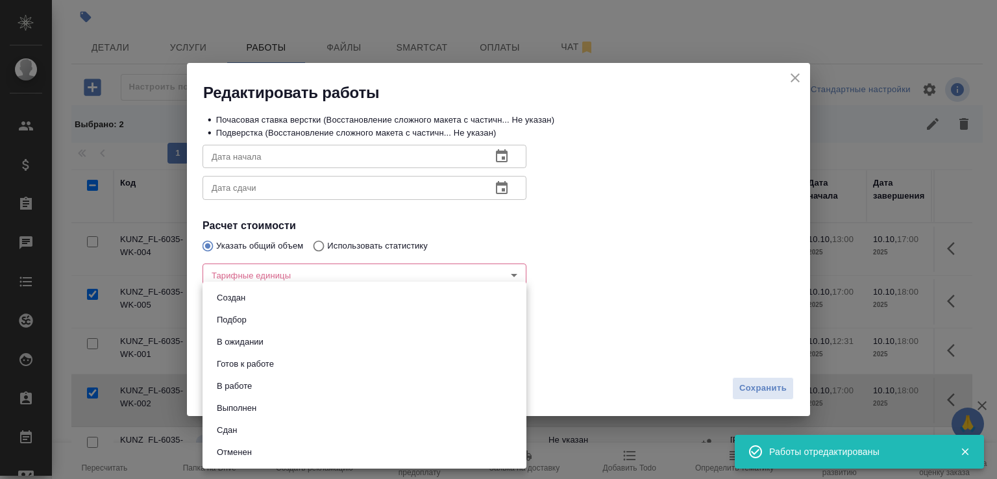
click at [275, 425] on li "Сдан" at bounding box center [365, 431] width 324 height 22
type input "closed"
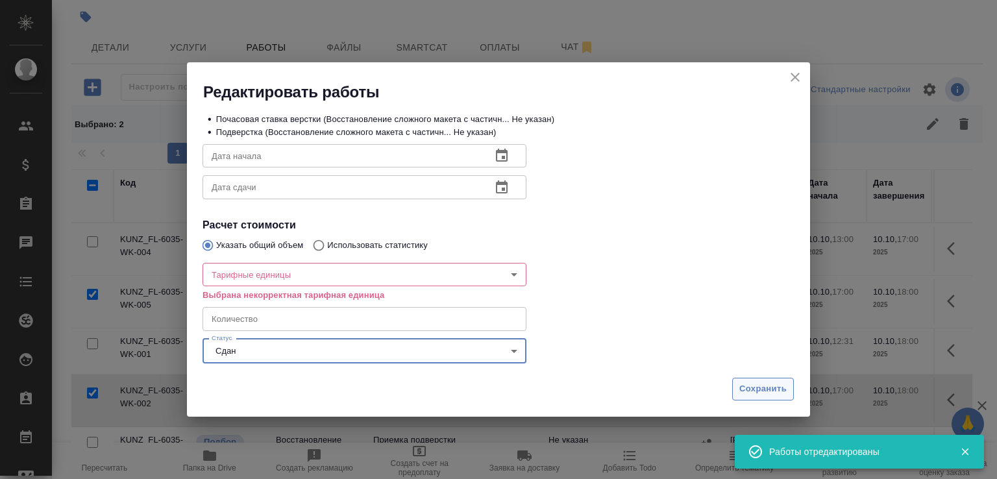
click at [756, 391] on span "Сохранить" at bounding box center [763, 389] width 47 height 15
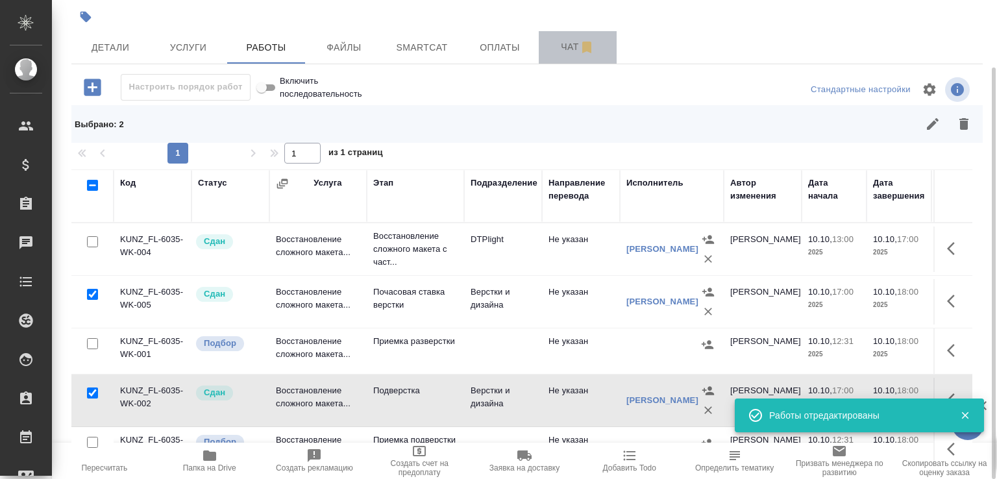
click at [551, 55] on span "Чат" at bounding box center [578, 47] width 62 height 16
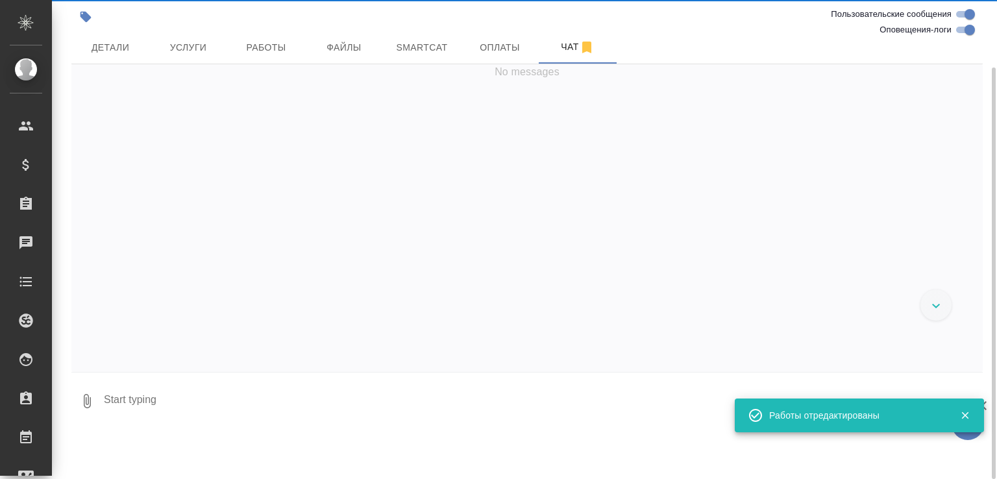
scroll to position [3691, 0]
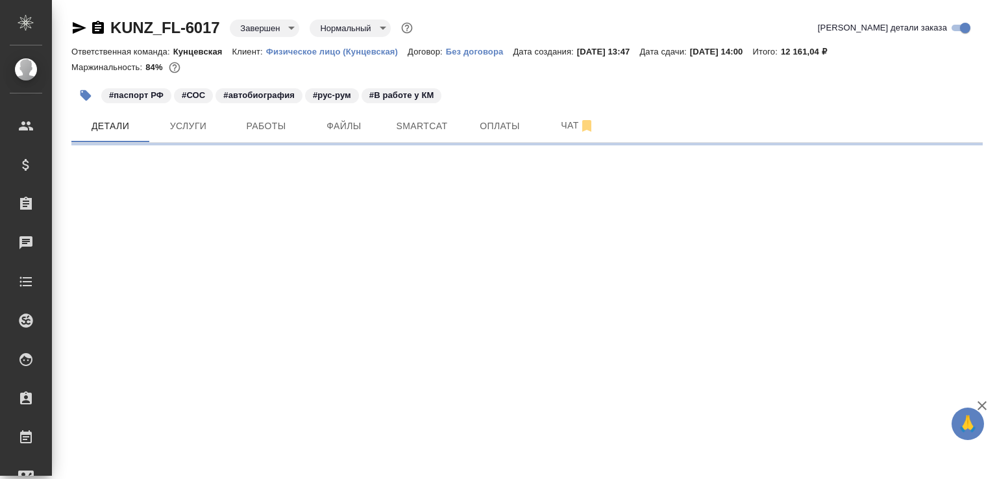
select select "RU"
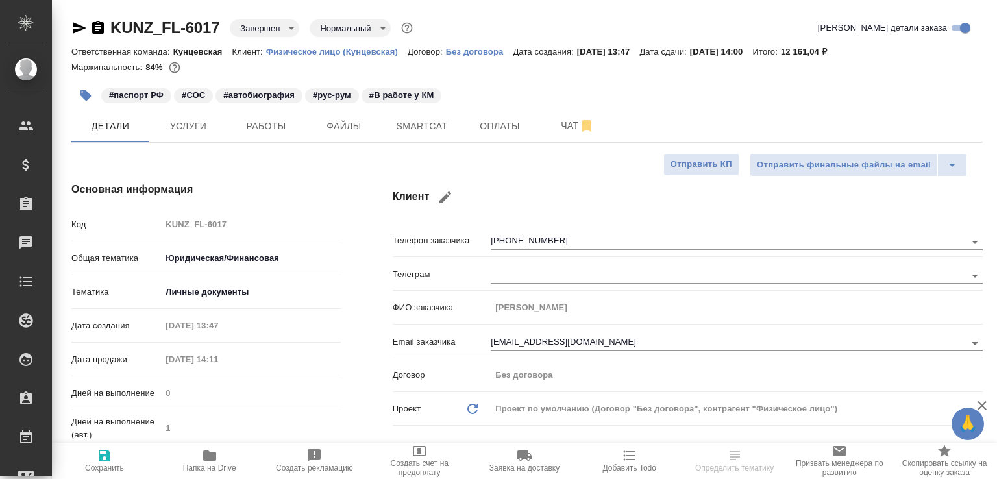
type textarea "x"
click at [212, 455] on icon "button" at bounding box center [209, 456] width 13 height 10
type textarea "x"
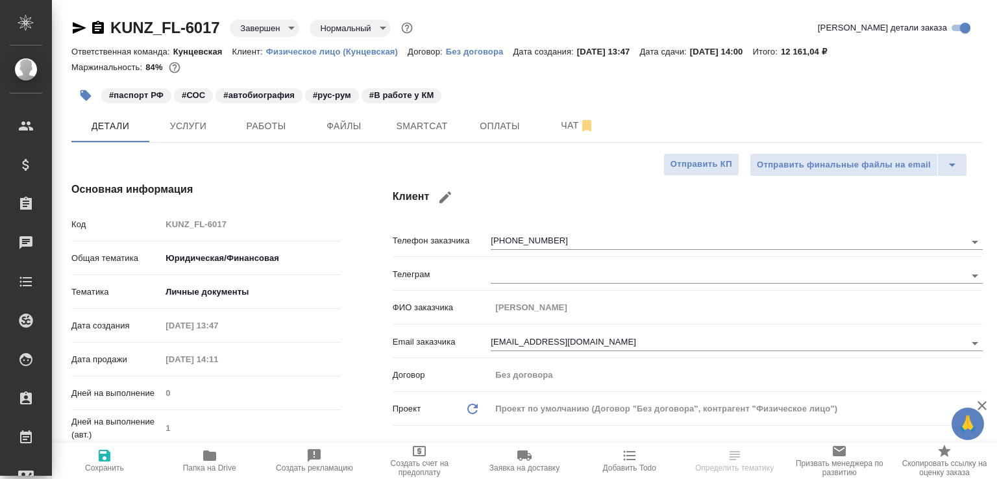
type textarea "x"
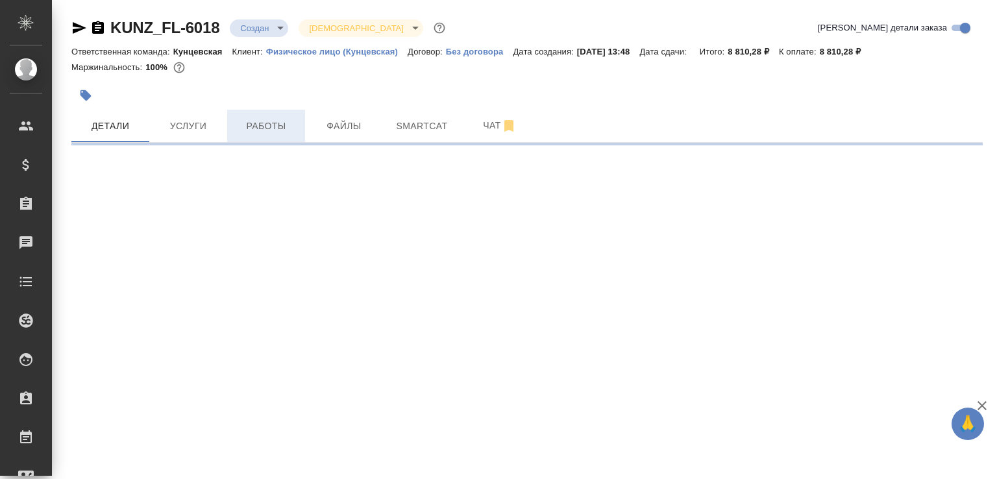
select select "RU"
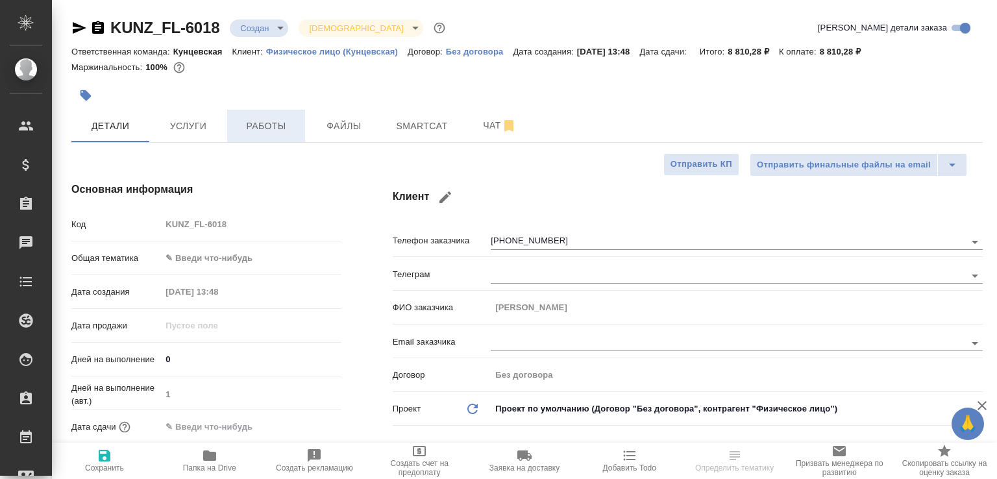
type textarea "x"
click at [273, 134] on button "Работы" at bounding box center [266, 126] width 78 height 32
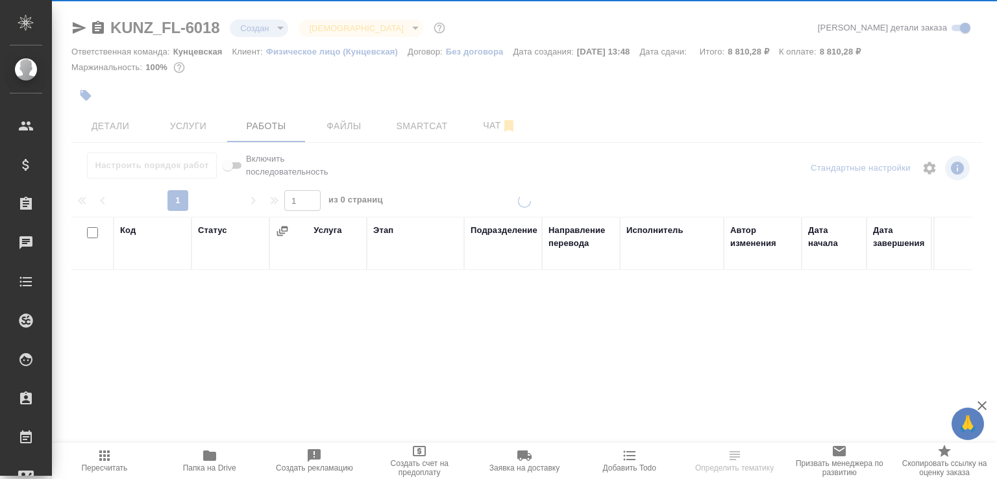
click at [214, 453] on icon "button" at bounding box center [209, 456] width 13 height 10
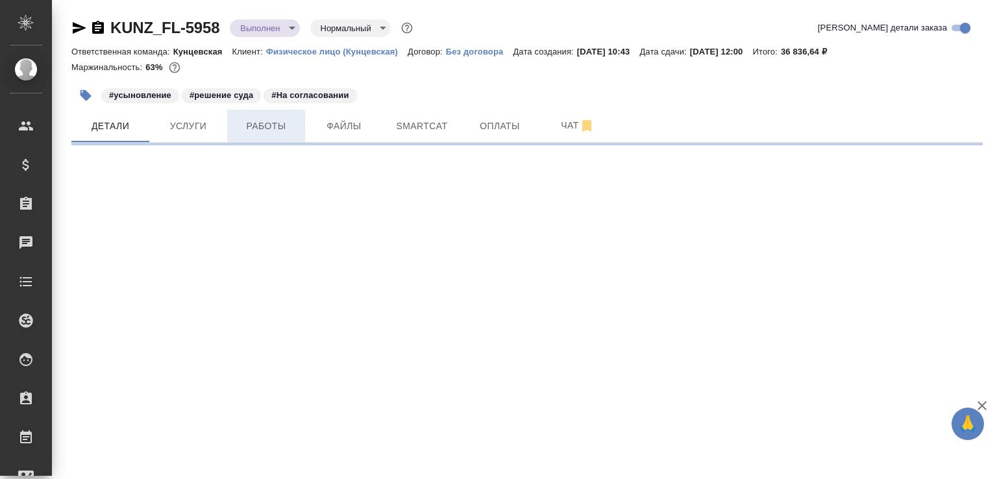
select select "RU"
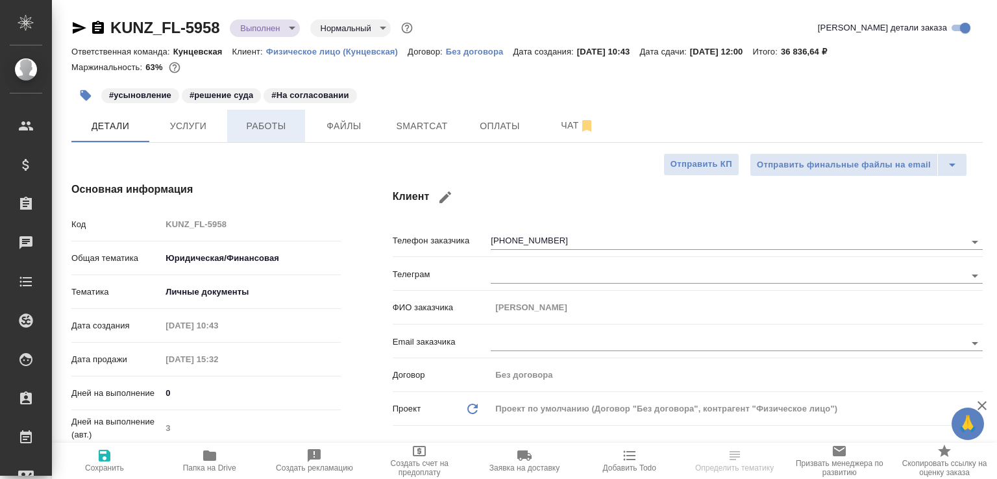
type textarea "x"
click at [269, 132] on span "Работы" at bounding box center [266, 126] width 62 height 16
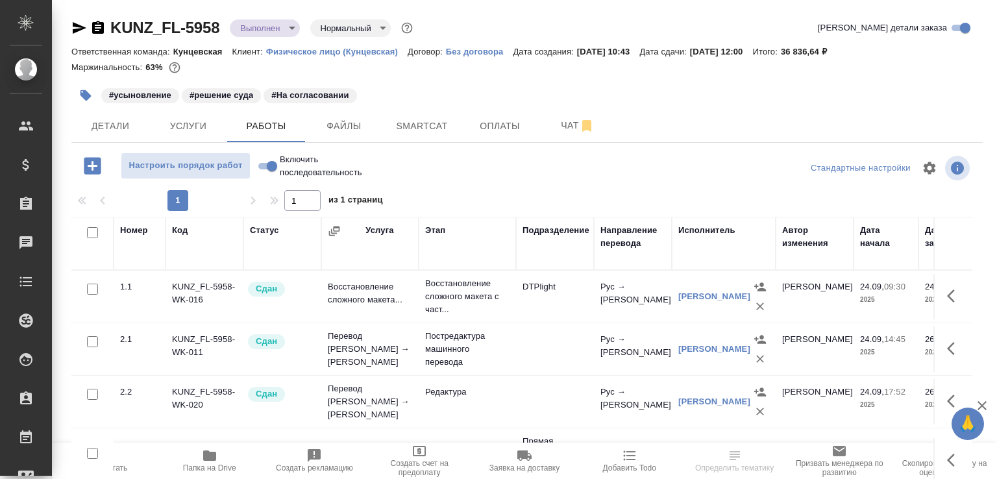
click at [217, 456] on icon "button" at bounding box center [210, 456] width 16 height 16
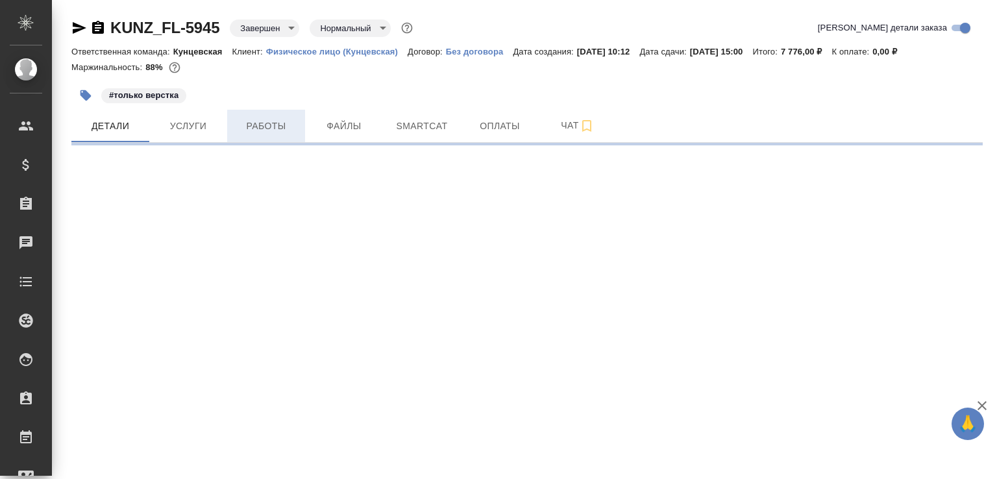
click at [264, 134] on span "Работы" at bounding box center [266, 126] width 62 height 16
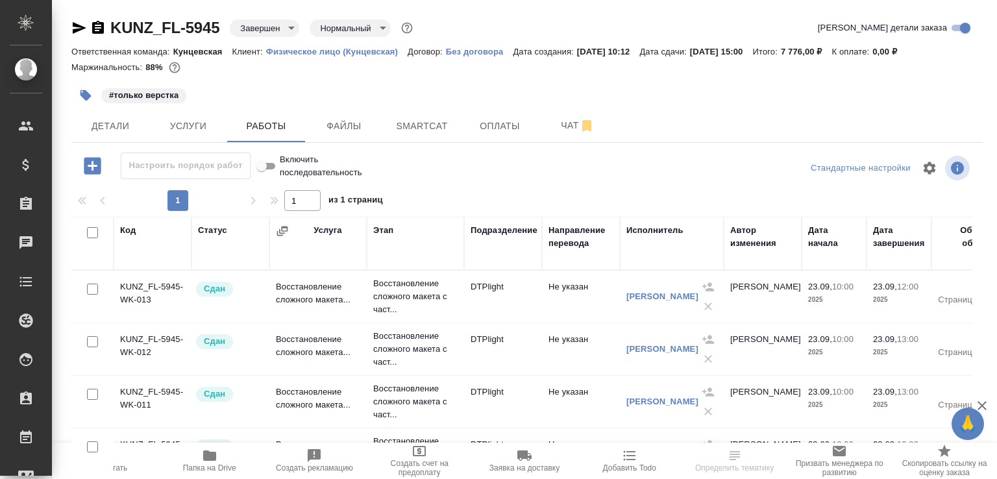
click at [215, 464] on span "Папка на Drive" at bounding box center [209, 468] width 53 height 9
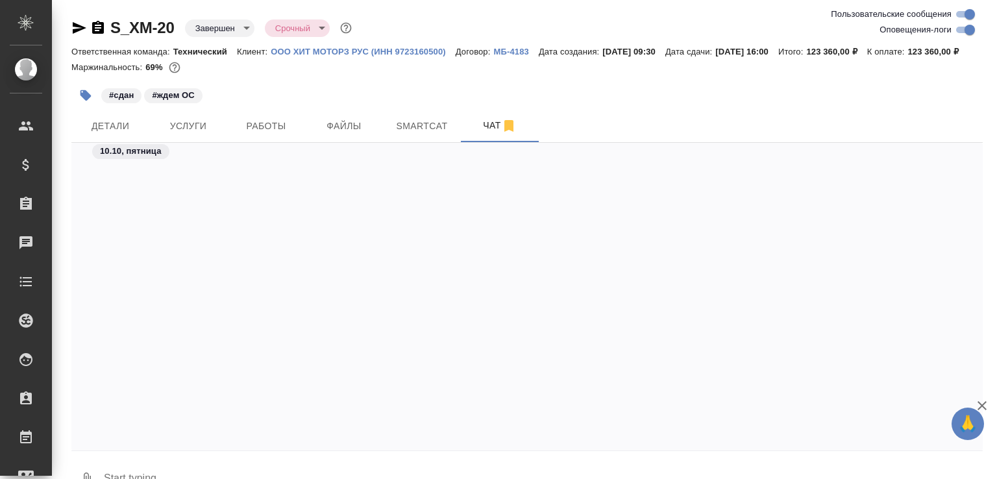
scroll to position [6748, 0]
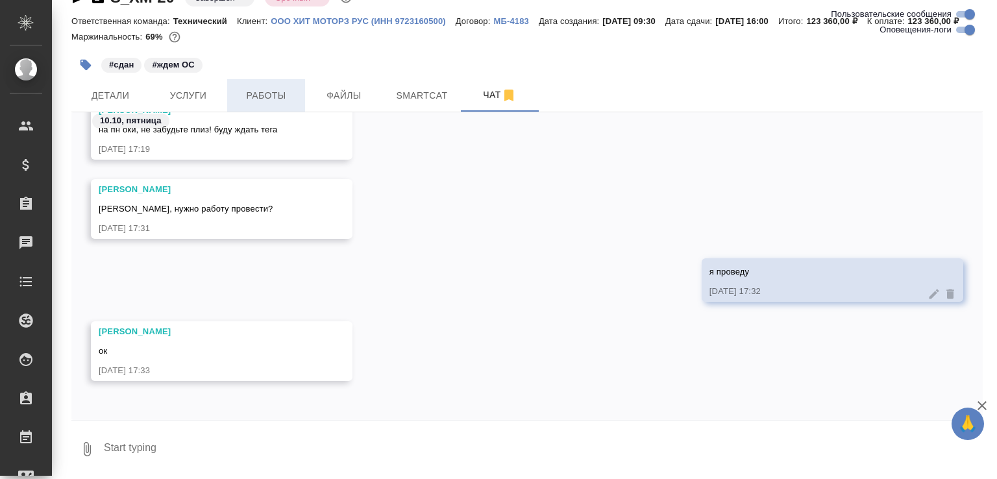
click at [270, 102] on span "Работы" at bounding box center [266, 96] width 62 height 16
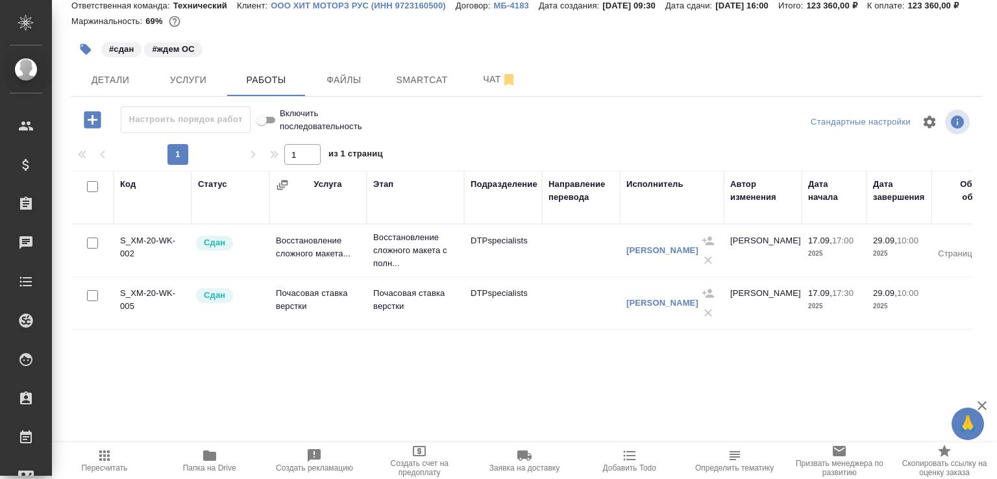
click at [219, 453] on span "Папка на Drive" at bounding box center [210, 460] width 90 height 25
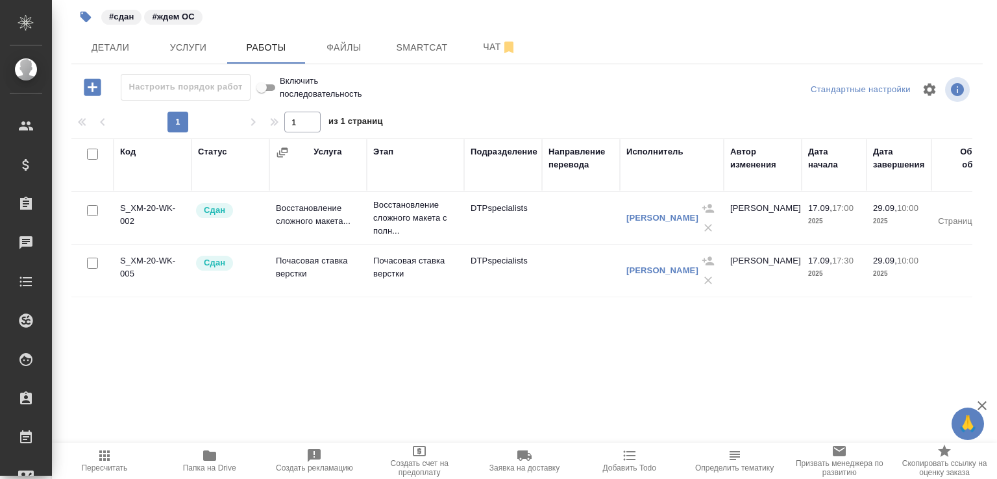
drag, startPoint x: 386, startPoint y: 436, endPoint x: 545, endPoint y: 441, distance: 159.2
click at [545, 431] on div "Код Статус Услуга Этап Подразделение Направление перевода Исполнитель Автор изм…" at bounding box center [521, 284] width 901 height 292
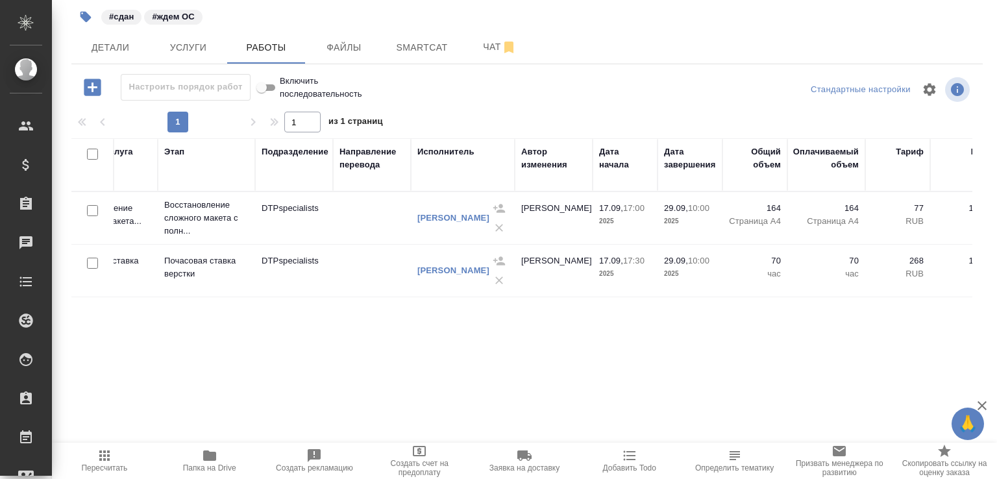
scroll to position [0, 0]
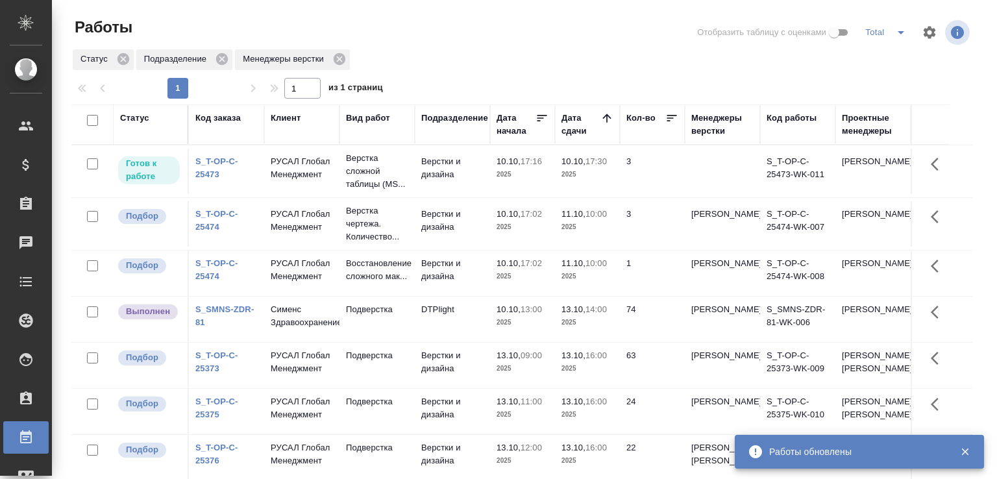
scroll to position [65, 0]
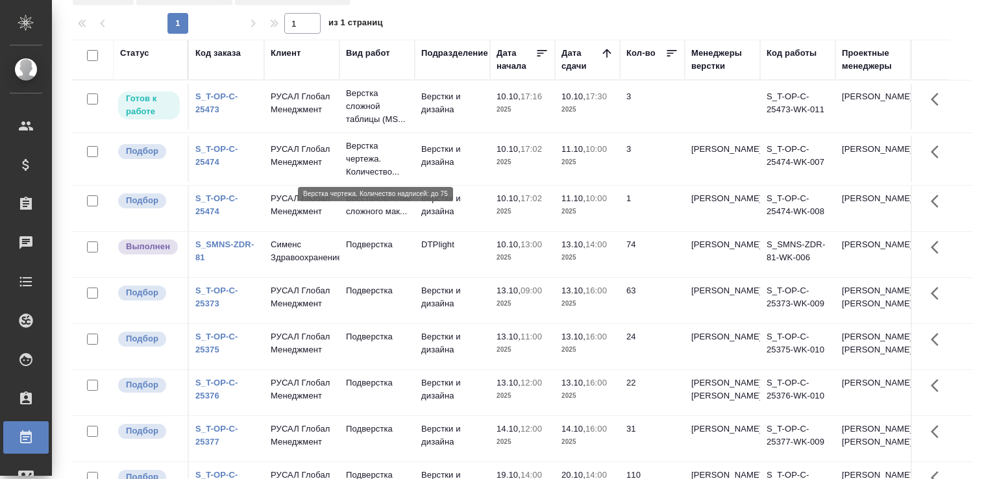
click at [355, 154] on p "Верстка чертежа. Количество..." at bounding box center [377, 159] width 62 height 39
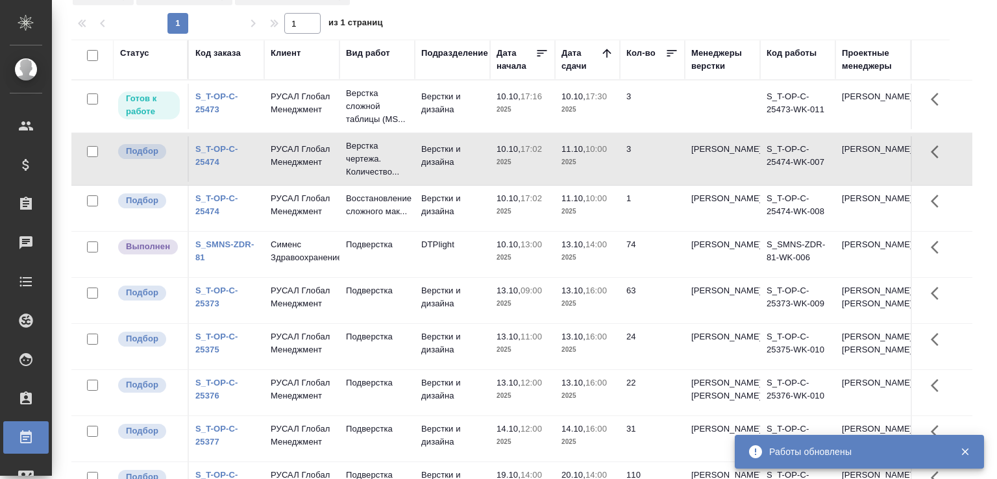
click at [394, 207] on p "Восстановление сложного мак..." at bounding box center [377, 205] width 62 height 26
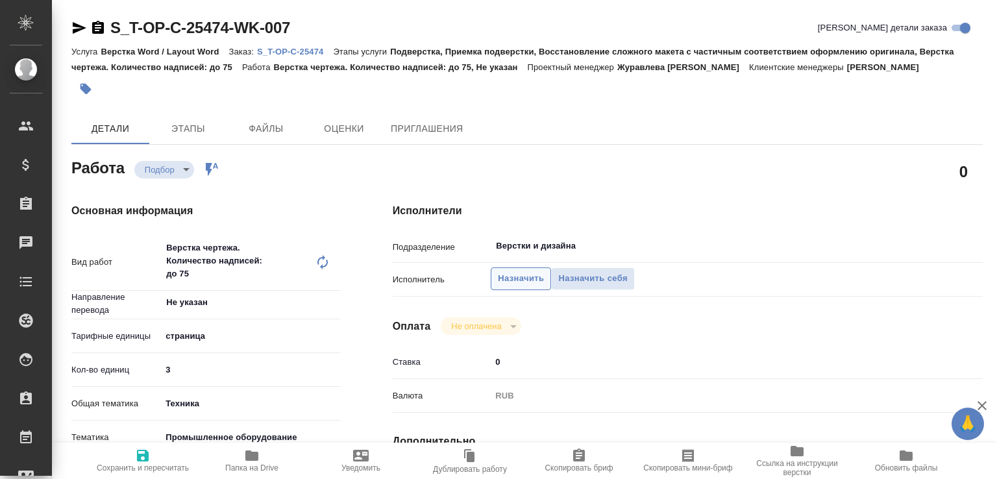
click at [507, 279] on span "Назначить" at bounding box center [521, 278] width 46 height 15
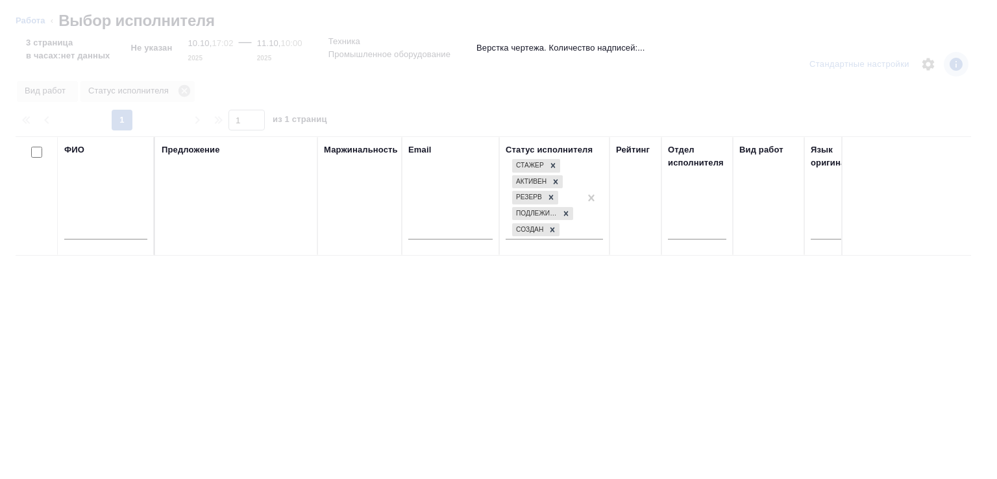
click at [130, 234] on input "text" at bounding box center [105, 231] width 83 height 16
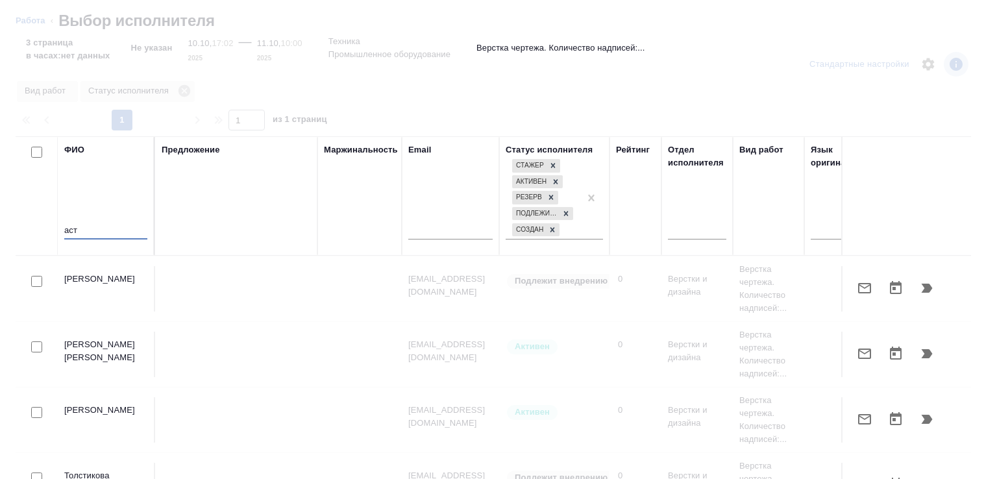
type input "аст"
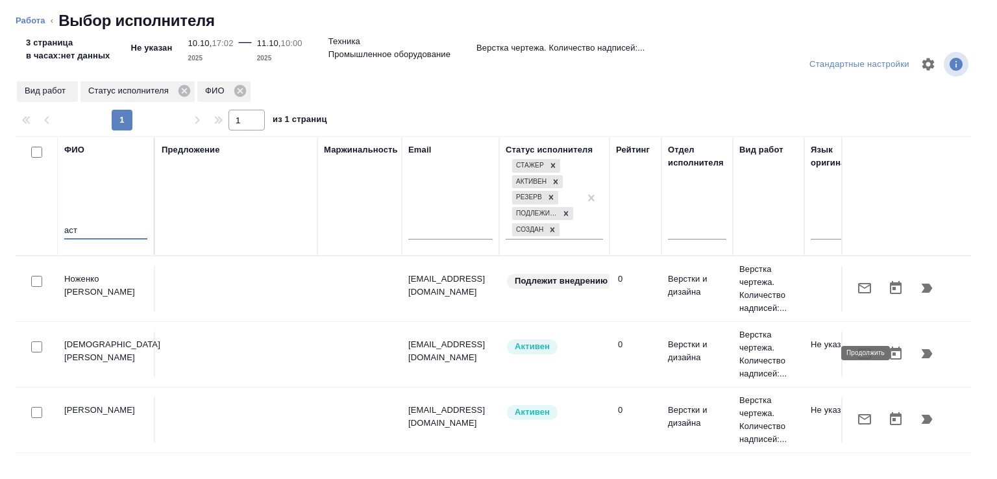
click at [922, 353] on icon "button" at bounding box center [928, 354] width 16 height 16
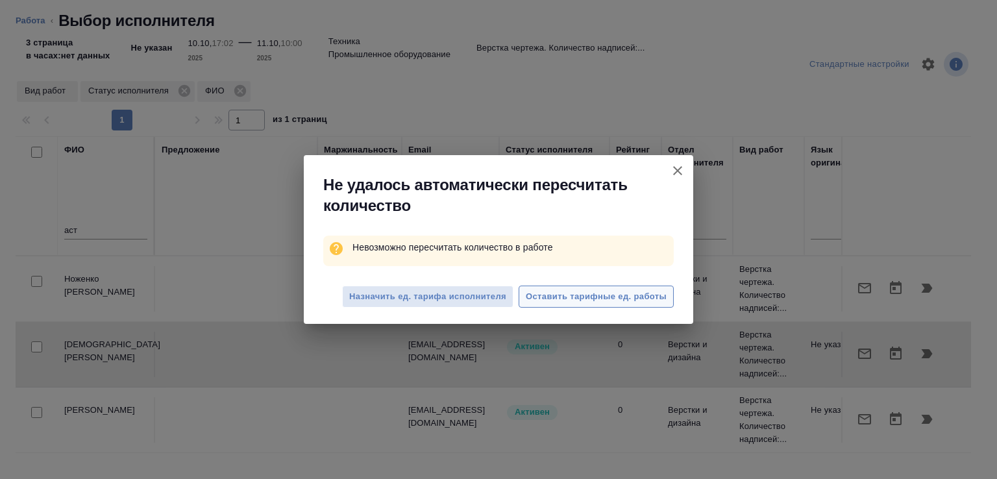
click at [638, 296] on span "Оставить тарифные ед. работы" at bounding box center [596, 297] width 141 height 15
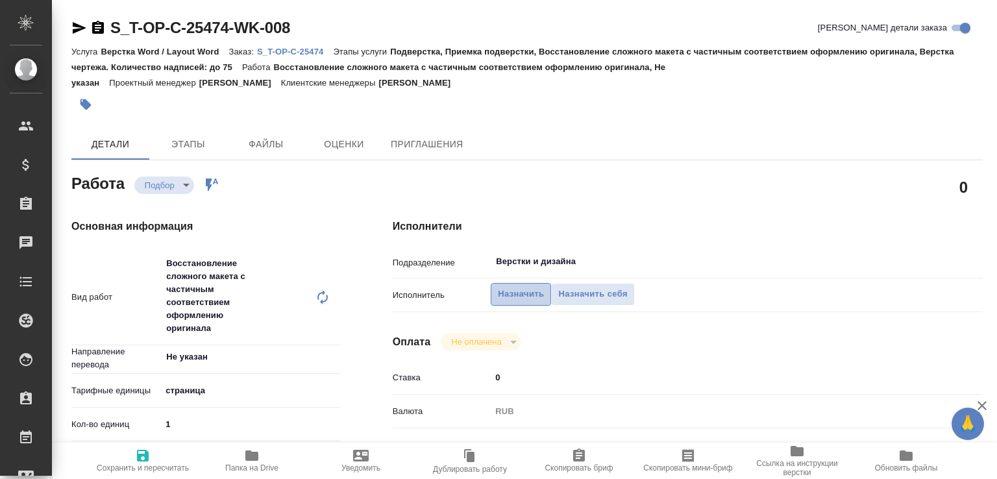
click at [500, 289] on span "Назначить" at bounding box center [521, 294] width 46 height 15
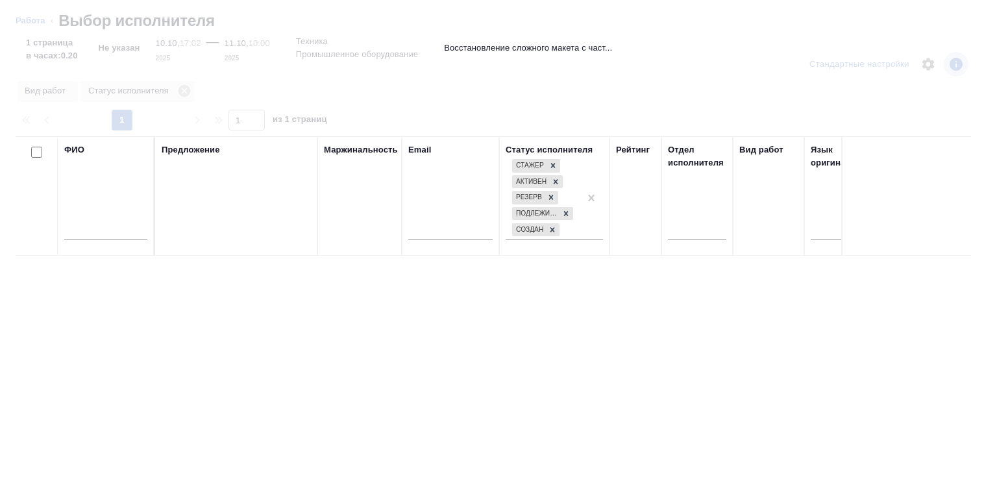
click at [114, 229] on input "text" at bounding box center [105, 231] width 83 height 16
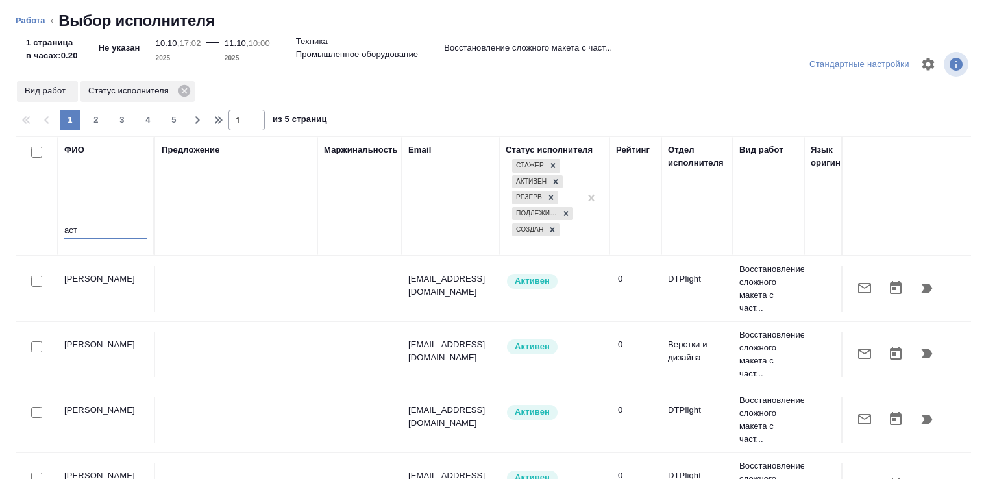
type input "аст"
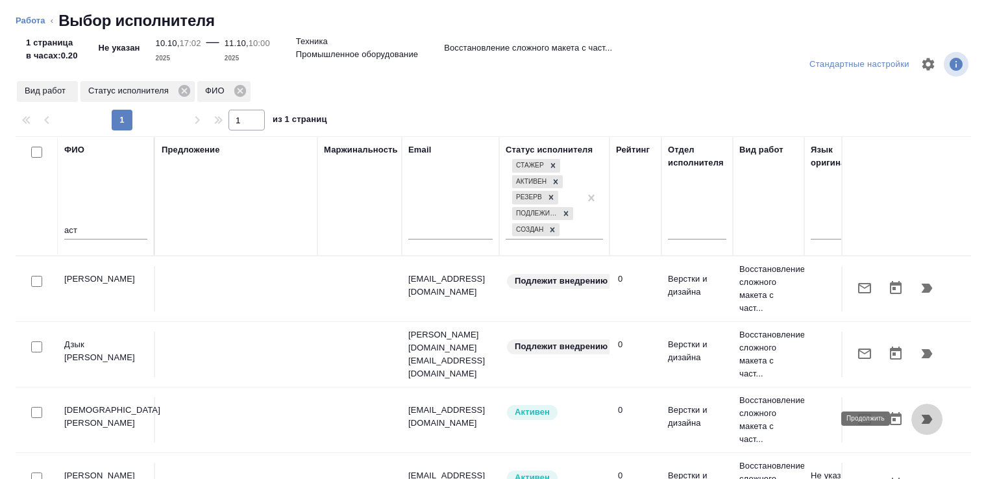
click at [922, 416] on icon "button" at bounding box center [927, 419] width 11 height 9
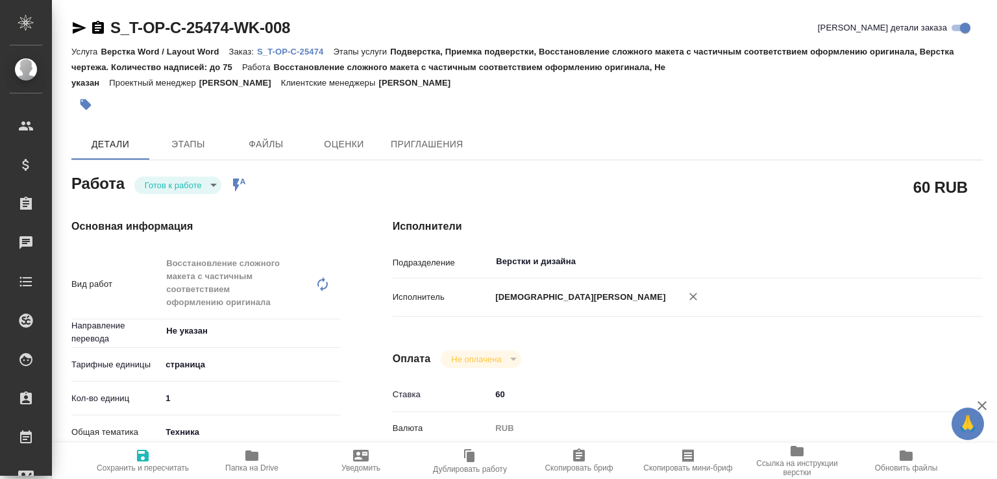
type textarea "x"
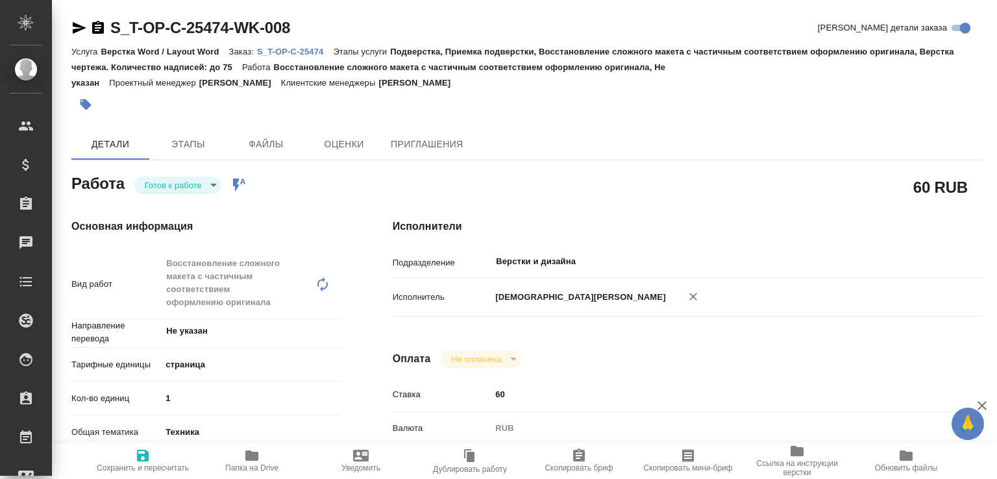
type textarea "x"
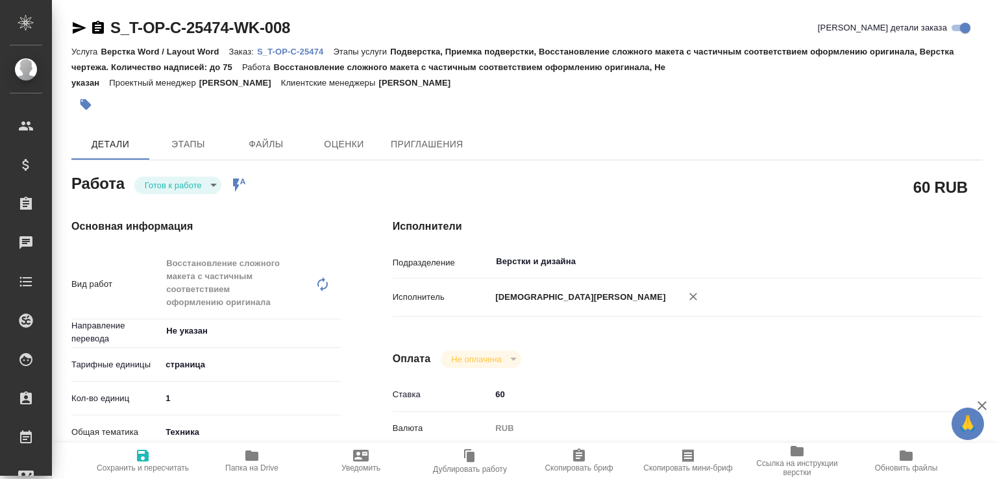
type textarea "x"
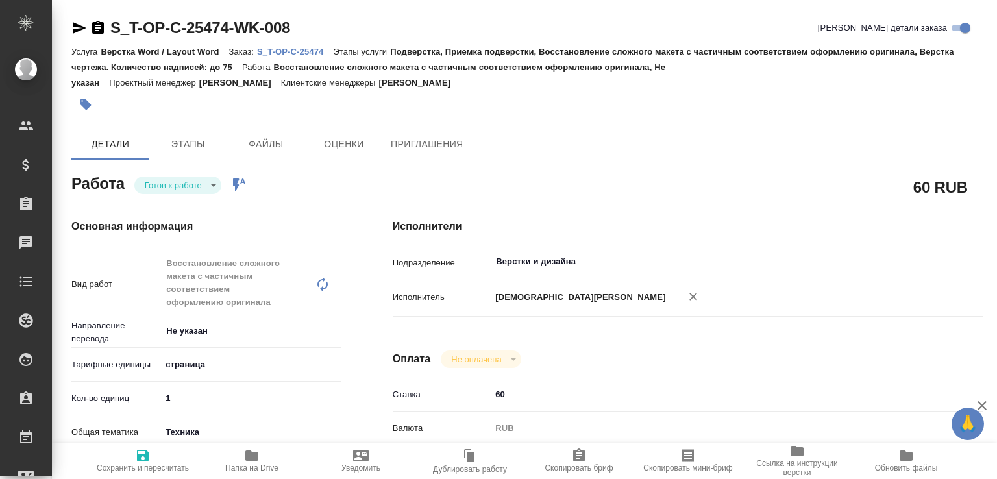
type textarea "x"
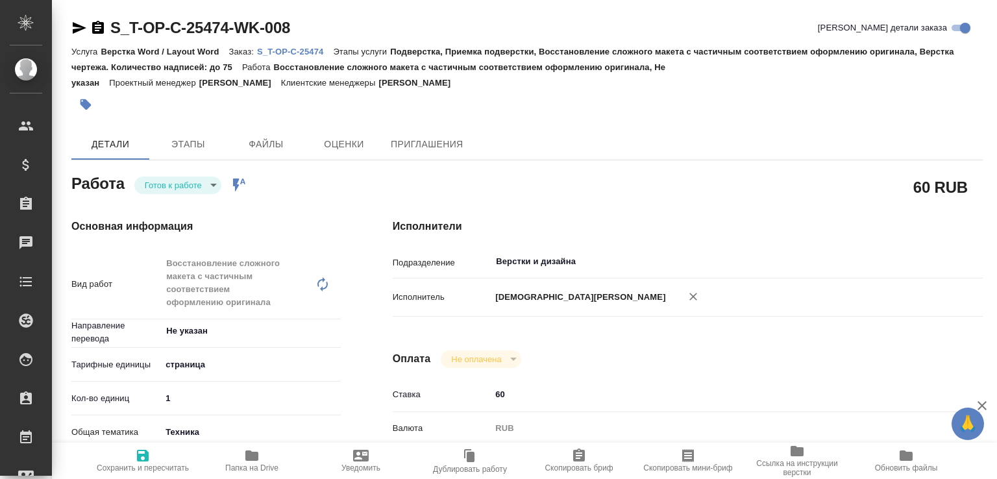
click at [198, 184] on body "🙏 .cls-1 fill:#fff; AWATERA Малофеева Екатерина e.malofeeva Клиенты Спецификаци…" at bounding box center [498, 239] width 997 height 479
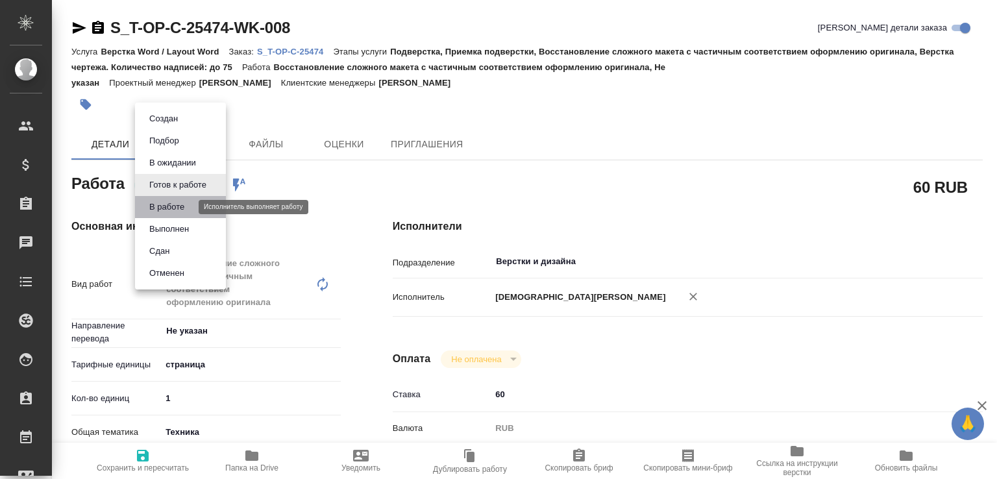
click at [185, 202] on button "В работе" at bounding box center [166, 207] width 43 height 14
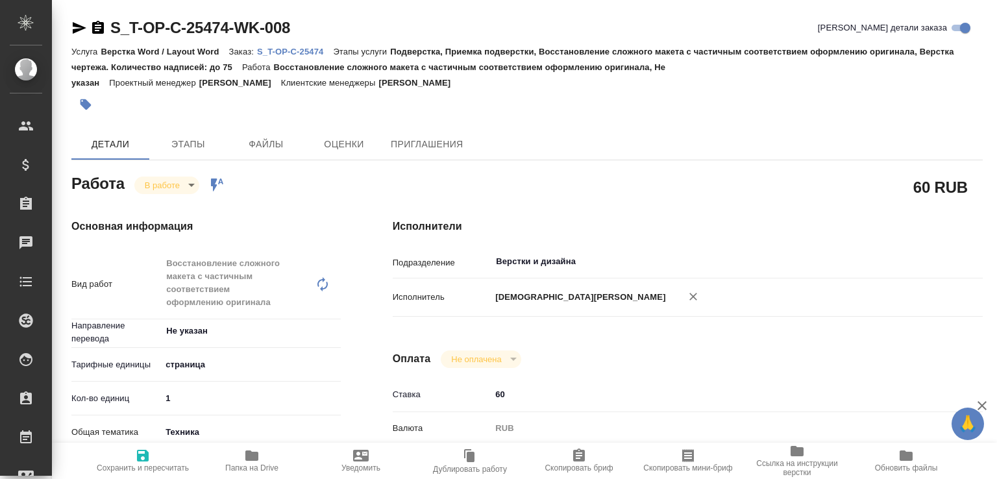
type textarea "x"
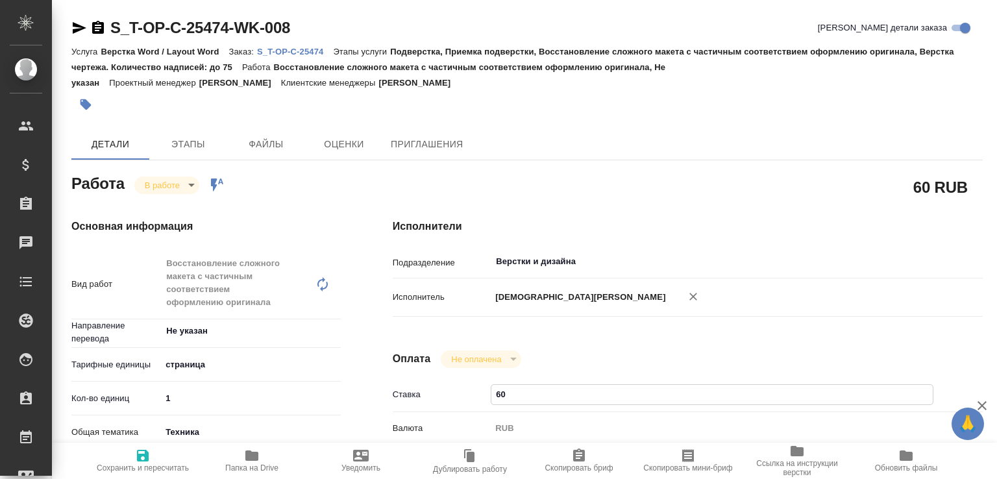
click at [494, 385] on input "60" at bounding box center [713, 394] width 442 height 19
type textarea "x"
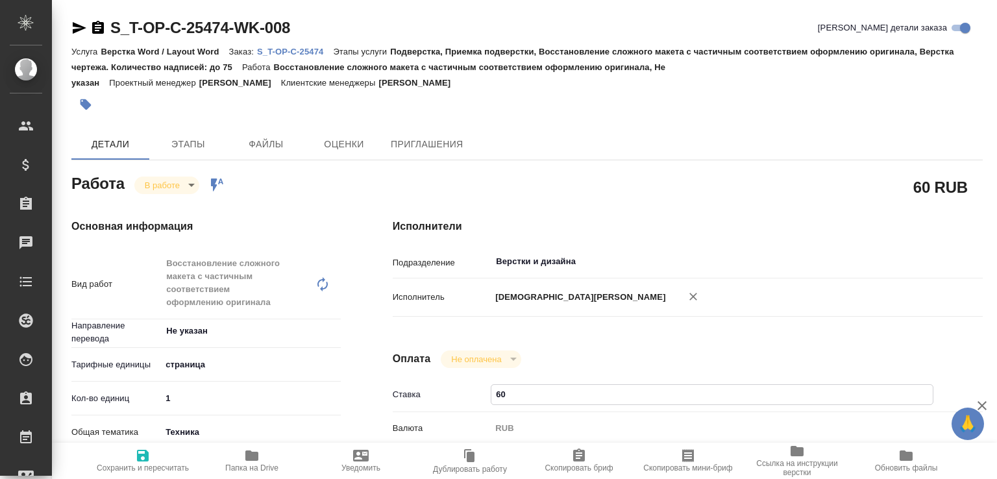
type textarea "x"
type input "50"
type textarea "x"
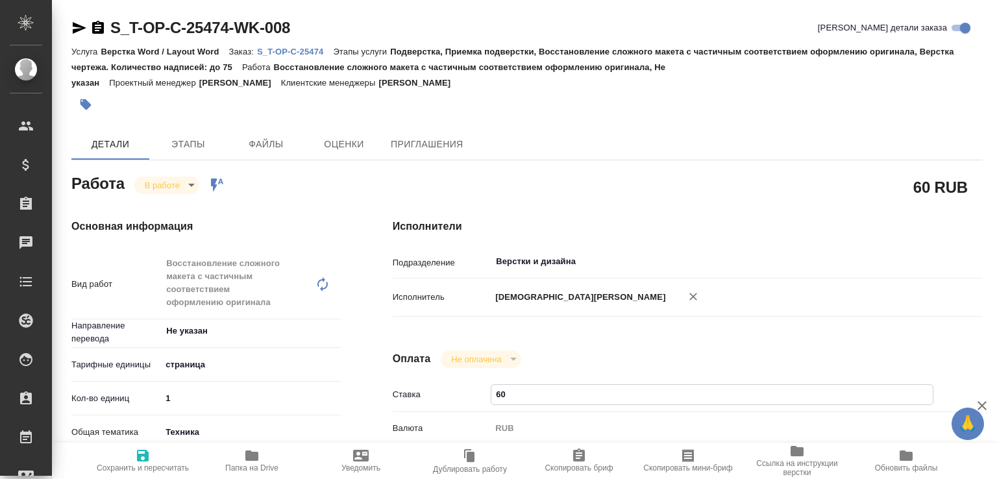
type textarea "x"
type input "50"
click at [168, 452] on span "Сохранить и пересчитать" at bounding box center [143, 460] width 94 height 25
type textarea "x"
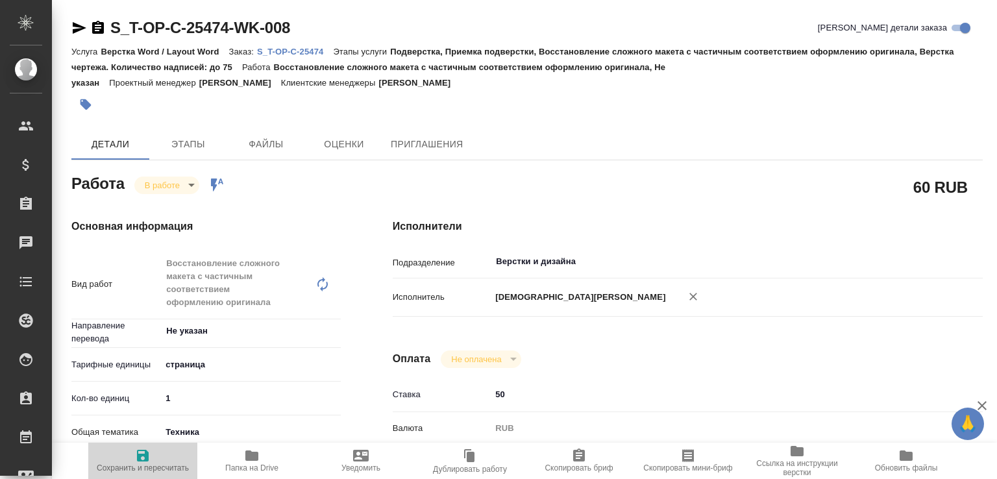
type textarea "x"
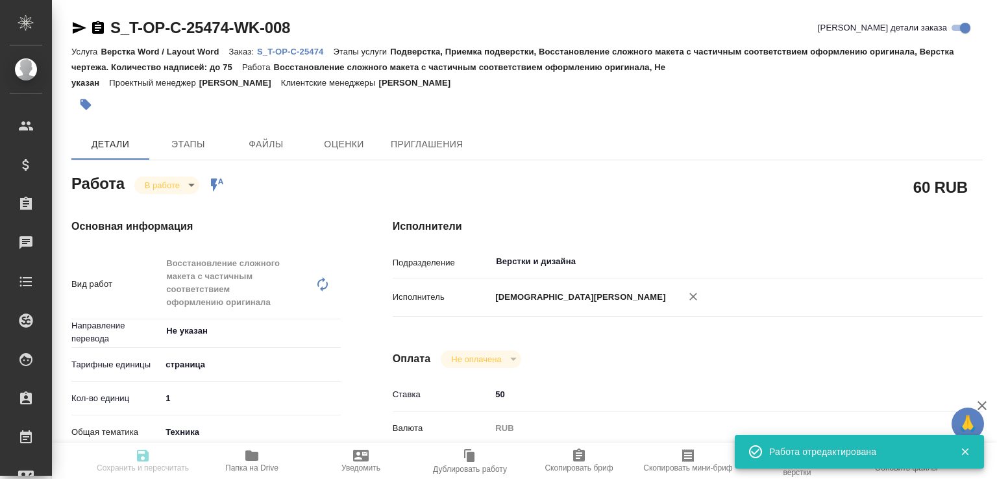
type textarea "x"
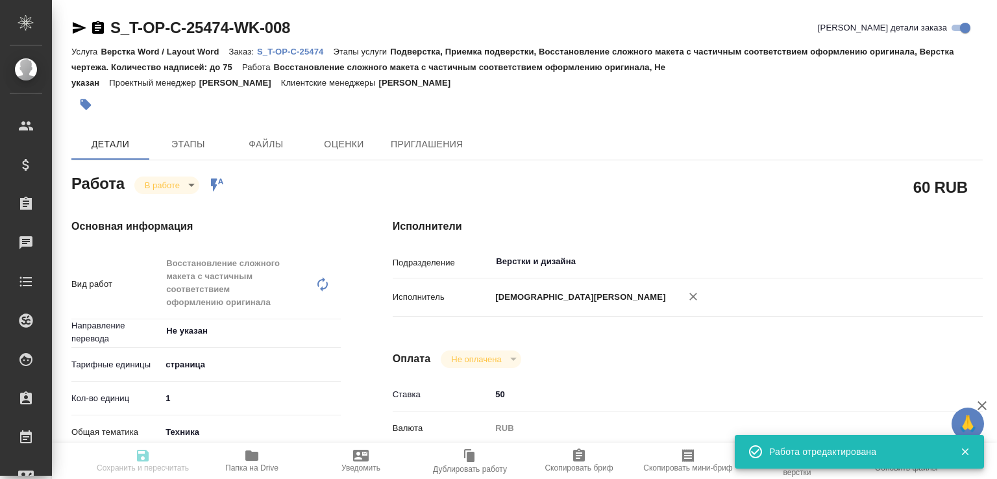
type input "inProgress"
type textarea "Восстановление сложного макета с частичным соответствием оформлению оригинала"
type textarea "x"
type input "Не указан"
type input "5a8b1489cc6b4906c91bfdb2"
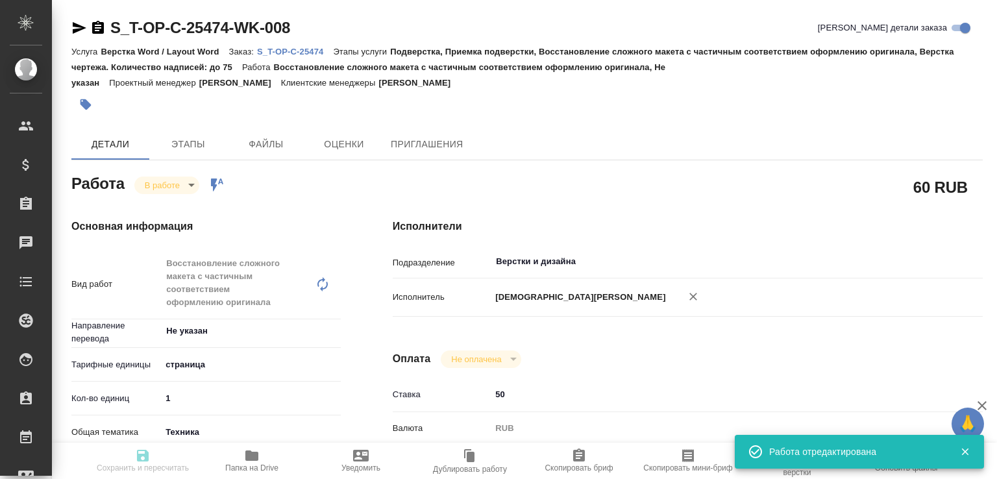
type input "1"
type input "tech"
type input "5f647205b73bc97568ca66bc"
type input "[DATE] 17:02"
type input "[DATE] 20:02"
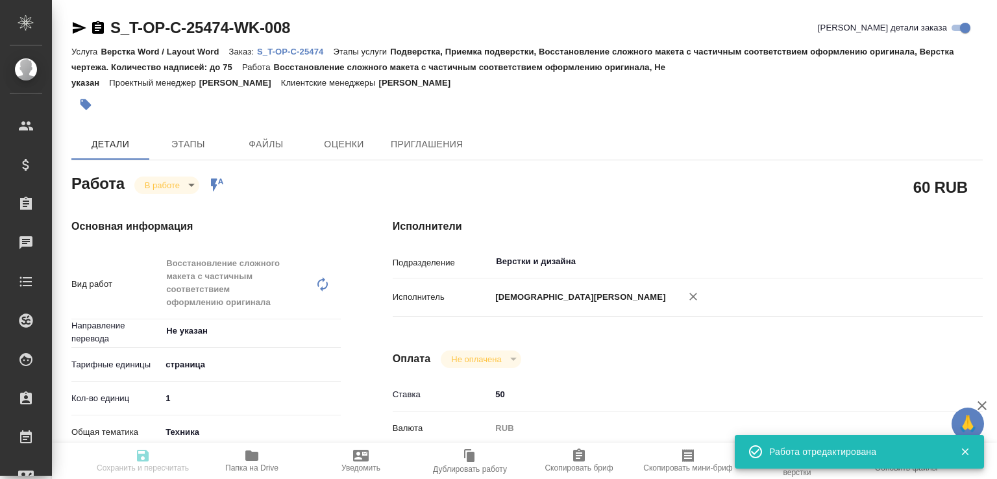
type input "[DATE] 10:00"
type input "Верстки и дизайна"
type input "notPayed"
type input "50"
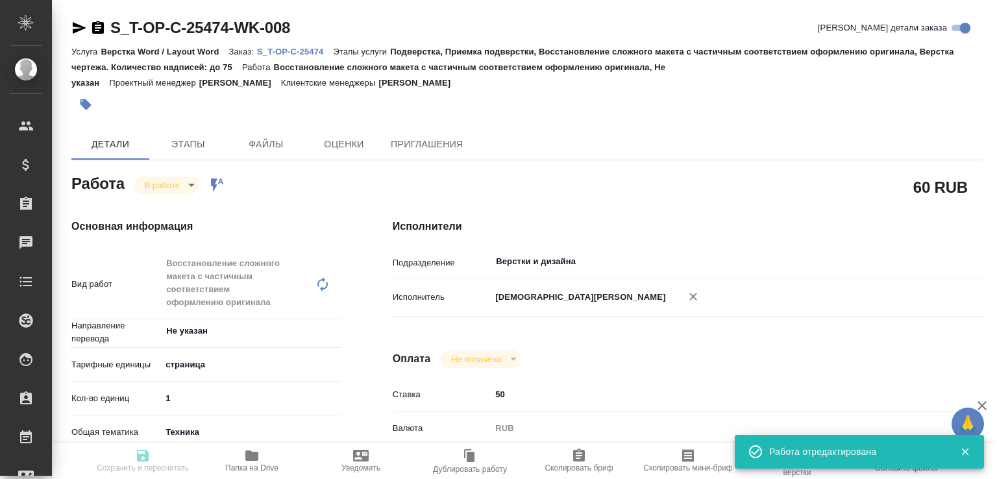
type input "RUB"
type input "[PERSON_NAME]"
type textarea "x"
type textarea "/Clients/Т-ОП-С_Русал Глобал Менеджмент/Orders/S_T-OP-C-25474/DTP/S_T-OP-C-2547…"
type textarea "x"
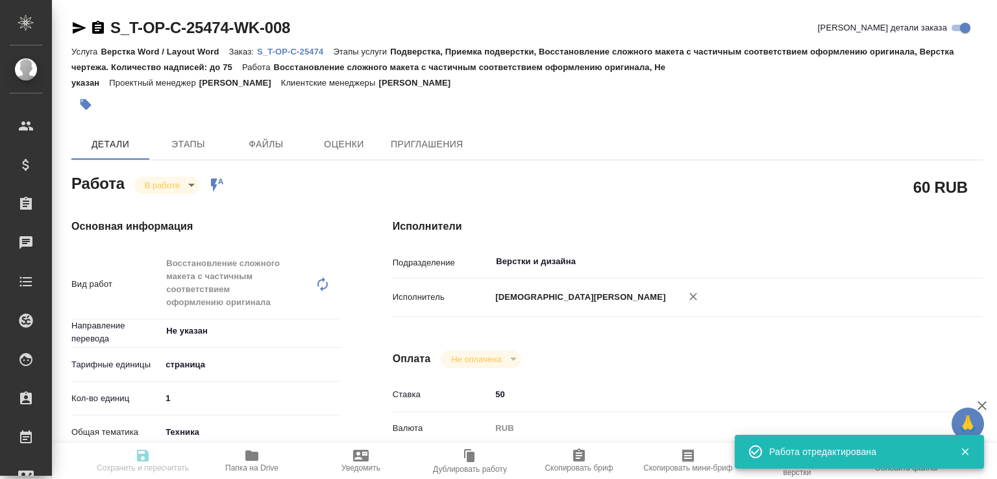
type input "S_T-OP-C-25474"
type input "Т-ОП-С-47074"
type input "Верстка Word / Layout Word"
type input "Подверстка, Приемка подверстки, Восстановление сложного макета с частичным соот…"
type input "[PERSON_NAME]"
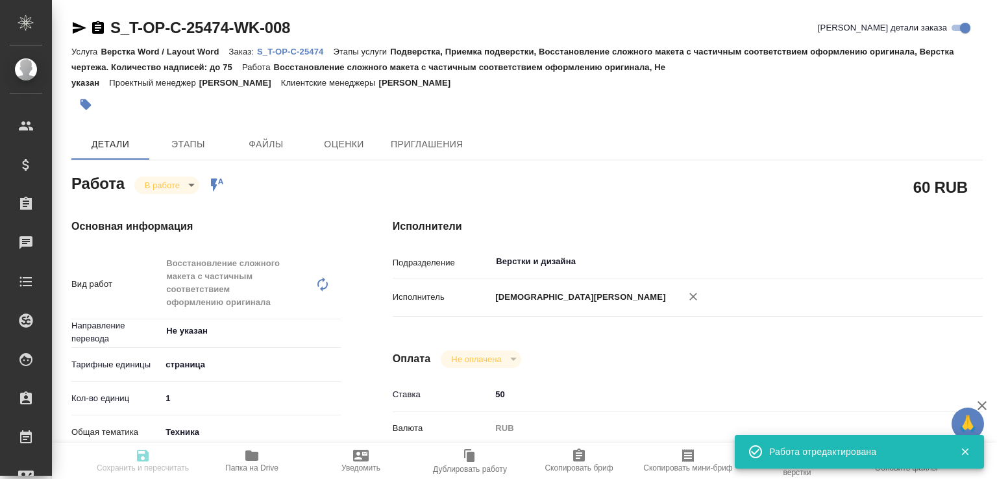
type input "[PERSON_NAME]"
type input "/Clients/Т-ОП-С_Русал Глобал Менеджмент/Orders/S_T-OP-C-25474"
type textarea "x"
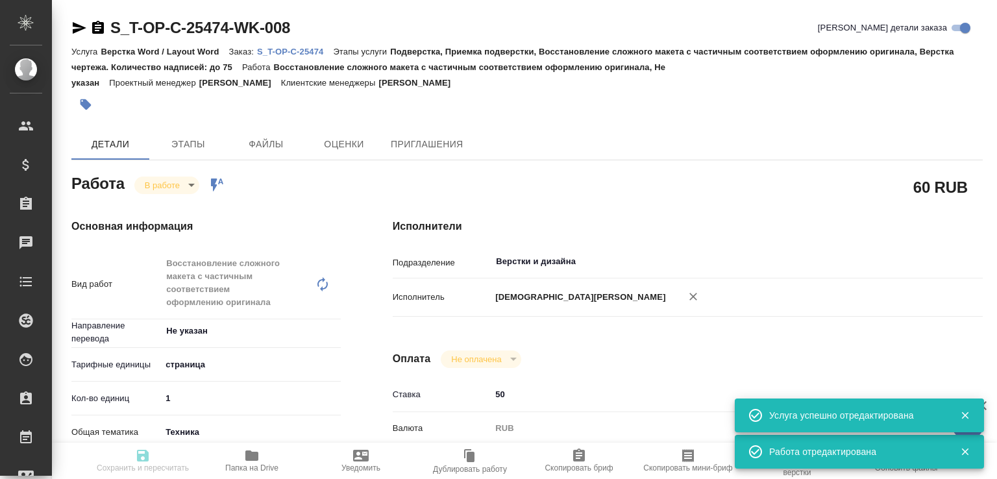
type textarea "x"
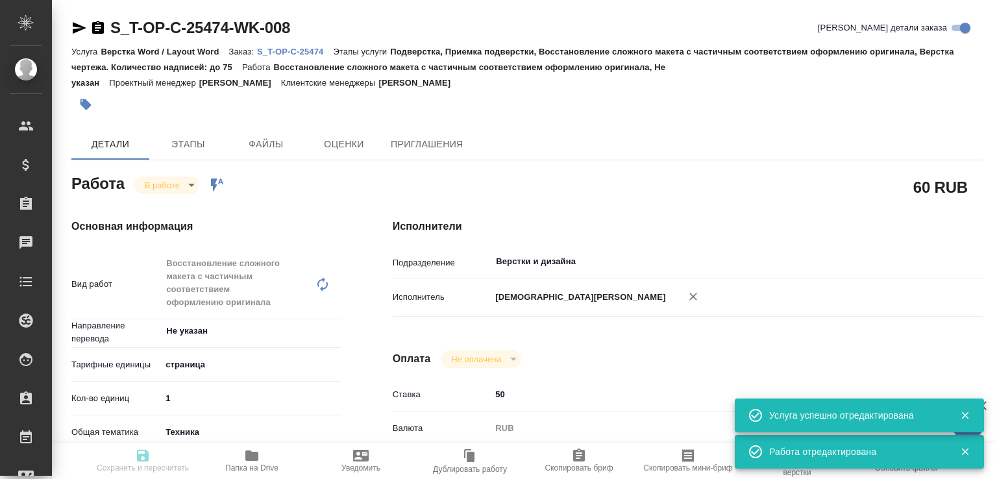
type textarea "x"
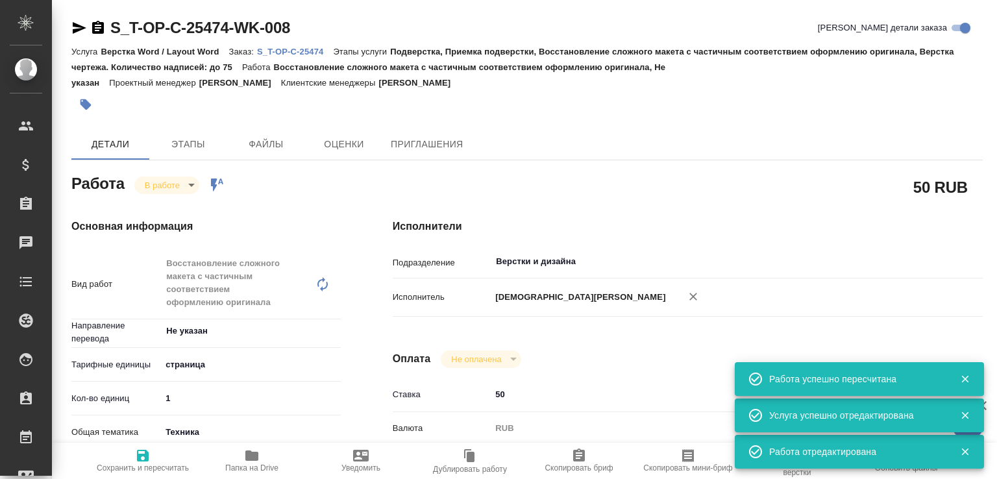
type input "inProgress"
type textarea "Восстановление сложного макета с частичным соответствием оформлению оригинала"
type textarea "x"
type input "Не указан"
type input "5a8b1489cc6b4906c91bfdb2"
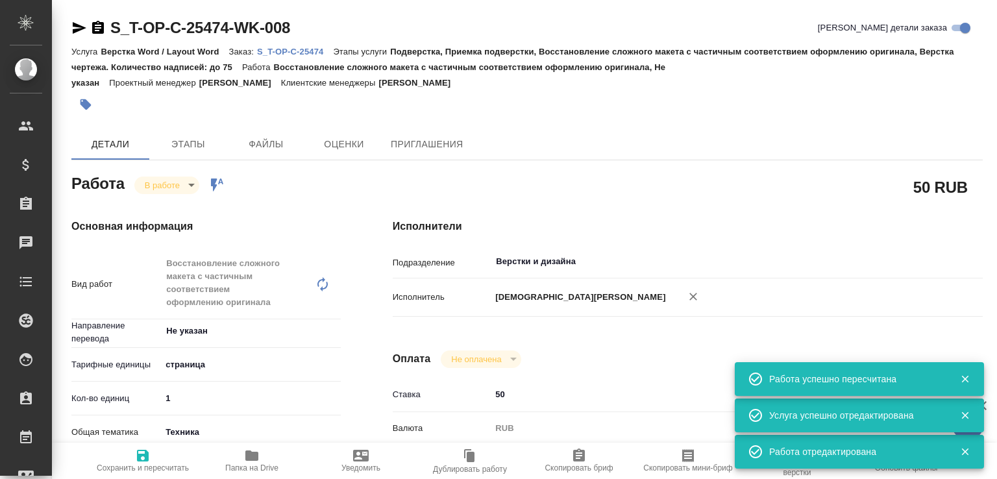
type input "1"
type input "tech"
type input "5f647205b73bc97568ca66bc"
type input "10.10.2025 17:02"
type input "10.10.2025 20:02"
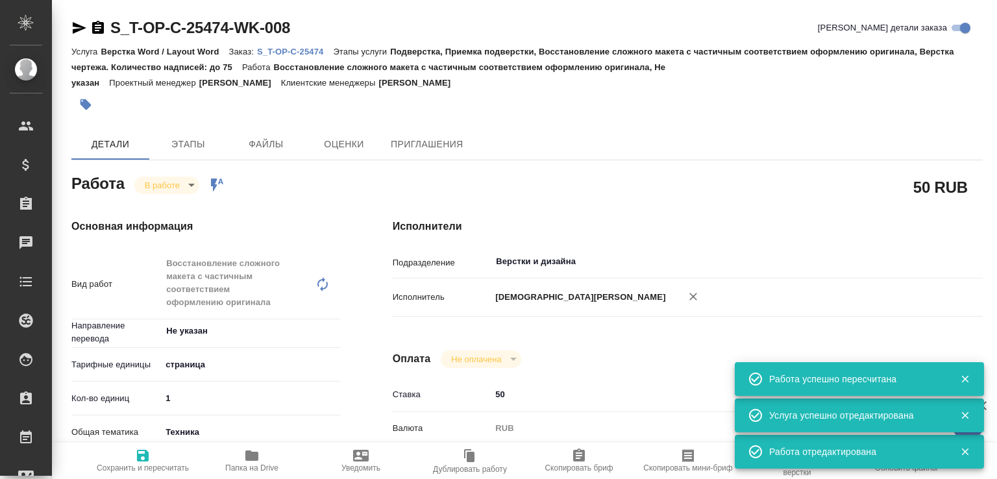
type input "11.10.2025 10:00"
type input "[DATE] 10:00"
type input "Верстки и дизайна"
type input "notPayed"
type input "50"
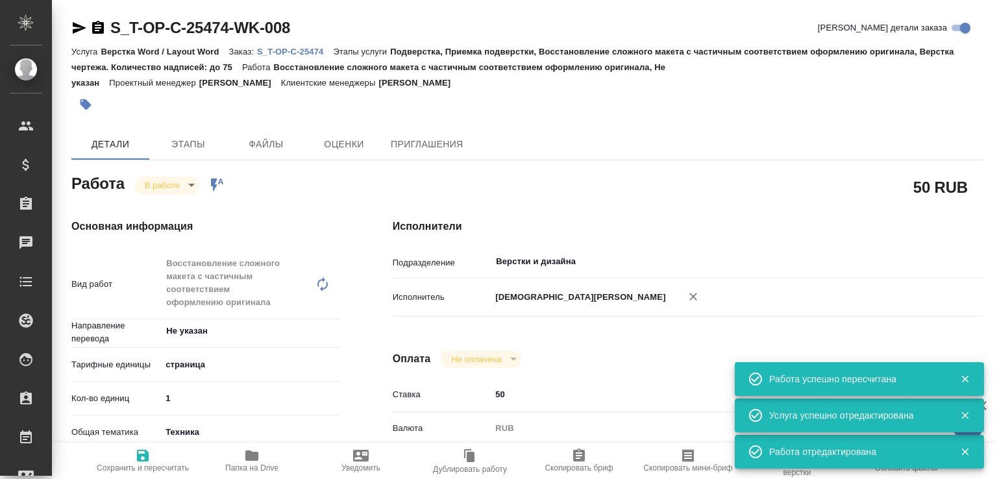
type input "RUB"
type input "[PERSON_NAME]"
type textarea "x"
type textarea "/Clients/Т-ОП-С_Русал Глобал Менеджмент/Orders/S_T-OP-C-25474/DTP/S_T-OP-C-2547…"
type textarea "x"
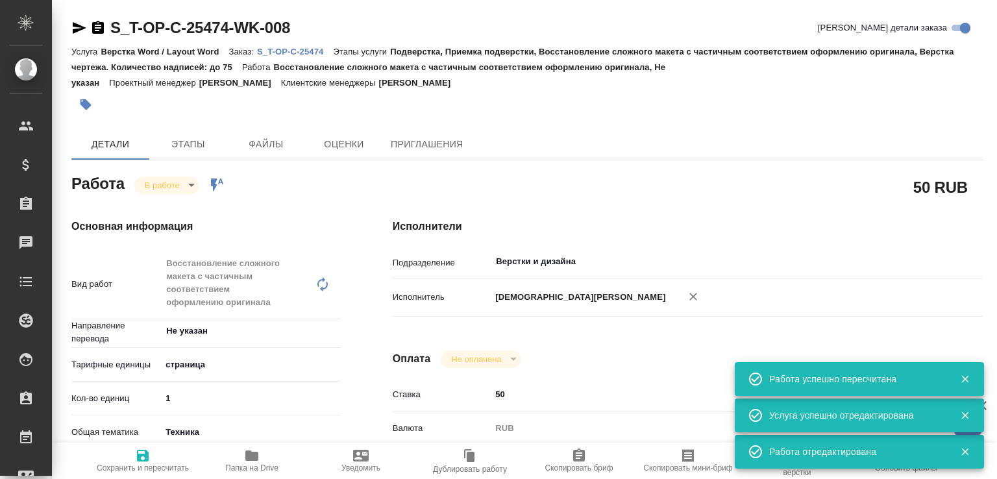
type input "S_T-OP-C-25474"
type input "Т-ОП-С-47074"
type input "Верстка Word / Layout Word"
type input "Подверстка, Приемка подверстки, Восстановление сложного макета с частичным соот…"
type input "[PERSON_NAME]"
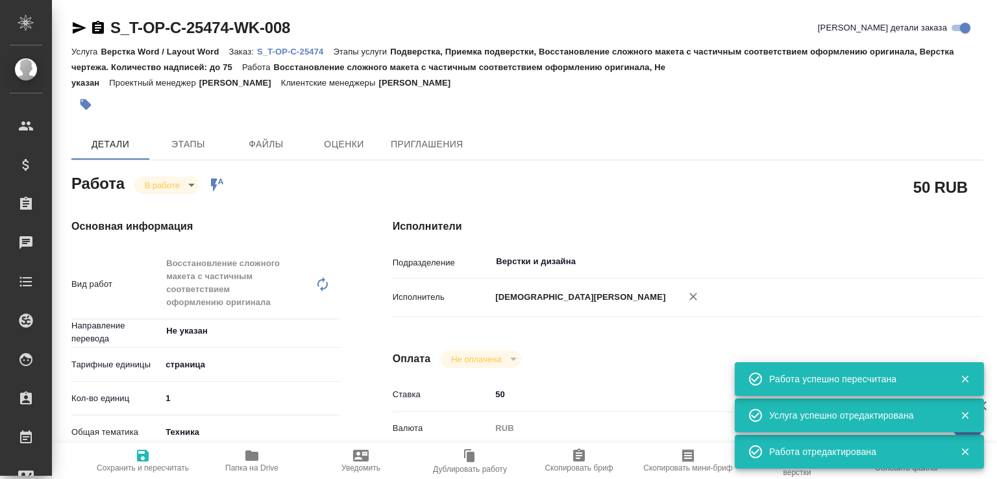
type input "[PERSON_NAME]"
type input "/Clients/Т-ОП-С_Русал Глобал Менеджмент/Orders/S_T-OP-C-25474"
type textarea "x"
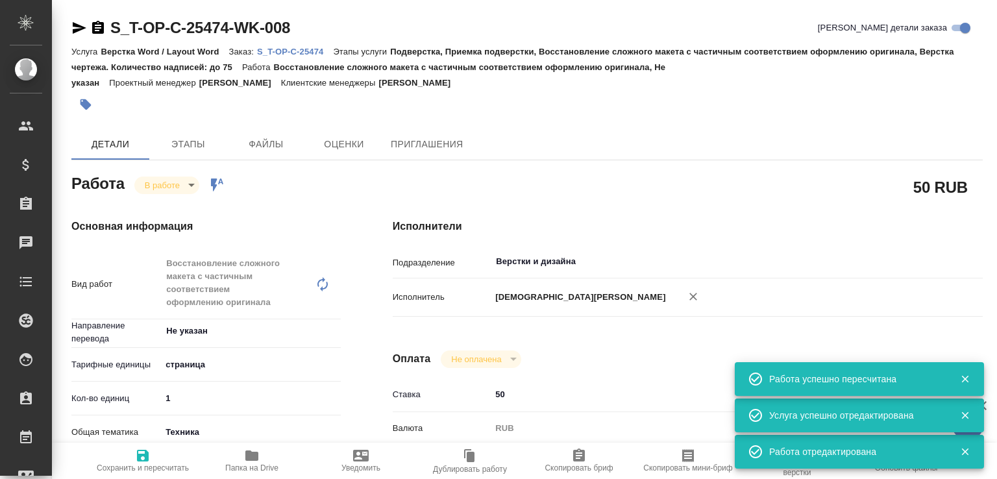
type textarea "x"
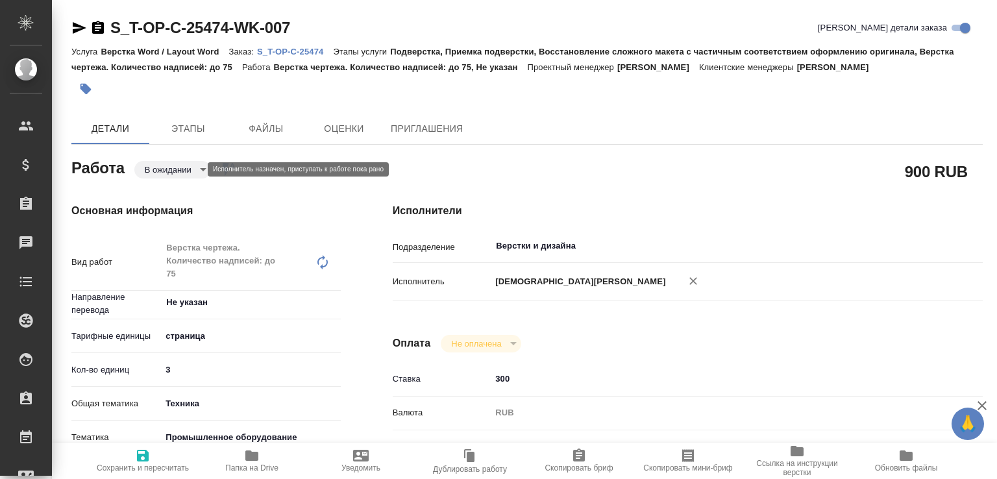
type textarea "x"
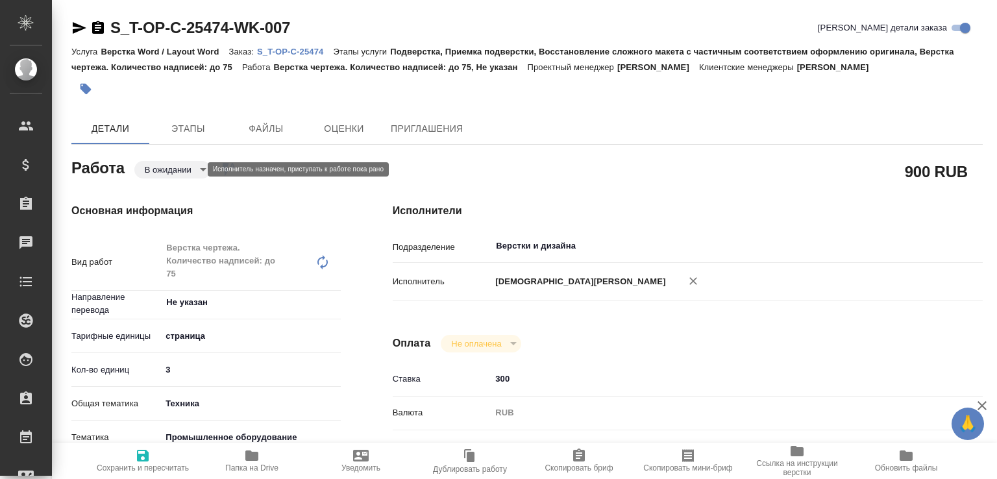
type textarea "x"
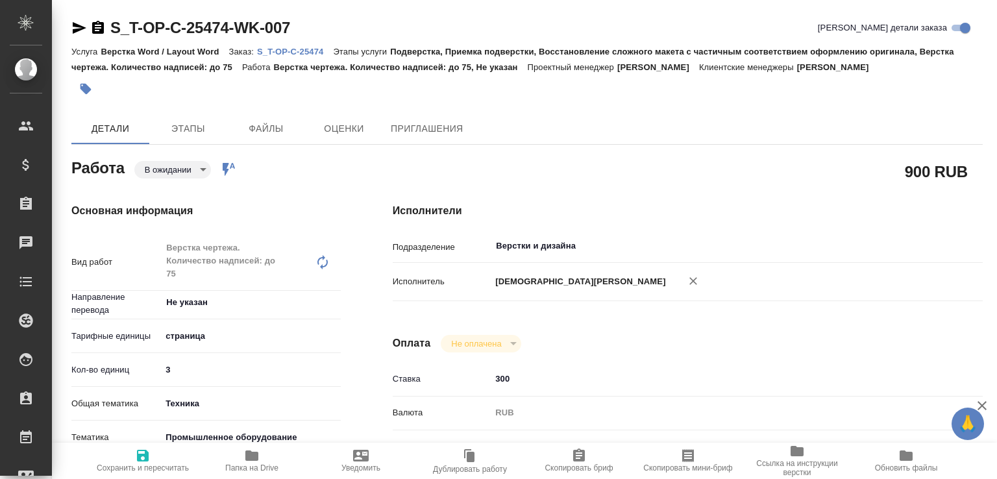
type textarea "x"
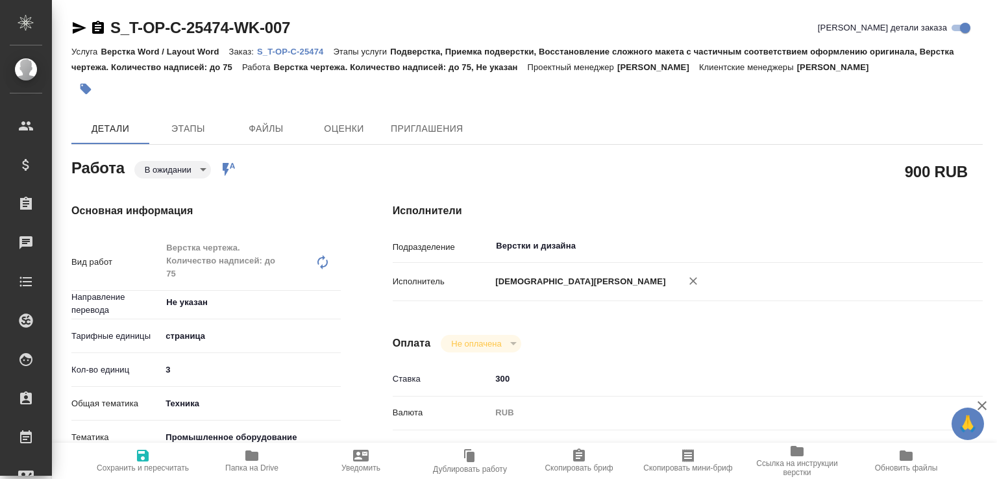
click at [297, 49] on p "S_T-OP-C-25474" at bounding box center [295, 52] width 76 height 10
type textarea "x"
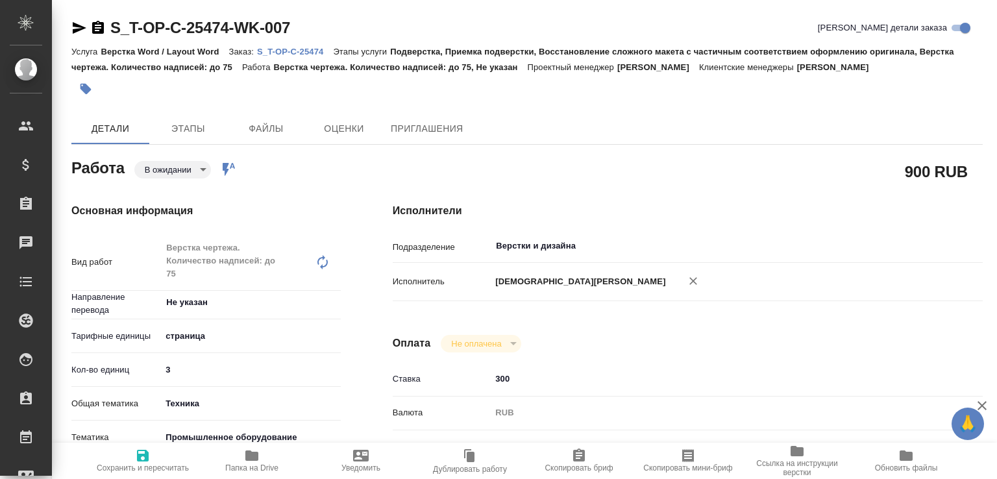
type textarea "x"
click at [192, 162] on body "🙏 .cls-1 fill:#fff; AWATERA Малофеева Екатерина e.malofeeva Клиенты Спецификаци…" at bounding box center [498, 239] width 997 height 479
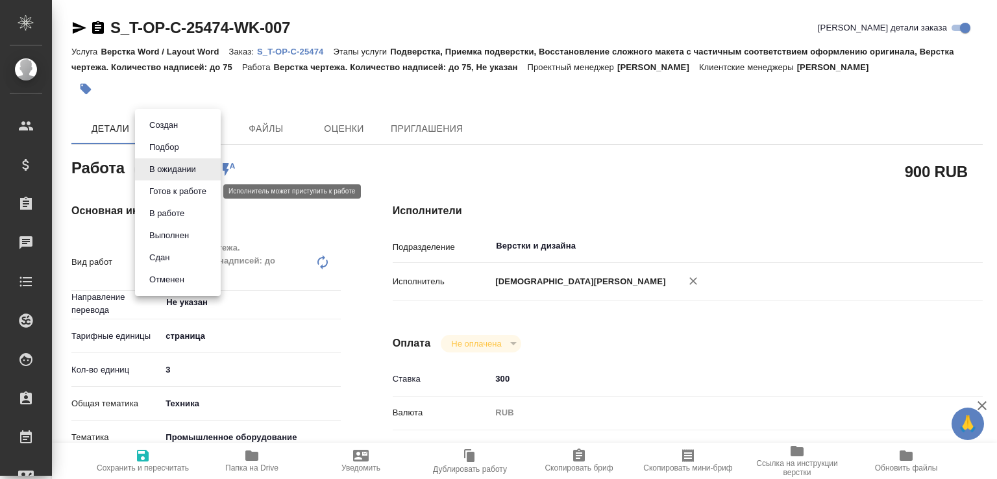
click at [177, 186] on button "Готов к работе" at bounding box center [177, 191] width 65 height 14
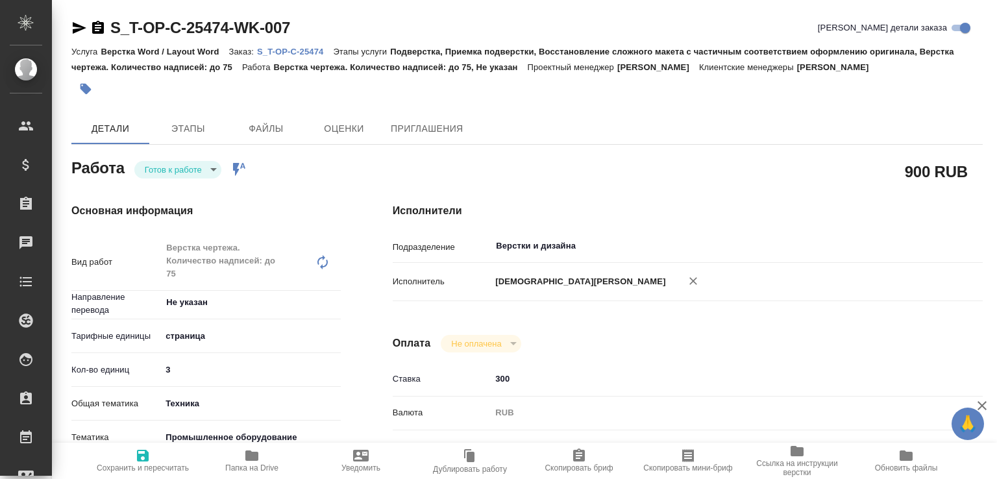
type textarea "x"
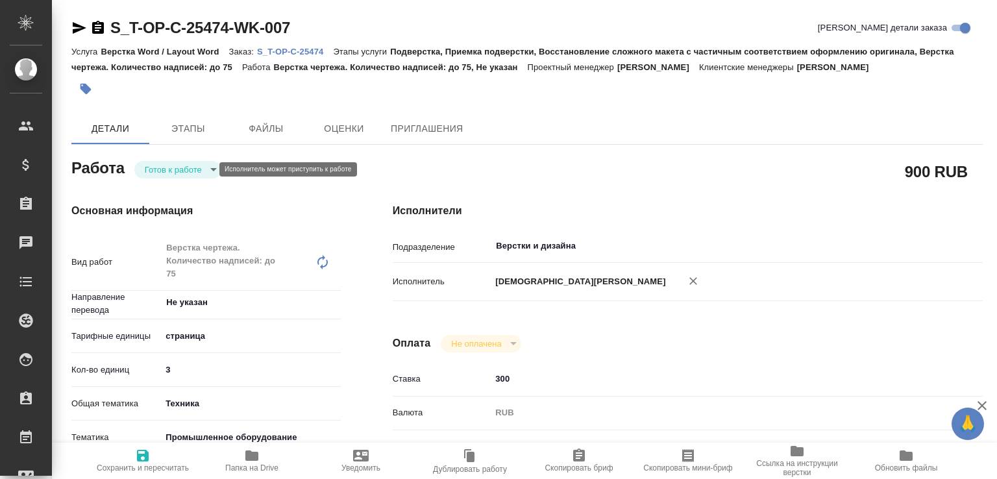
click at [173, 170] on body "🙏 .cls-1 fill:#fff; AWATERA Малофеева Екатерина e.malofeeva Клиенты Спецификаци…" at bounding box center [498, 239] width 997 height 479
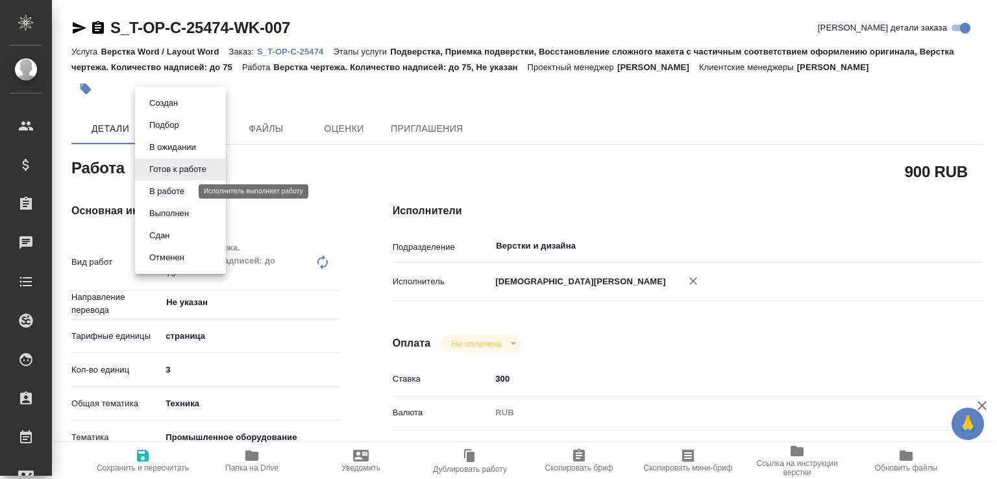
type textarea "x"
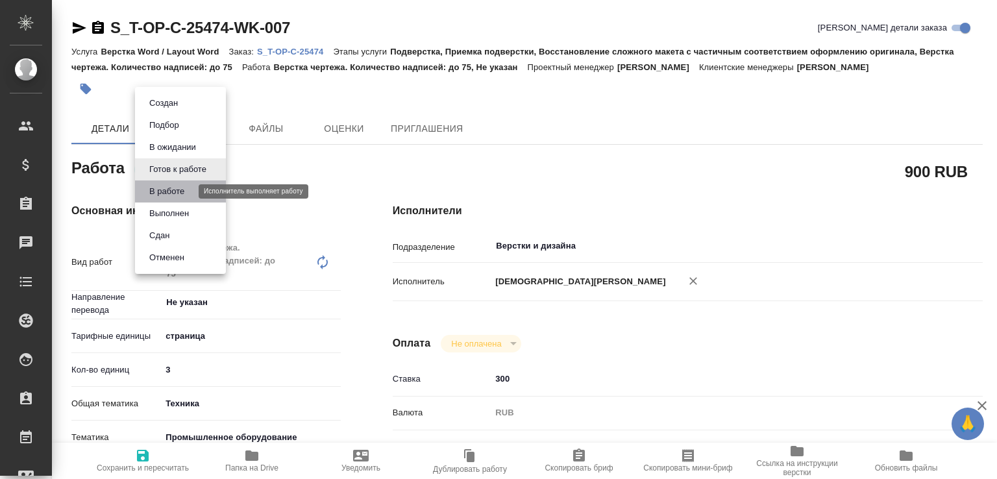
click at [169, 190] on button "В работе" at bounding box center [166, 191] width 43 height 14
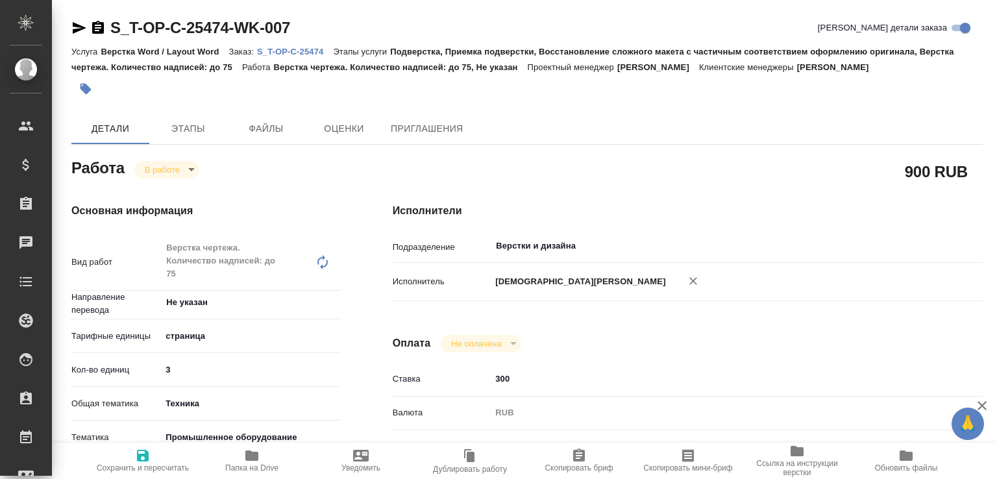
type textarea "x"
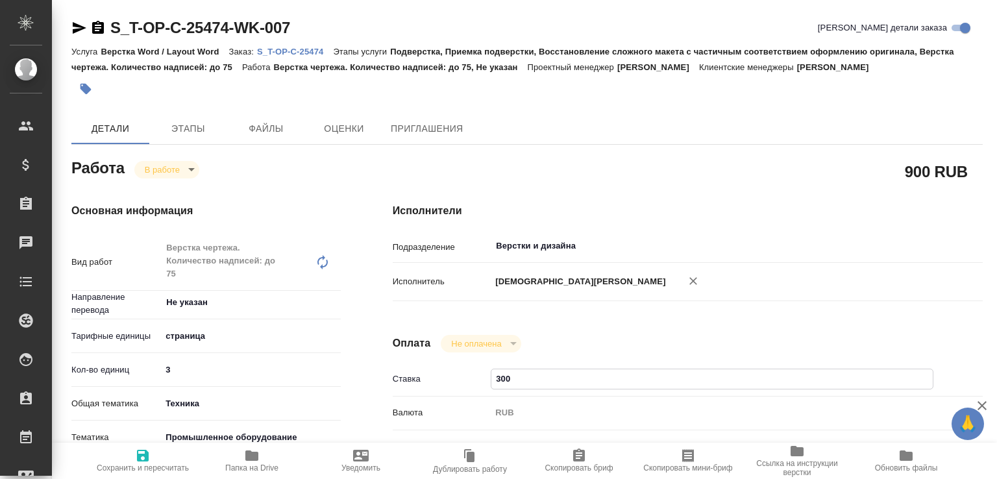
type textarea "x"
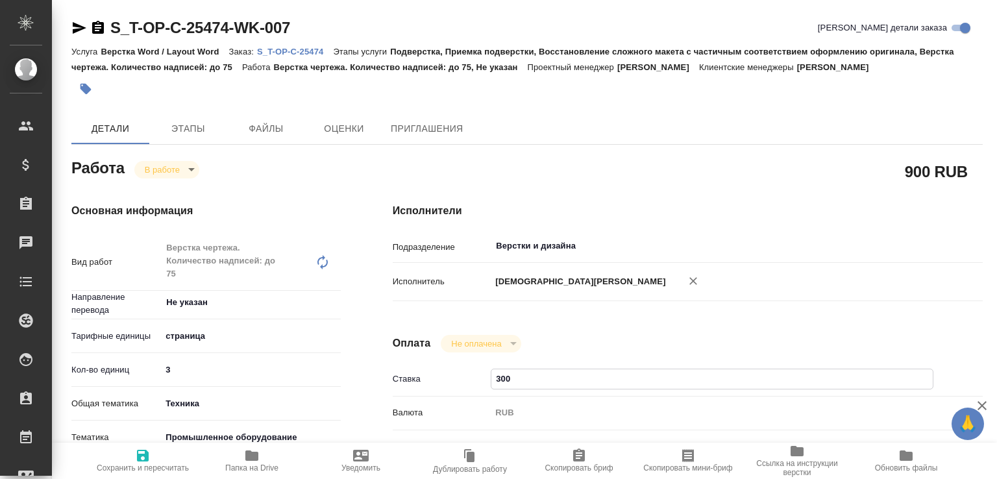
drag, startPoint x: 507, startPoint y: 361, endPoint x: 466, endPoint y: 362, distance: 40.9
click at [466, 368] on div "Ставка 300" at bounding box center [688, 379] width 590 height 23
type textarea "x"
type input "10"
type textarea "x"
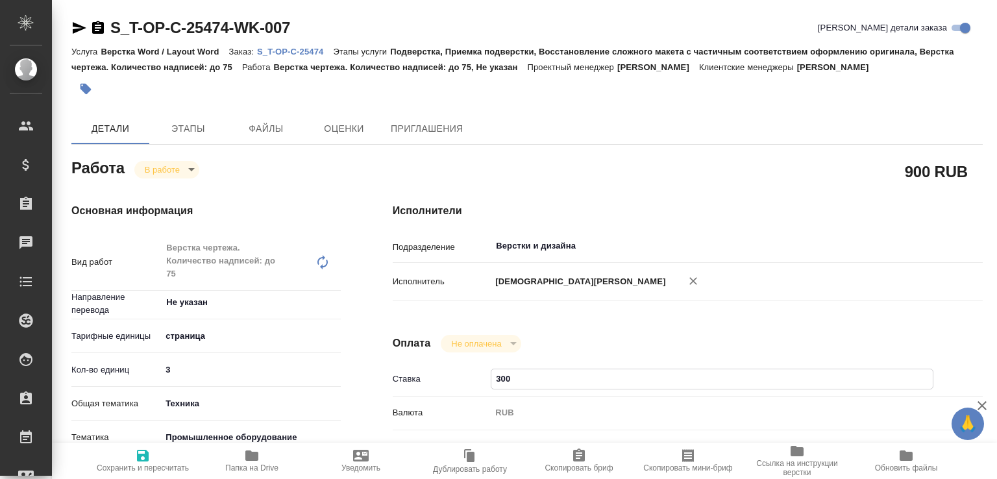
type textarea "x"
type input "110"
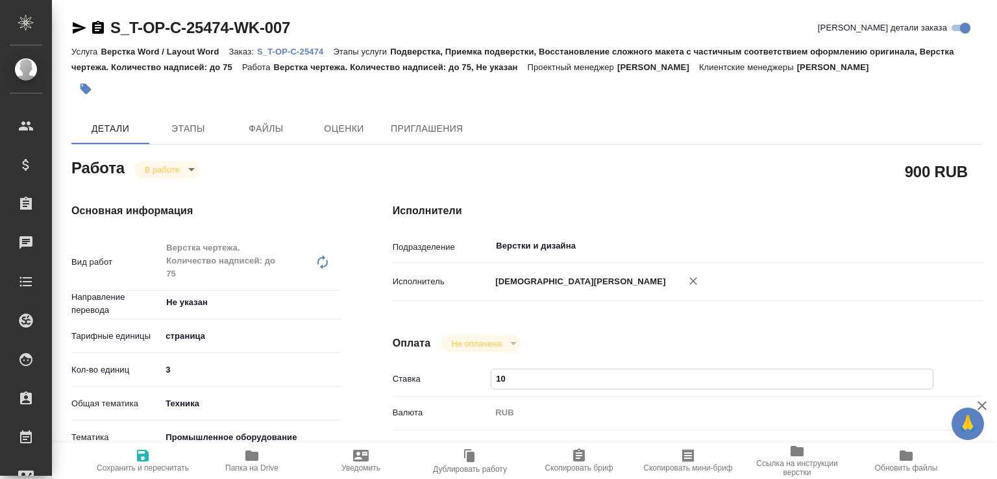
type textarea "x"
type input "110"
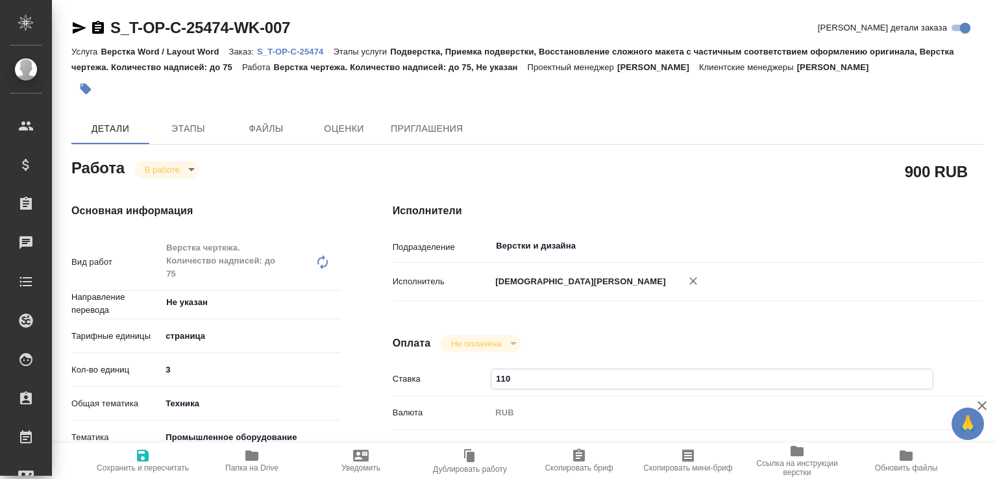
click at [148, 450] on icon "button" at bounding box center [143, 456] width 12 height 12
type textarea "x"
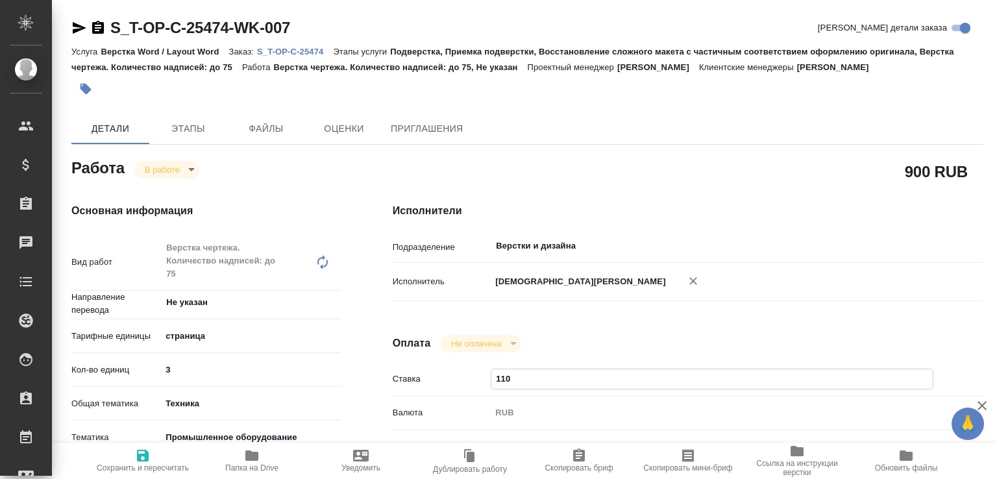
type textarea "x"
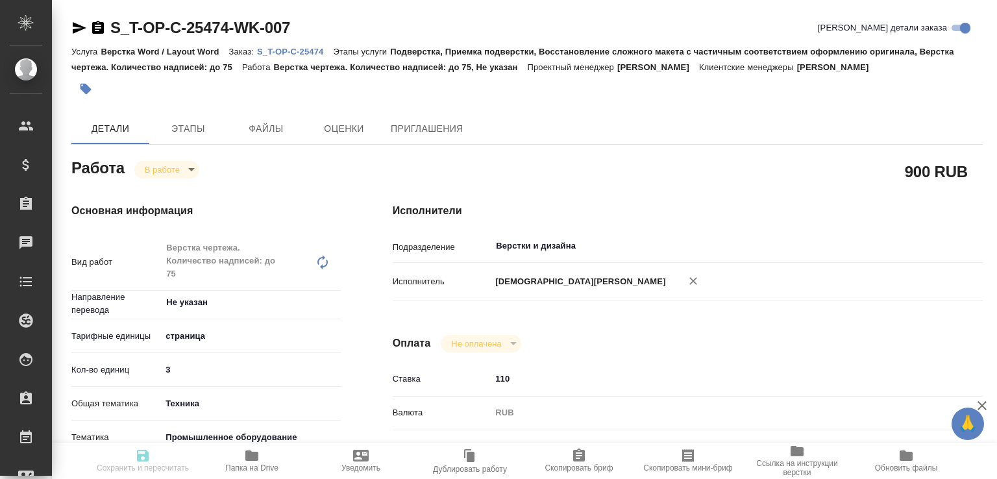
type textarea "x"
type input "inProgress"
type textarea "Верстка чертежа. Количество надписей: до 75"
type textarea "x"
type input "Не указан"
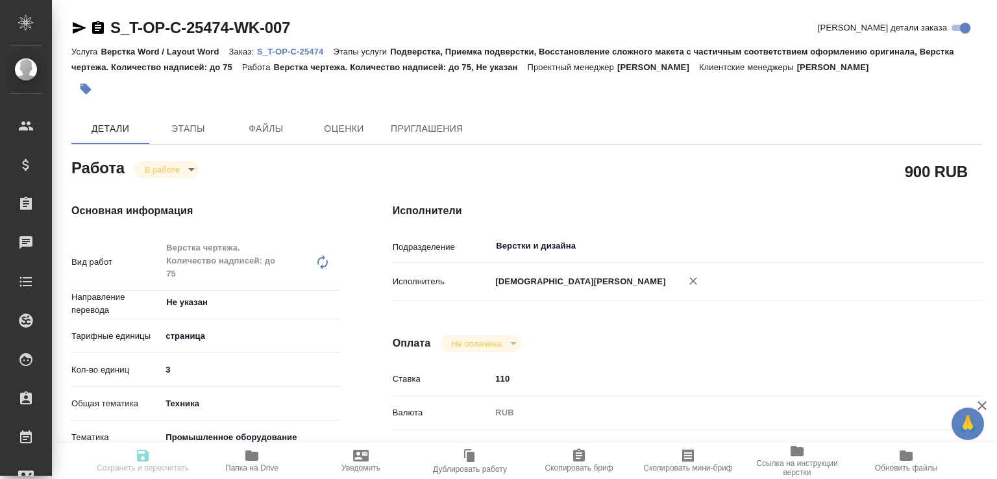
type input "5a8b1489cc6b4906c91bfdb2"
type input "3"
type input "tech"
type input "5f647205b73bc97568ca66bc"
type input "10.10.2025 17:02"
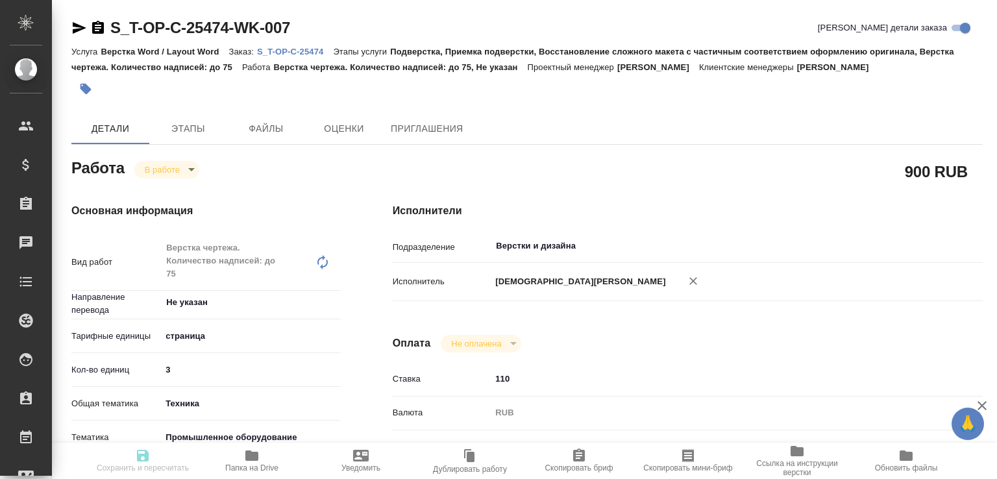
type input "10.10.2025 20:02"
type input "11.10.2025 10:00"
type input "[DATE] 10:00"
type input "Верстки и дизайна"
type input "notPayed"
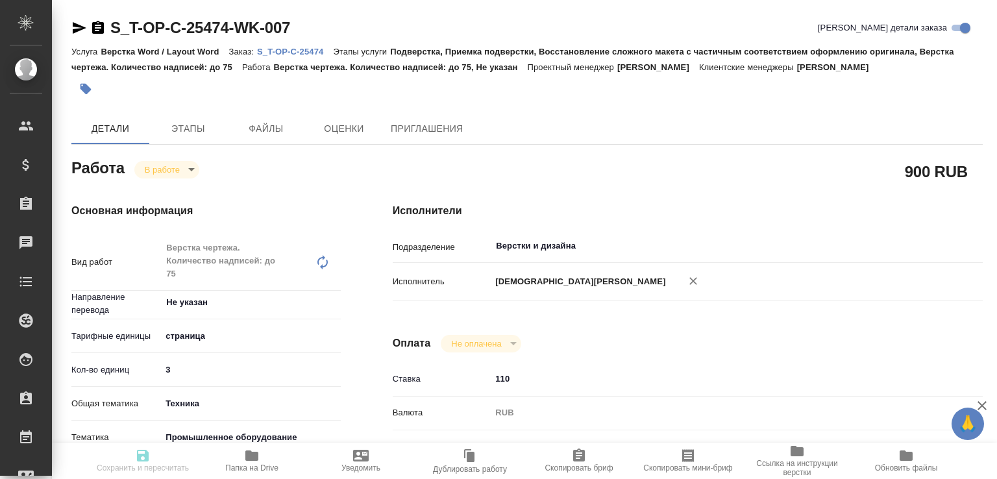
type input "110"
type input "RUB"
type input "[PERSON_NAME]"
type textarea "x"
type textarea "/Clients/Т-ОП-С_Русал Глобал Менеджмент/Orders/S_T-OP-C-25474/DTP/S_T-OP-C-2547…"
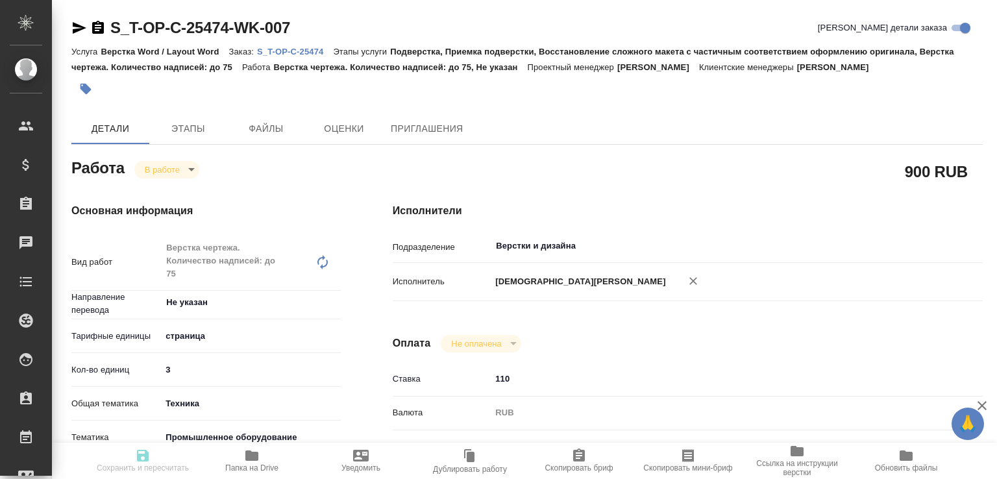
type textarea "x"
type input "S_T-OP-C-25474"
type input "Т-ОП-С-47074"
type input "Верстка Word / Layout Word"
type input "Подверстка, Приемка подверстки, Восстановление сложного макета с частичным соот…"
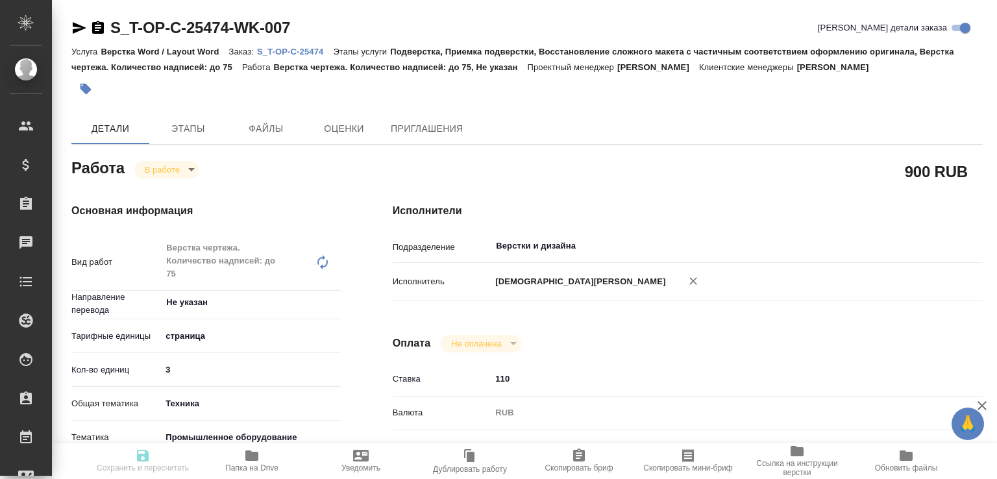
type input "[PERSON_NAME]"
type input "/Clients/Т-ОП-С_Русал Глобал Менеджмент/Orders/S_T-OP-C-25474"
type textarea "x"
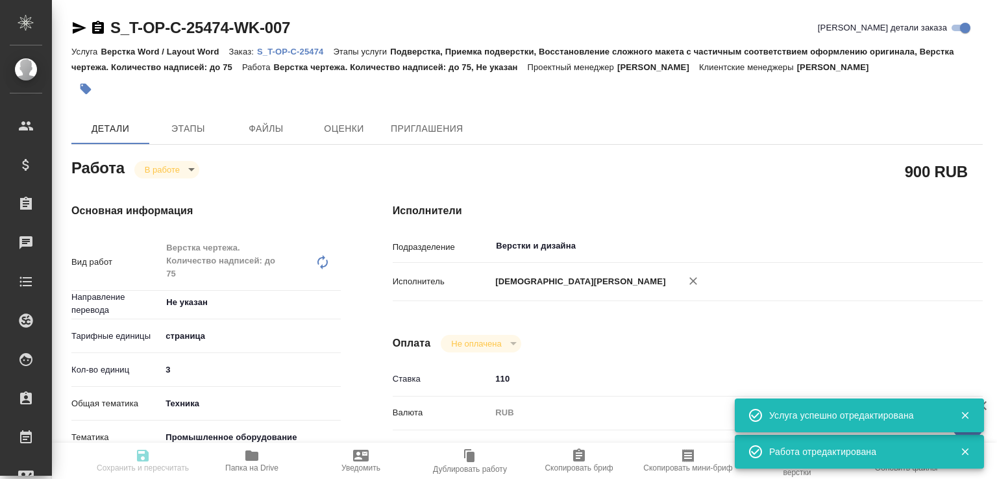
type textarea "x"
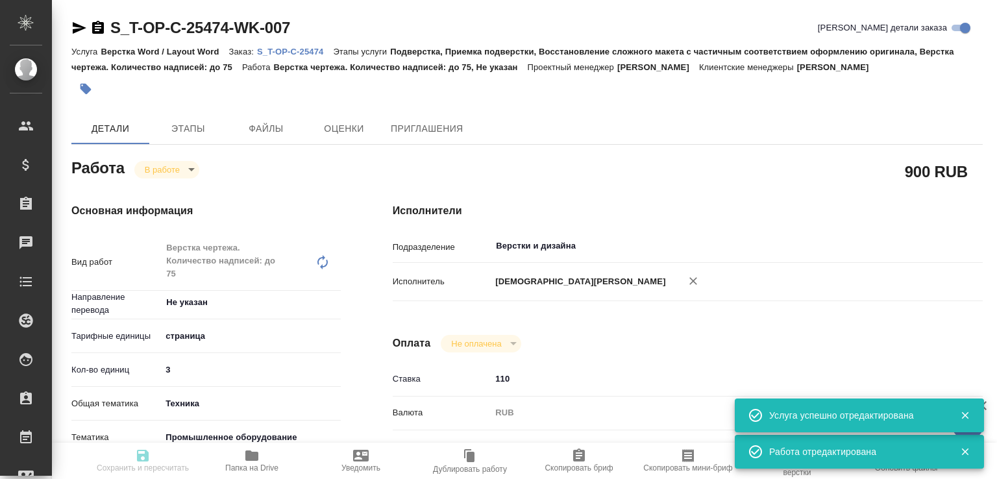
type textarea "x"
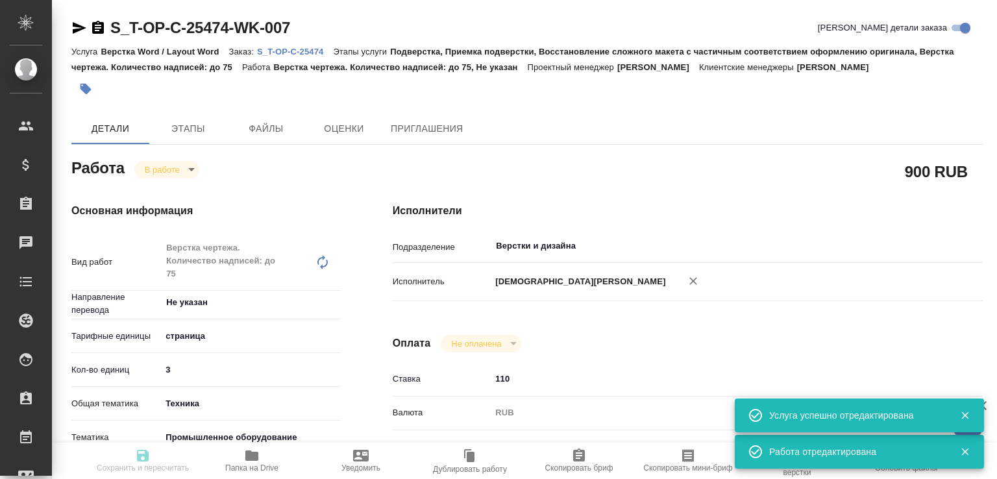
type textarea "x"
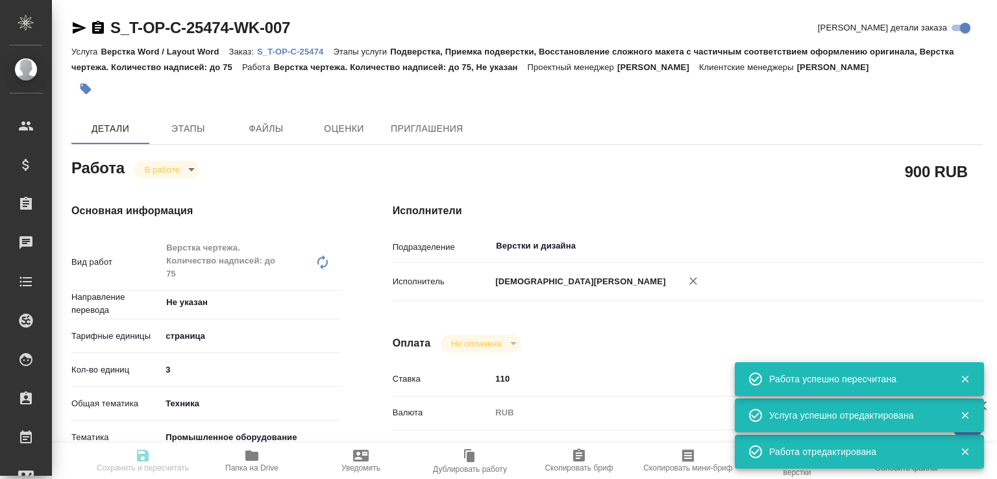
type input "inProgress"
type textarea "Верстка чертежа. Количество надписей: до 75"
type textarea "x"
type input "Не указан"
type input "5a8b1489cc6b4906c91bfdb2"
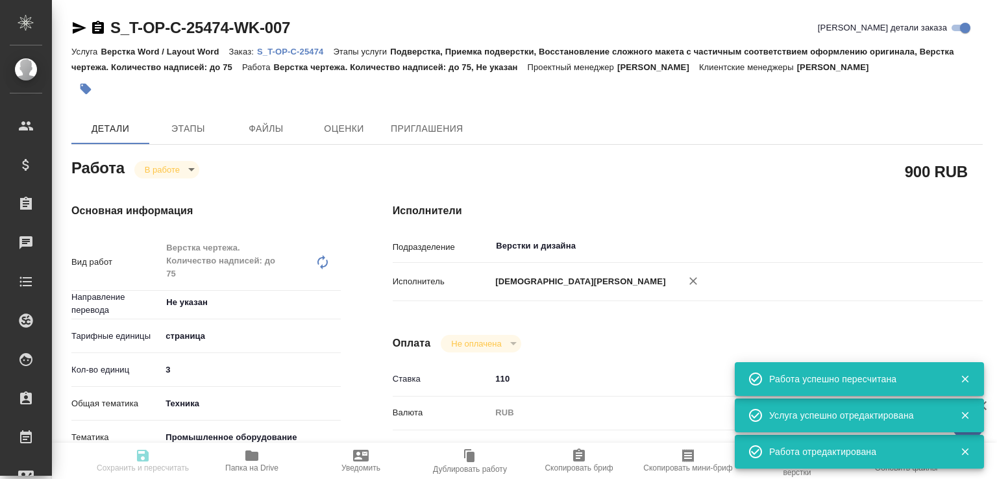
type input "3"
type input "tech"
type input "5f647205b73bc97568ca66bc"
type input "10.10.2025 17:02"
type input "10.10.2025 20:02"
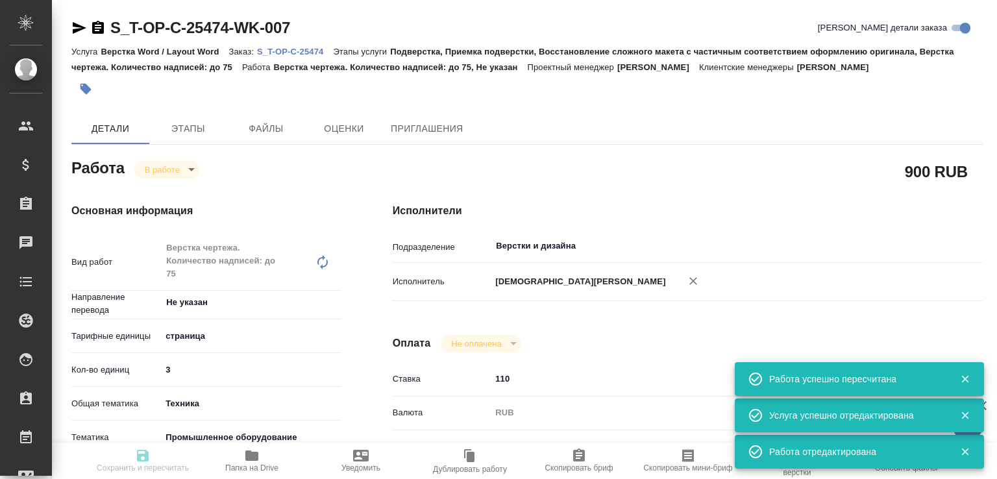
type input "11.10.2025 10:00"
type input "[DATE] 10:00"
type input "Верстки и дизайна"
type input "notPayed"
type input "110"
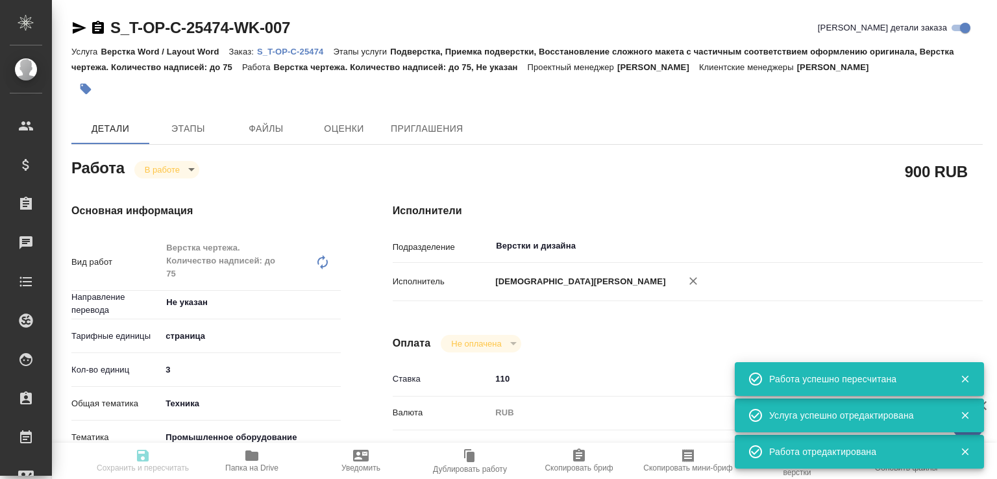
type input "RUB"
type input "[PERSON_NAME]"
type textarea "x"
type textarea "/Clients/Т-ОП-С_Русал Глобал Менеджмент/Orders/S_T-OP-C-25474/DTP/S_T-OP-C-2547…"
type textarea "x"
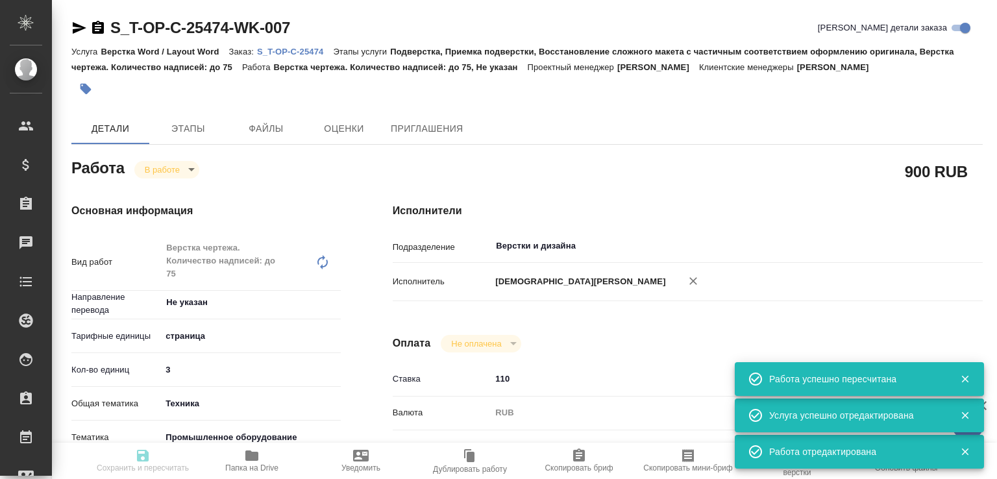
type input "S_T-OP-C-25474"
type input "Т-ОП-С-47074"
type input "Верстка Word / Layout Word"
type input "Подверстка, Приемка подверстки, Восстановление сложного макета с частичным соот…"
type input "[PERSON_NAME]"
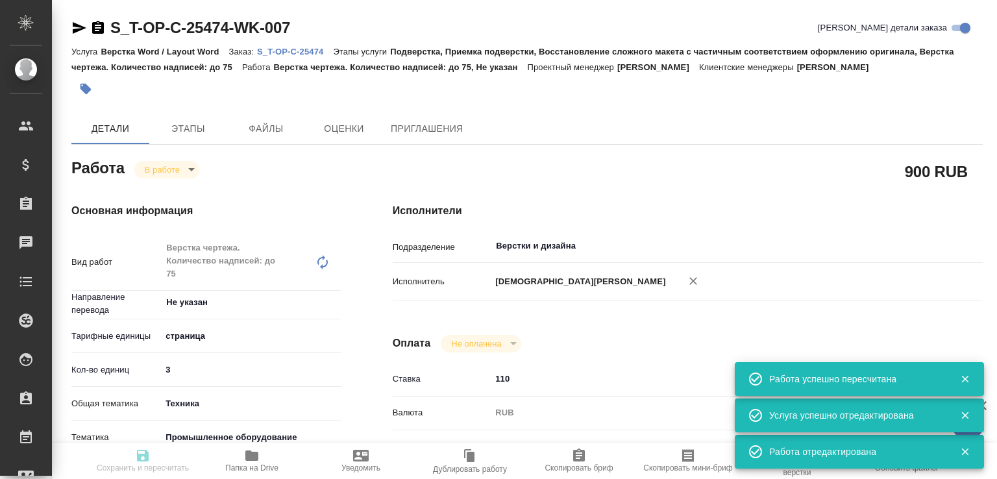
type input "[PERSON_NAME]"
type input "/Clients/Т-ОП-С_Русал Глобал Менеджмент/Orders/S_T-OP-C-25474"
type textarea "x"
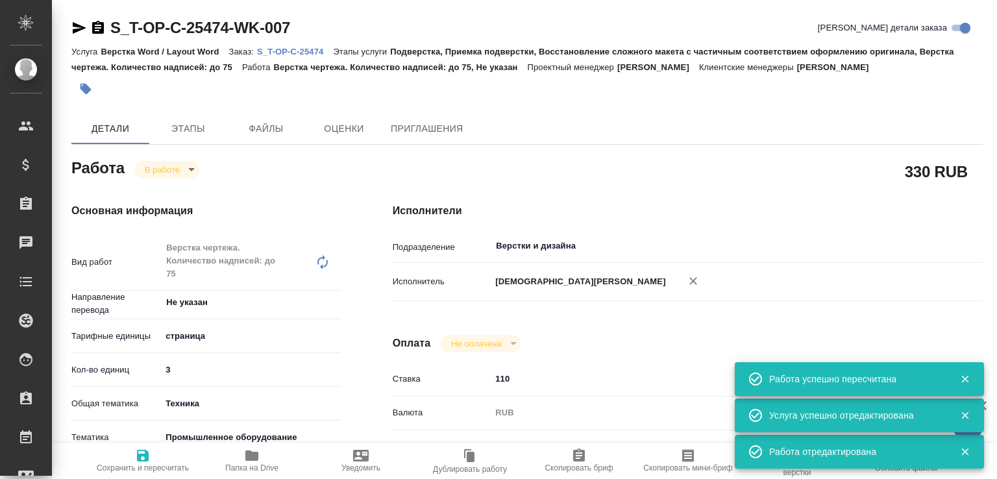
type textarea "x"
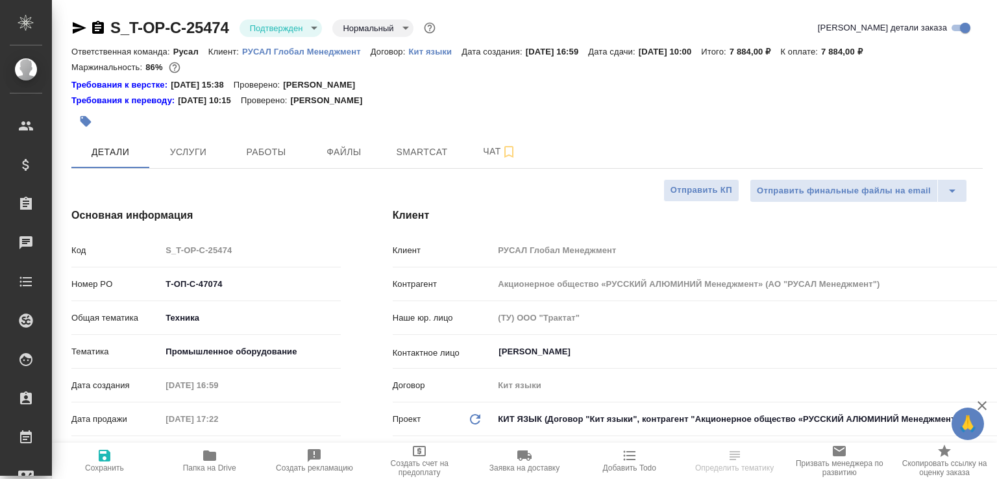
select select "RU"
click at [268, 154] on span "Работы" at bounding box center [266, 152] width 62 height 16
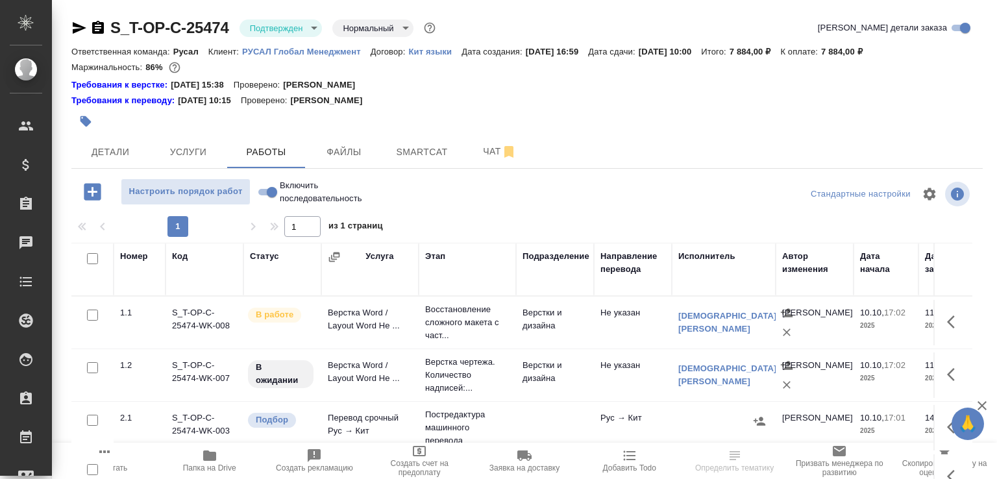
click at [273, 190] on input "Включить последовательность" at bounding box center [272, 192] width 47 height 16
checkbox input "true"
